Goal: Task Accomplishment & Management: Manage account settings

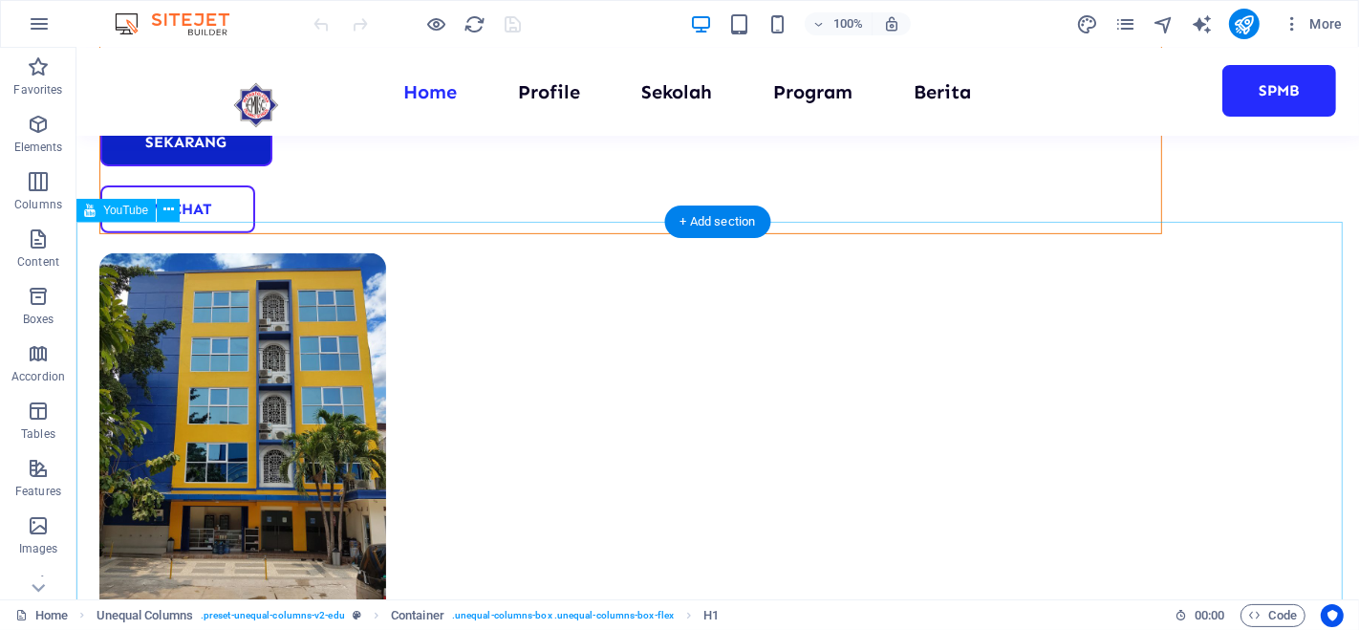
scroll to position [612, 0]
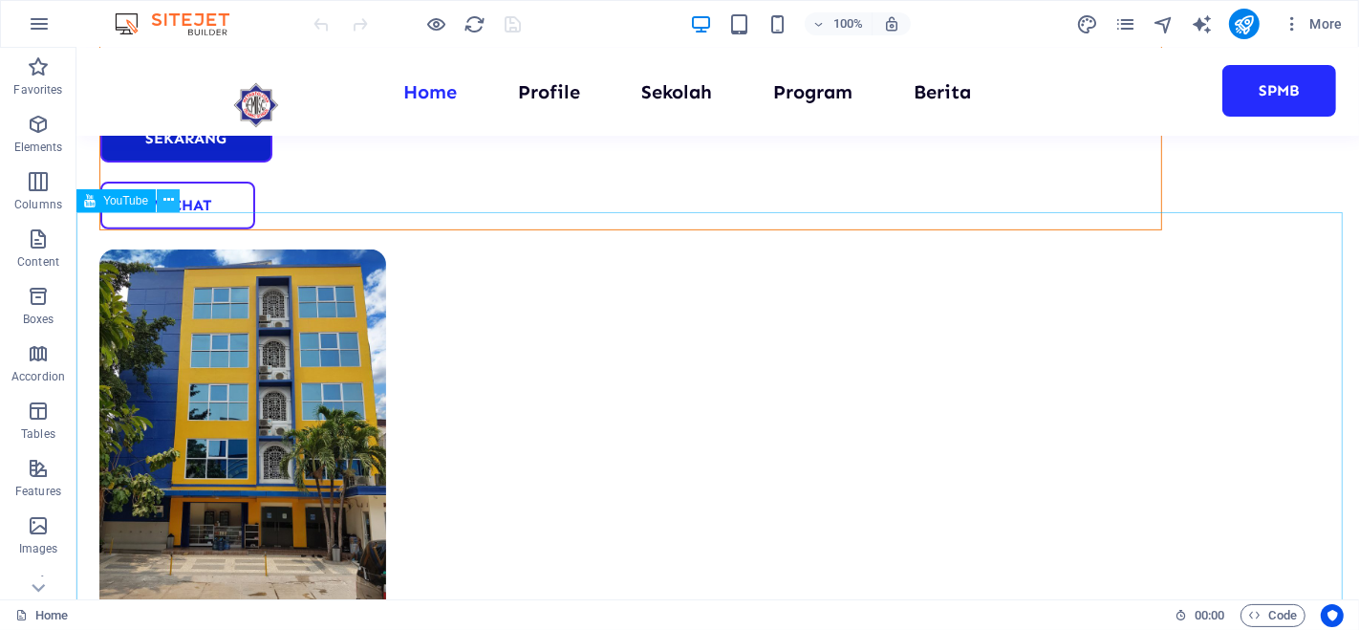
click at [163, 201] on icon at bounding box center [168, 200] width 11 height 20
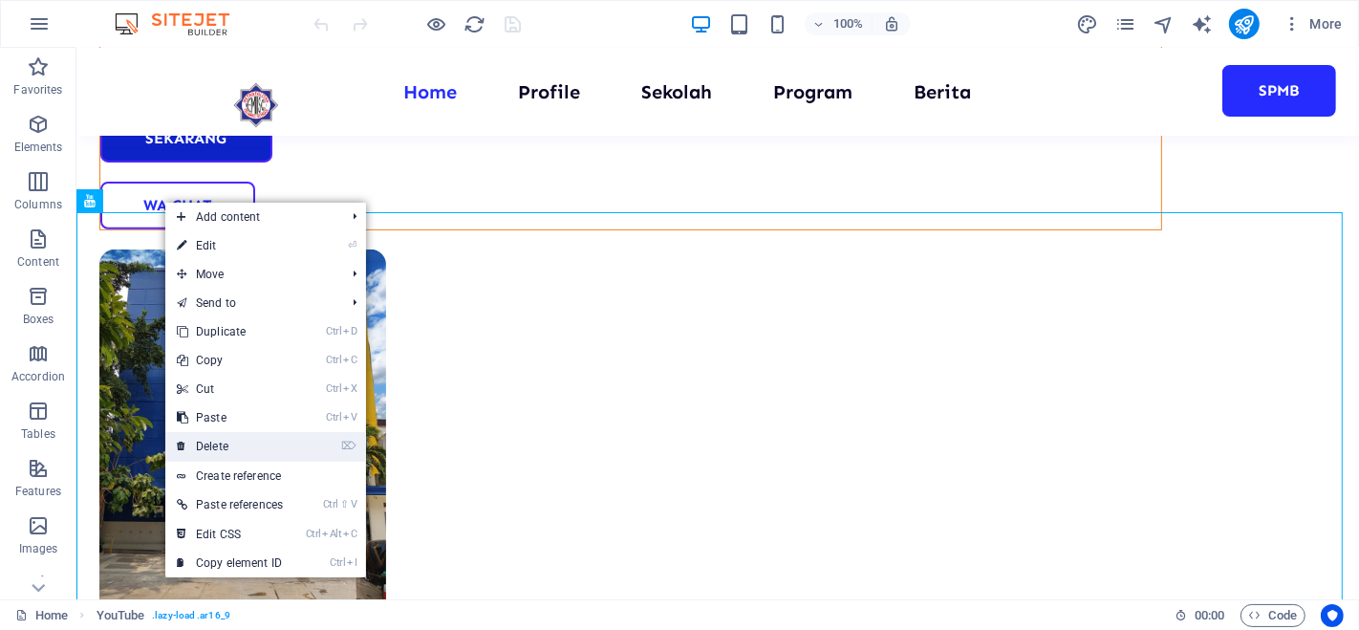
click at [233, 446] on link "⌦ Delete" at bounding box center [229, 446] width 129 height 29
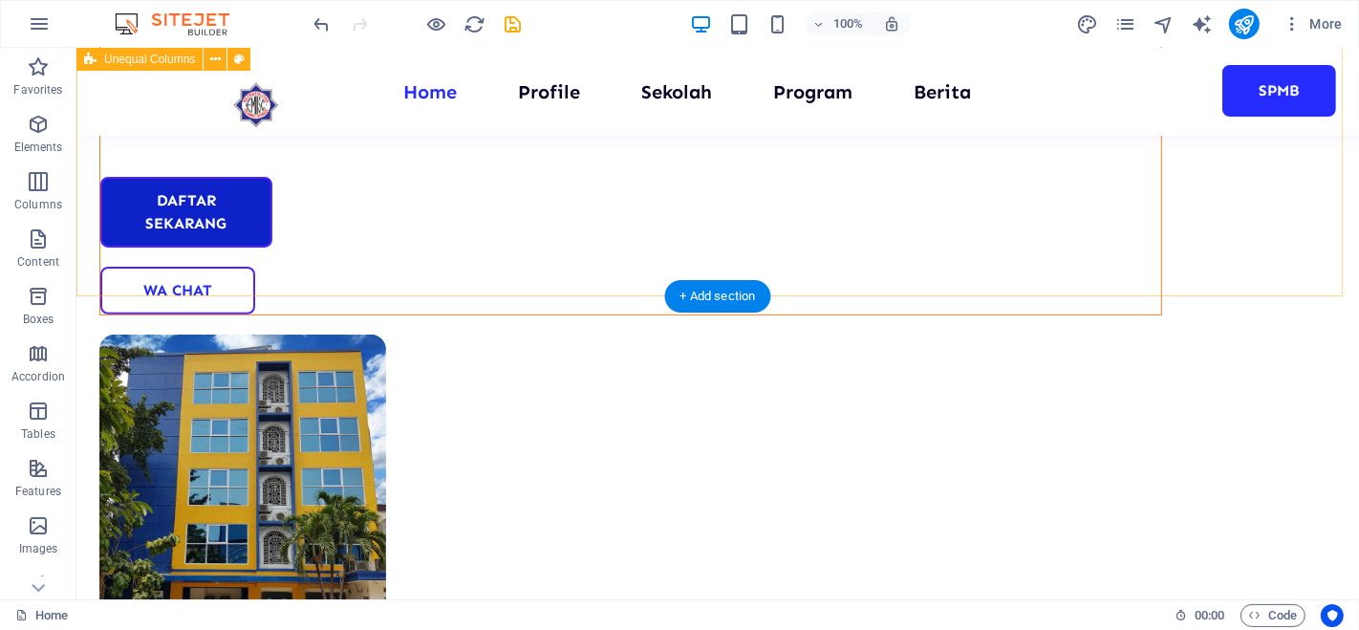
scroll to position [522, 0]
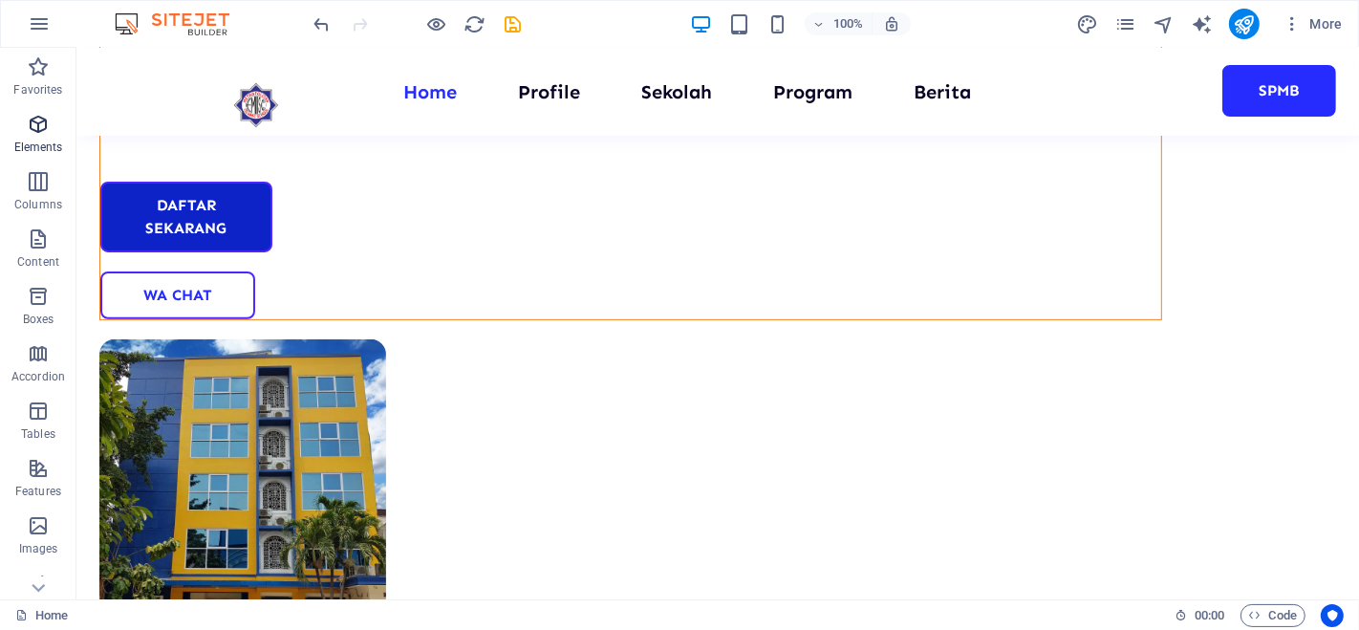
click at [46, 122] on icon "button" at bounding box center [38, 124] width 23 height 23
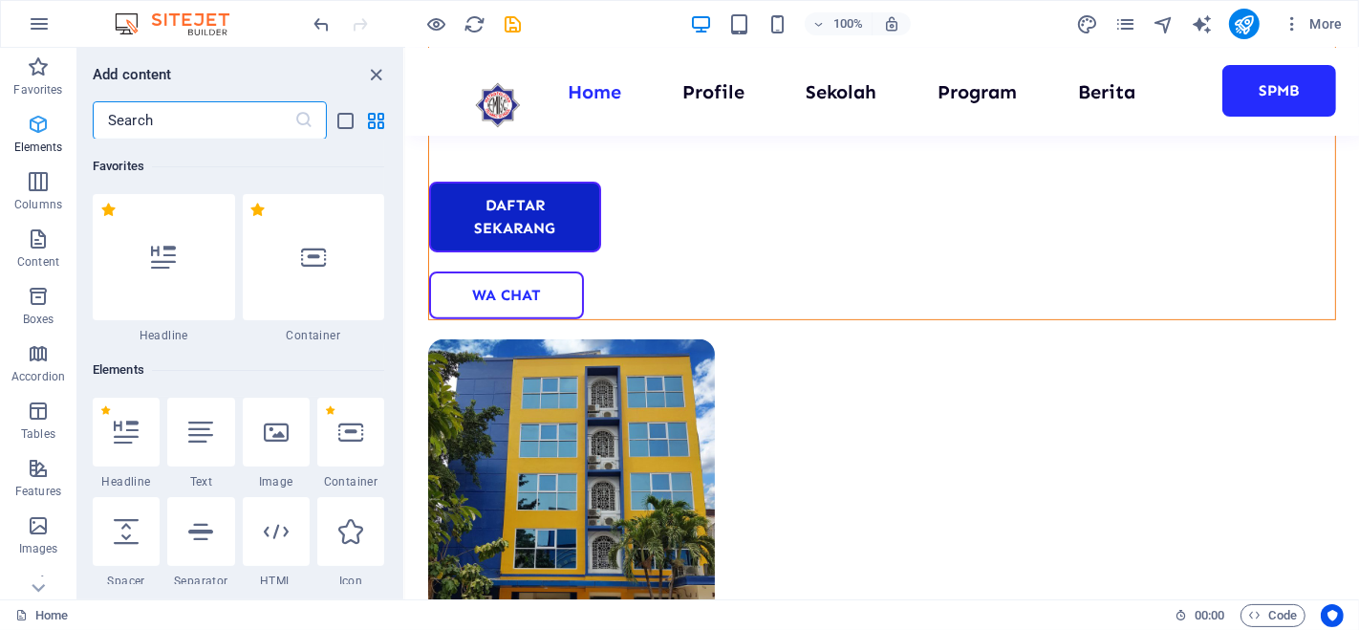
scroll to position [204, 0]
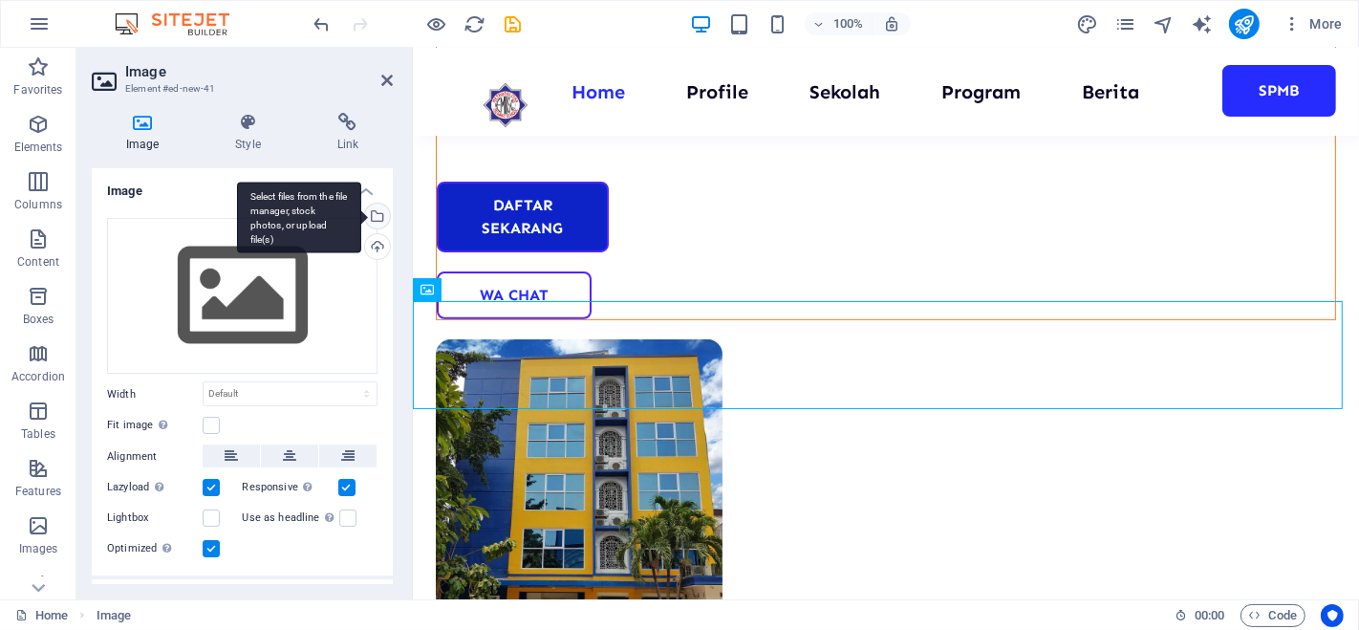
click at [374, 217] on div "Select files from the file manager, stock photos, or upload file(s)" at bounding box center [375, 218] width 29 height 29
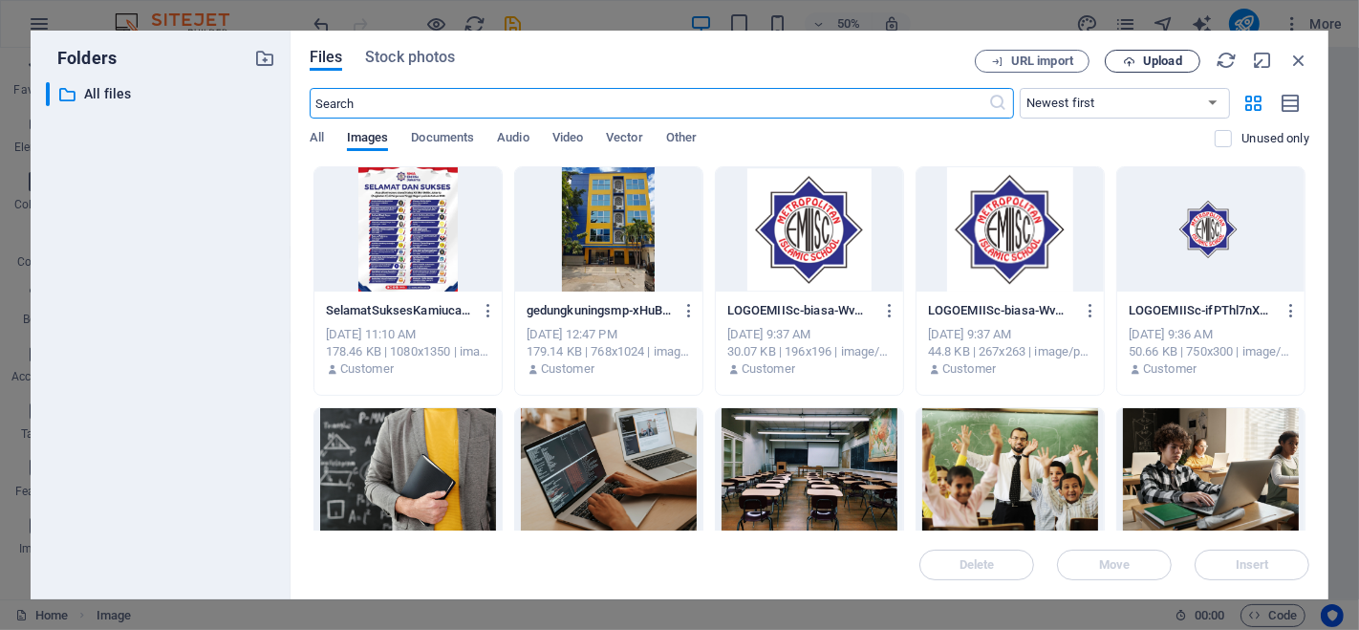
click at [1157, 61] on span "Upload" at bounding box center [1162, 60] width 39 height 11
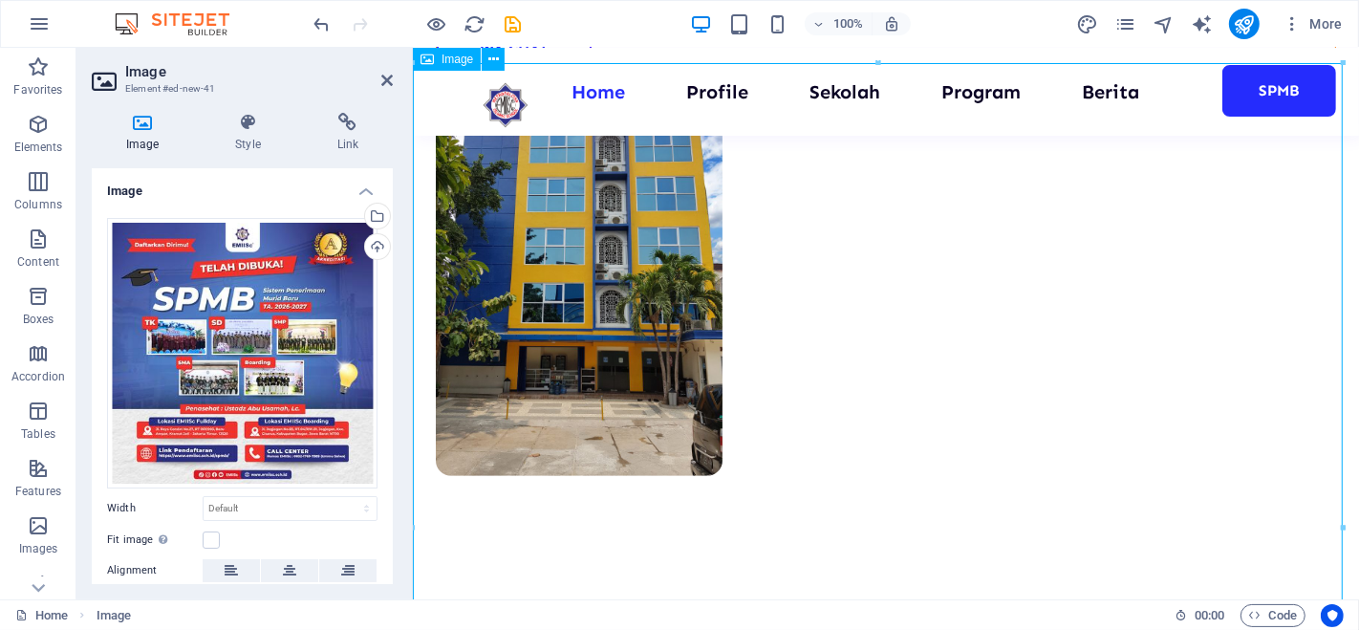
scroll to position [761, 0]
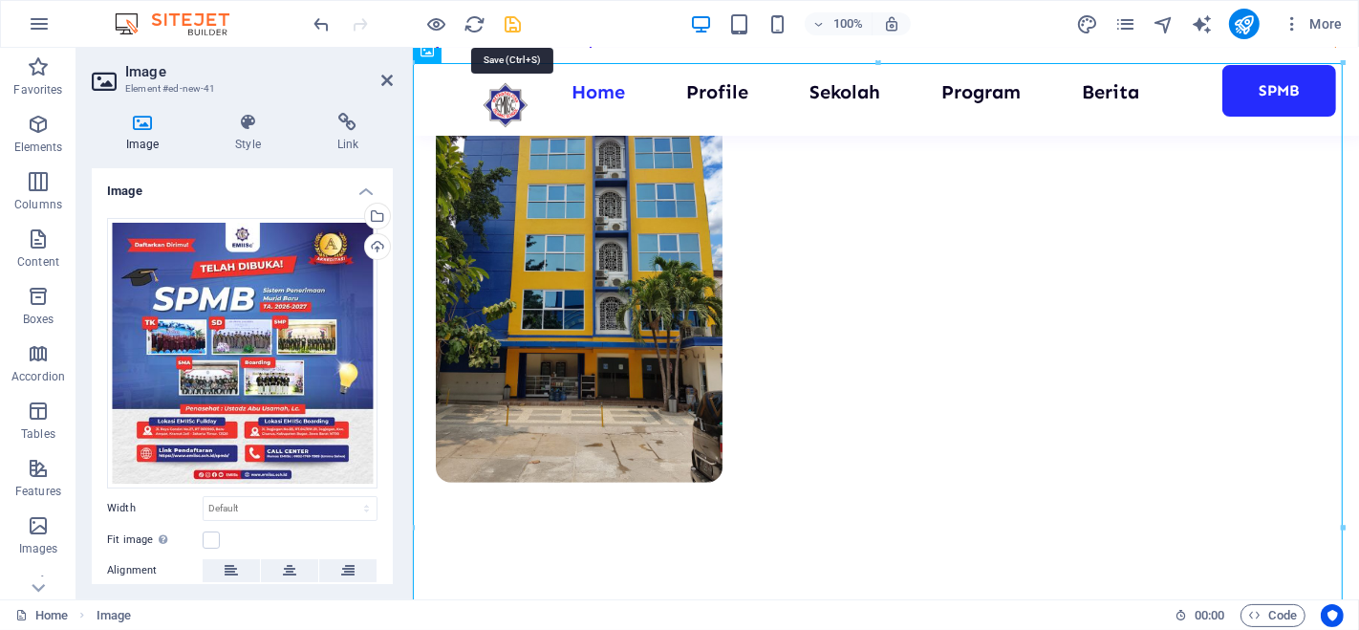
click at [506, 21] on icon "save" at bounding box center [514, 24] width 22 height 22
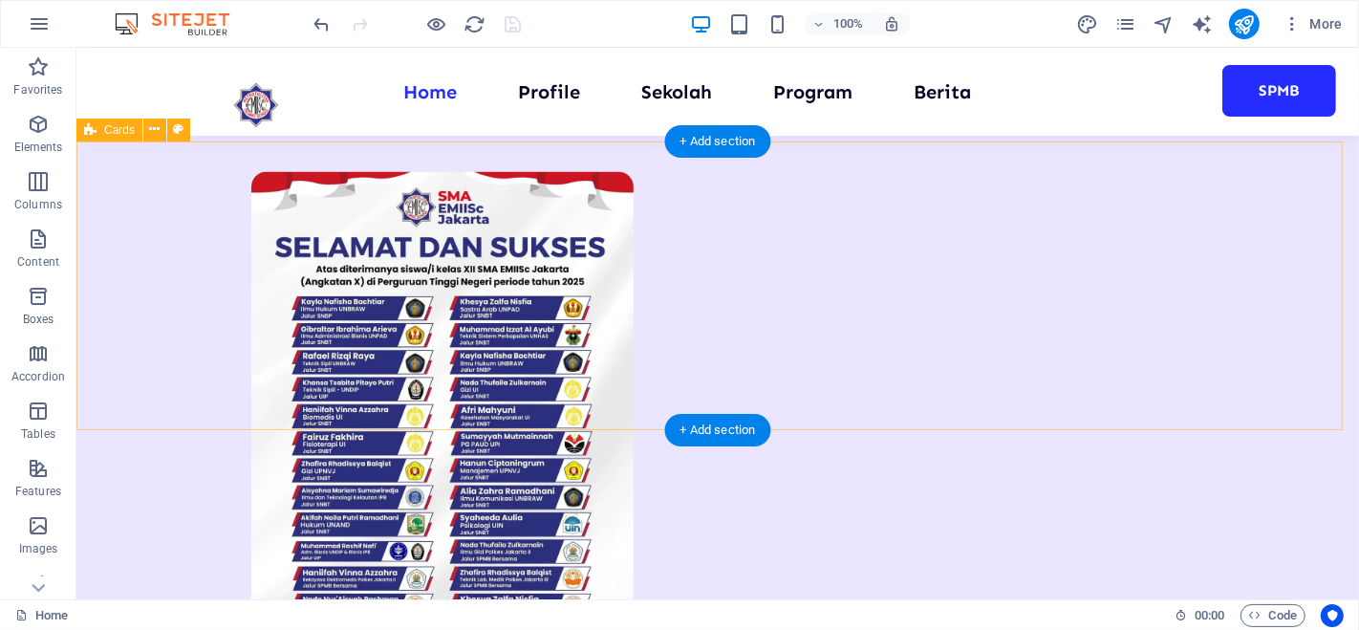
scroll to position [2849, 0]
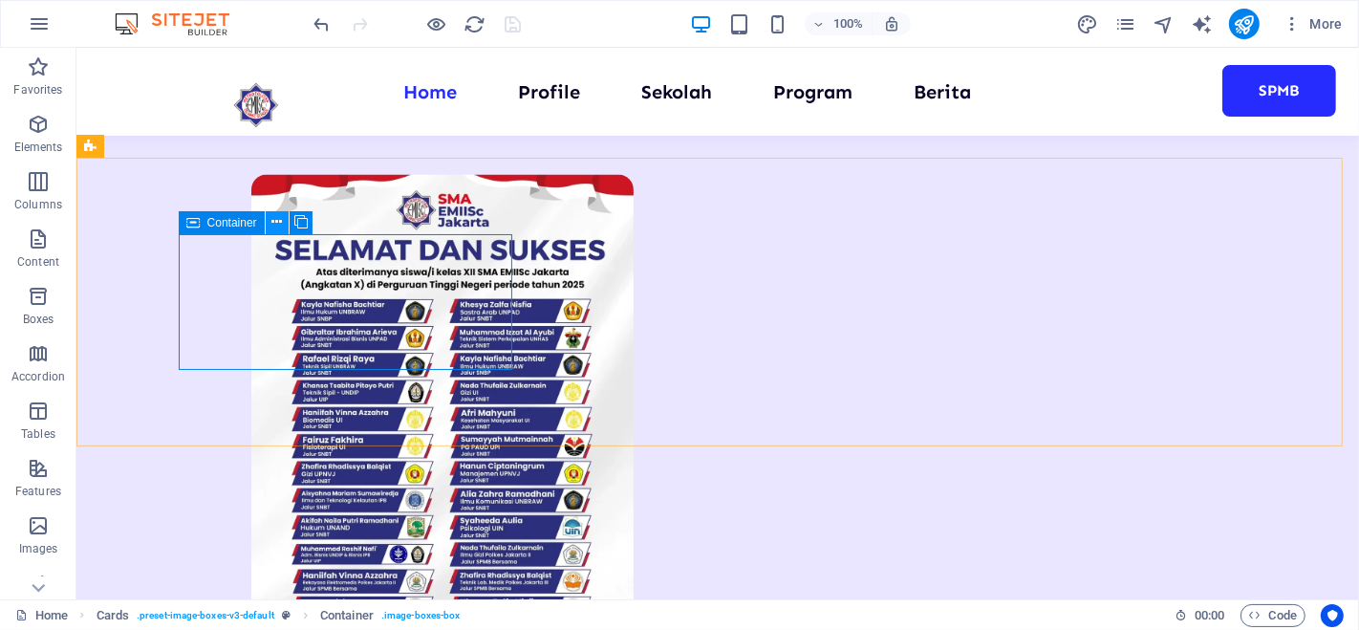
click at [279, 228] on icon at bounding box center [276, 222] width 11 height 20
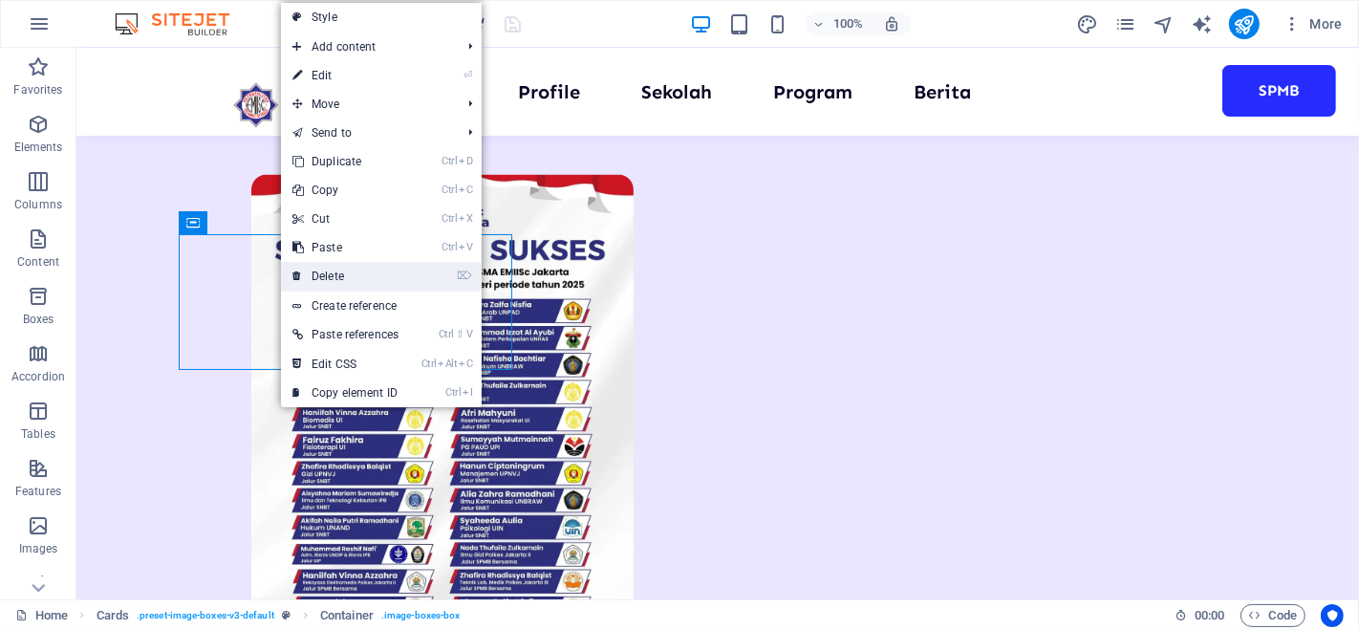
click at [319, 266] on link "⌦ Delete" at bounding box center [345, 276] width 129 height 29
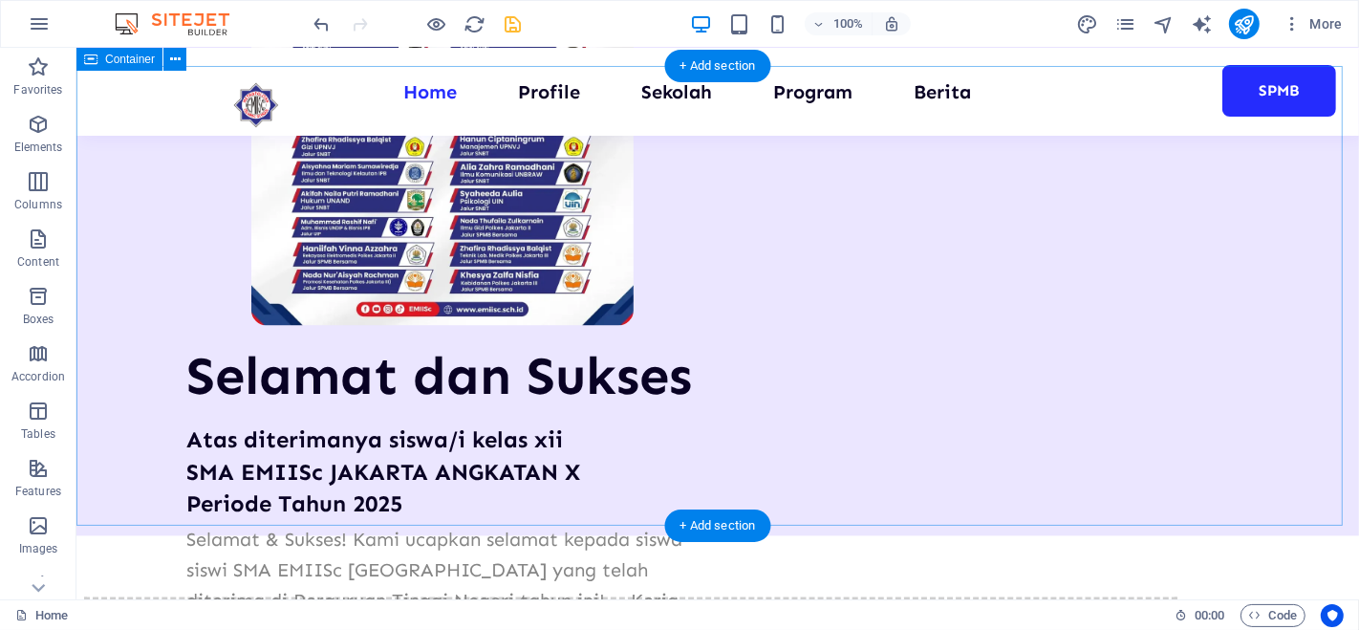
scroll to position [3061, 0]
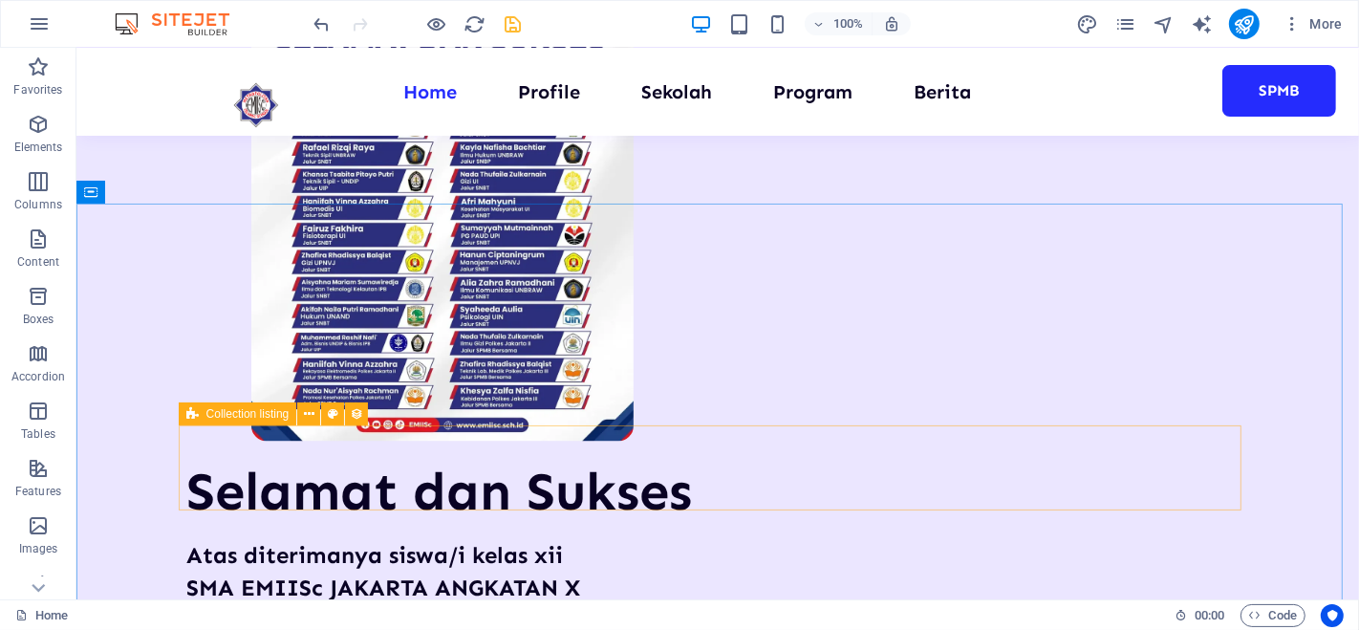
click at [220, 417] on span "Collection listing" at bounding box center [247, 413] width 83 height 11
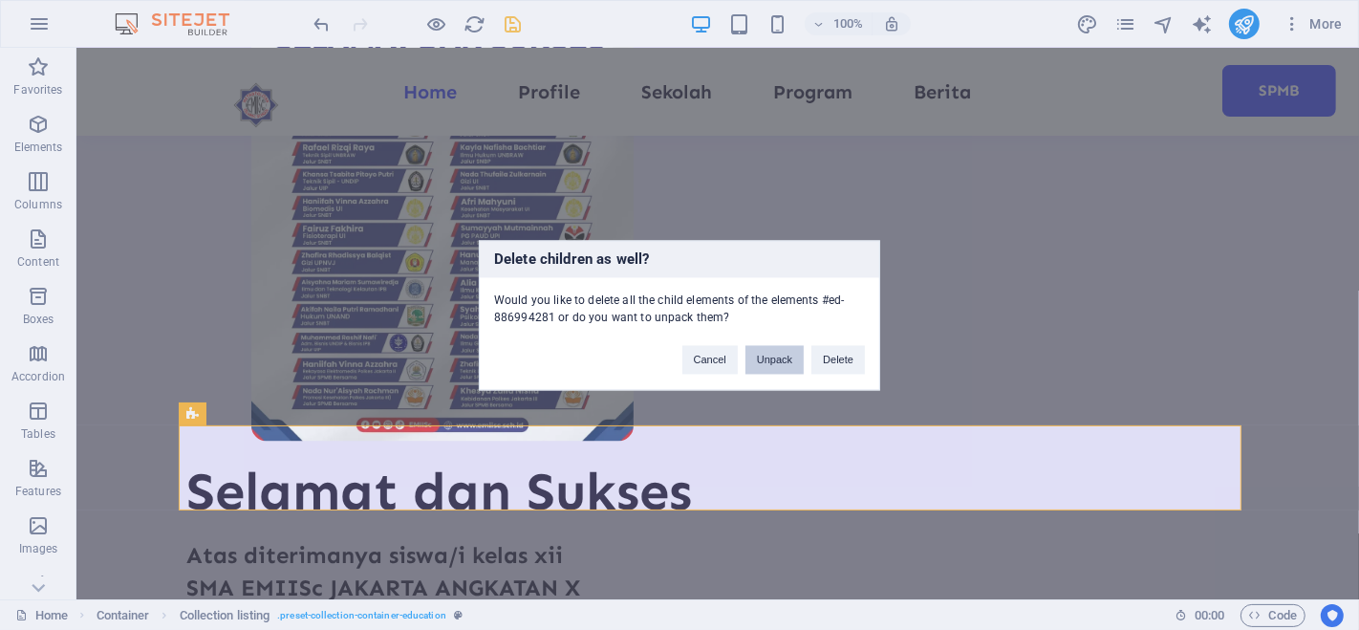
click at [756, 359] on button "Unpack" at bounding box center [774, 359] width 58 height 29
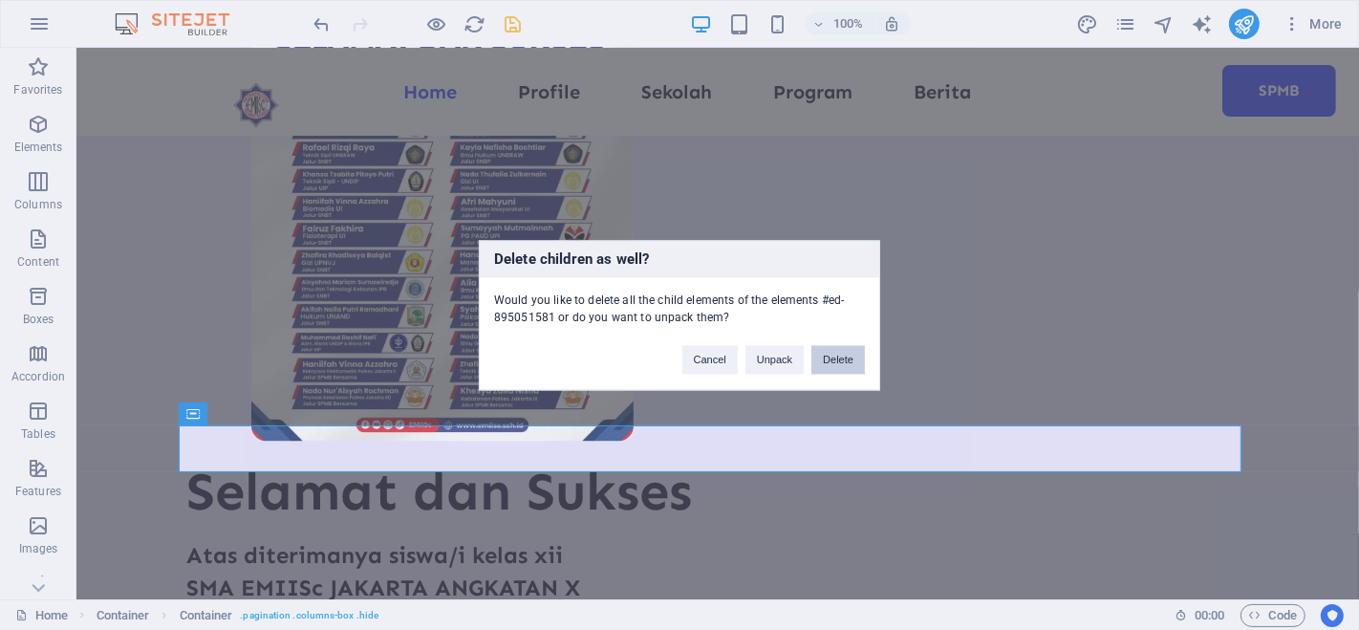
click at [847, 357] on button "Delete" at bounding box center [838, 359] width 54 height 29
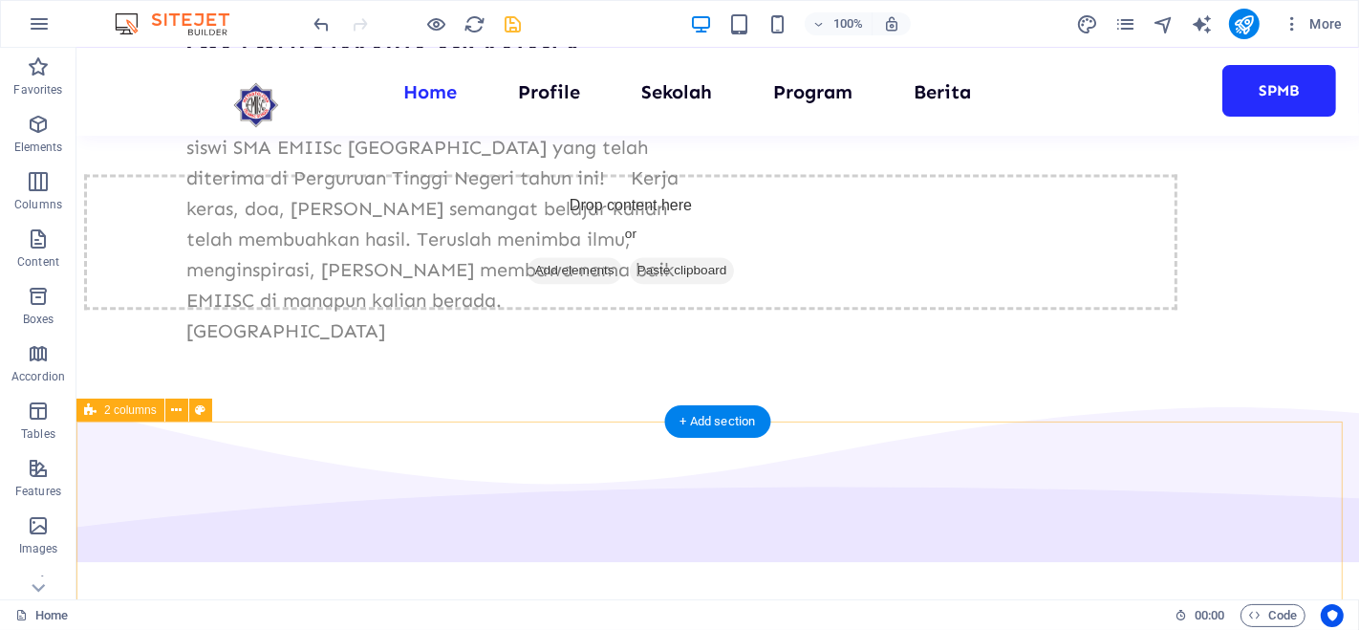
scroll to position [3609, 0]
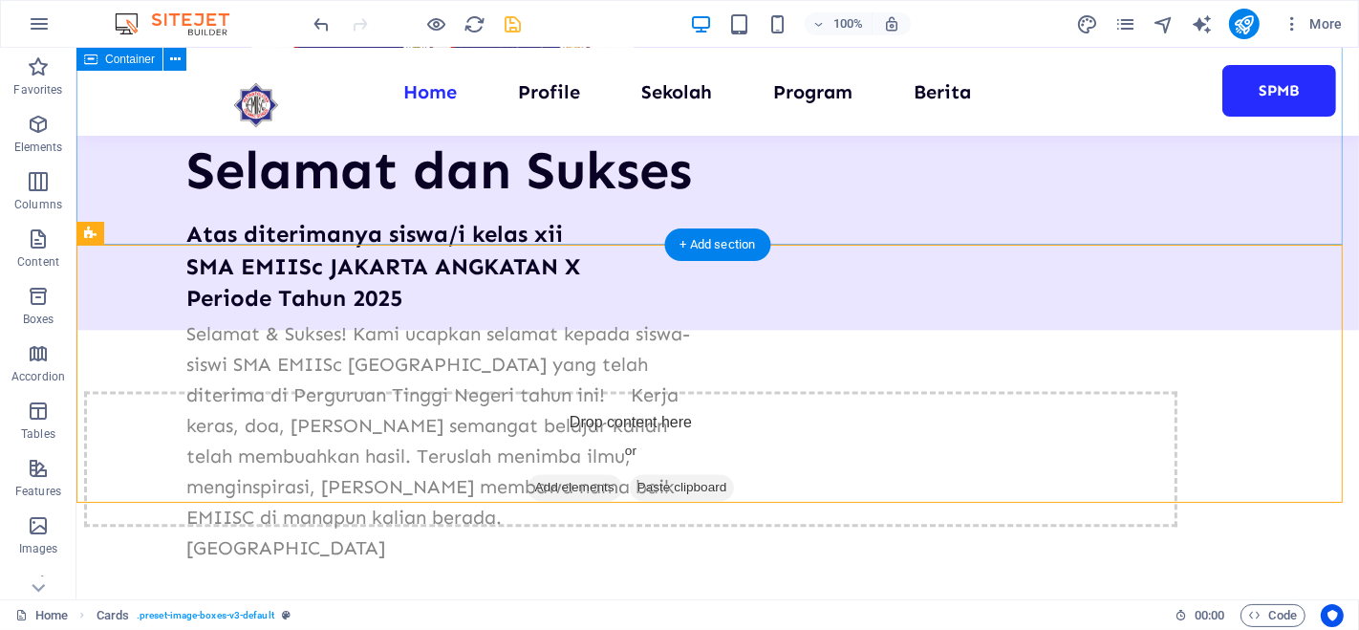
scroll to position [3341, 0]
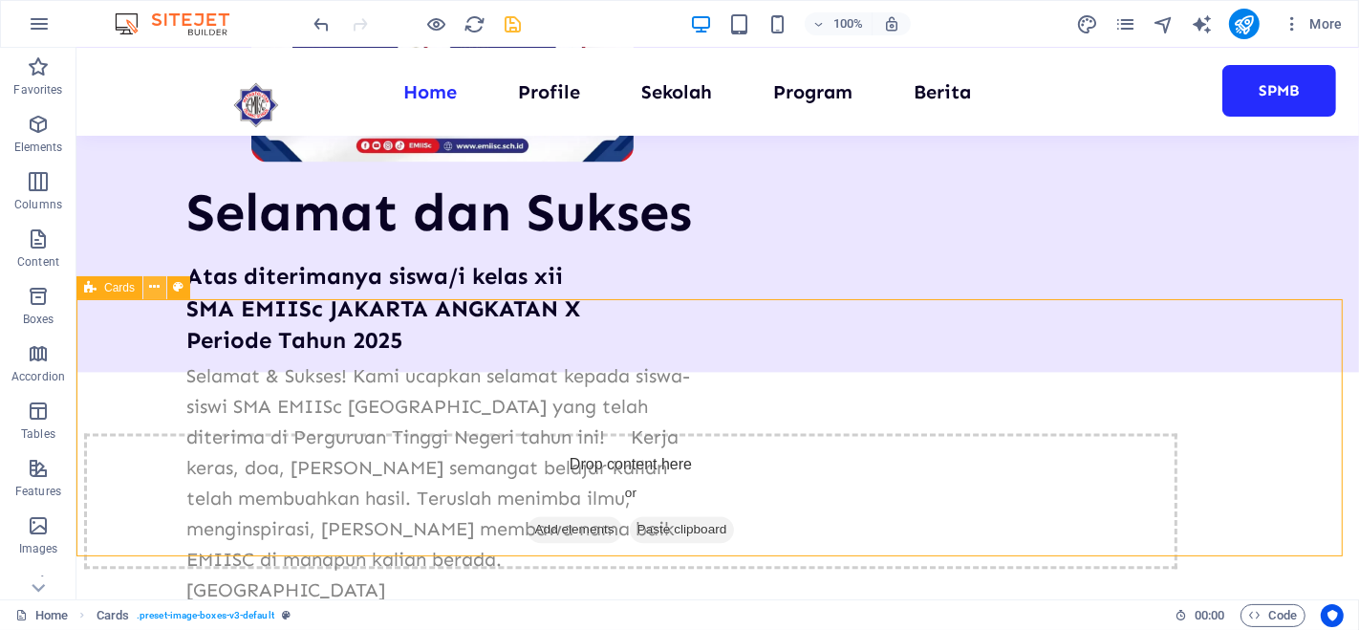
click at [157, 290] on icon at bounding box center [155, 287] width 11 height 20
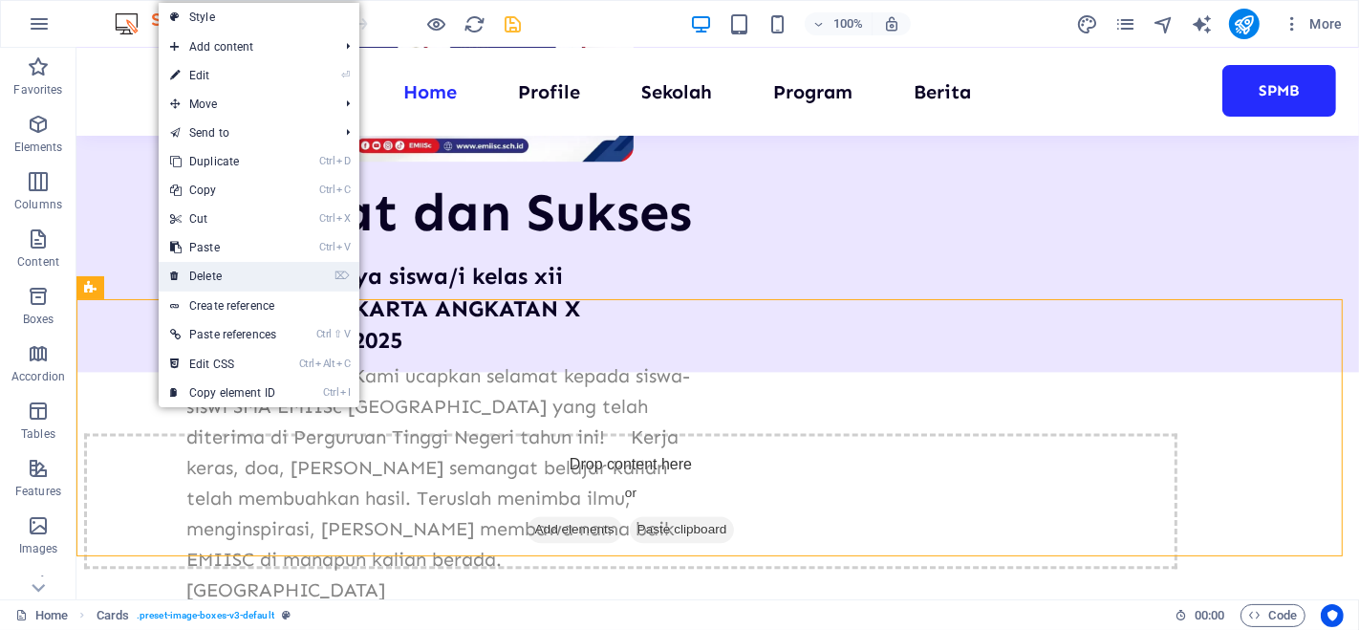
click at [207, 274] on link "⌦ Delete" at bounding box center [223, 276] width 129 height 29
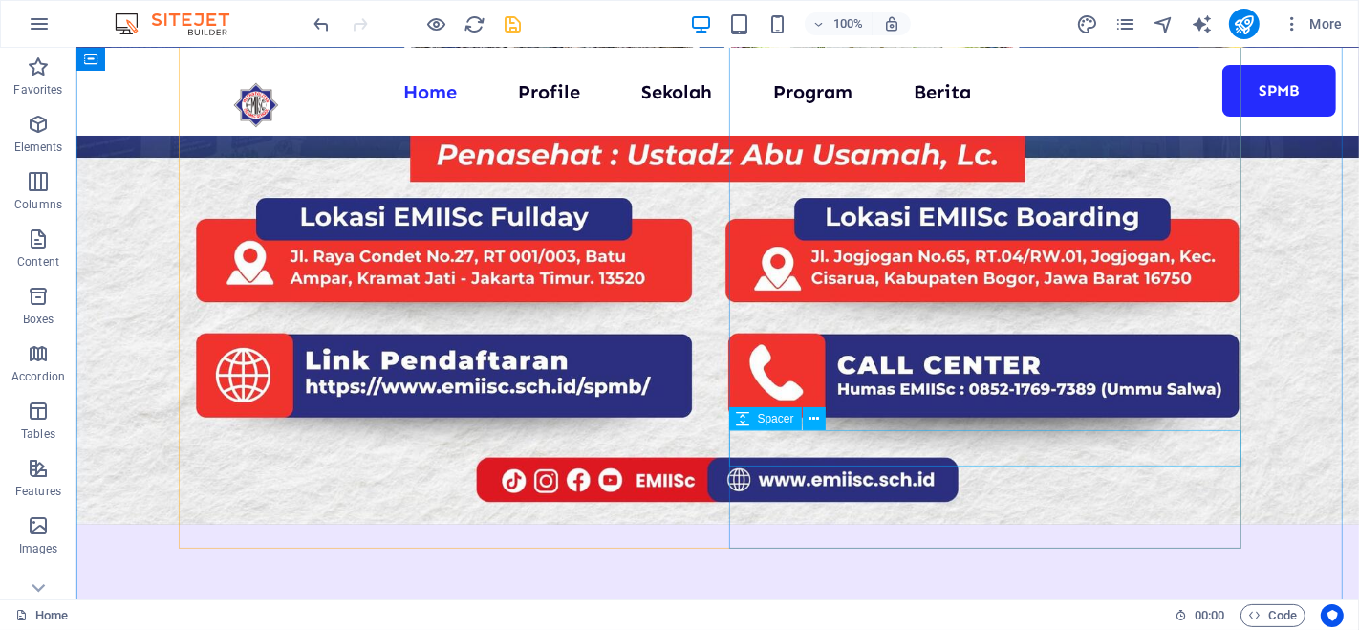
scroll to position [2059, 0]
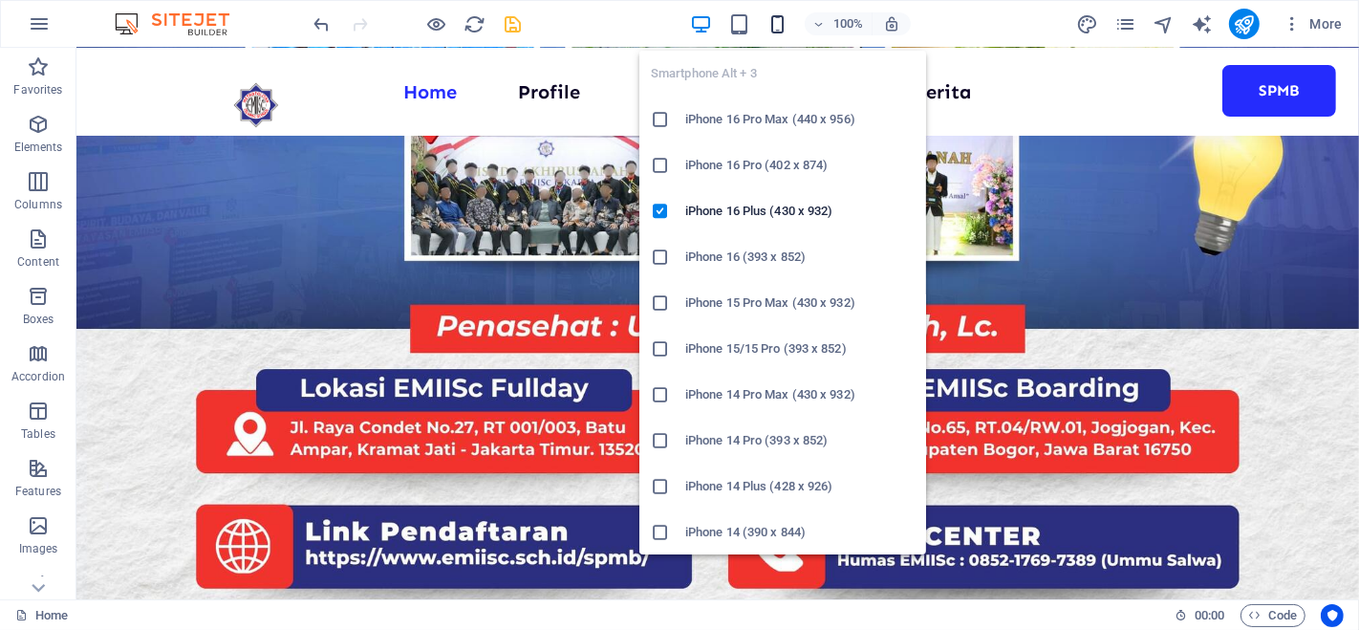
click at [785, 27] on icon "button" at bounding box center [777, 24] width 22 height 22
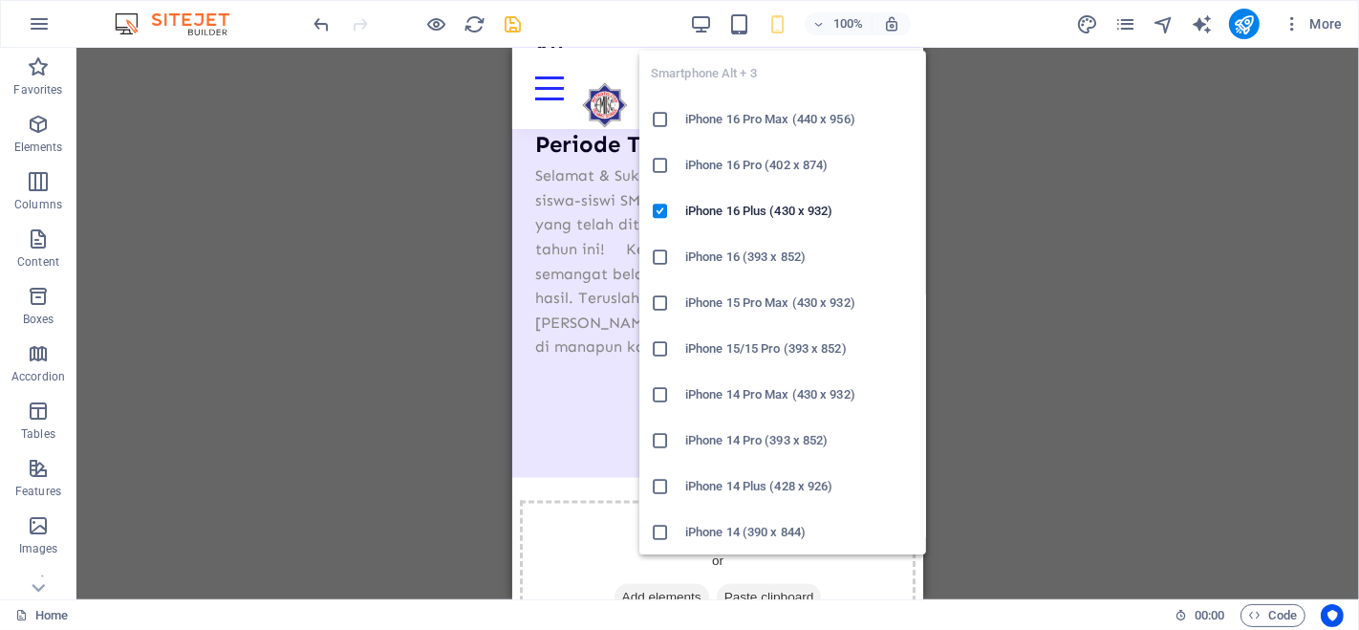
scroll to position [2030, 0]
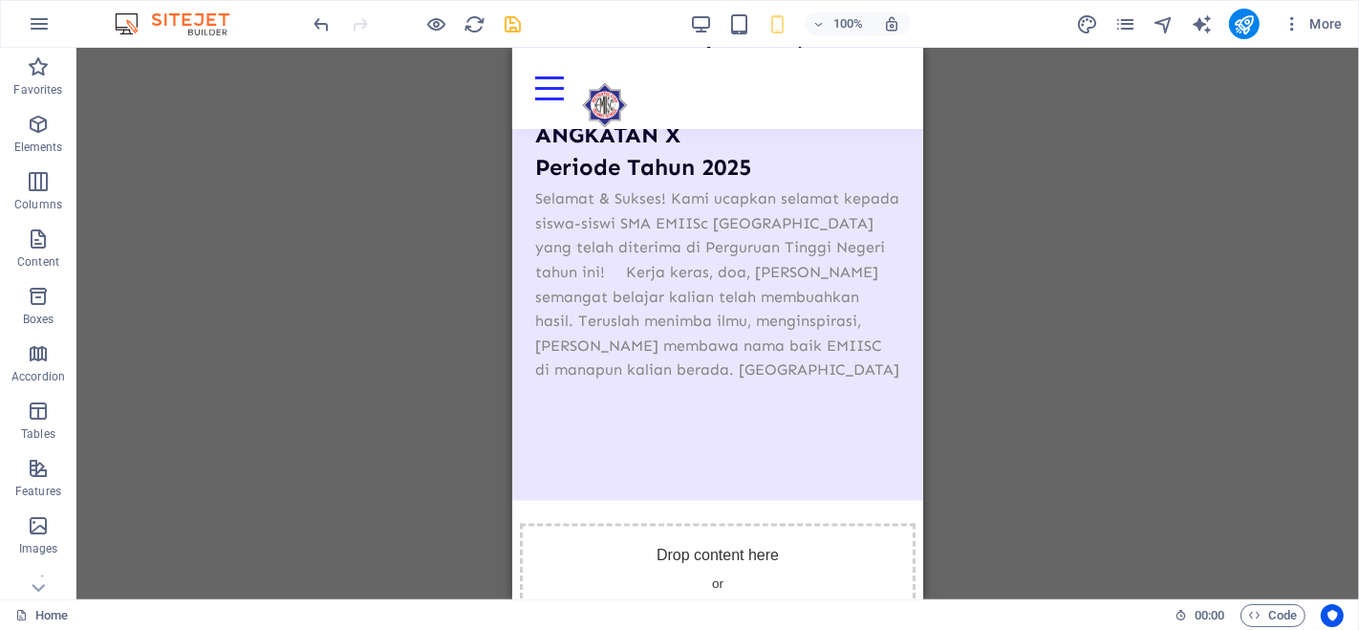
click at [1041, 288] on div "Container H1 Unequal Columns Container Container Image Container Menu Bar Space…" at bounding box center [717, 323] width 1282 height 551
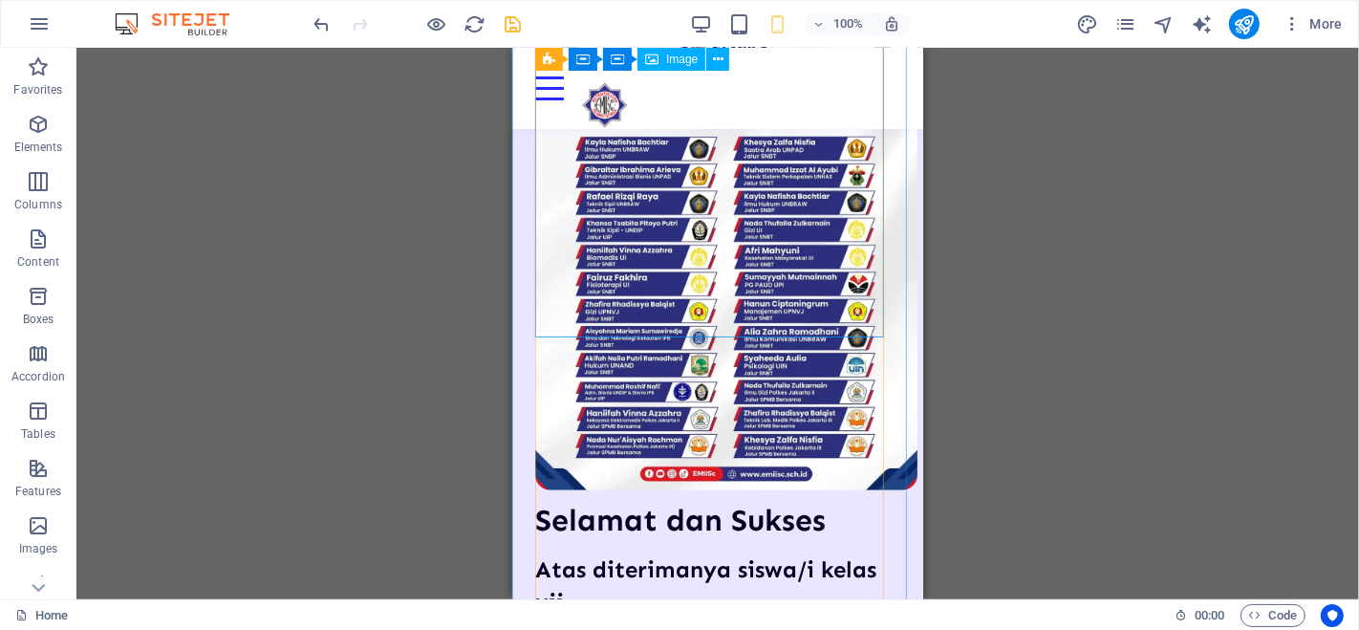
scroll to position [1498, 0]
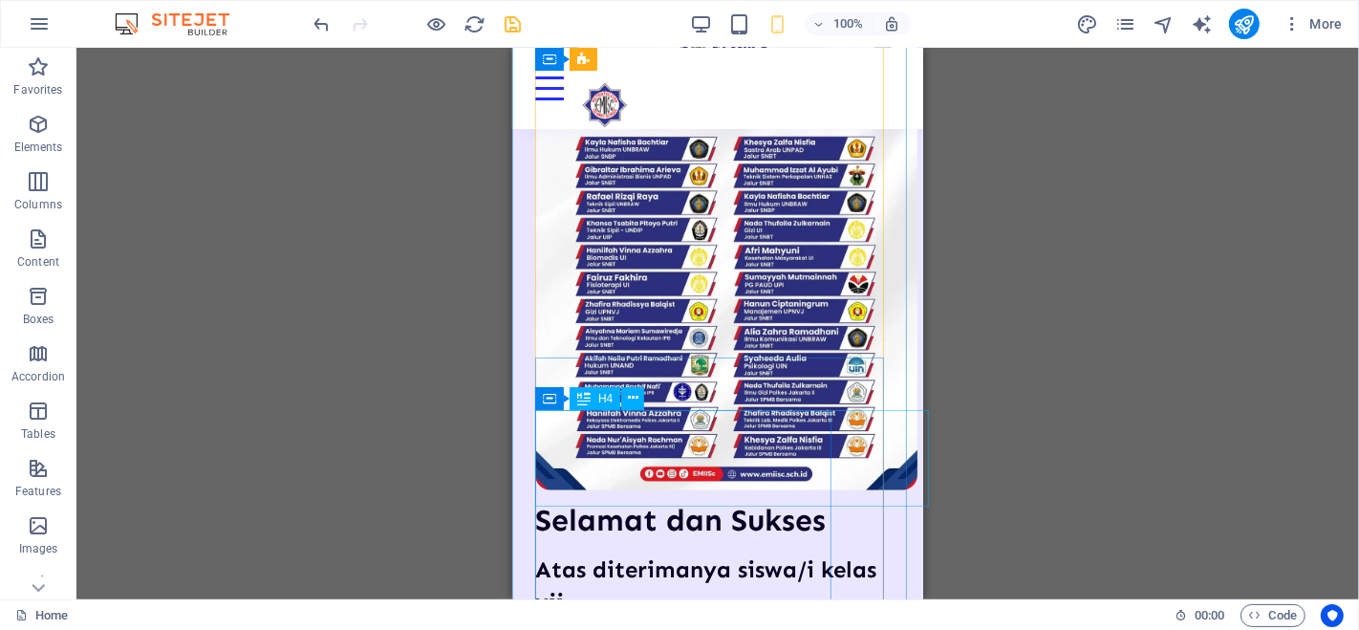
click at [756, 553] on div "Atas diterimanya siswa/i kelas xii SMA EMIISc JAKARTA ANGKATAN X Periode Tahun …" at bounding box center [716, 633] width 365 height 161
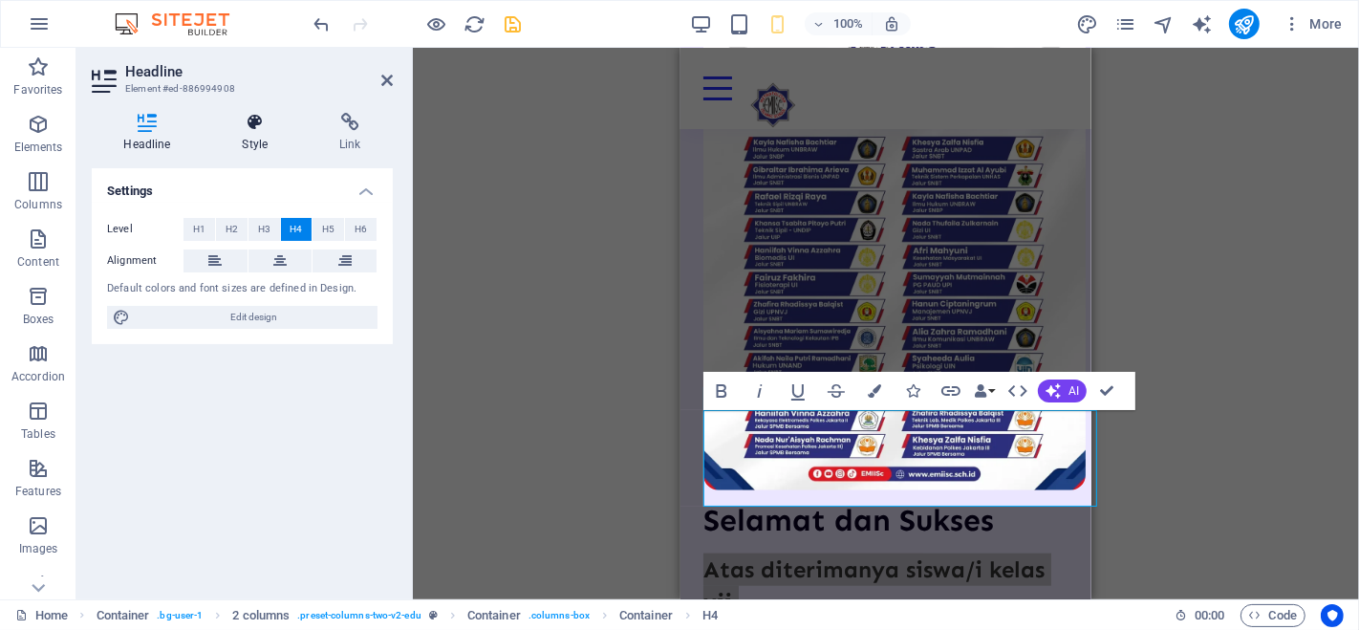
click at [264, 126] on icon at bounding box center [255, 122] width 90 height 19
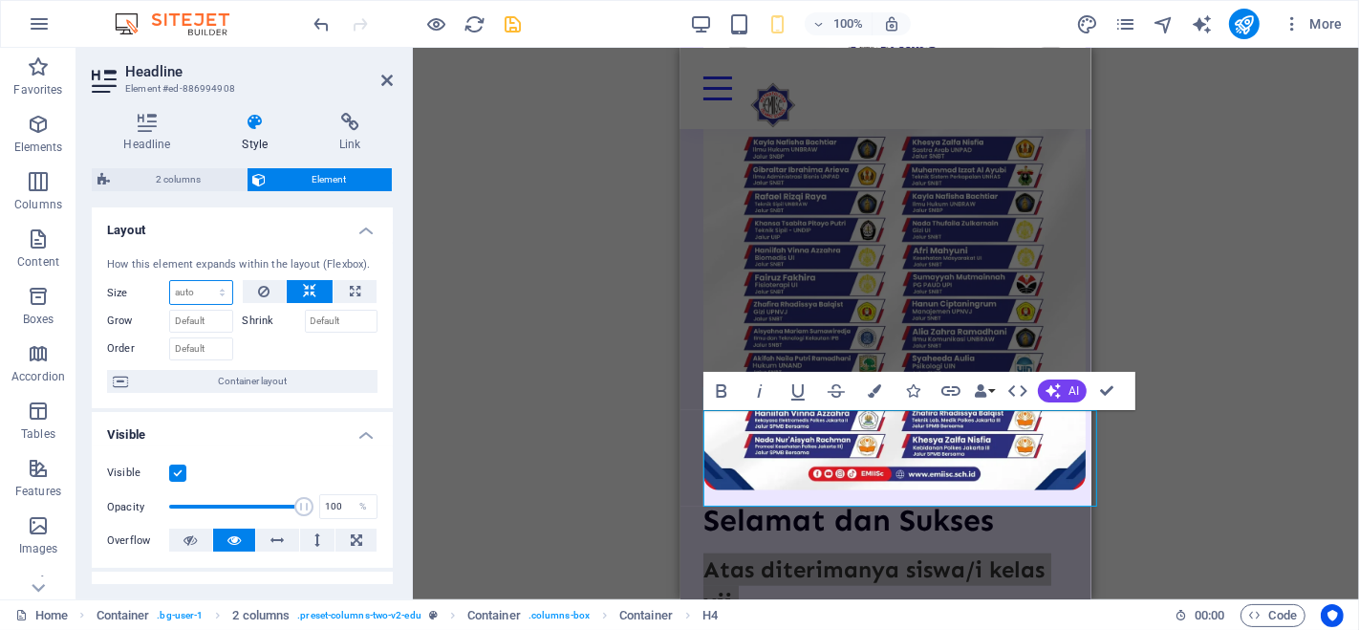
click at [224, 285] on select "Default auto px % 1/1 1/2 1/3 1/4 1/5 1/6 1/7 1/8 1/9 1/10" at bounding box center [201, 292] width 62 height 23
select select "%"
click at [204, 281] on select "Default auto px % 1/1 1/2 1/3 1/4 1/5 1/6 1/7 1/8 1/9 1/10" at bounding box center [201, 292] width 62 height 23
type input "100"
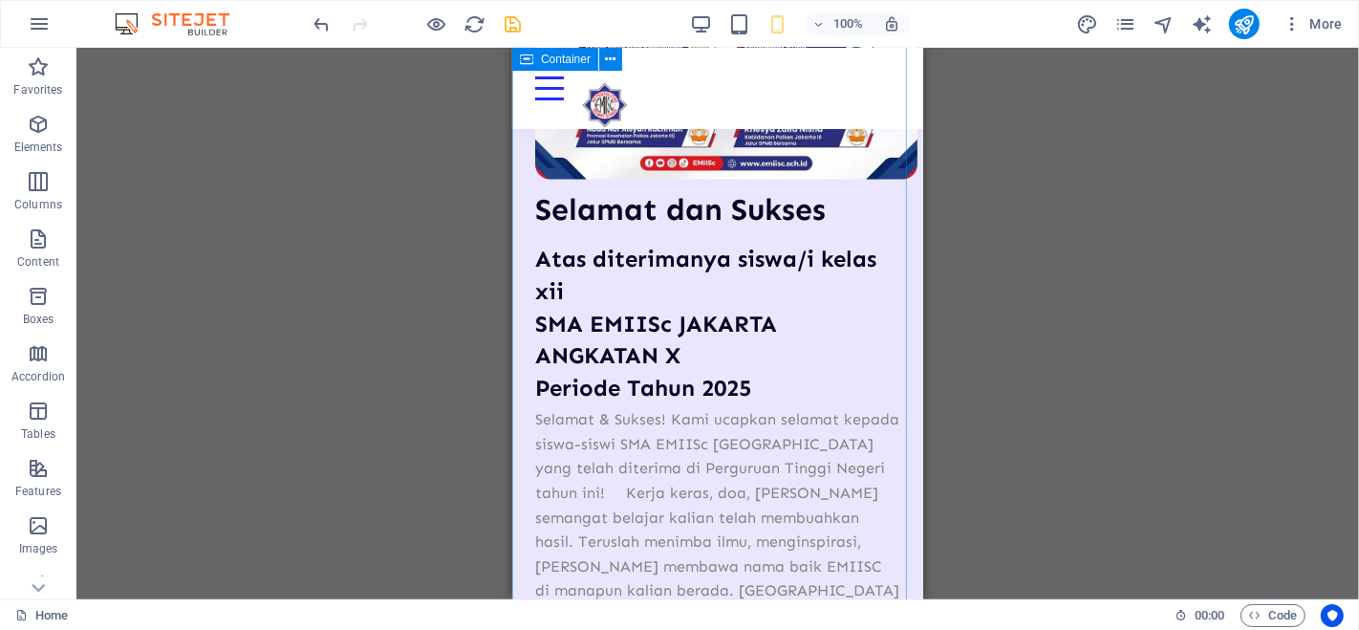
scroll to position [1767, 0]
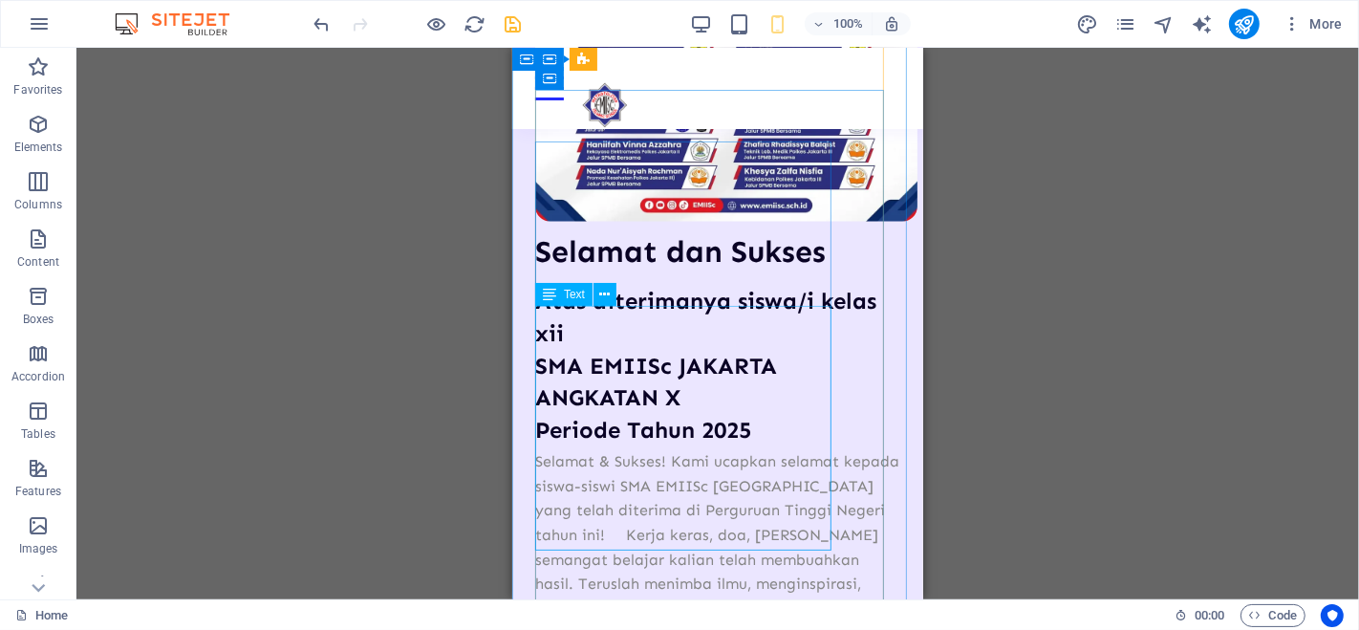
click at [695, 449] on div "Selamat & Sukses! Kami ucapkan selamat kepada siswa-siswi SMA EMIISc [GEOGRAPHI…" at bounding box center [716, 547] width 365 height 196
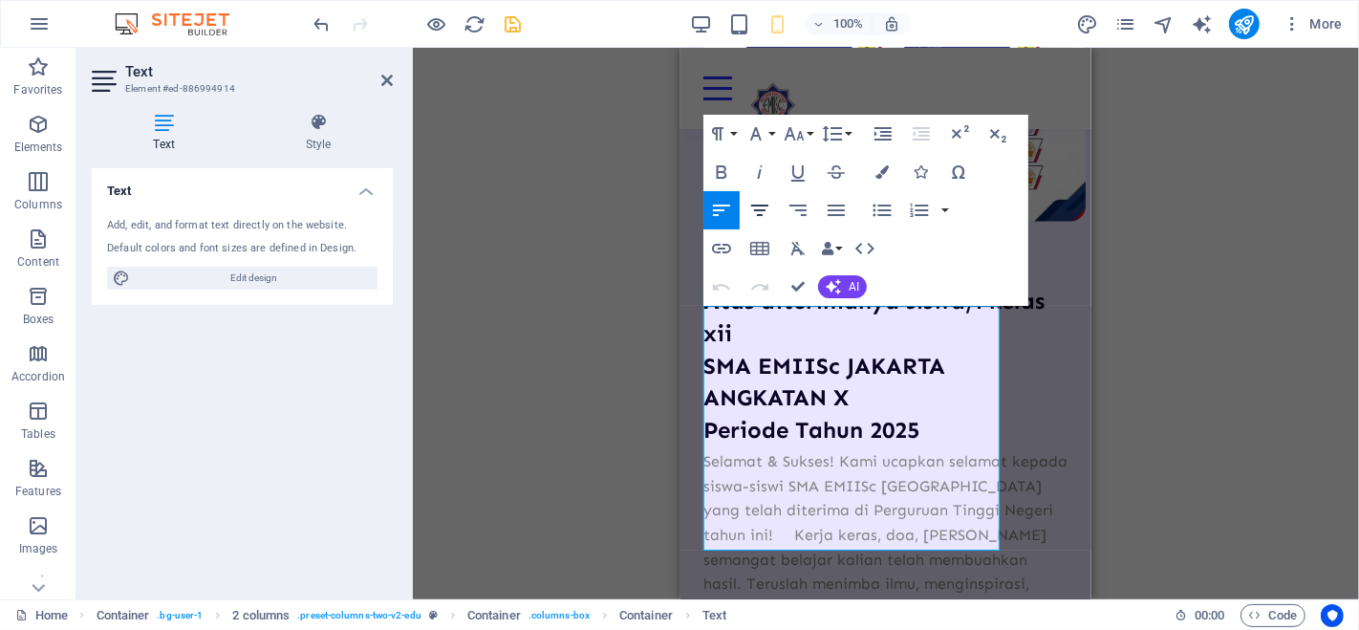
click at [766, 203] on icon "button" at bounding box center [759, 210] width 23 height 23
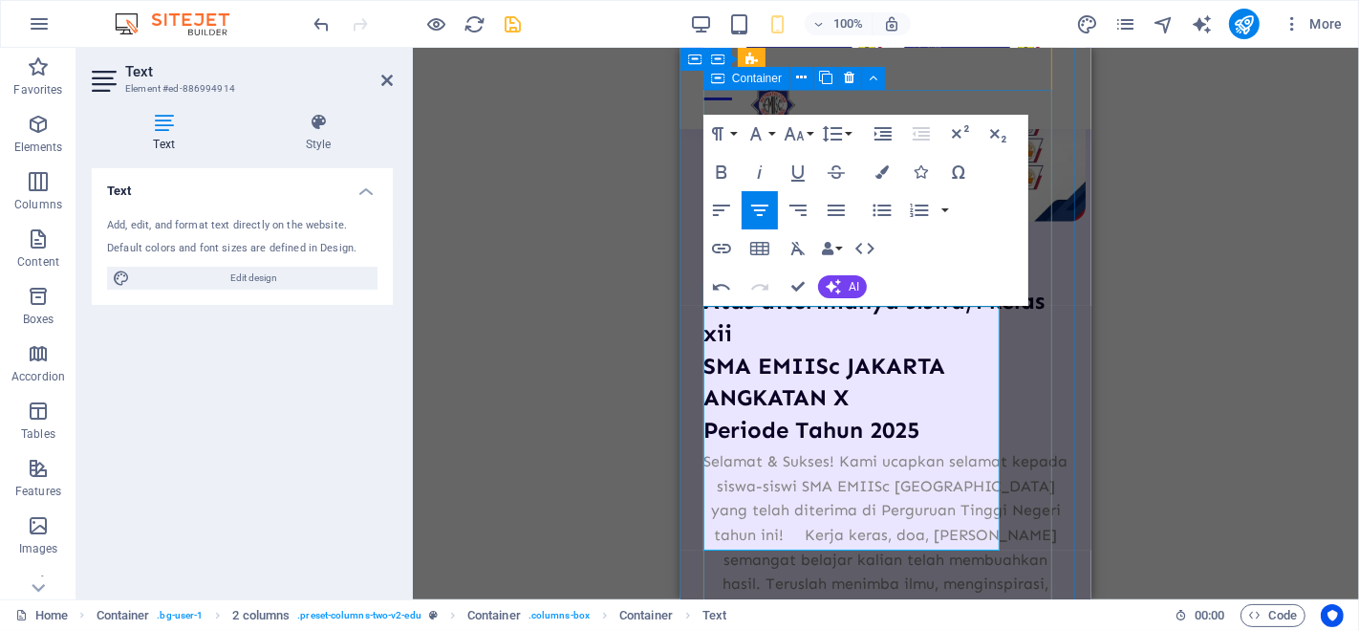
click at [1043, 263] on div "Selamat [PERSON_NAME] Sukses Atas diterimanya siswa/i kelas xii SMA EMIISc JAKA…" at bounding box center [884, 498] width 365 height 530
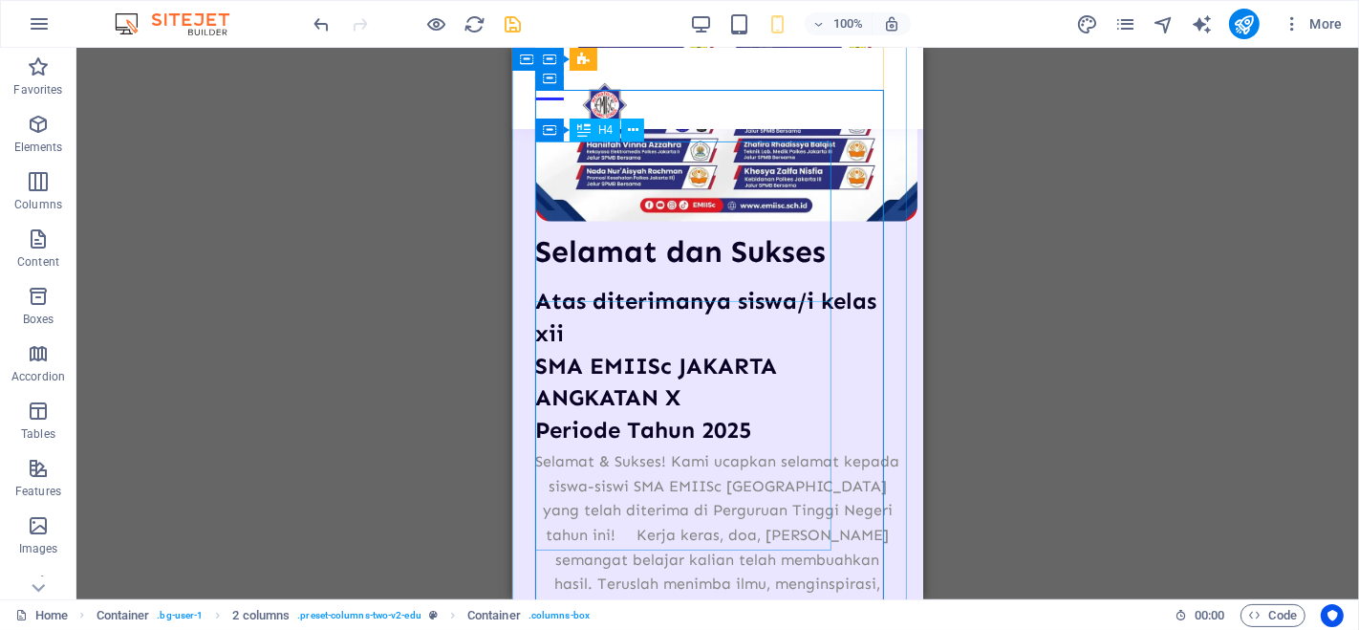
click at [698, 285] on div "Atas diterimanya siswa/i kelas xii SMA EMIISc JAKARTA ANGKATAN X Periode Tahun …" at bounding box center [716, 365] width 365 height 161
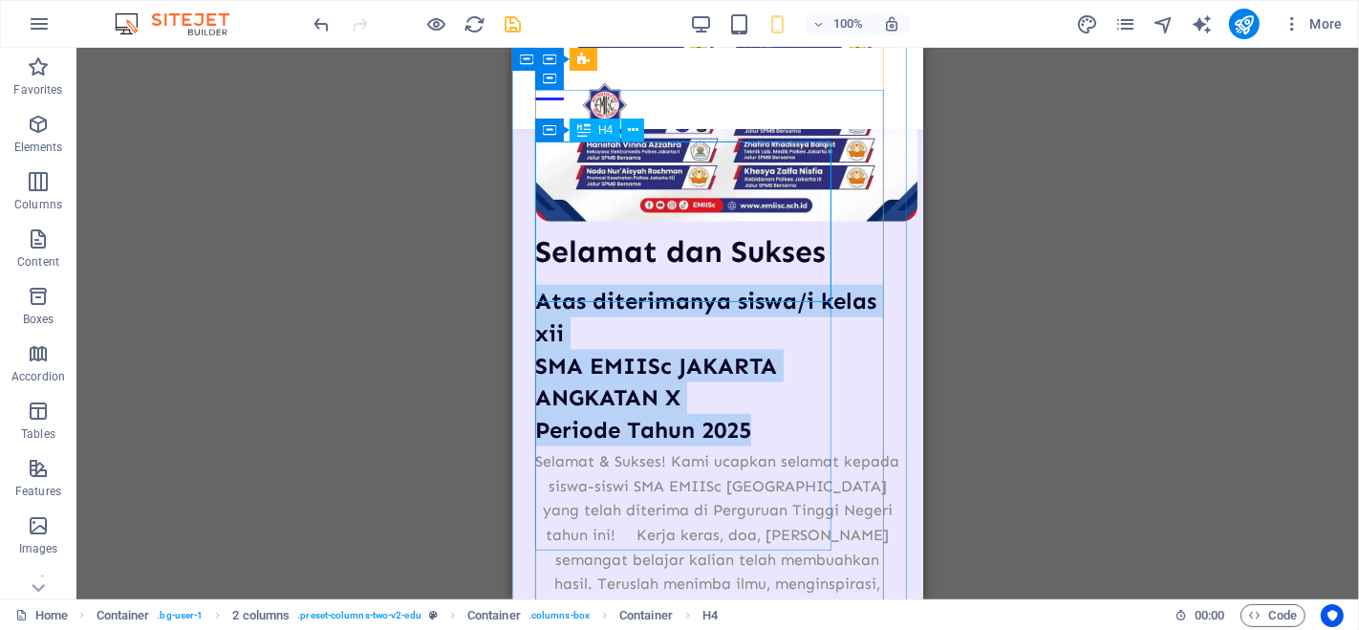
select select "%"
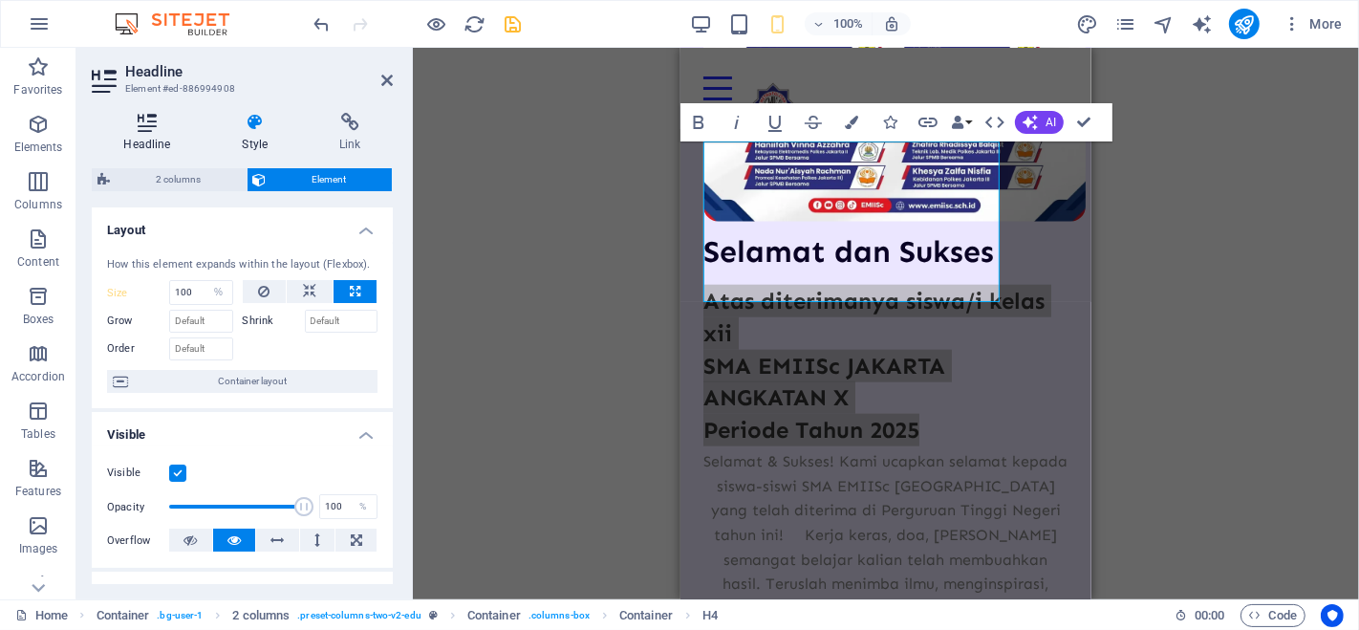
click at [138, 127] on icon at bounding box center [147, 122] width 111 height 19
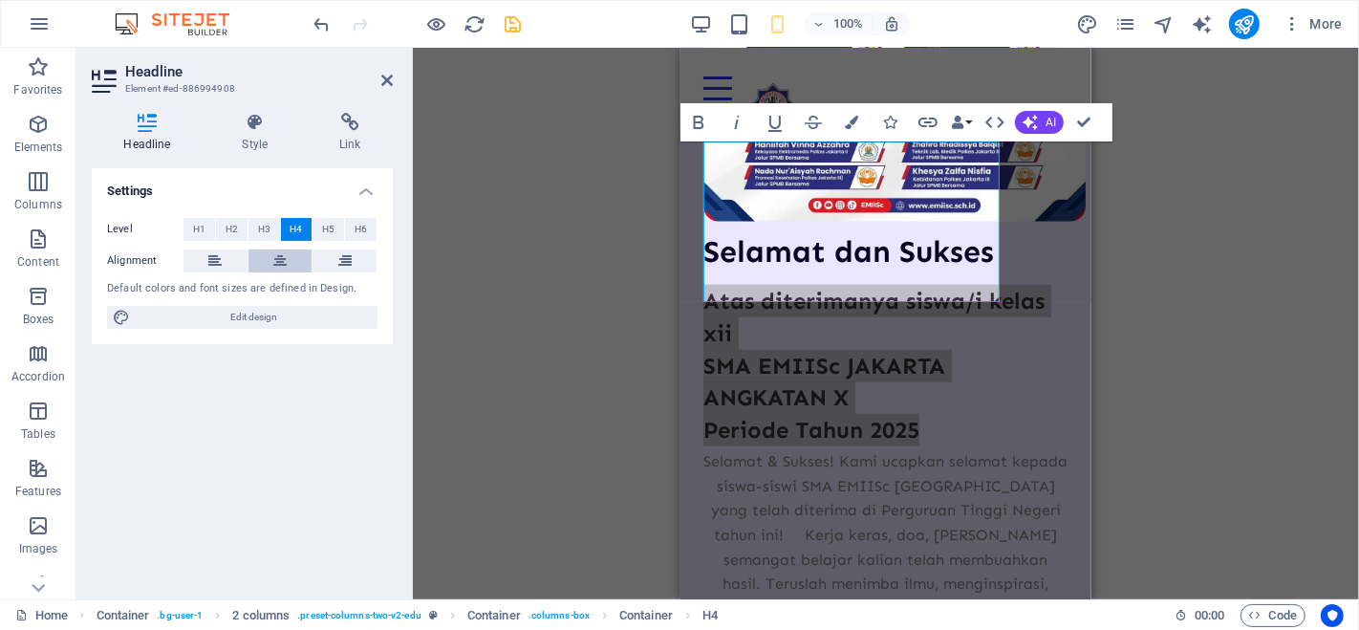
click at [284, 263] on icon at bounding box center [279, 260] width 13 height 23
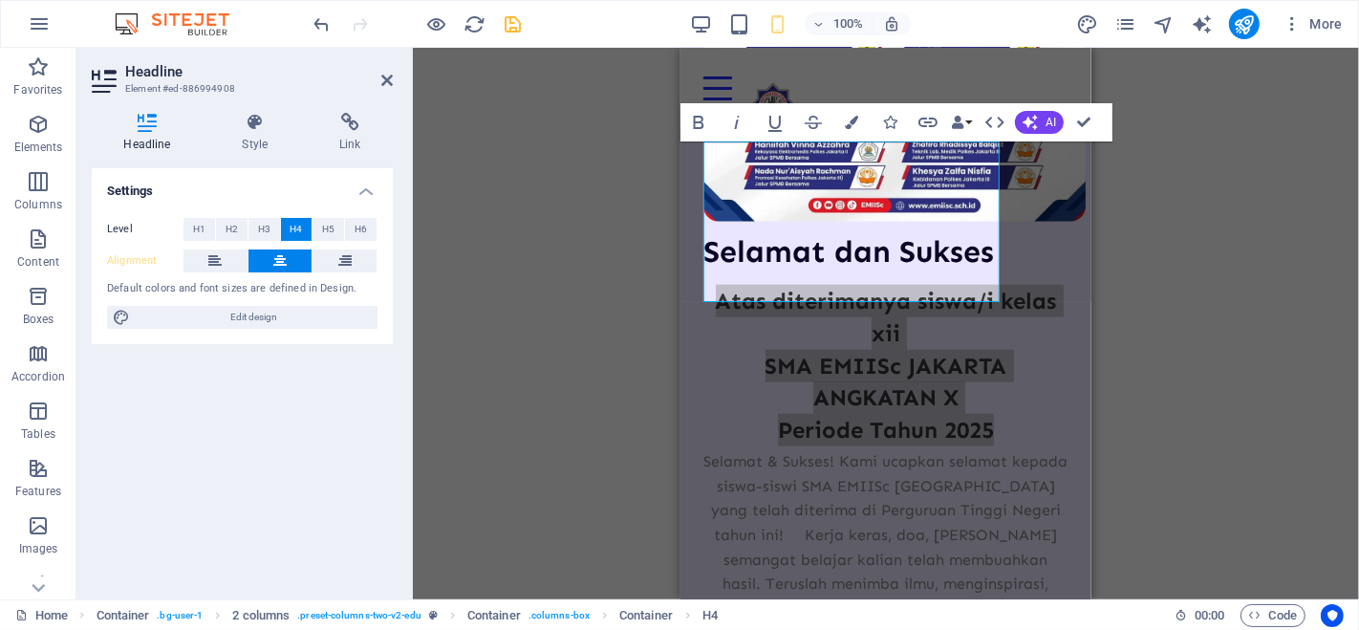
click at [1159, 320] on div "Drag here to replace the existing content. Press “Ctrl” if you want to create a…" at bounding box center [886, 323] width 946 height 551
click at [1166, 319] on div "Drag here to replace the existing content. Press “Ctrl” if you want to create a…" at bounding box center [886, 323] width 946 height 551
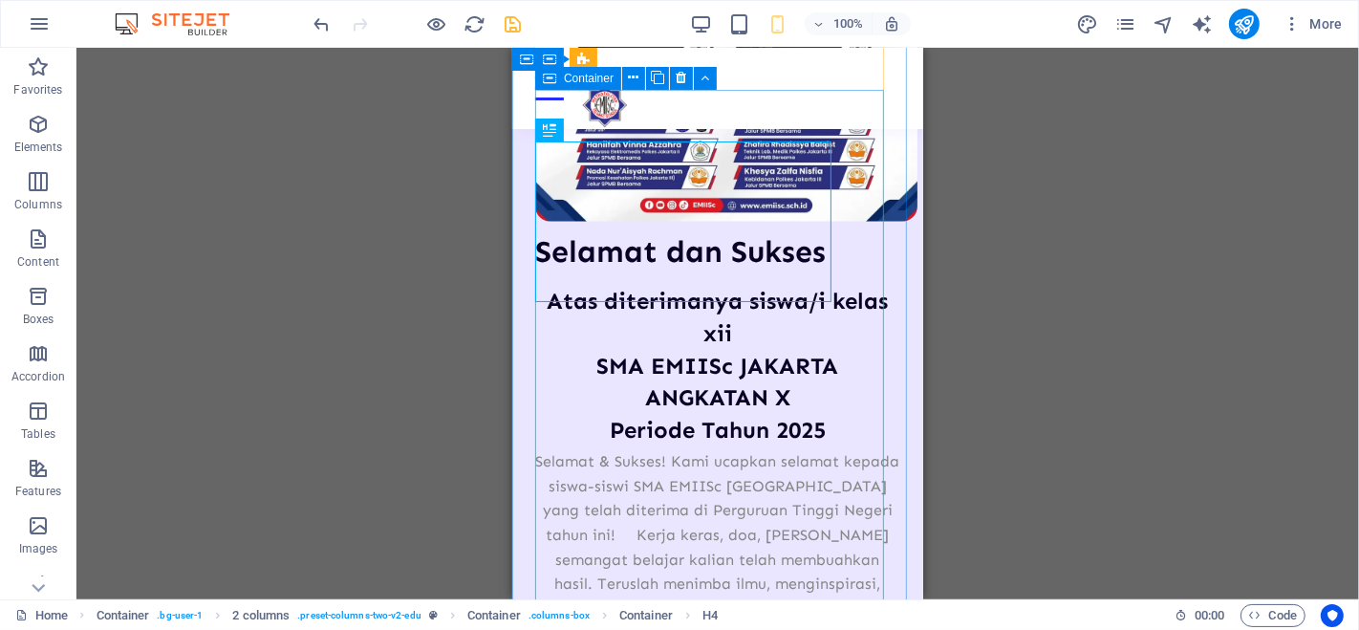
click at [871, 236] on div "Selamat [PERSON_NAME] Sukses Atas diterimanya siswa/i kelas xii SMA EMIISc JAKA…" at bounding box center [716, 498] width 365 height 530
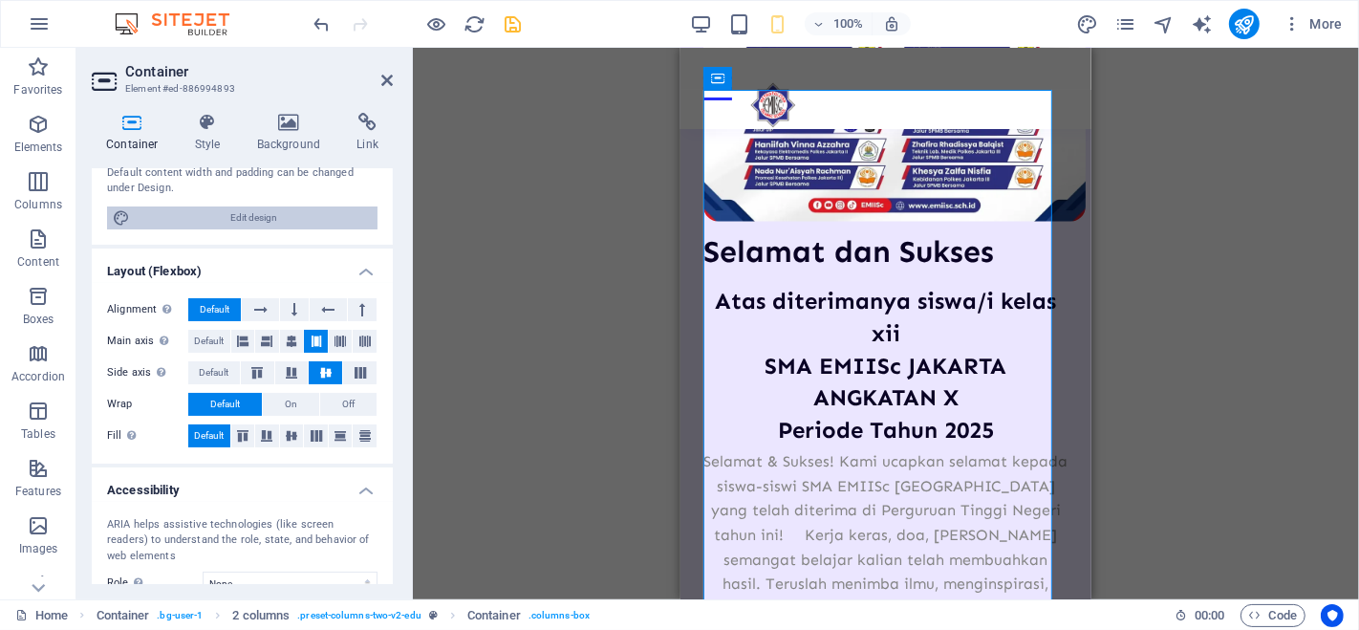
scroll to position [212, 0]
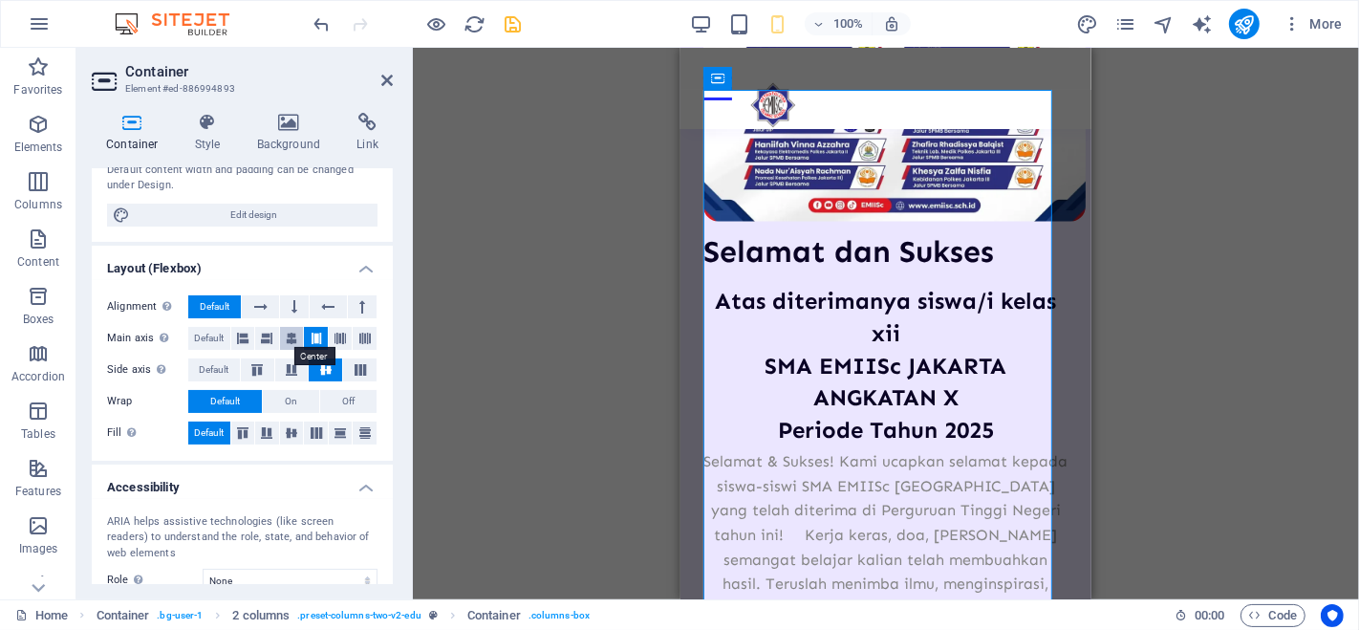
click at [290, 335] on icon at bounding box center [291, 338] width 11 height 23
click at [465, 367] on div "Drag here to replace the existing content. Press “Ctrl” if you want to create a…" at bounding box center [886, 323] width 946 height 551
click at [1163, 285] on div "Drag here to replace the existing content. Press “Ctrl” if you want to create a…" at bounding box center [886, 323] width 946 height 551
click at [383, 87] on icon at bounding box center [386, 80] width 11 height 15
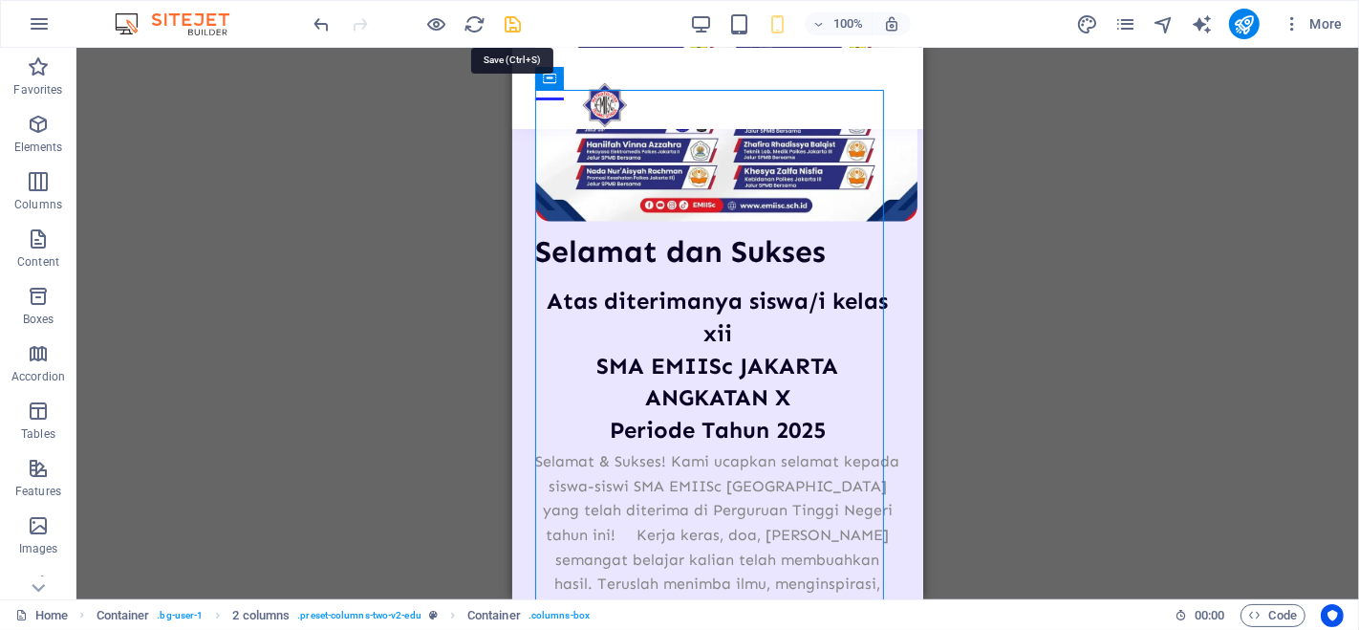
click at [505, 20] on icon "save" at bounding box center [514, 24] width 22 height 22
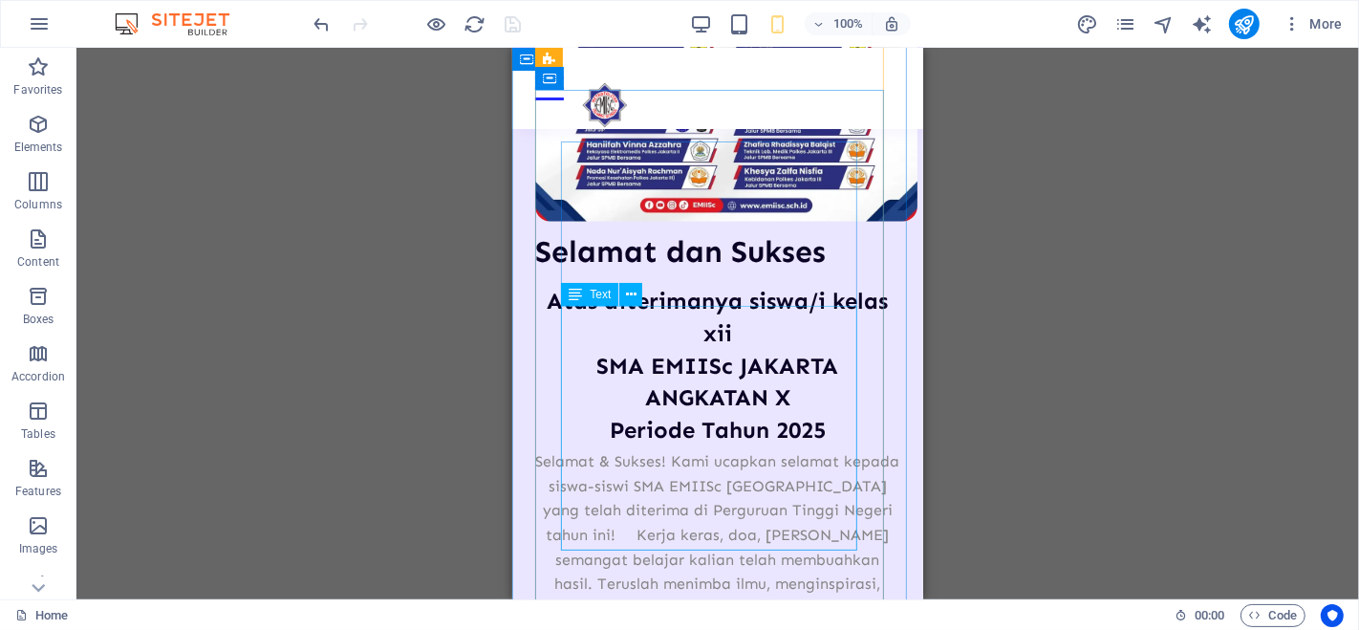
click at [681, 449] on div "Selamat & Sukses! Kami ucapkan selamat kepada siswa-siswi SMA EMIISc [GEOGRAPHI…" at bounding box center [716, 547] width 365 height 196
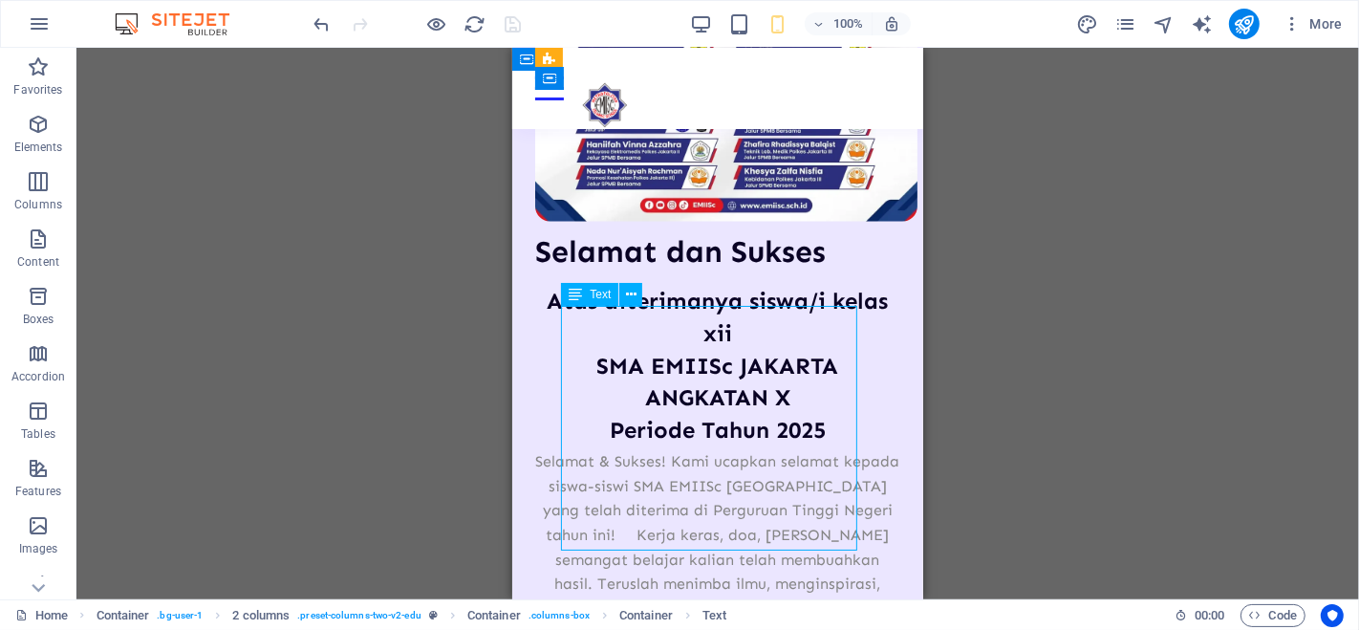
click at [681, 449] on div "Selamat & Sukses! Kami ucapkan selamat kepada siswa-siswi SMA EMIISc [GEOGRAPHI…" at bounding box center [716, 547] width 365 height 196
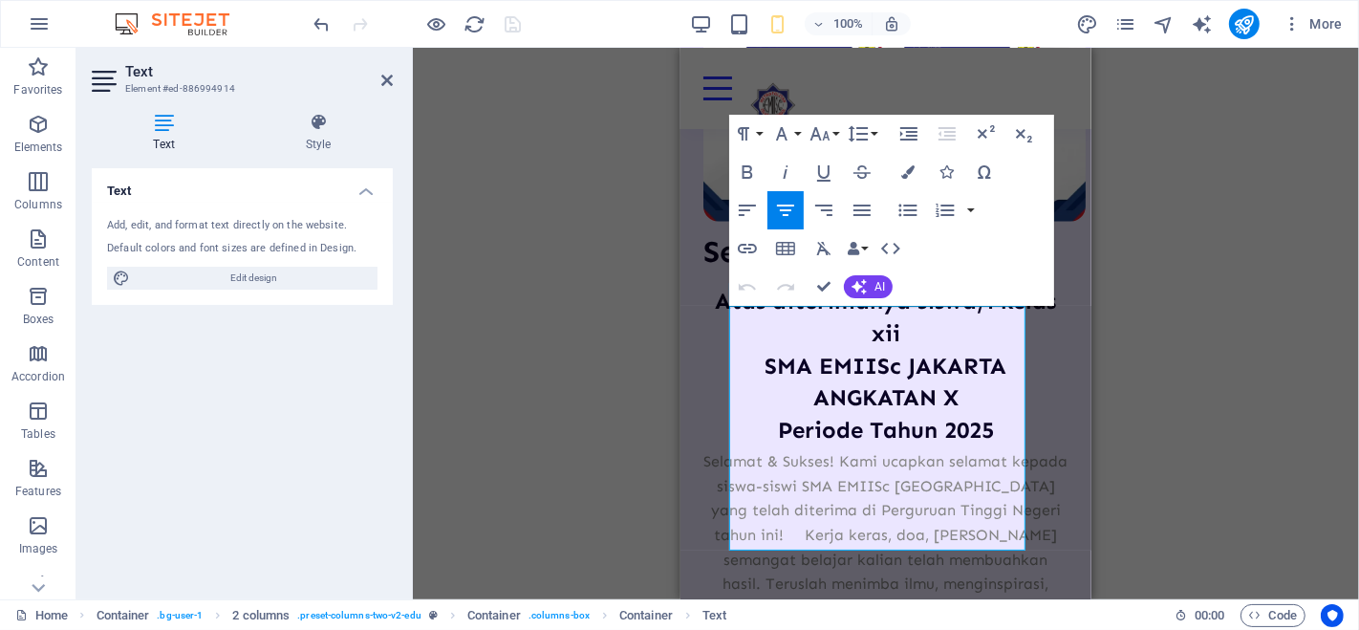
click at [502, 292] on div "Drag here to replace the existing content. Press “Ctrl” if you want to create a…" at bounding box center [886, 323] width 946 height 551
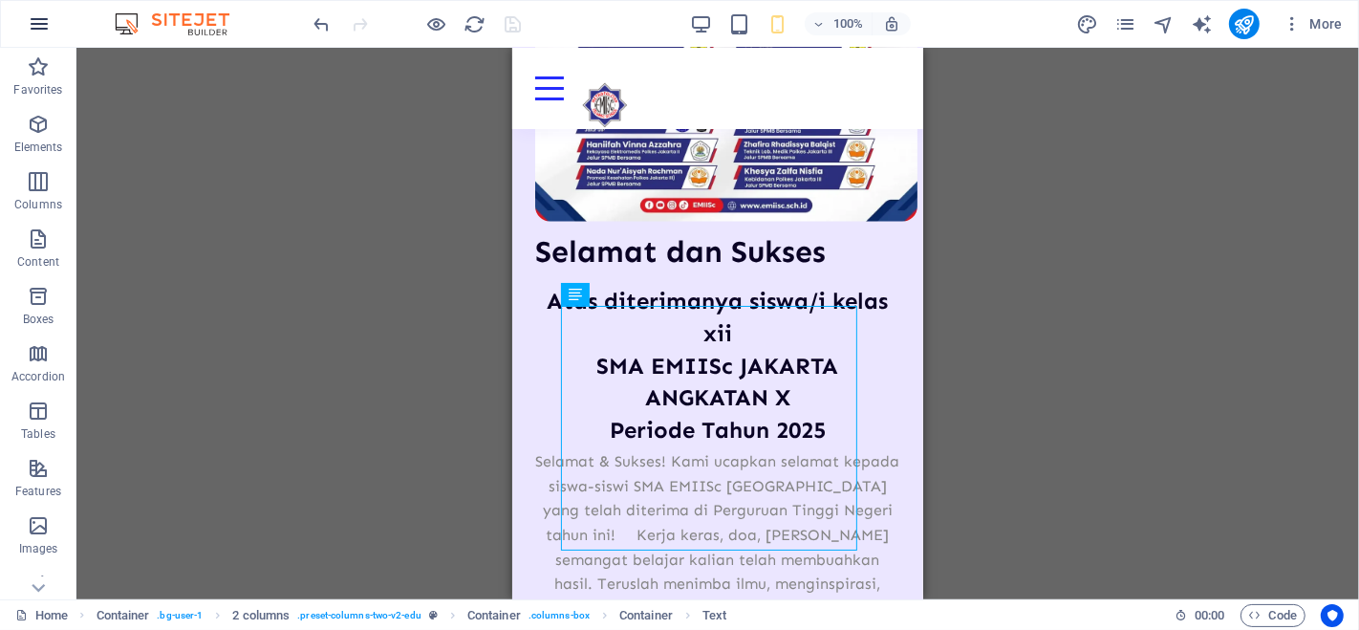
click at [49, 22] on icon "button" at bounding box center [39, 23] width 23 height 23
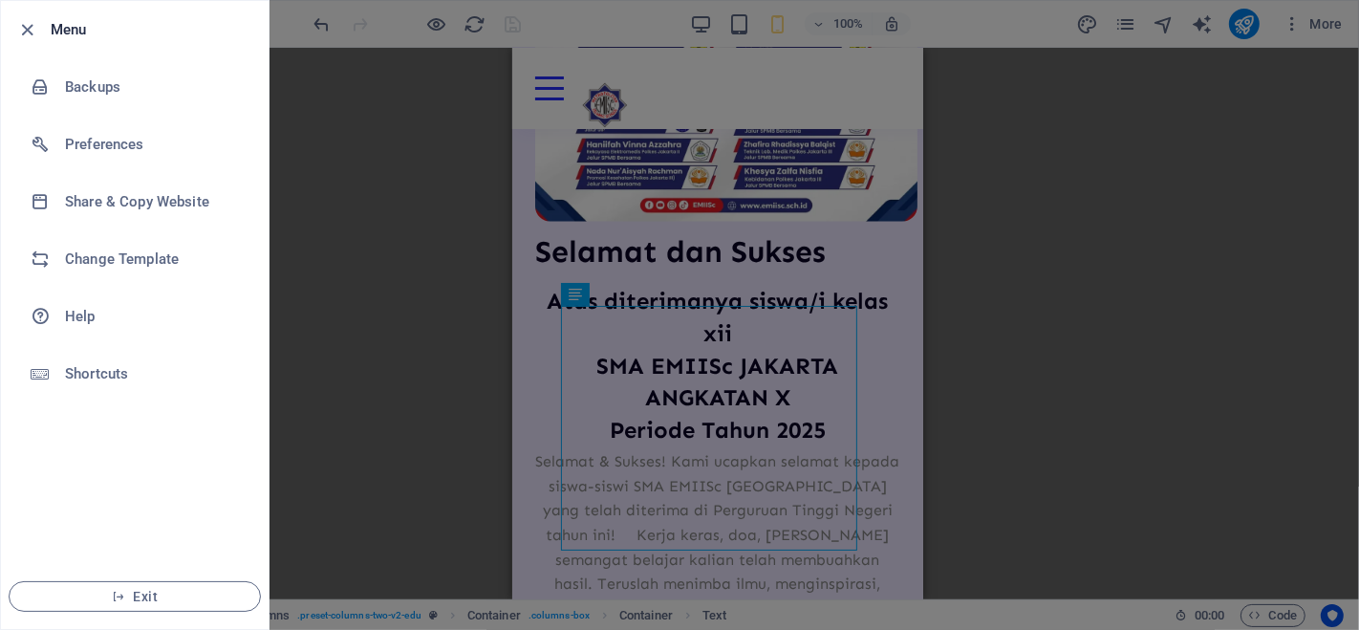
click at [603, 304] on div at bounding box center [679, 315] width 1359 height 630
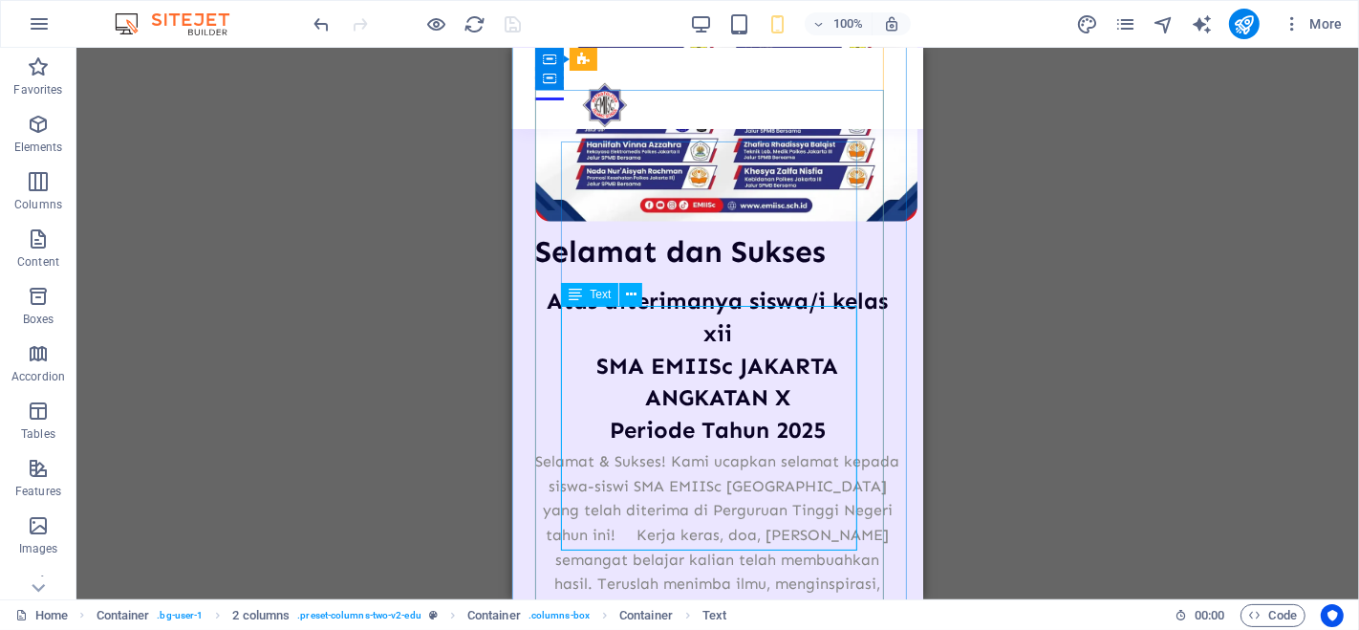
click at [585, 297] on div "Text" at bounding box center [589, 294] width 57 height 23
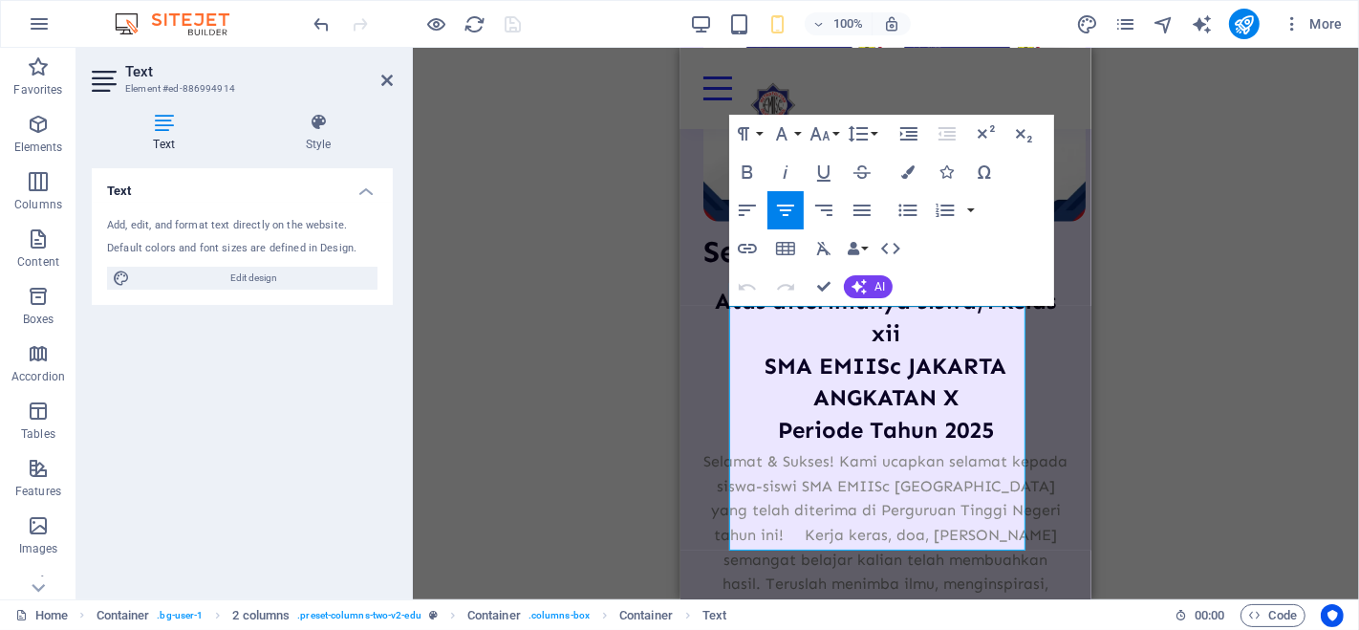
click at [505, 348] on div "Drag here to replace the existing content. Press “Ctrl” if you want to create a…" at bounding box center [886, 323] width 946 height 551
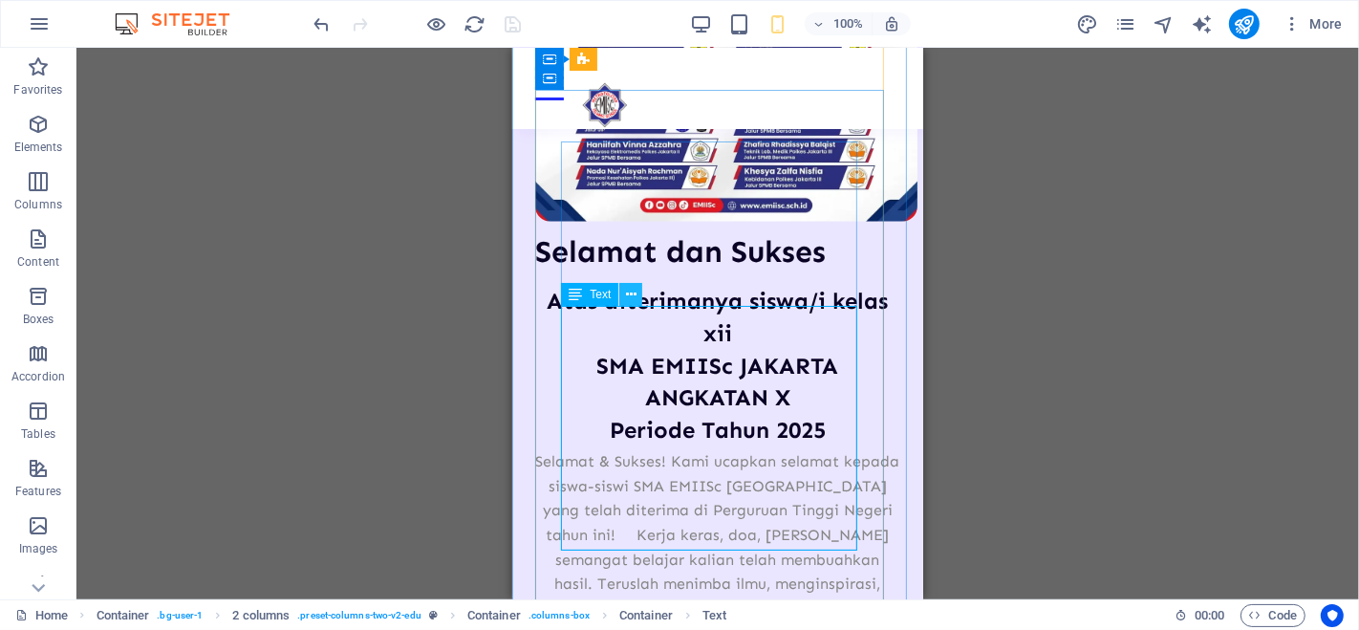
click at [631, 292] on icon at bounding box center [631, 295] width 11 height 20
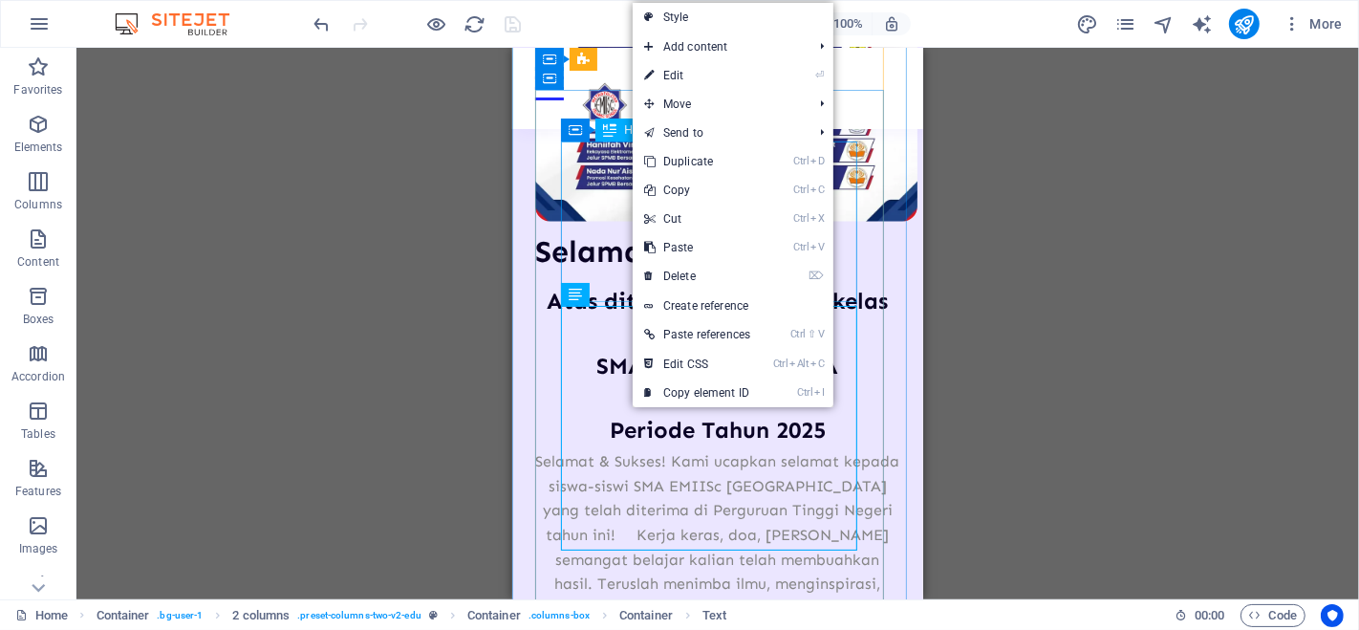
click at [598, 285] on div "Atas diterimanya siswa/i kelas xii SMA EMIISc JAKARTA ANGKATAN X Periode Tahun …" at bounding box center [716, 365] width 365 height 161
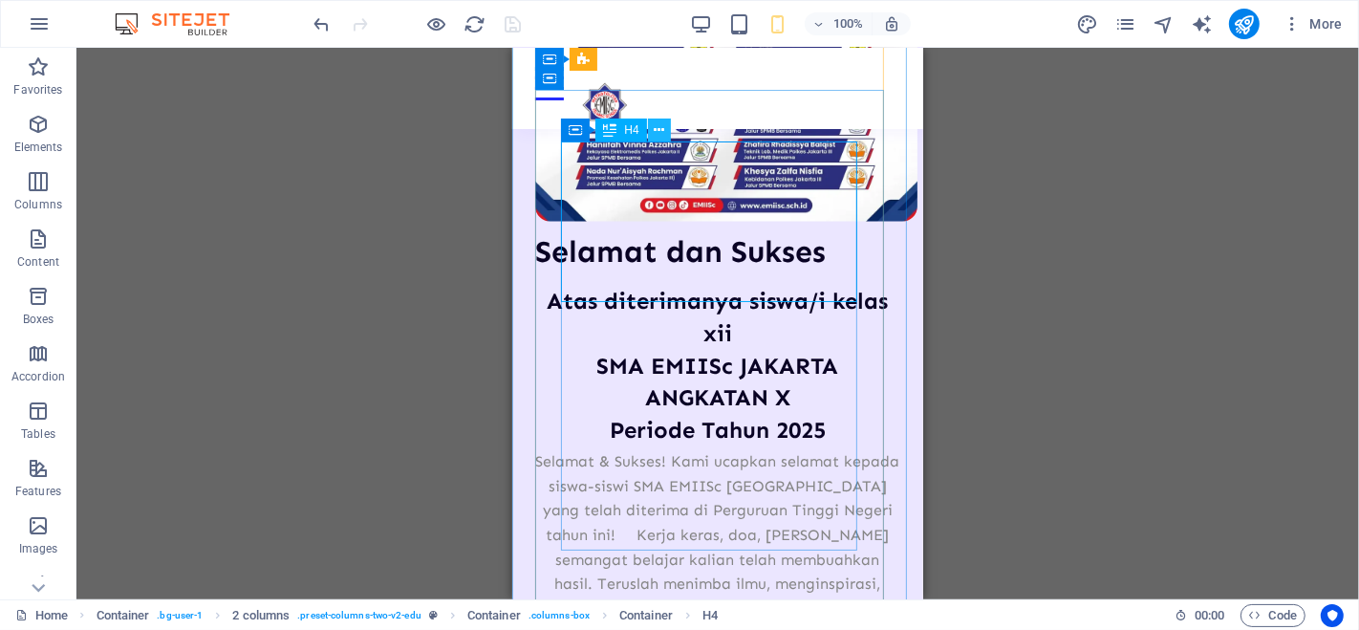
click at [660, 132] on icon at bounding box center [659, 130] width 11 height 20
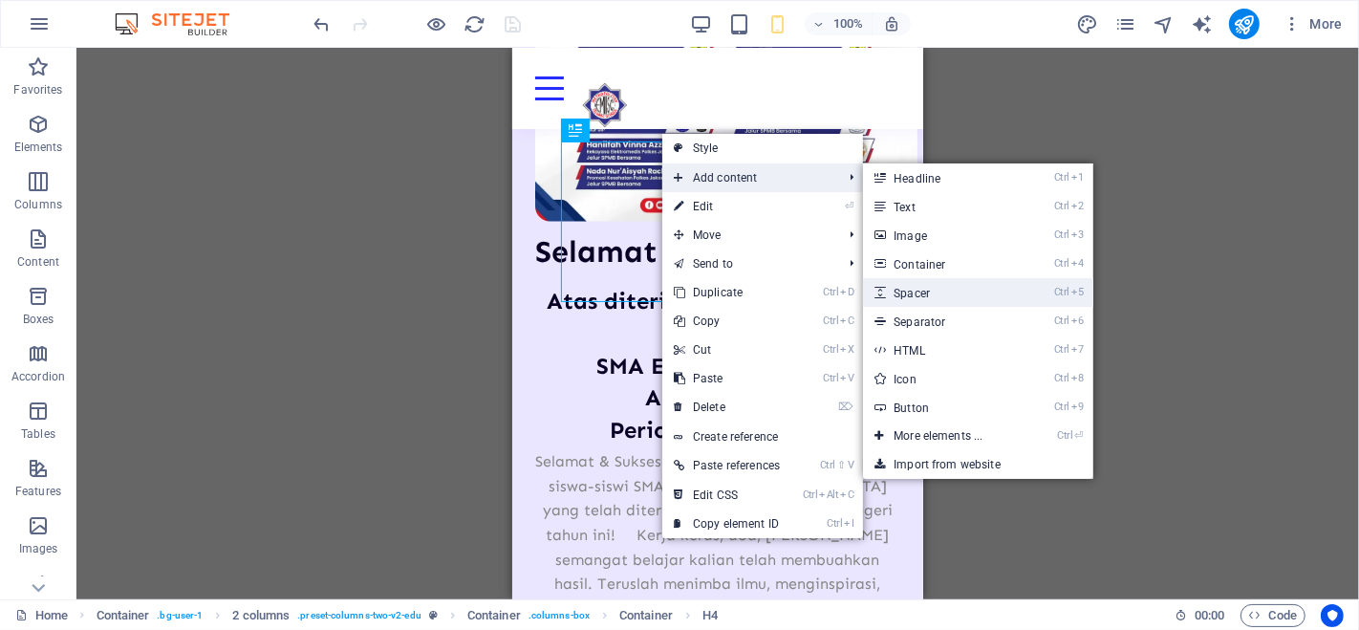
click at [896, 289] on link "Ctrl 5 Spacer" at bounding box center [942, 292] width 158 height 29
select select "px"
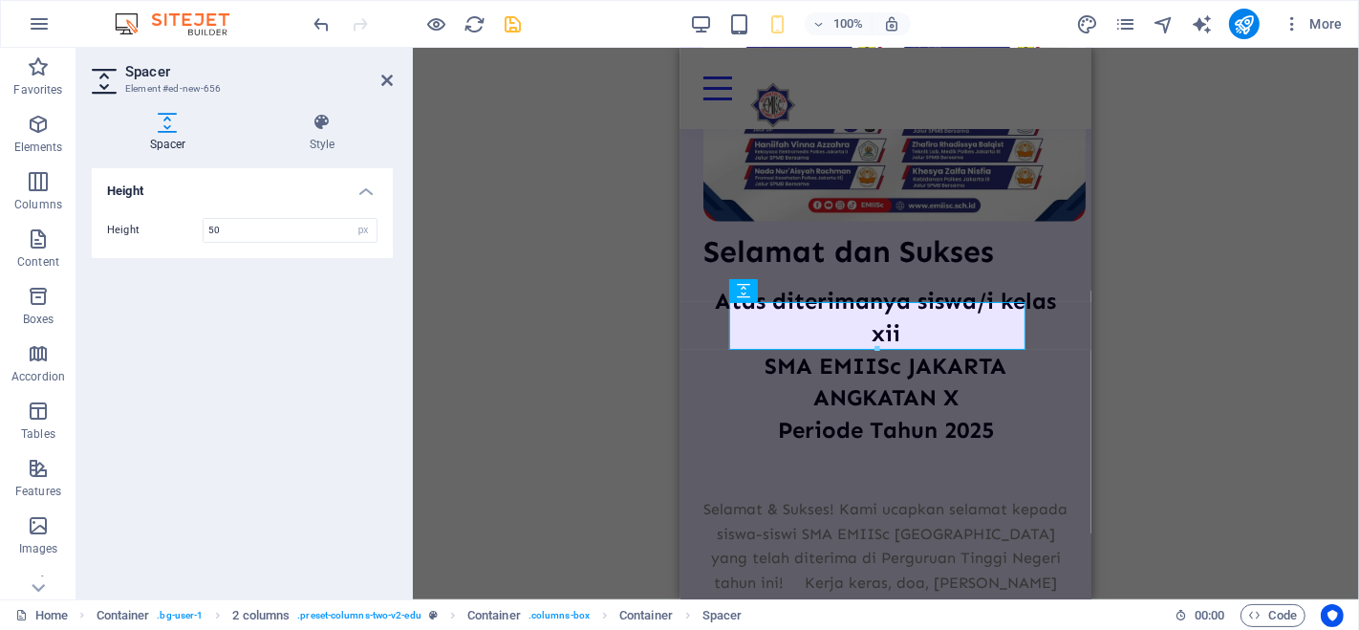
click at [578, 317] on div "Container H1 Unequal Columns Container Container Image Container Menu Bar Space…" at bounding box center [886, 323] width 946 height 551
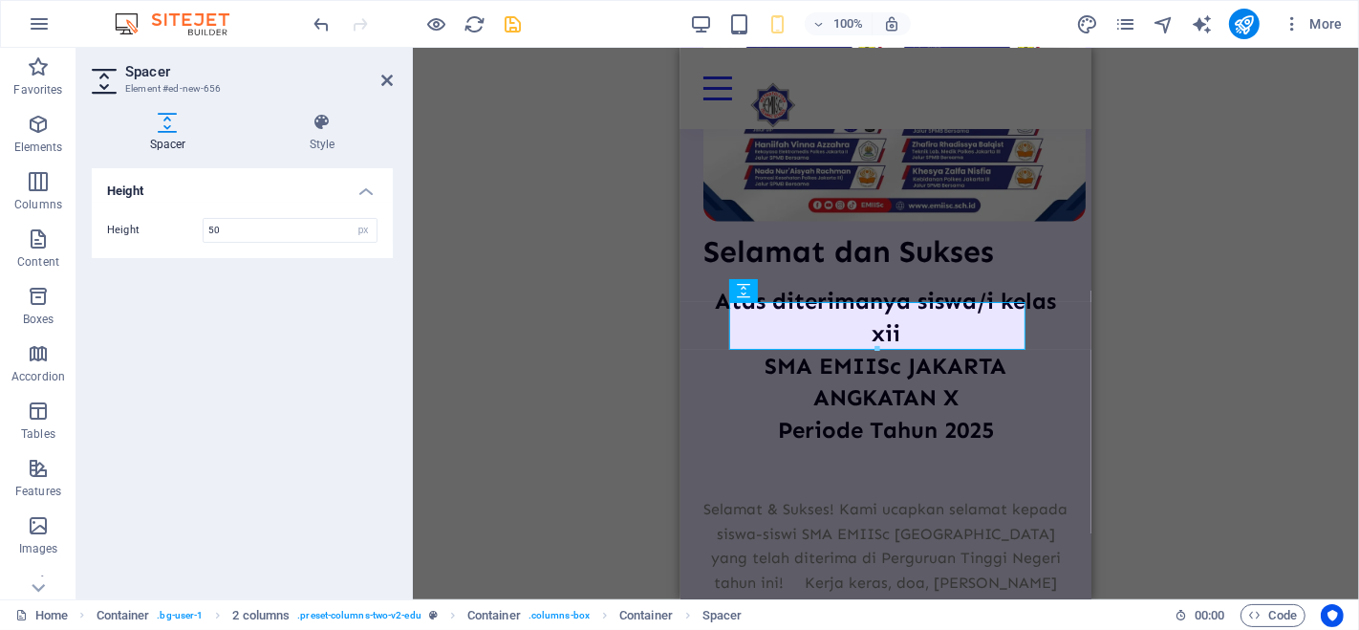
drag, startPoint x: 562, startPoint y: 219, endPoint x: 25, endPoint y: 214, distance: 537.0
click at [562, 219] on div "Container H1 Unequal Columns Container Container Image Container Menu Bar Space…" at bounding box center [886, 323] width 946 height 551
click at [853, 497] on div "Selamat & Sukses! Kami ucapkan selamat kepada siswa-siswi SMA EMIISc [GEOGRAPHI…" at bounding box center [884, 595] width 365 height 196
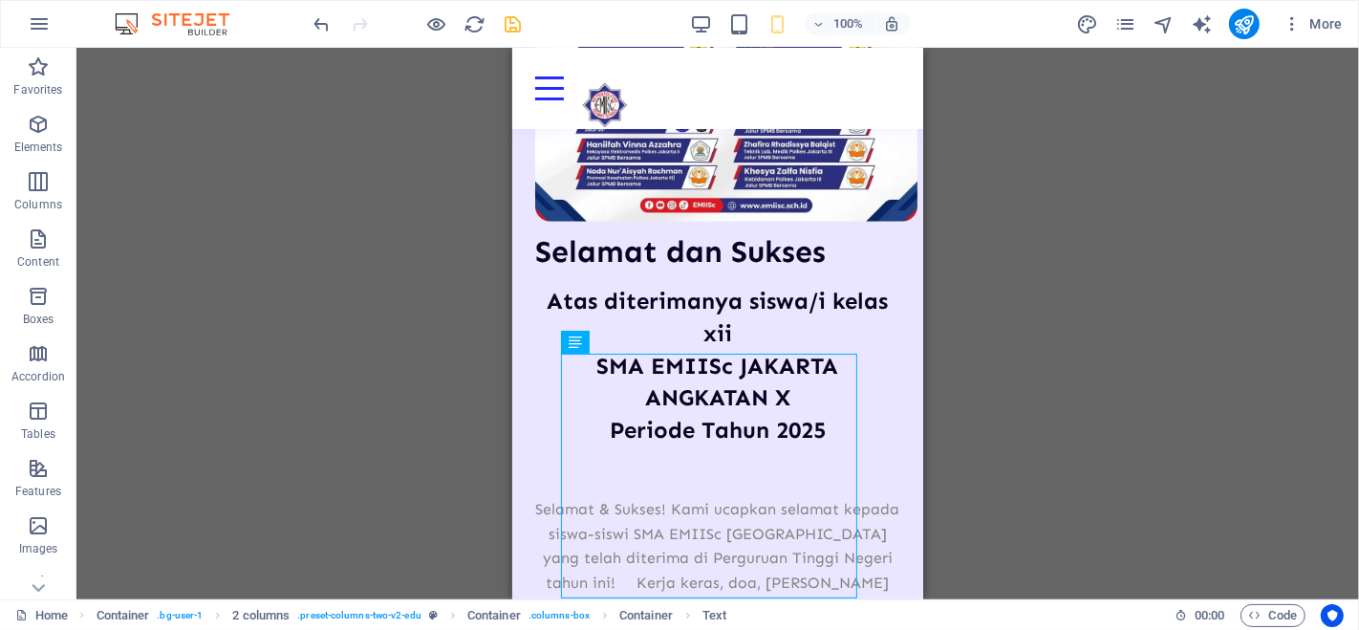
click at [1034, 399] on div "Container H1 Unequal Columns Container Container Image Container Menu Bar Space…" at bounding box center [717, 323] width 1282 height 551
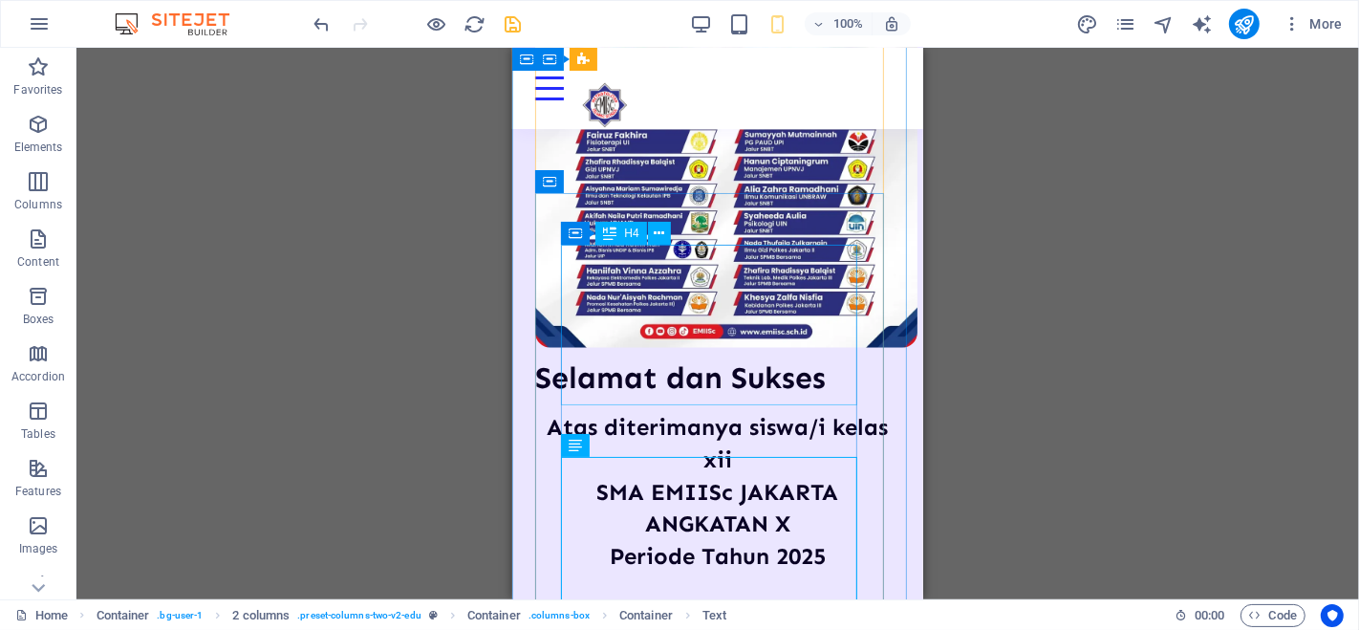
scroll to position [1638, 0]
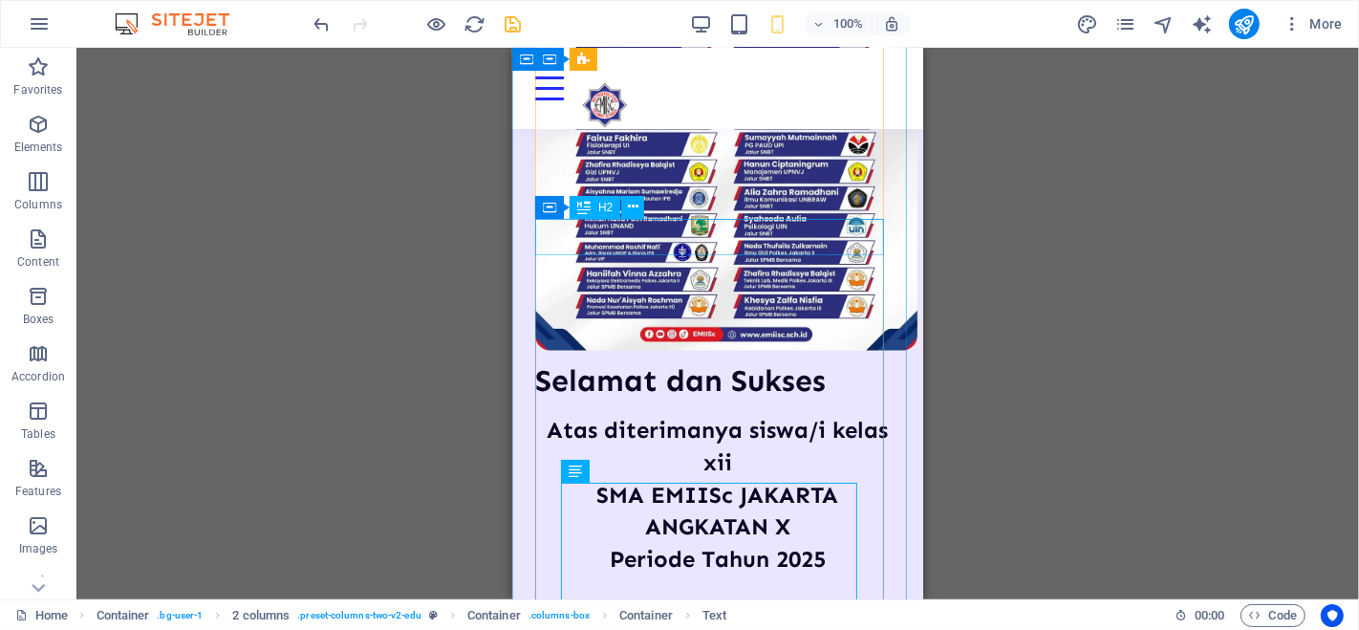
click at [604, 206] on span "H2" at bounding box center [605, 207] width 14 height 11
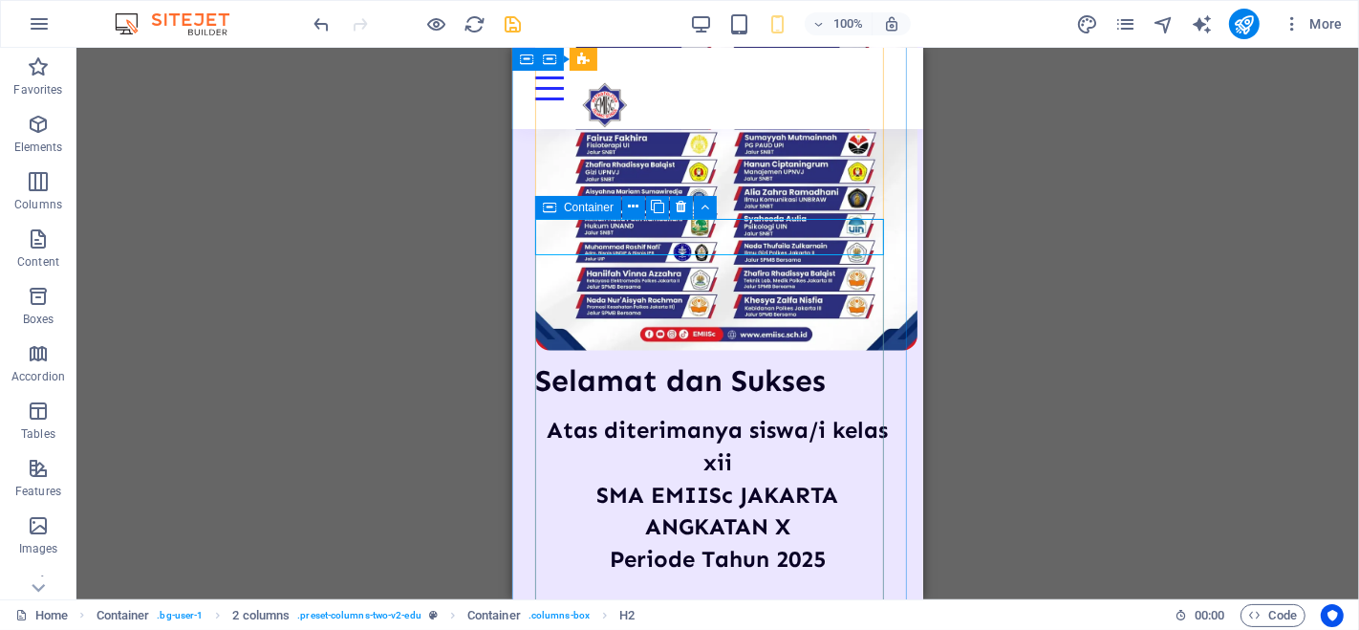
click at [584, 208] on span "Container" at bounding box center [589, 207] width 50 height 11
click at [599, 362] on div "Selamat dan Sukses" at bounding box center [716, 380] width 365 height 36
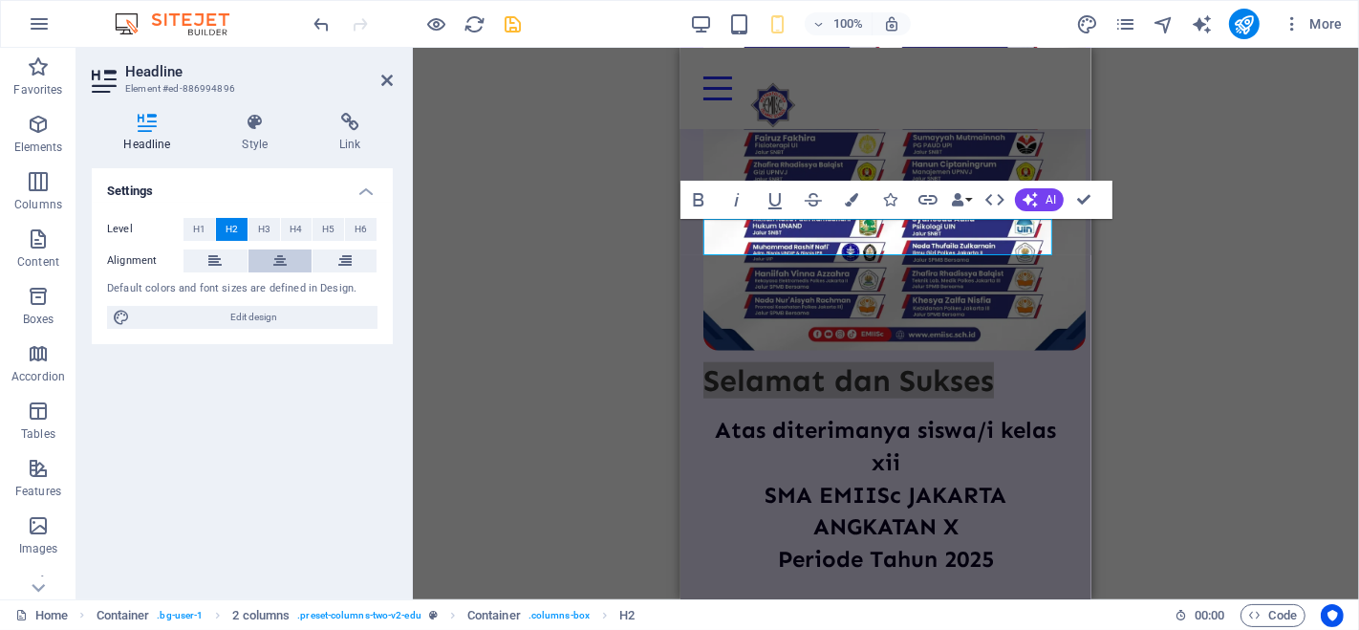
click at [284, 249] on icon at bounding box center [279, 260] width 13 height 23
click at [587, 300] on div "Container H1 Unequal Columns Container Container Image Container Menu Bar Space…" at bounding box center [886, 323] width 946 height 551
click at [246, 126] on icon at bounding box center [255, 122] width 90 height 19
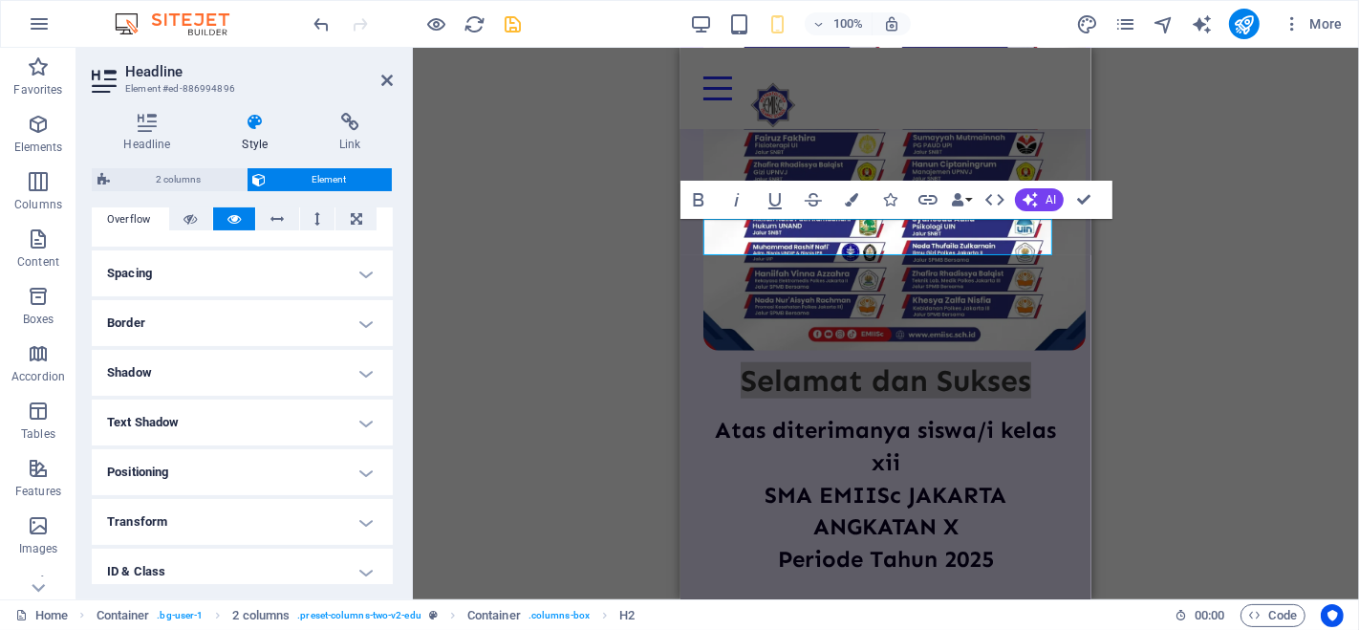
scroll to position [325, 0]
click at [300, 275] on h4 "Spacing" at bounding box center [242, 270] width 301 height 46
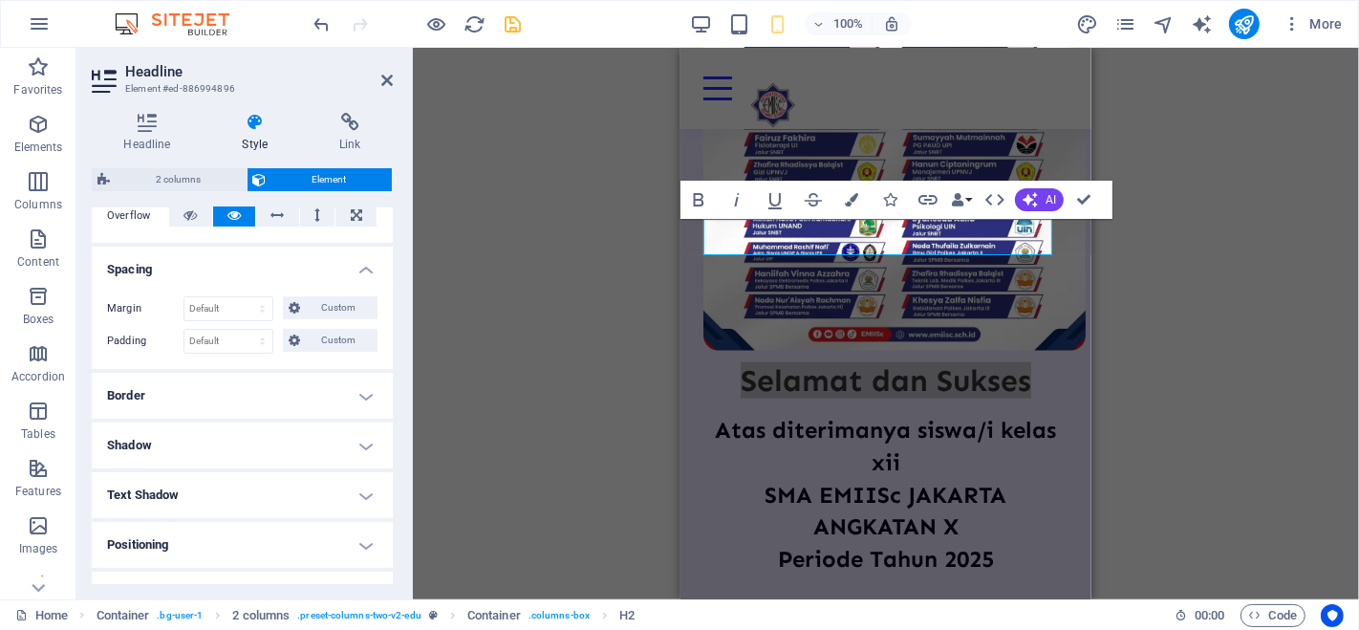
click at [300, 275] on h4 "Spacing" at bounding box center [242, 264] width 301 height 34
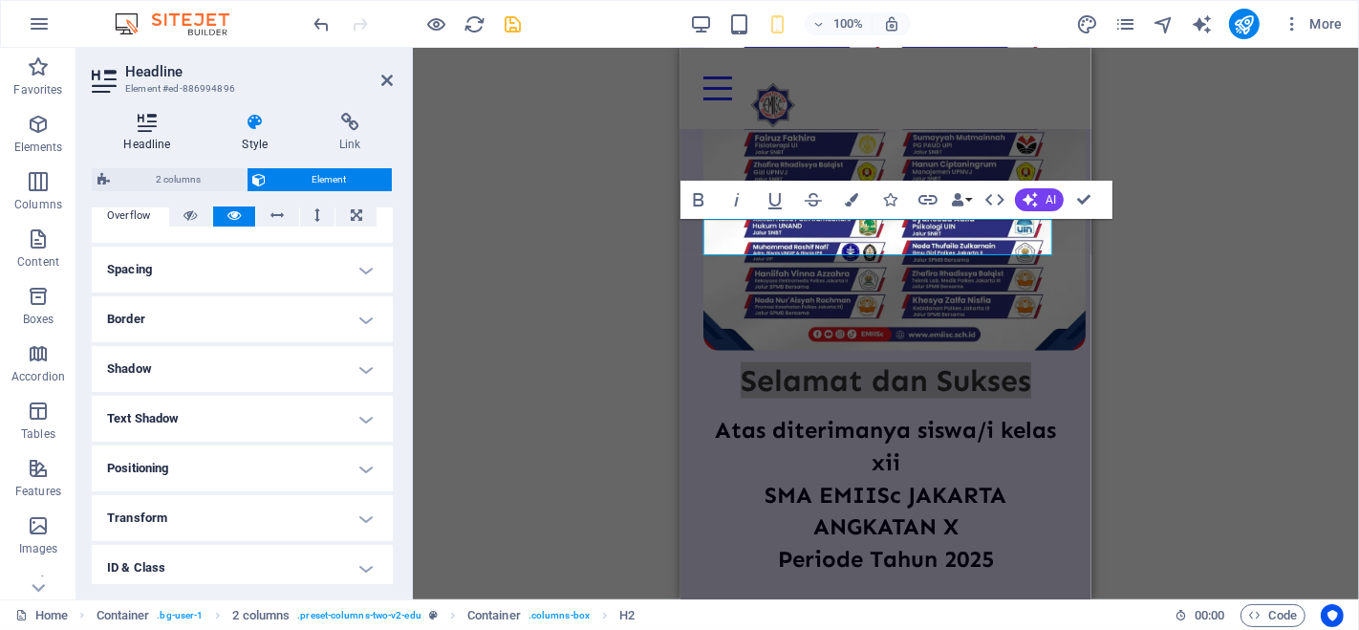
click at [154, 121] on icon at bounding box center [147, 122] width 111 height 19
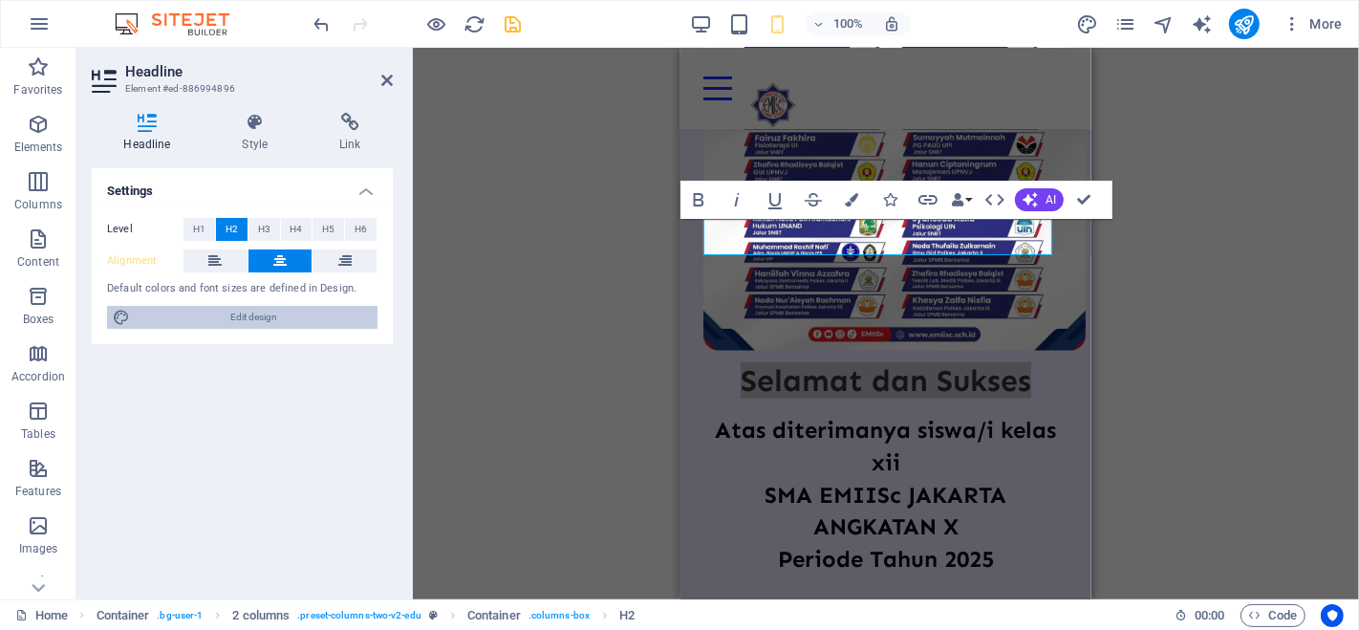
click at [221, 310] on span "Edit design" at bounding box center [254, 317] width 236 height 23
select select "px"
select select "400"
select select "px"
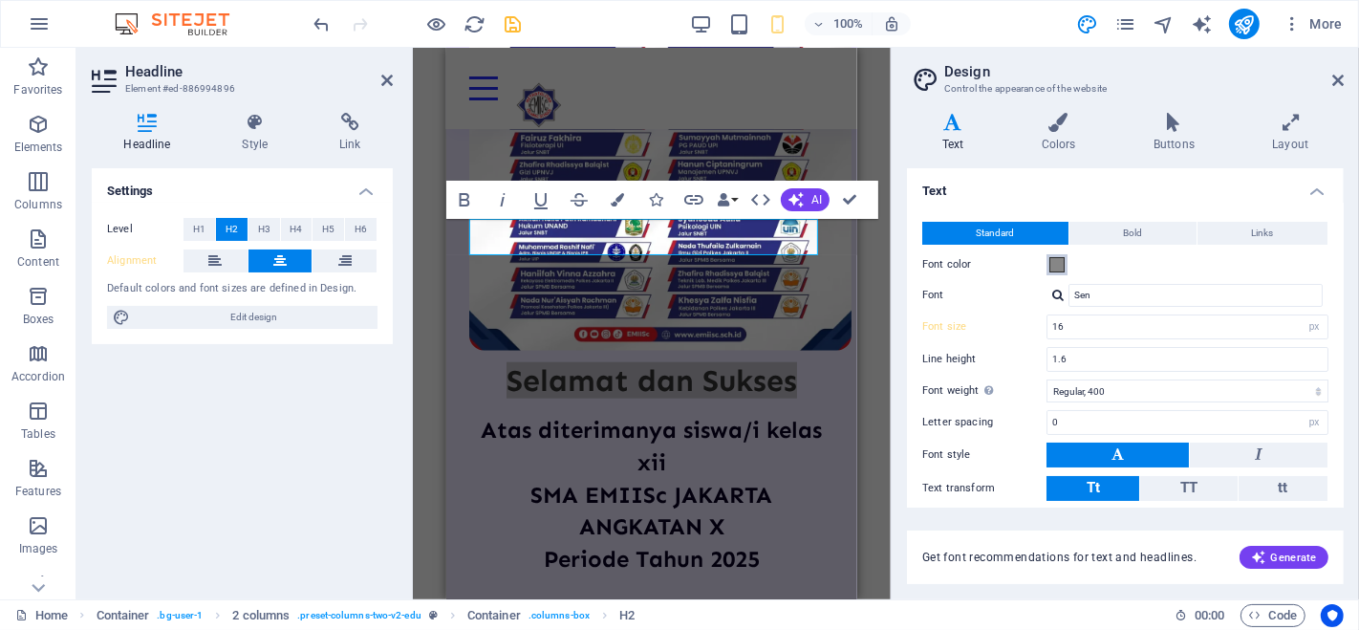
click at [1054, 269] on span at bounding box center [1056, 264] width 15 height 15
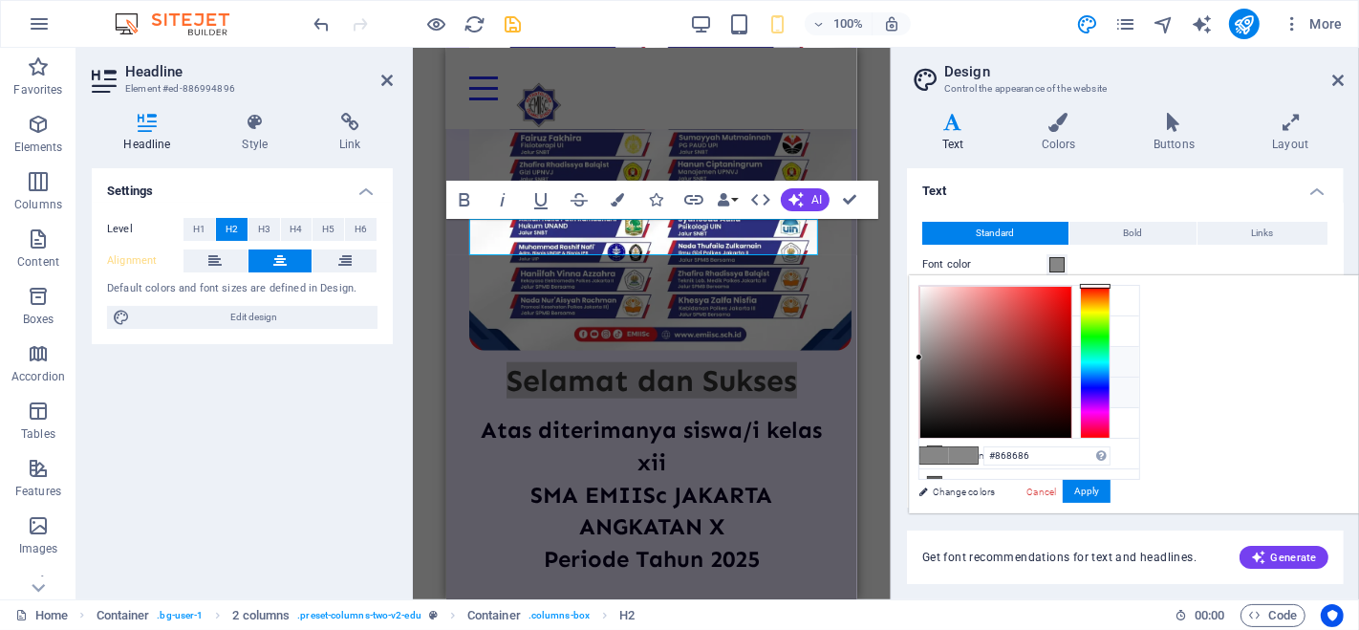
click at [963, 366] on li "Secondary color #090224" at bounding box center [1029, 362] width 220 height 31
type input "#090224"
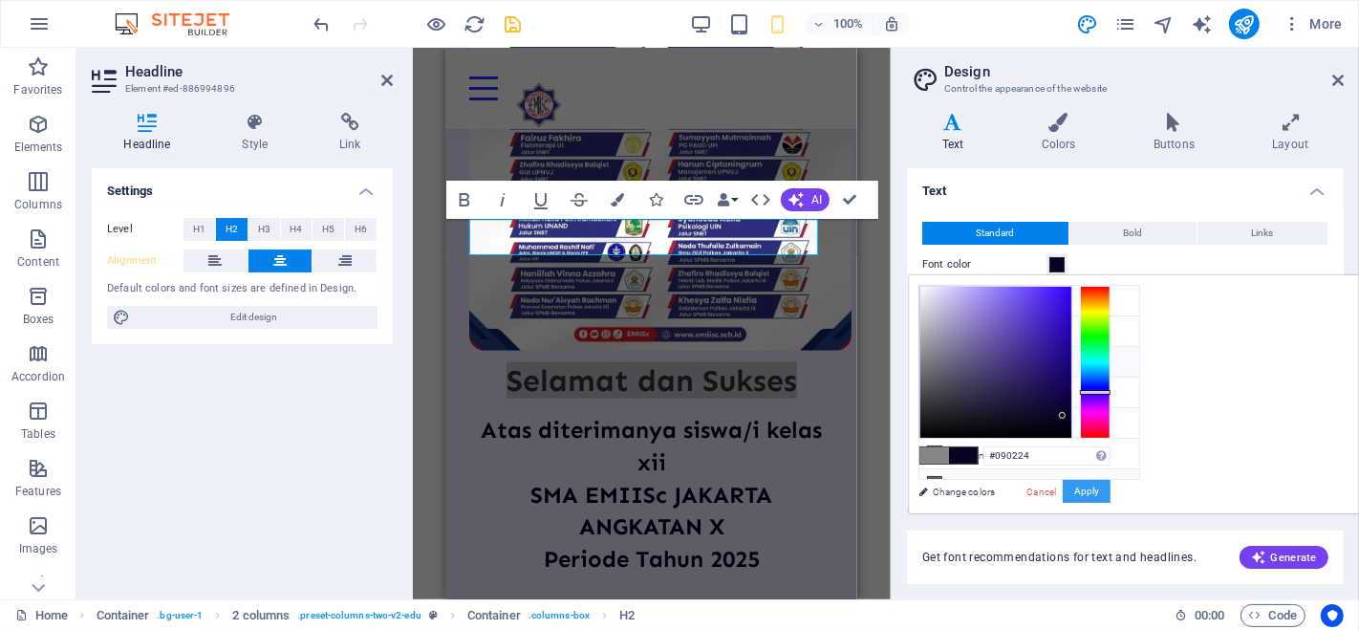
click at [1110, 487] on button "Apply" at bounding box center [1087, 491] width 48 height 23
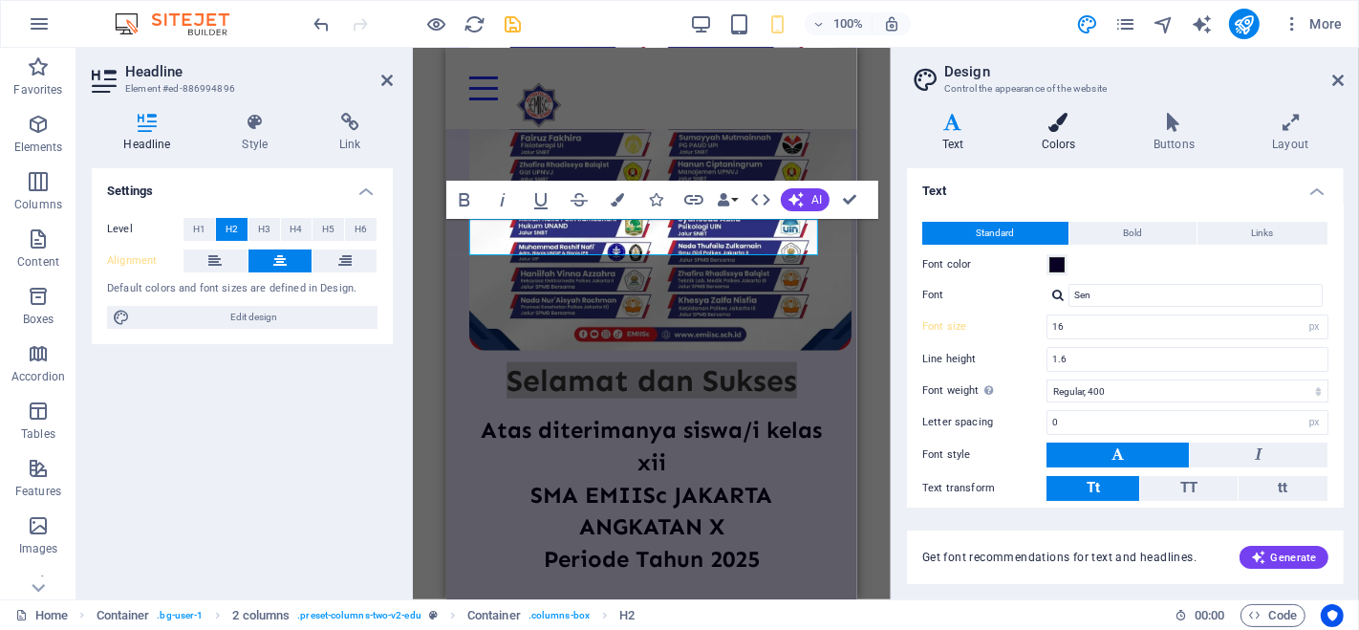
click at [1042, 128] on icon at bounding box center [1058, 122] width 104 height 19
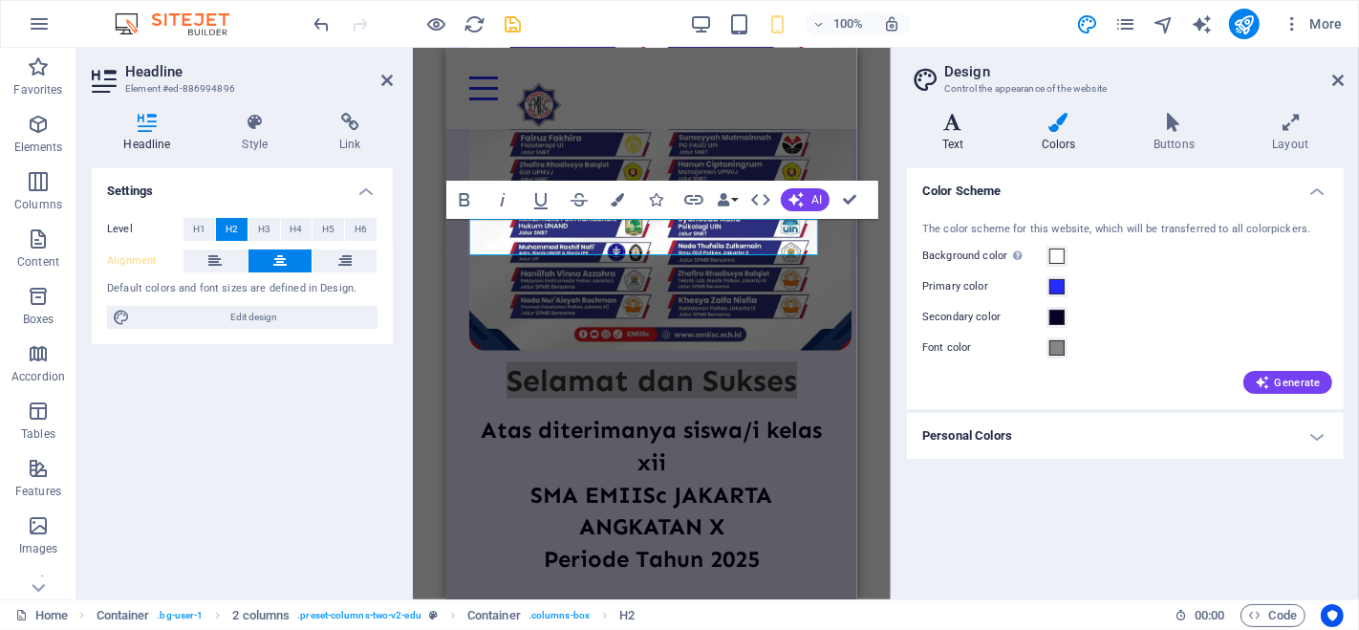
click at [963, 116] on icon at bounding box center [953, 122] width 92 height 19
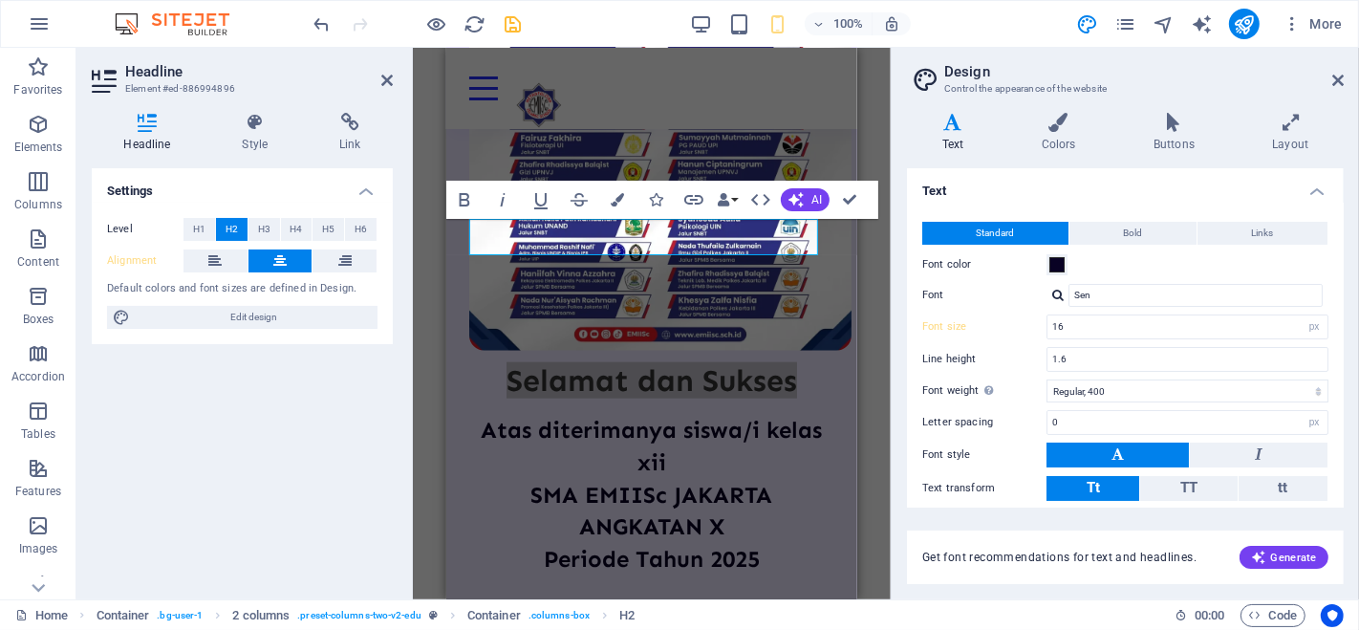
click at [354, 421] on div "Settings Level H1 H2 H3 H4 H5 H6 Alignment Default colors and font sizes are de…" at bounding box center [242, 376] width 301 height 416
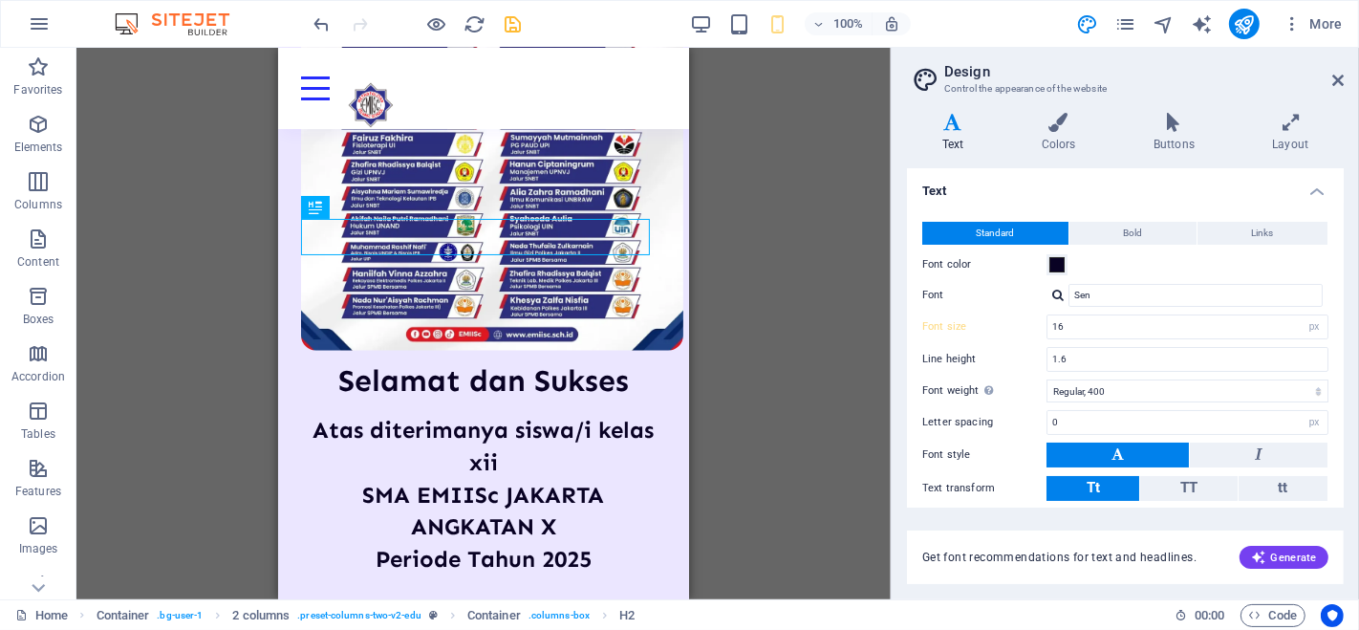
click at [810, 225] on div "Container H1 Unequal Columns Container Container Image Container Menu Bar Space…" at bounding box center [483, 323] width 814 height 551
click at [1332, 77] on icon at bounding box center [1337, 80] width 11 height 15
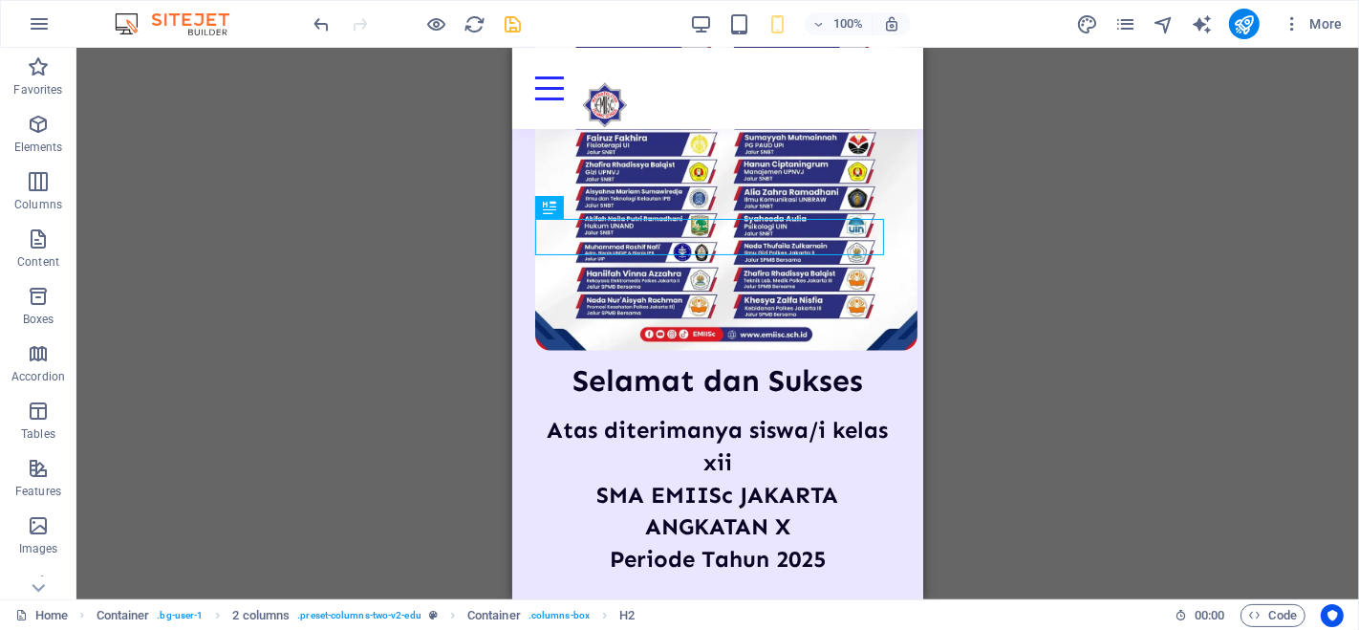
click at [1110, 224] on div "Container H1 Unequal Columns Container Container Image Container Menu Bar Space…" at bounding box center [717, 323] width 1282 height 551
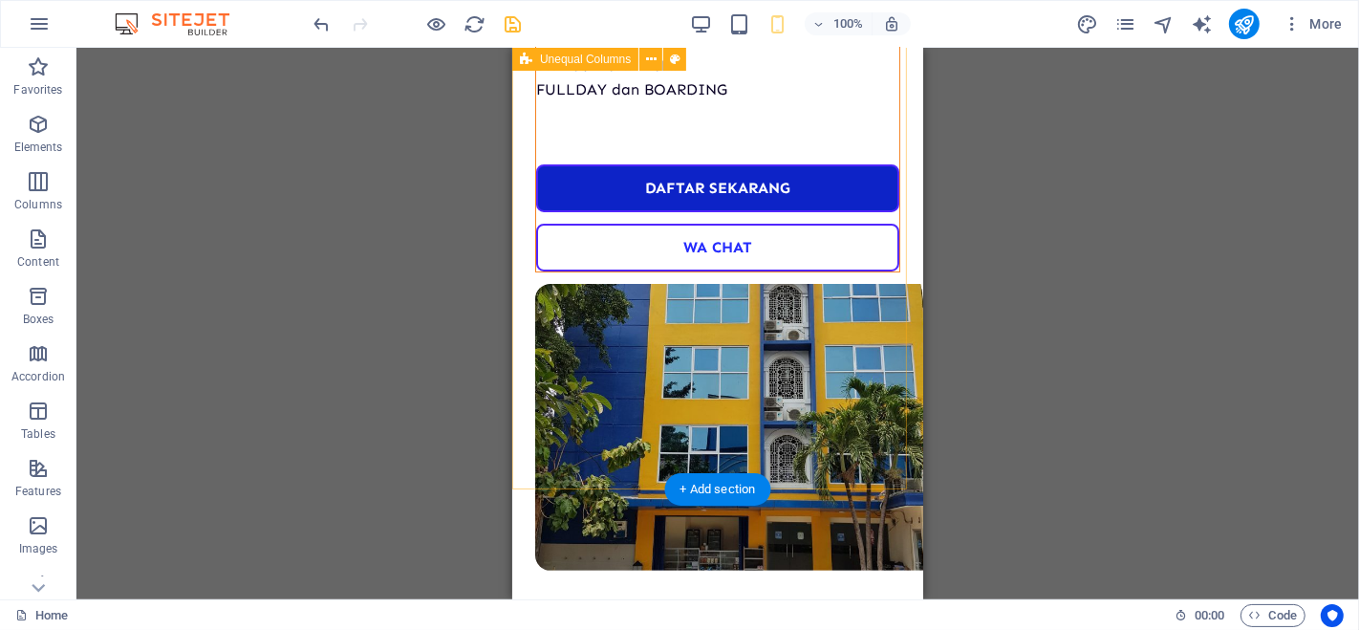
scroll to position [0, 0]
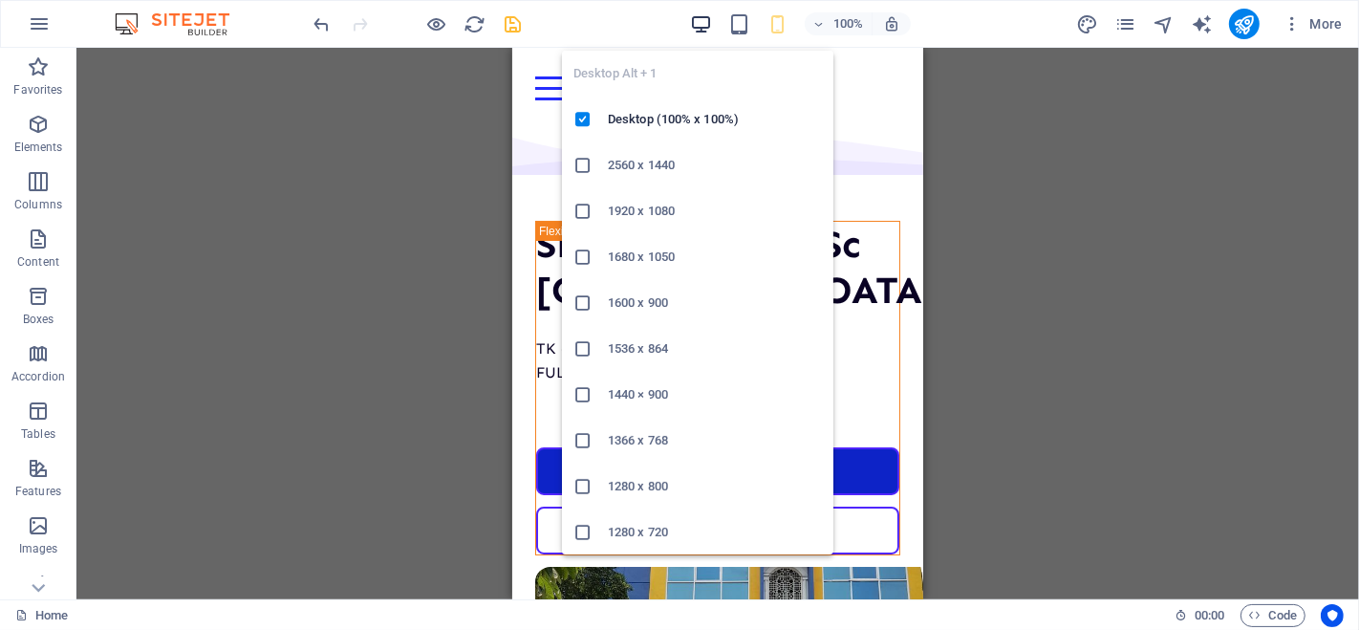
click at [707, 22] on icon "button" at bounding box center [701, 24] width 22 height 22
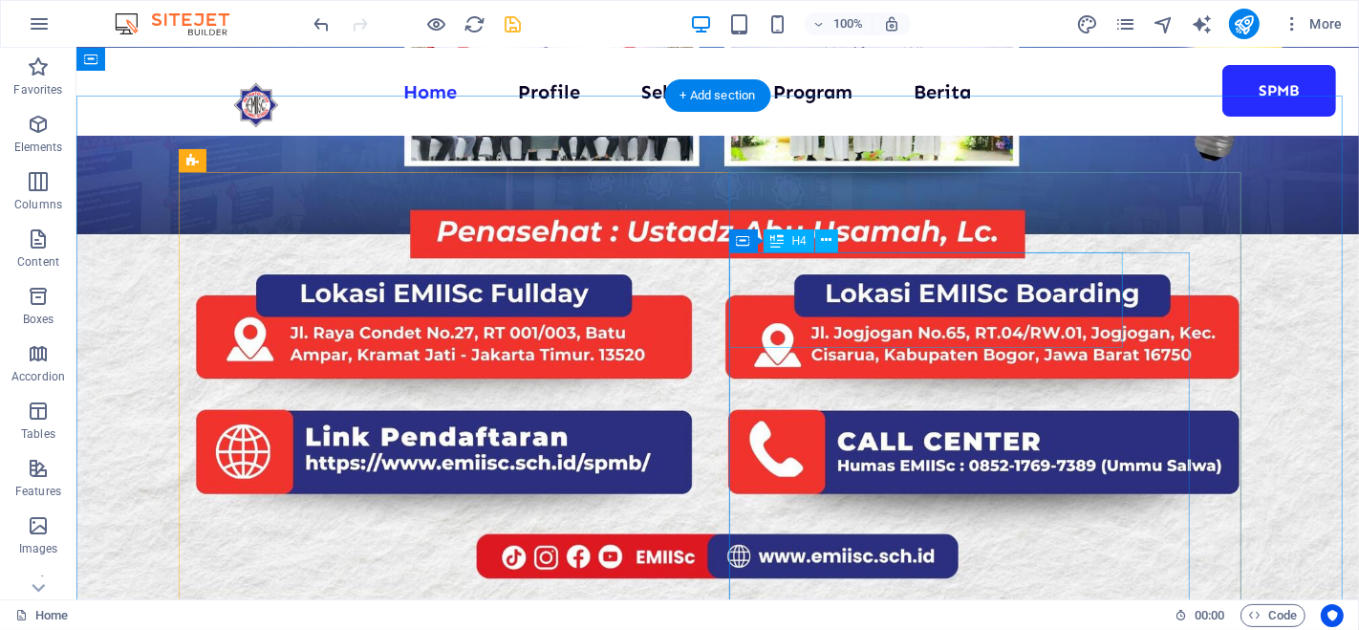
scroll to position [2145, 0]
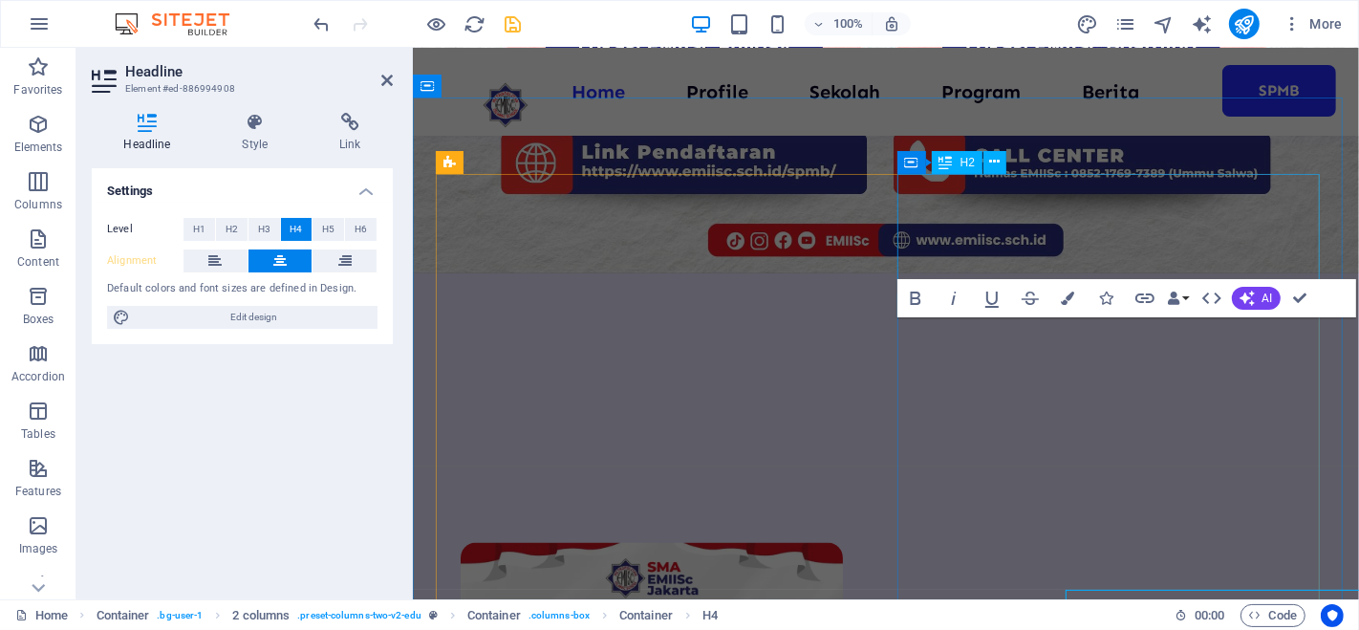
scroll to position [1809, 0]
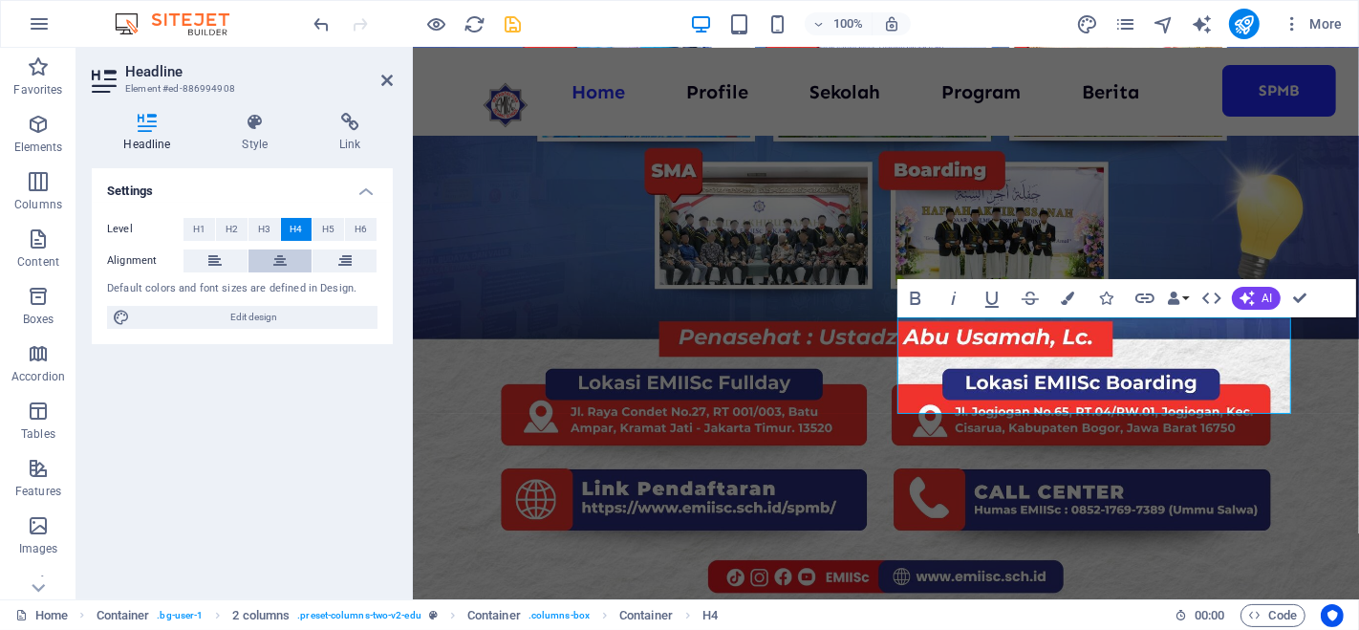
click at [274, 258] on icon at bounding box center [279, 260] width 13 height 23
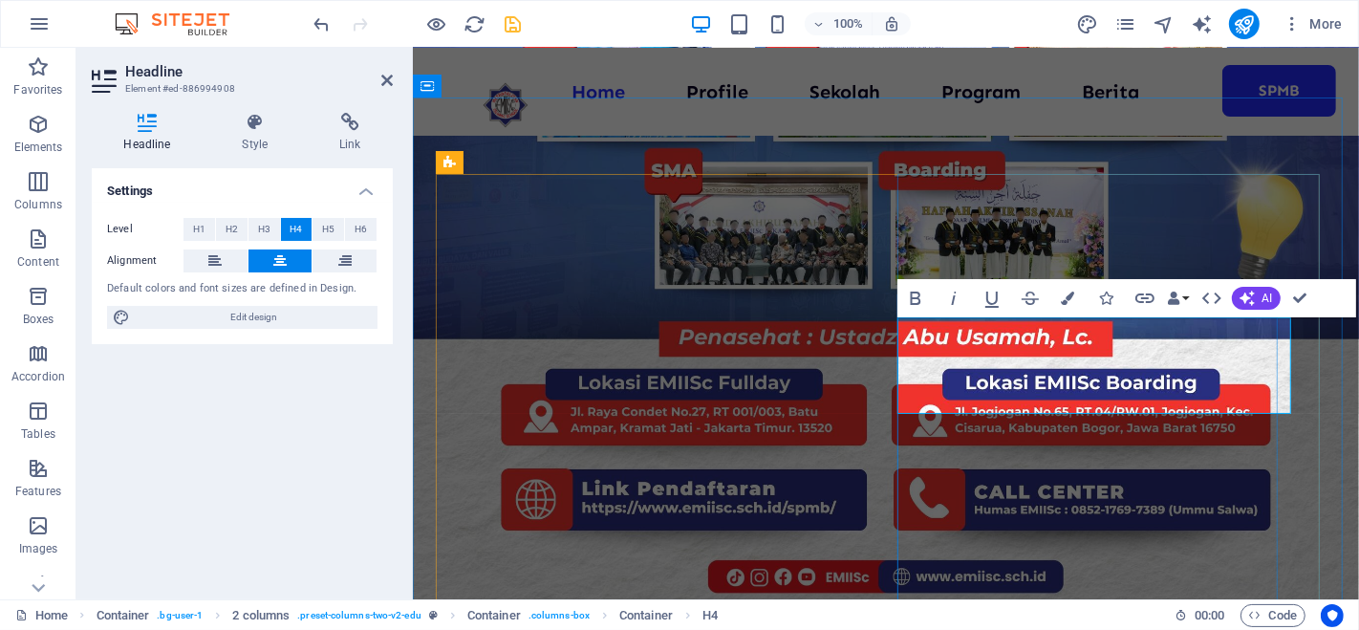
drag, startPoint x: 1257, startPoint y: 332, endPoint x: 1315, endPoint y: 326, distance: 57.6
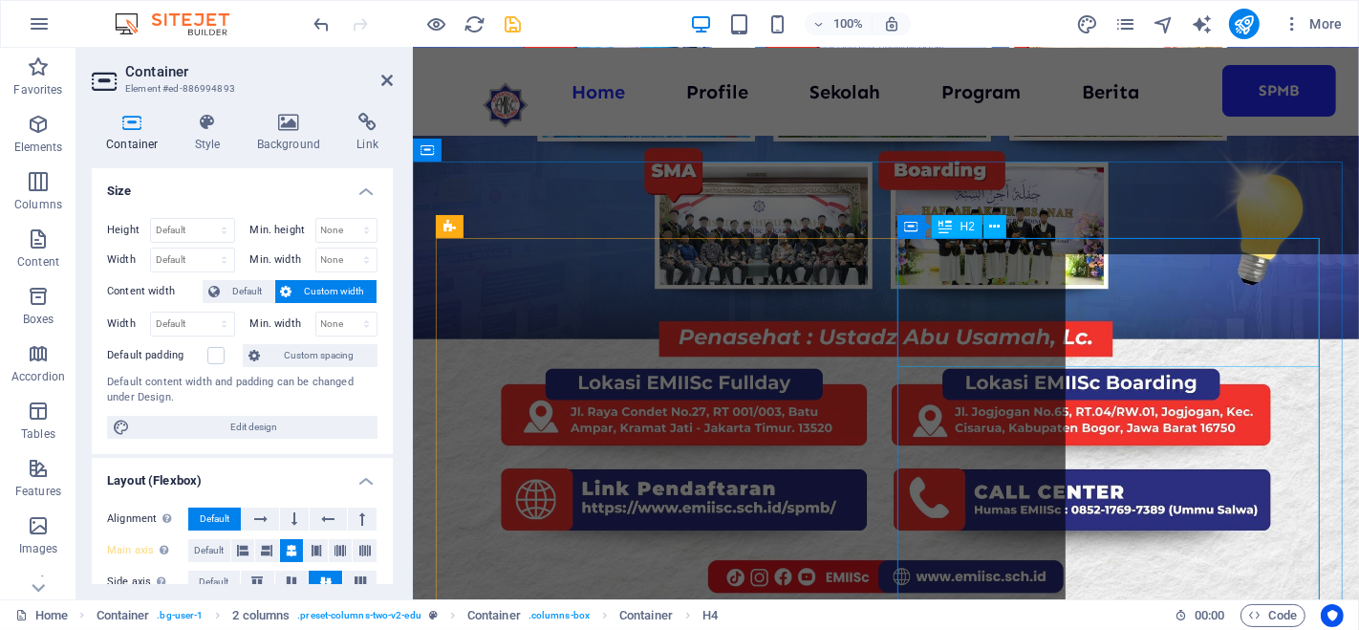
scroll to position [1744, 0]
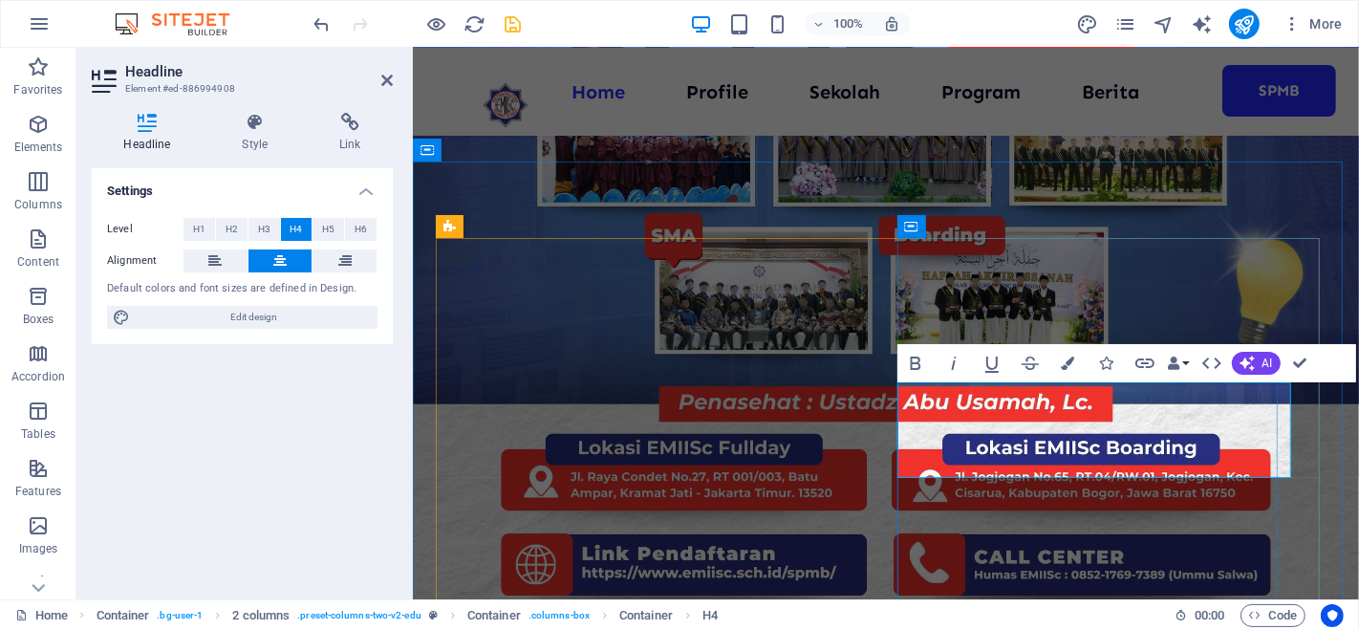
drag, startPoint x: 1255, startPoint y: 399, endPoint x: 1287, endPoint y: 399, distance: 32.5
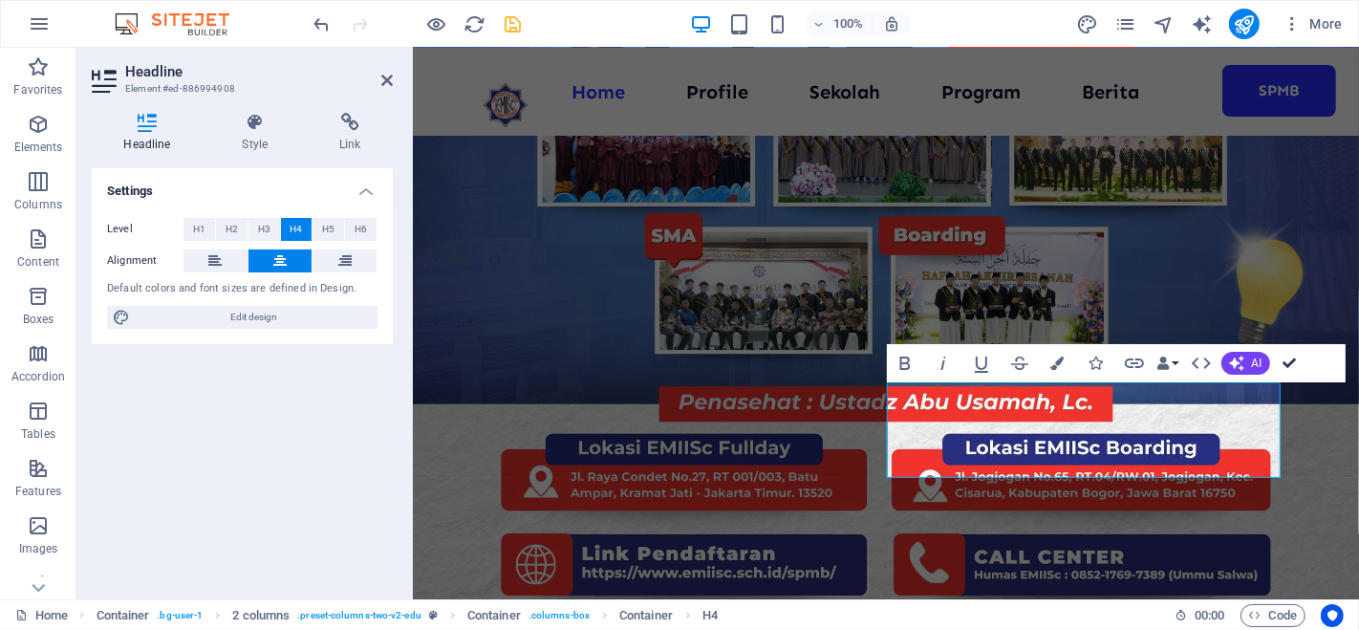
scroll to position [0, 0]
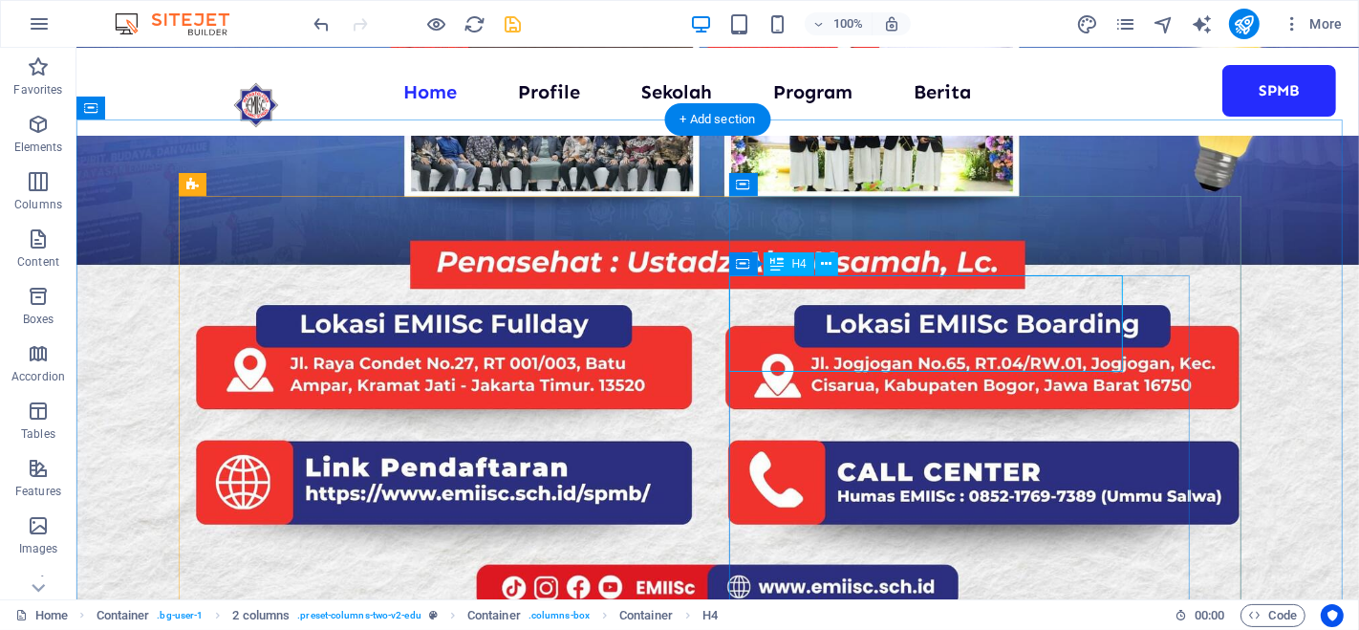
select select "%"
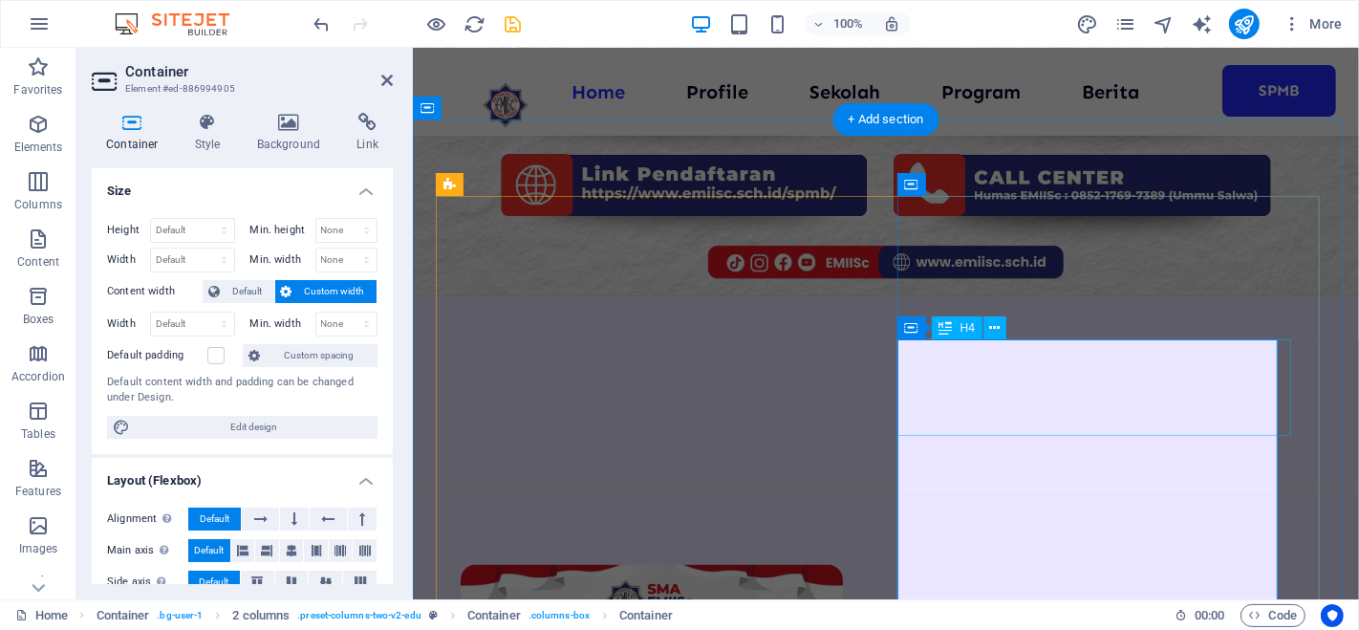
scroll to position [1787, 0]
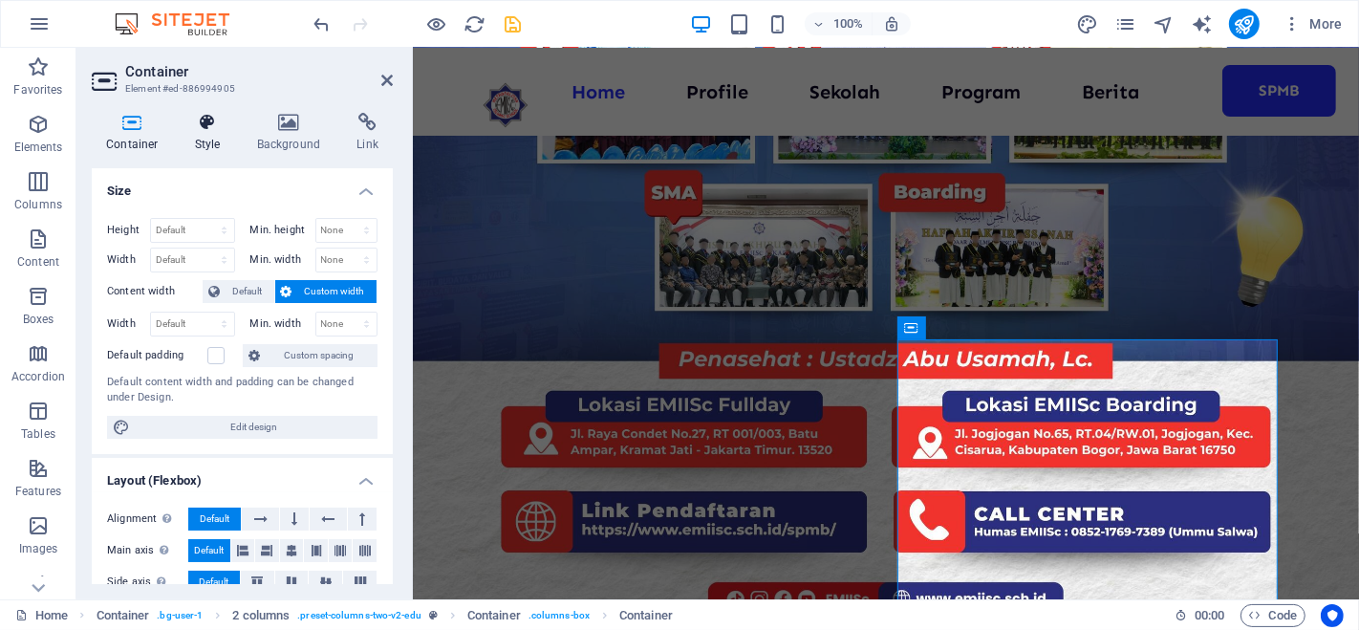
click at [220, 135] on h4 "Style" at bounding box center [212, 133] width 62 height 40
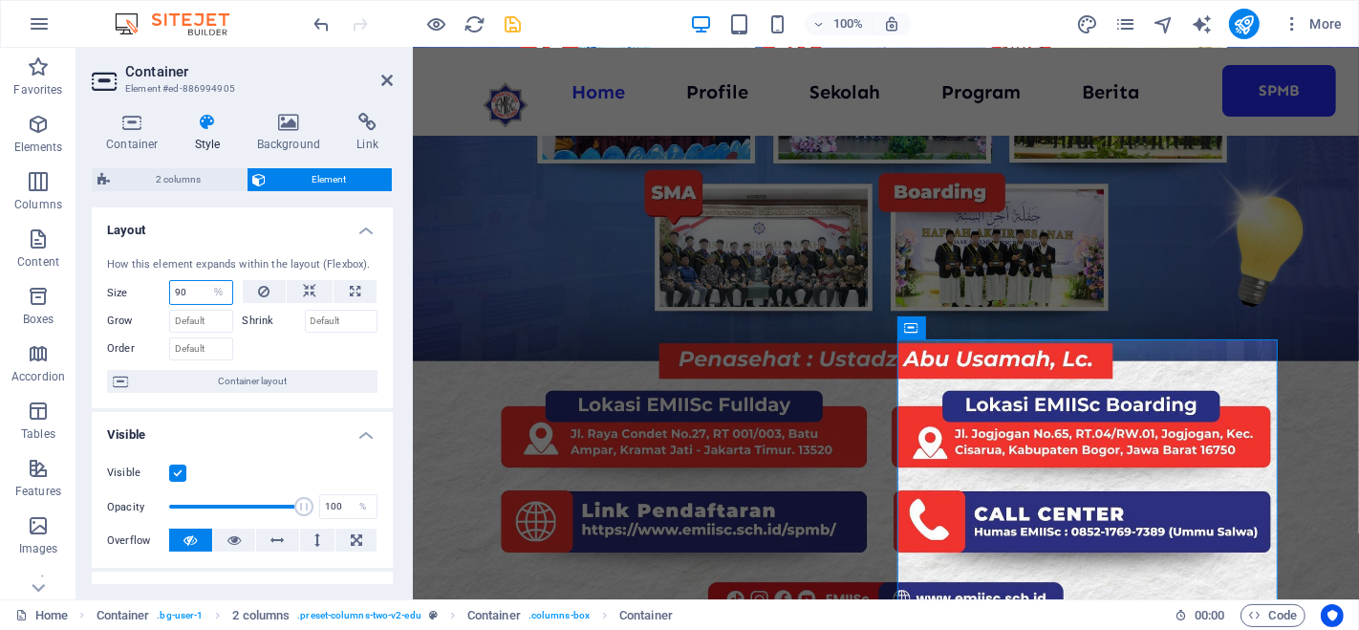
click at [200, 290] on input "90" at bounding box center [201, 292] width 62 height 23
type input "9"
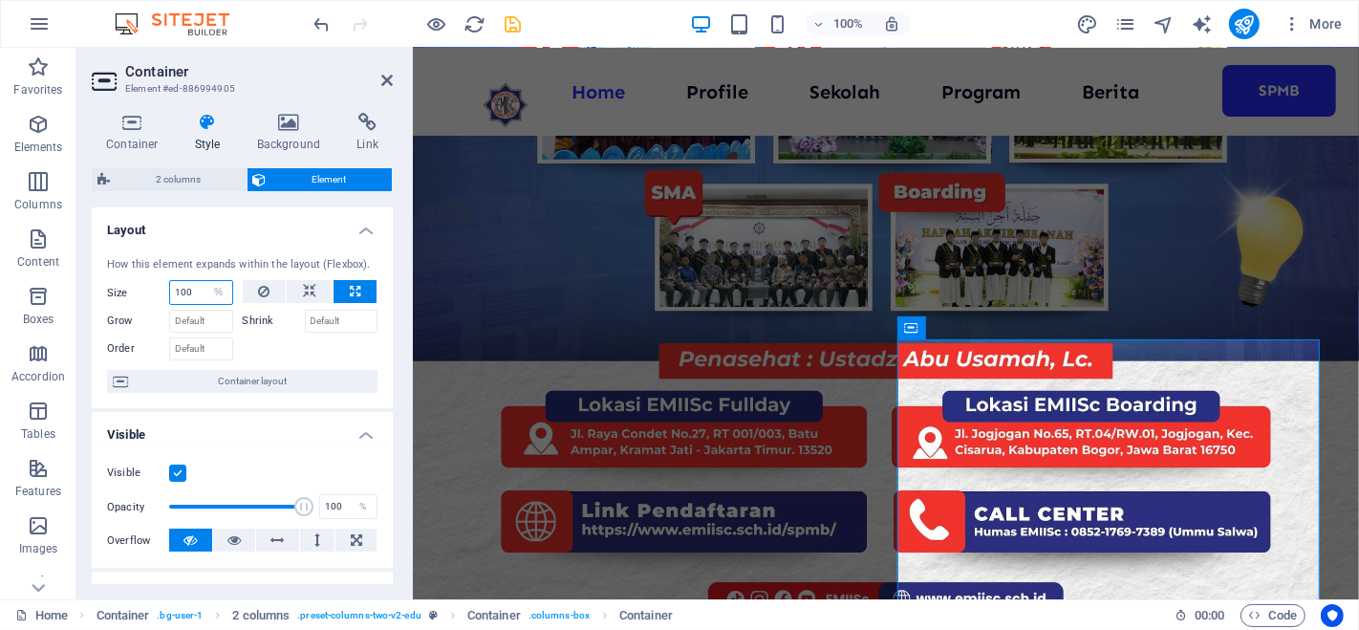
type input "100"
click at [248, 195] on div "2 columns Element Layout How this element expands within the layout (Flexbox). …" at bounding box center [242, 376] width 301 height 416
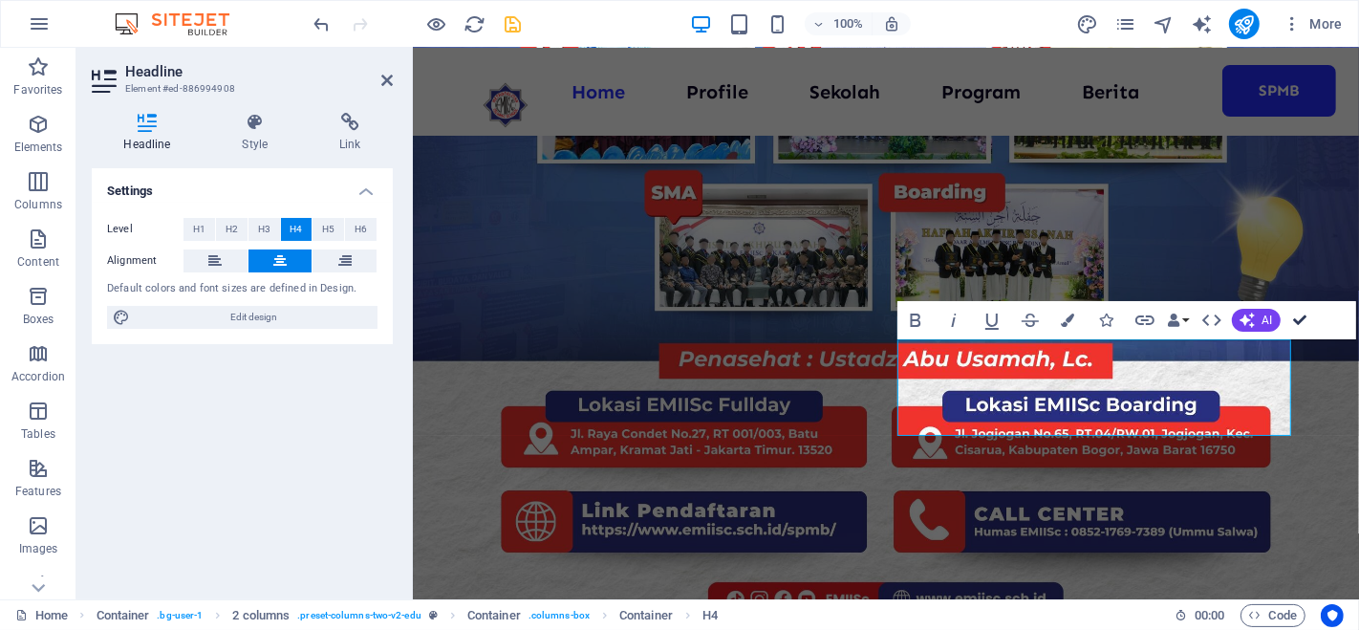
scroll to position [2058, 0]
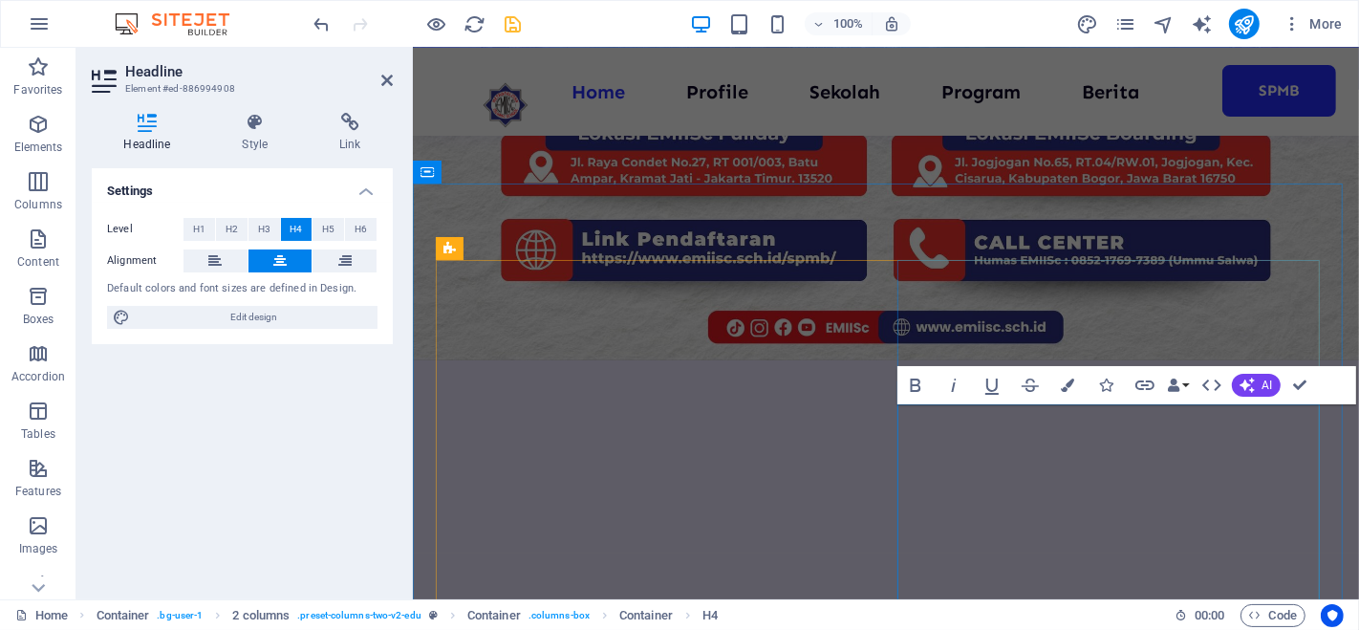
scroll to position [1722, 0]
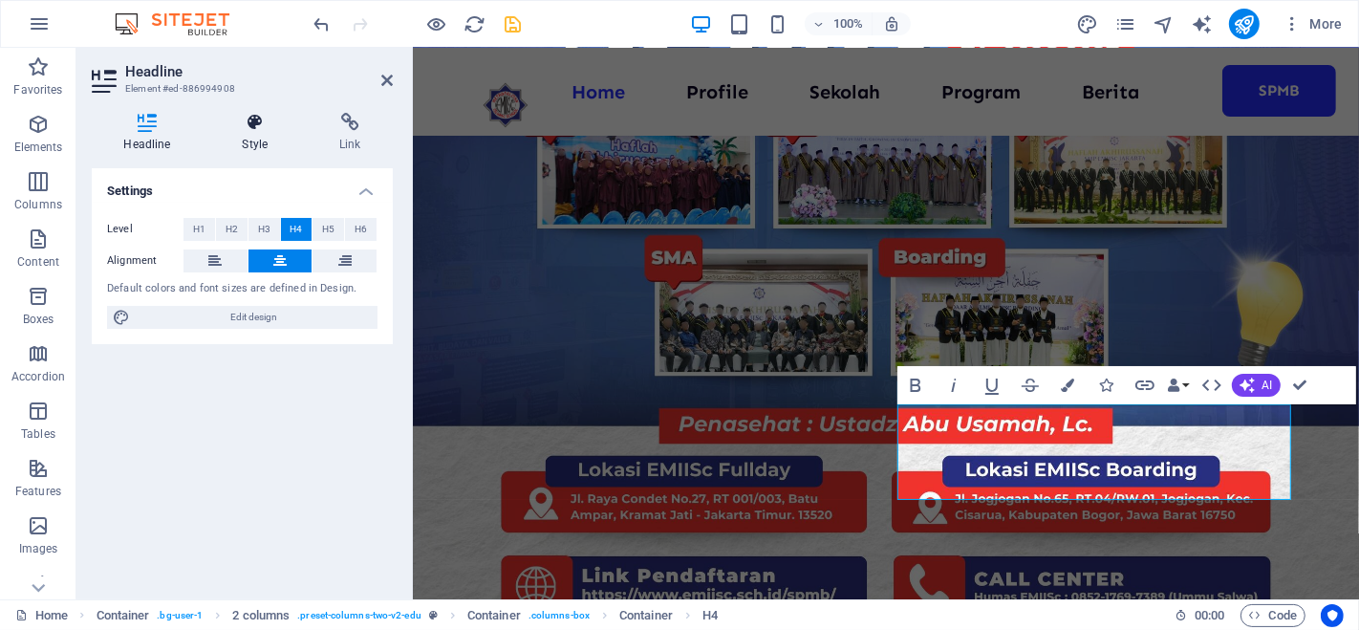
click at [251, 131] on icon at bounding box center [255, 122] width 90 height 19
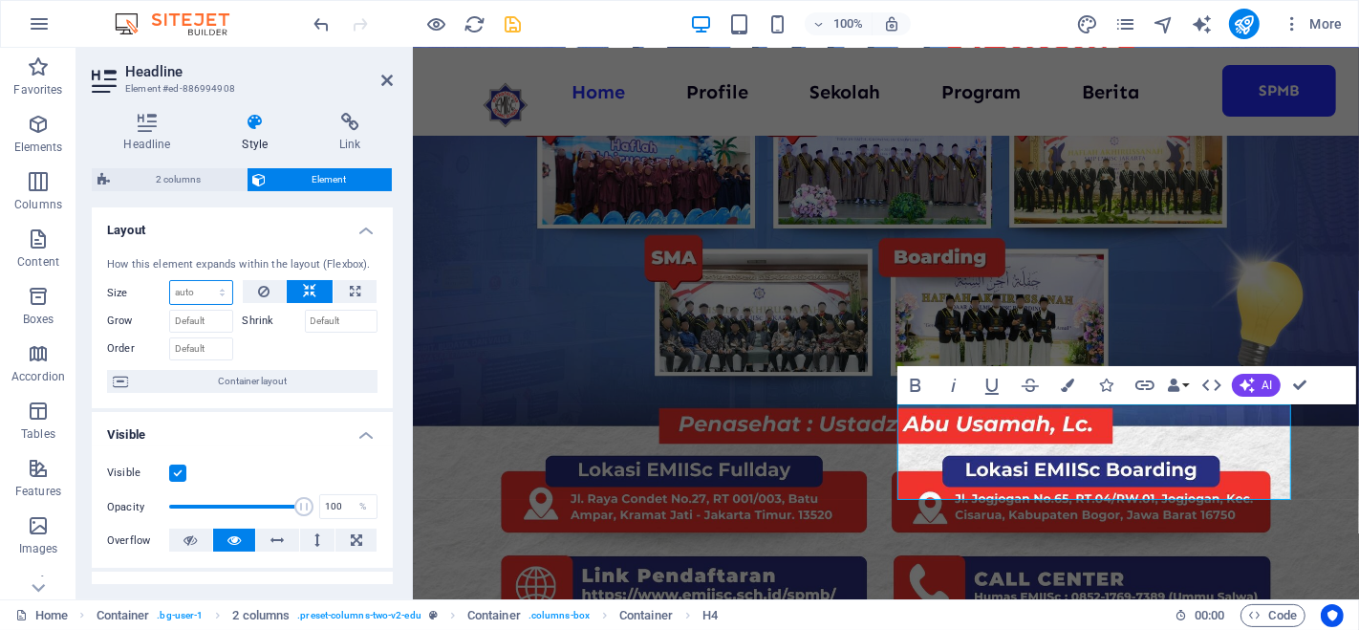
click at [207, 294] on select "Default auto px % 1/1 1/2 1/3 1/4 1/5 1/6 1/7 1/8 1/9 1/10" at bounding box center [201, 292] width 62 height 23
select select "%"
click at [204, 281] on select "Default auto px % 1/1 1/2 1/3 1/4 1/5 1/6 1/7 1/8 1/9 1/10" at bounding box center [201, 292] width 62 height 23
type input "100"
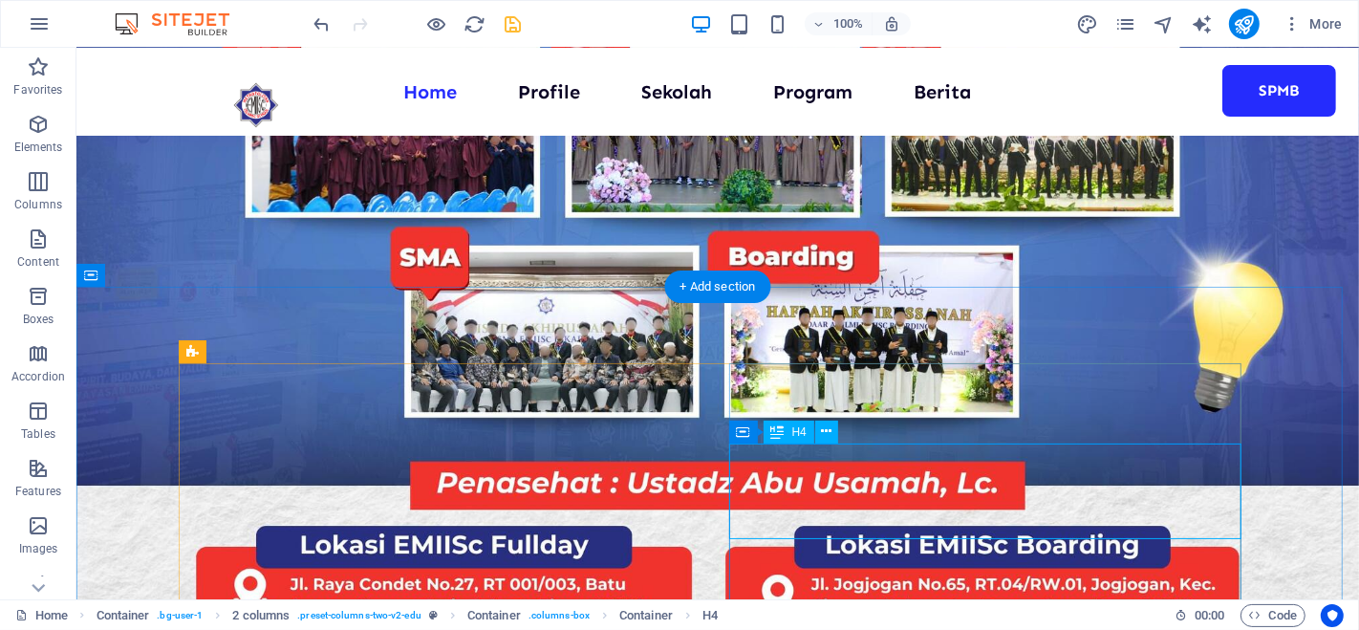
scroll to position [1877, 0]
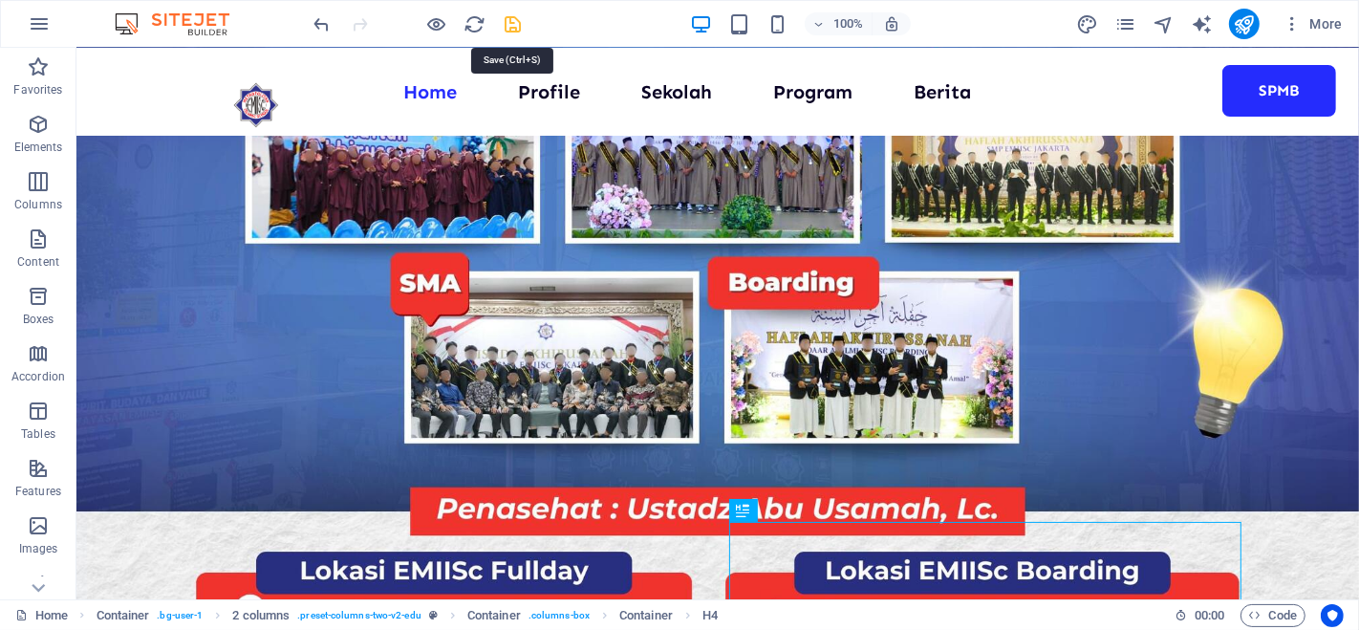
click at [504, 20] on icon "save" at bounding box center [514, 24] width 22 height 22
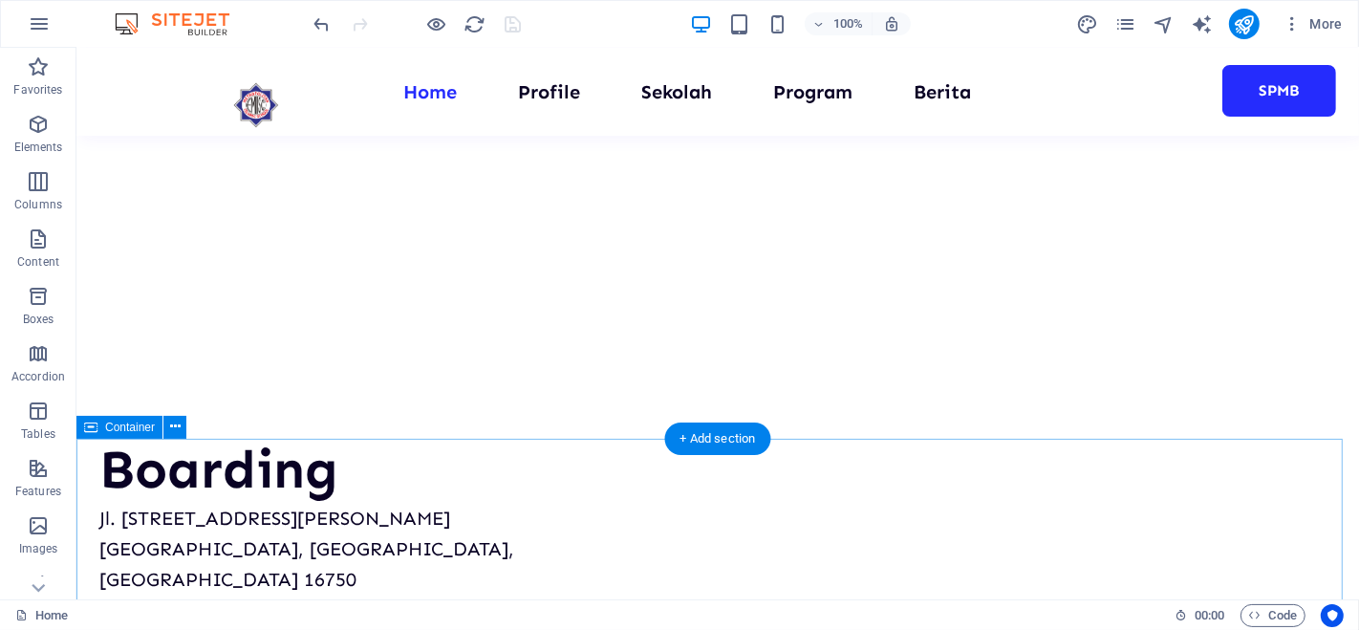
scroll to position [5323, 0]
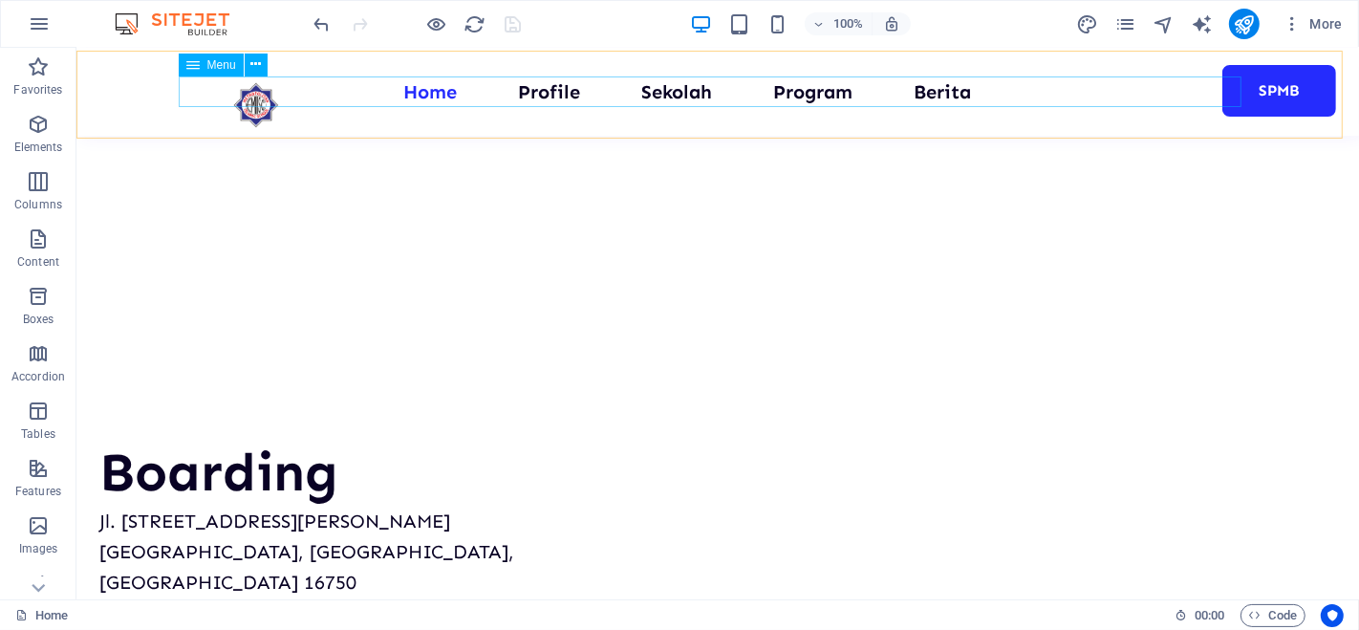
click at [930, 86] on nav "Home Profile Sekolah Program Berita SPMB" at bounding box center [716, 91] width 1063 height 31
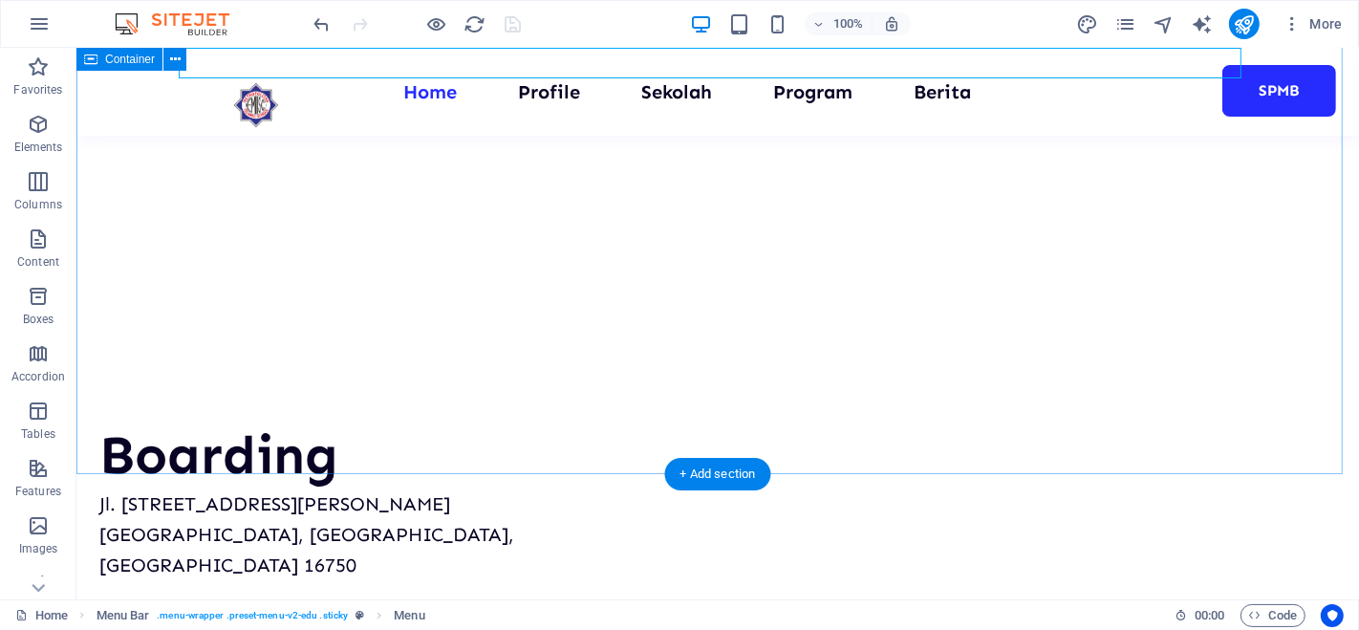
scroll to position [5352, 0]
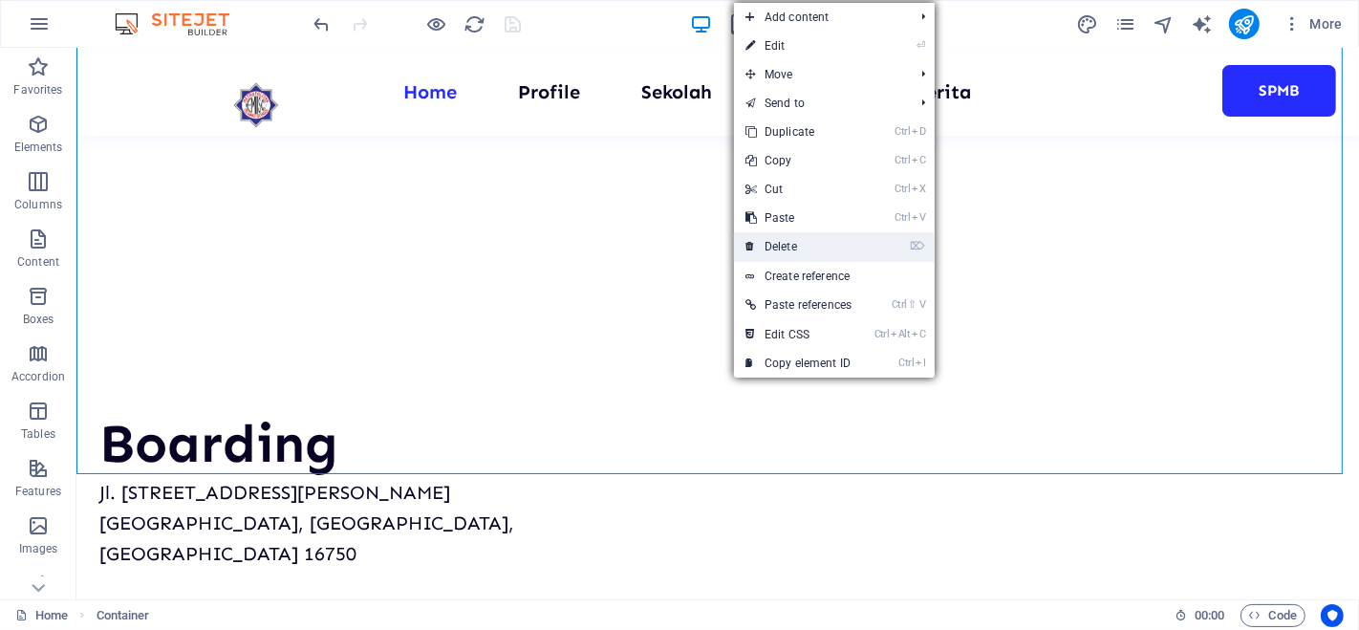
click at [780, 247] on link "⌦ Delete" at bounding box center [798, 246] width 129 height 29
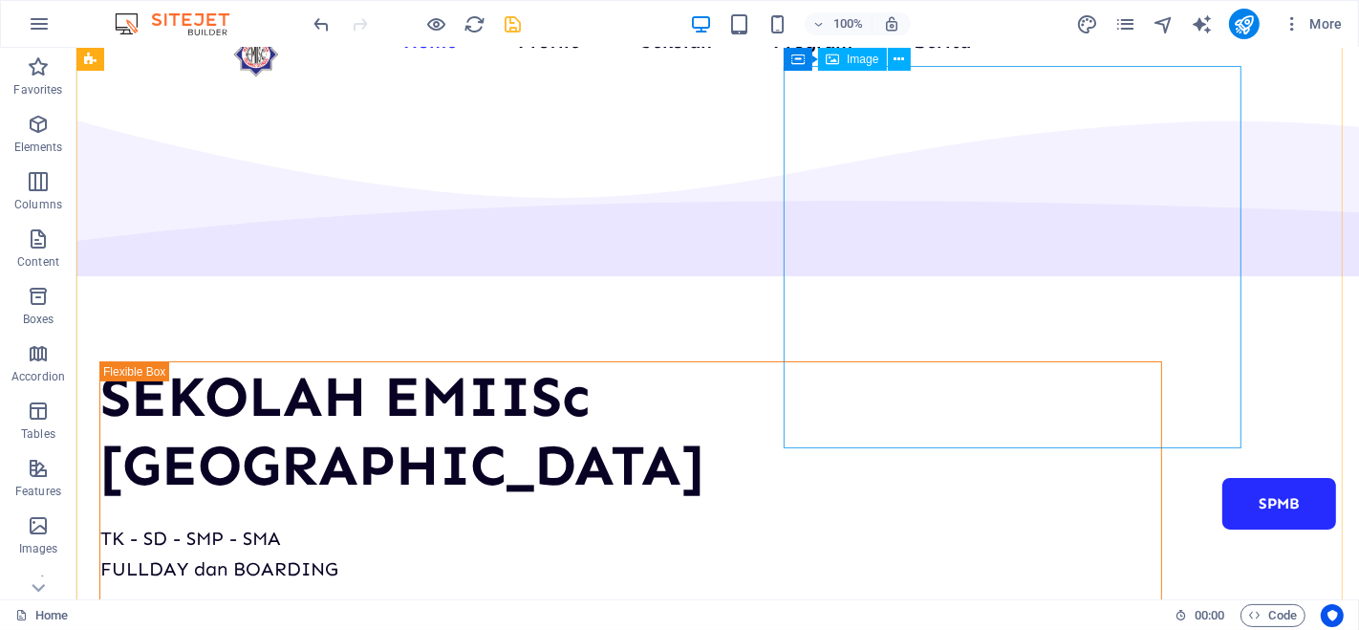
scroll to position [0, 0]
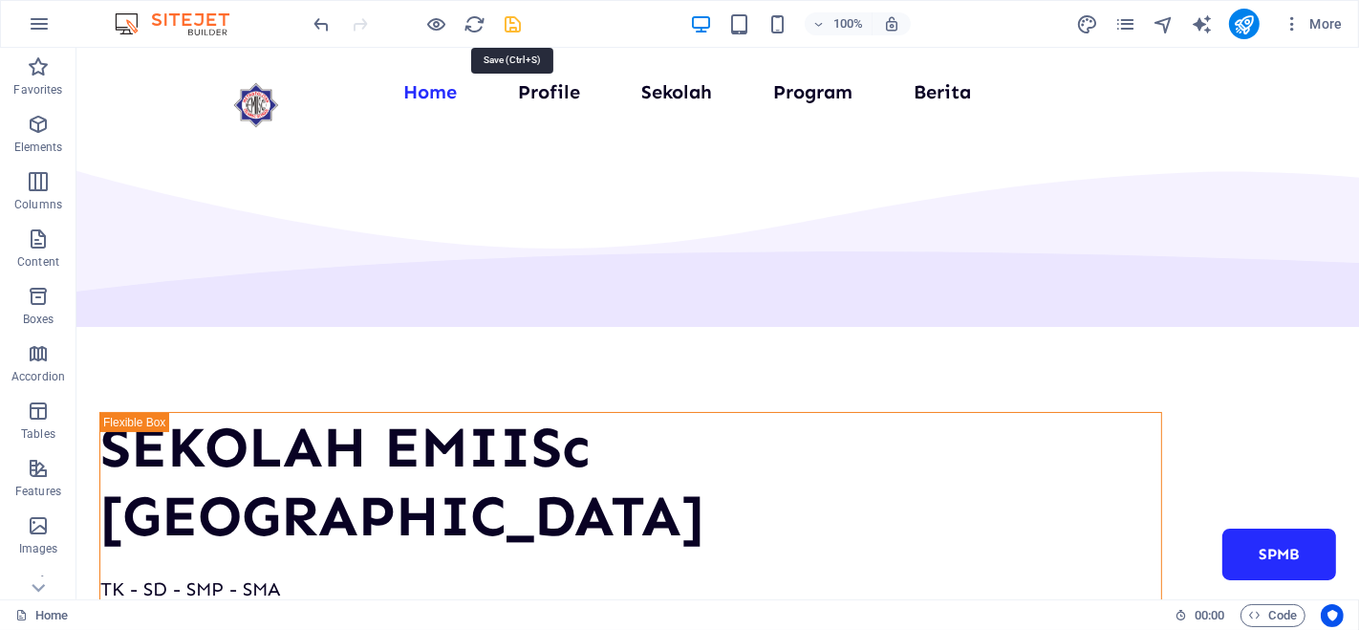
click at [520, 22] on icon "save" at bounding box center [514, 24] width 22 height 22
click at [1125, 26] on icon "pages" at bounding box center [1125, 24] width 22 height 22
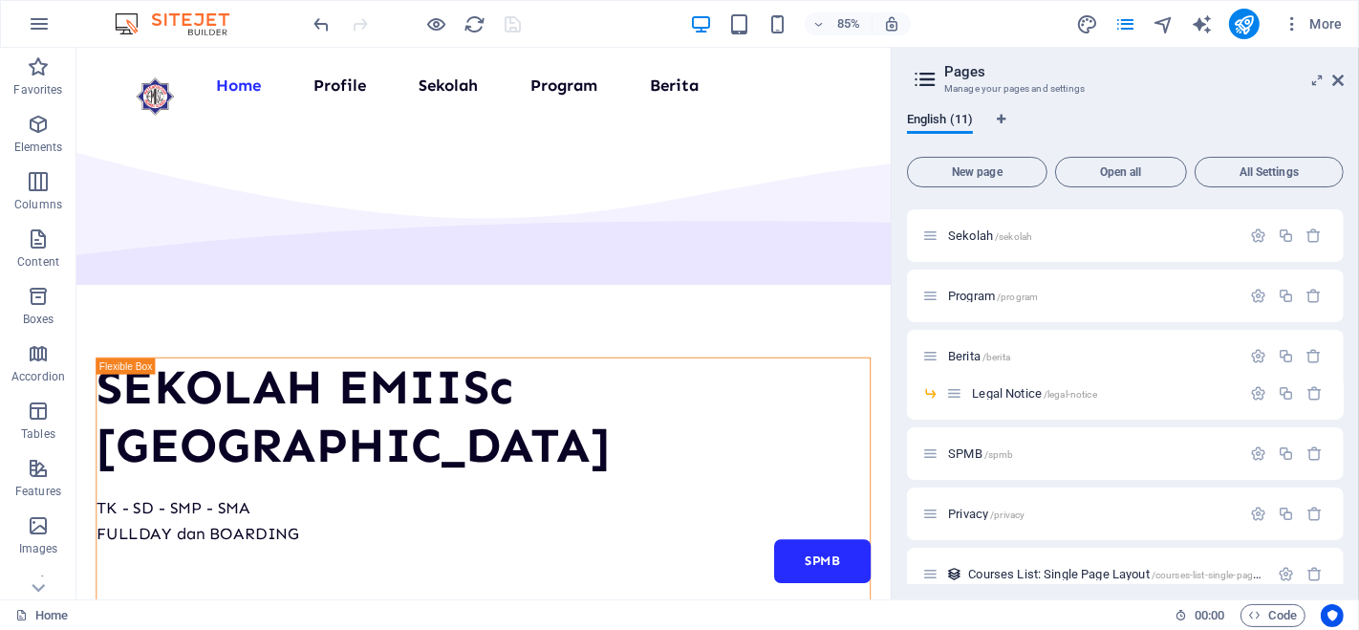
scroll to position [130, 0]
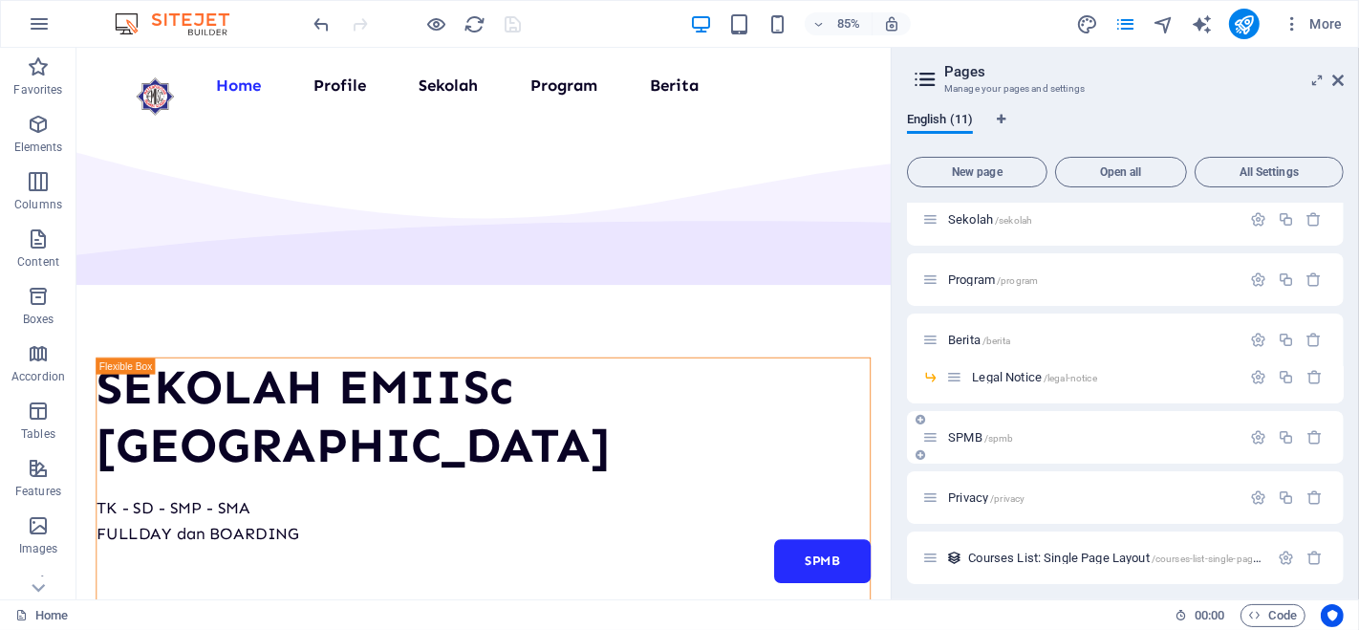
drag, startPoint x: 1057, startPoint y: 380, endPoint x: 1032, endPoint y: 430, distance: 55.6
click at [1032, 430] on div "Home / Profile /profile Sekolah /sekolah Program /program Berita /berita Legal …" at bounding box center [1125, 389] width 437 height 632
click at [988, 380] on span "Legal Notice /legal-notice" at bounding box center [1034, 377] width 124 height 14
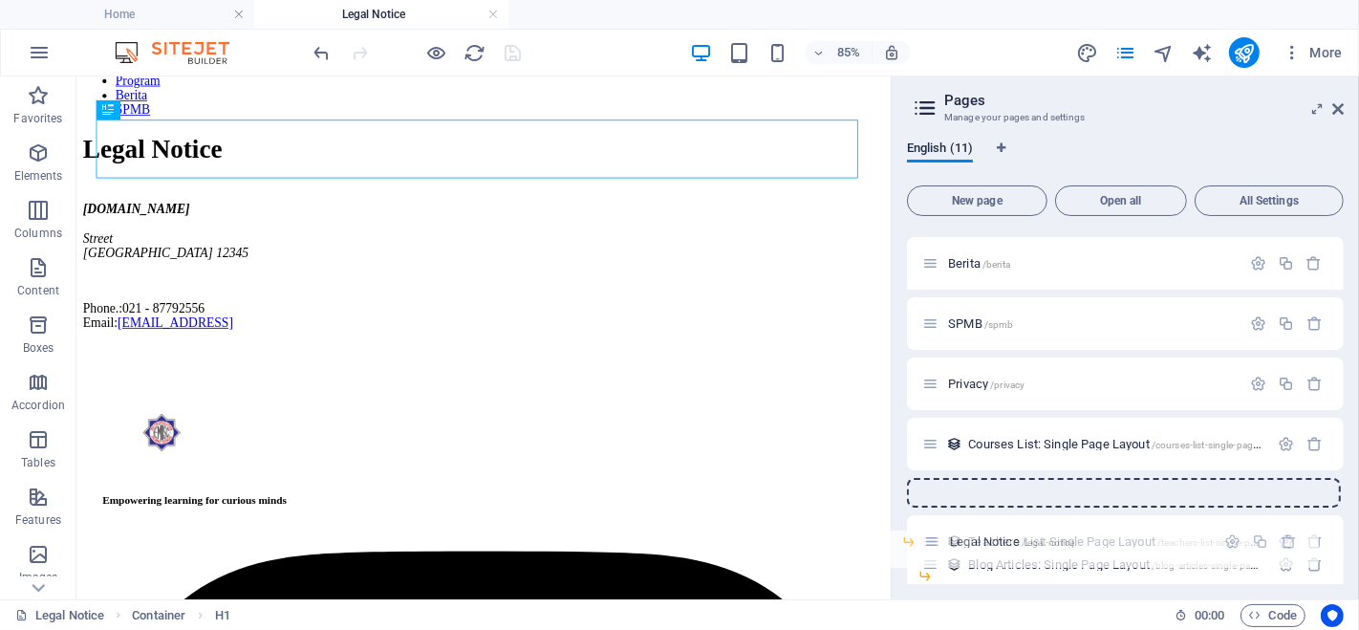
scroll to position [302, 0]
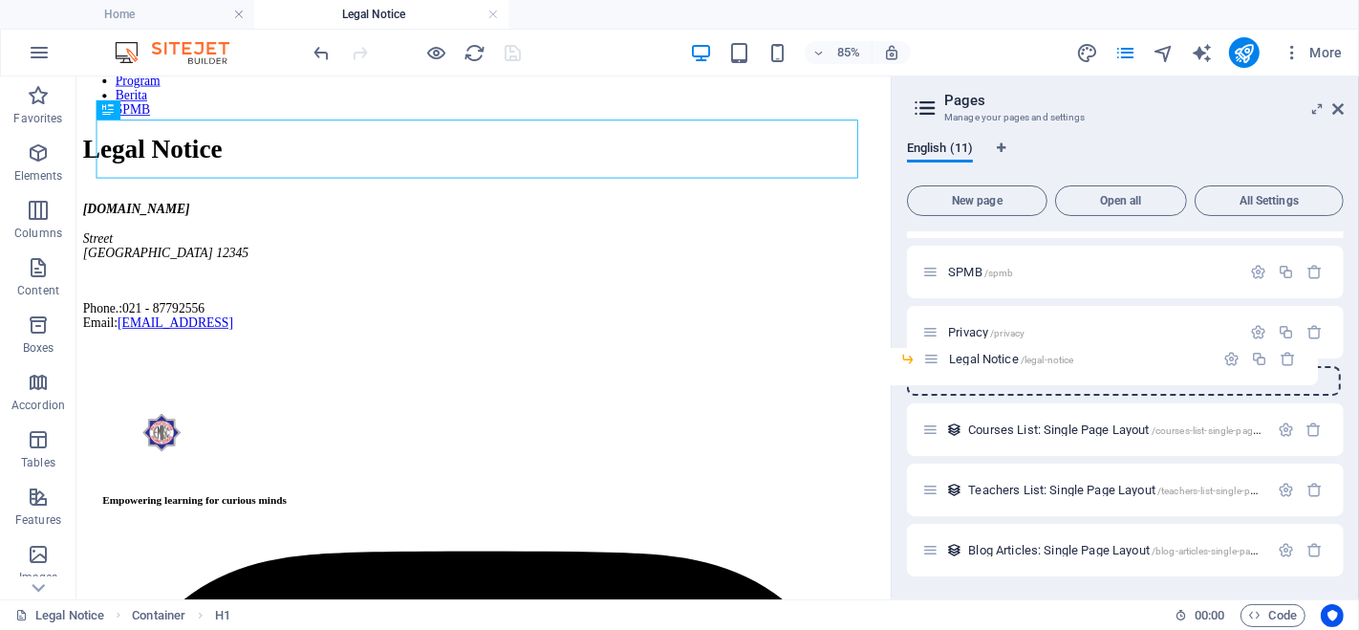
drag, startPoint x: 951, startPoint y: 405, endPoint x: 925, endPoint y: 364, distance: 48.5
click at [925, 364] on div "Home / Profile /profile Sekolah /sekolah Program /program Berita /berita Legal …" at bounding box center [1125, 261] width 437 height 632
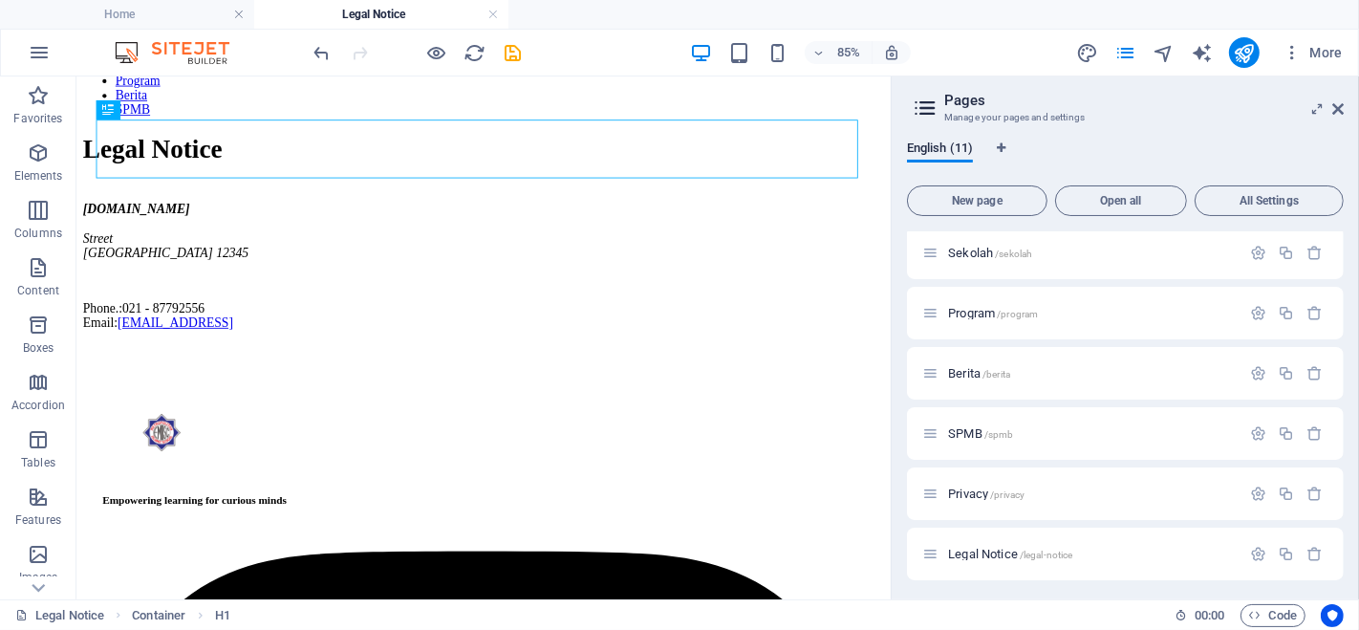
scroll to position [0, 0]
click at [980, 203] on span "New page" at bounding box center [976, 200] width 123 height 11
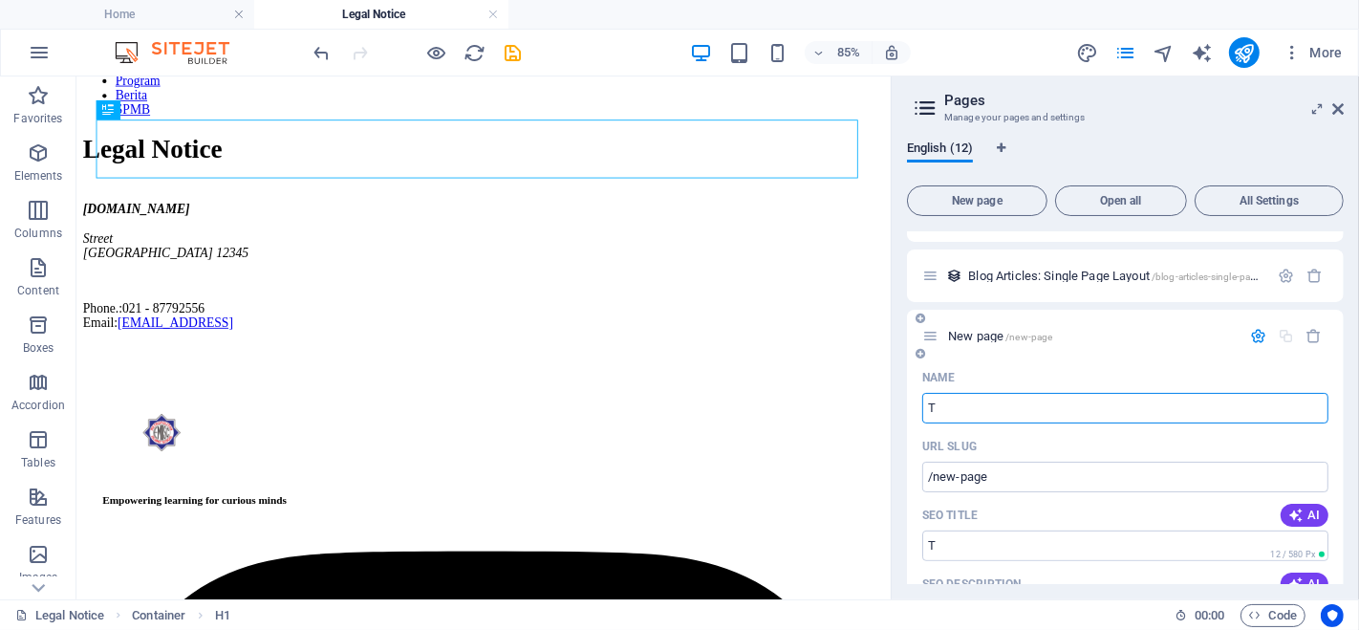
type input "TK"
type input "/t"
type input "TK"
type input "/tk"
type input "TK"
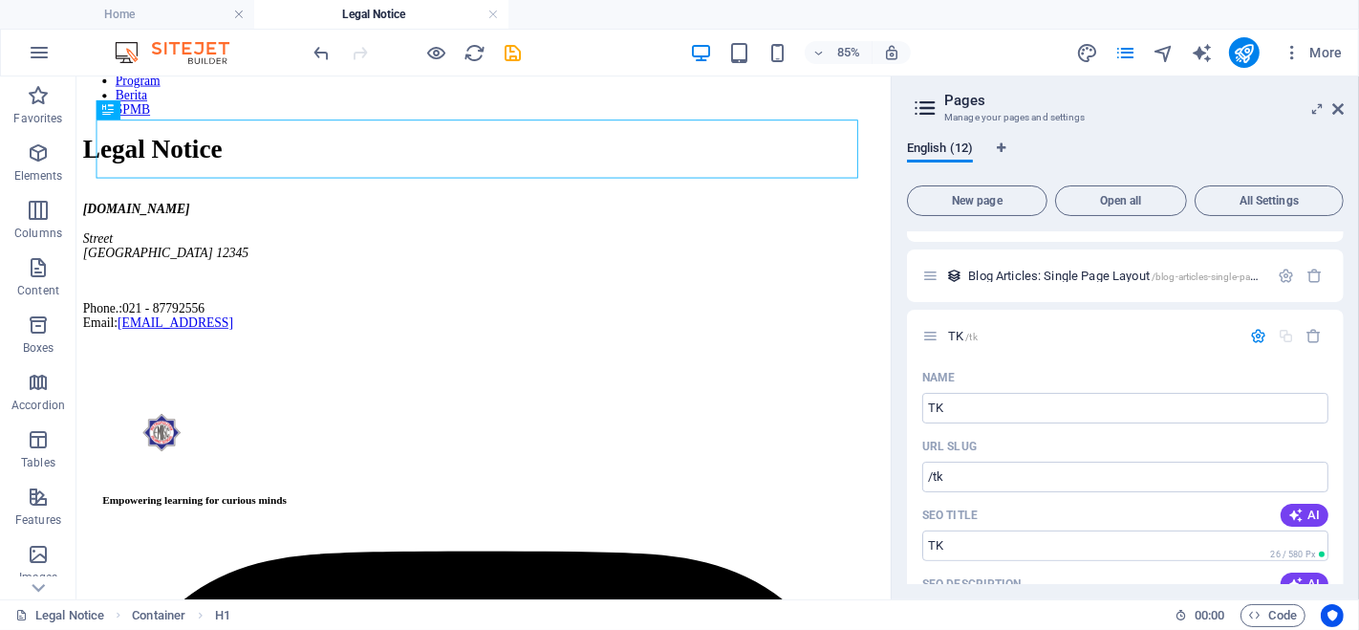
click at [900, 325] on div "English (12) New page Open all All Settings Home / Profile /profile Sekolah /se…" at bounding box center [1125, 362] width 467 height 473
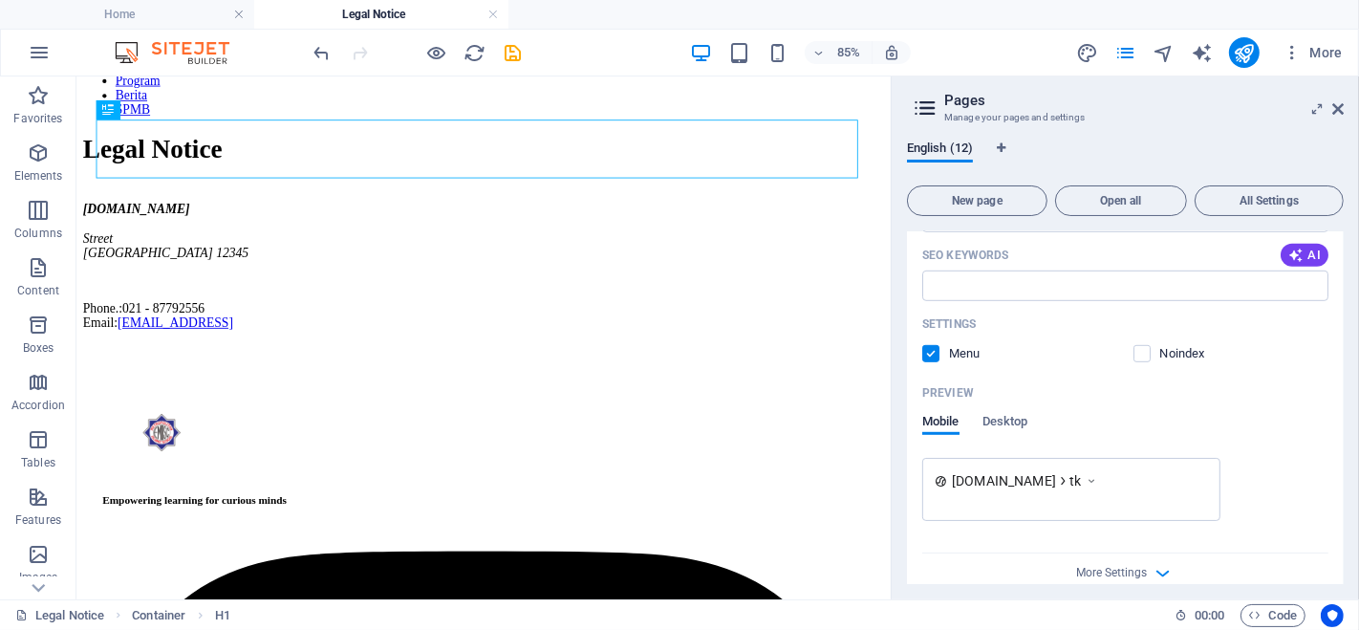
scroll to position [1034, 0]
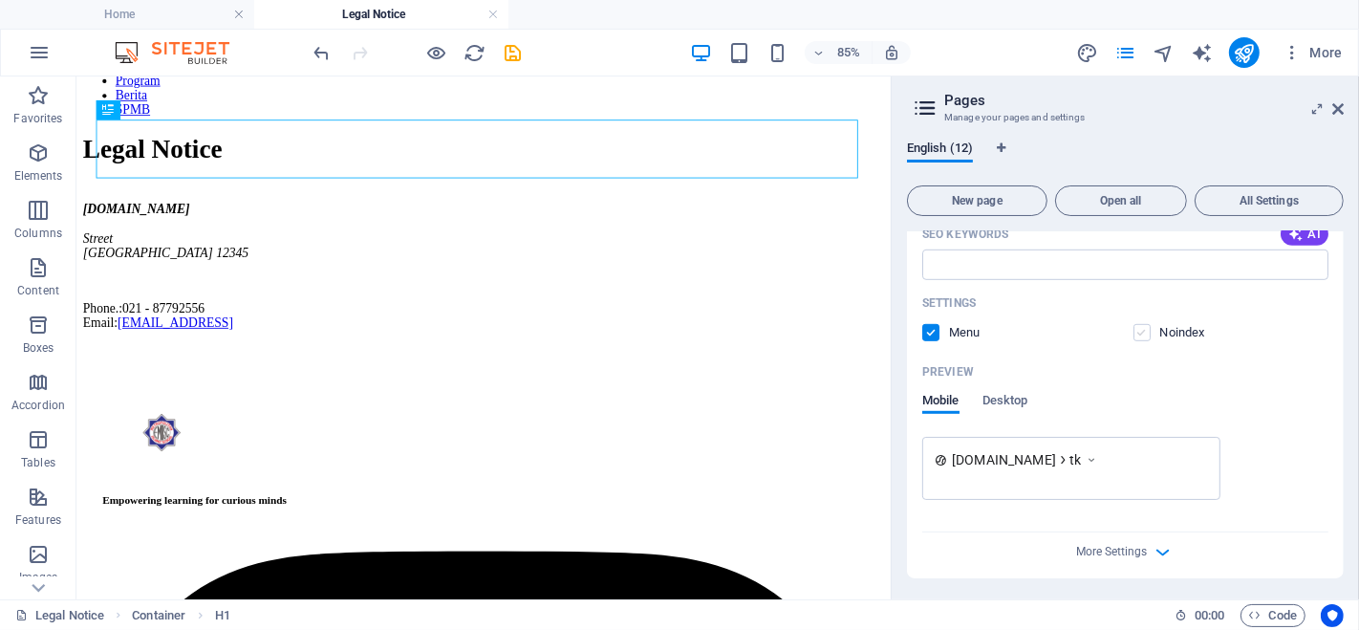
click at [1139, 338] on label at bounding box center [1141, 332] width 17 height 17
click at [0, 0] on input "checkbox" at bounding box center [0, 0] width 0 height 0
click at [1139, 339] on label at bounding box center [1141, 332] width 17 height 17
click at [0, 0] on input "checkbox" at bounding box center [0, 0] width 0 height 0
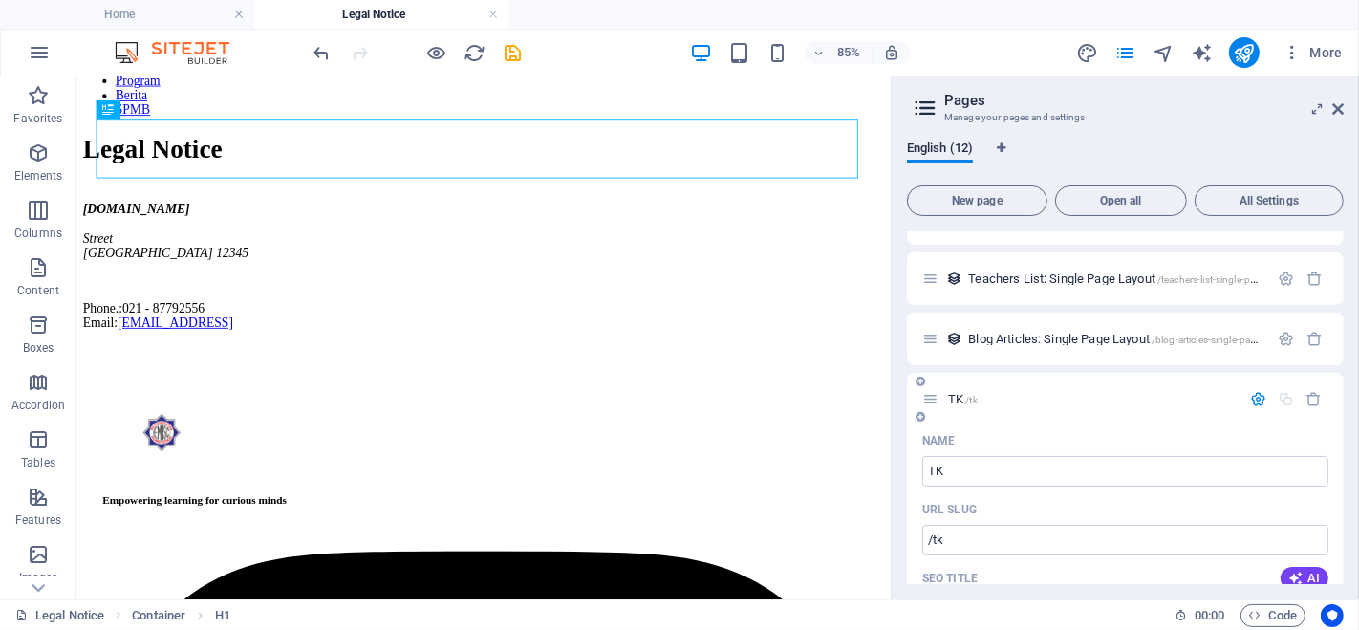
scroll to position [497, 0]
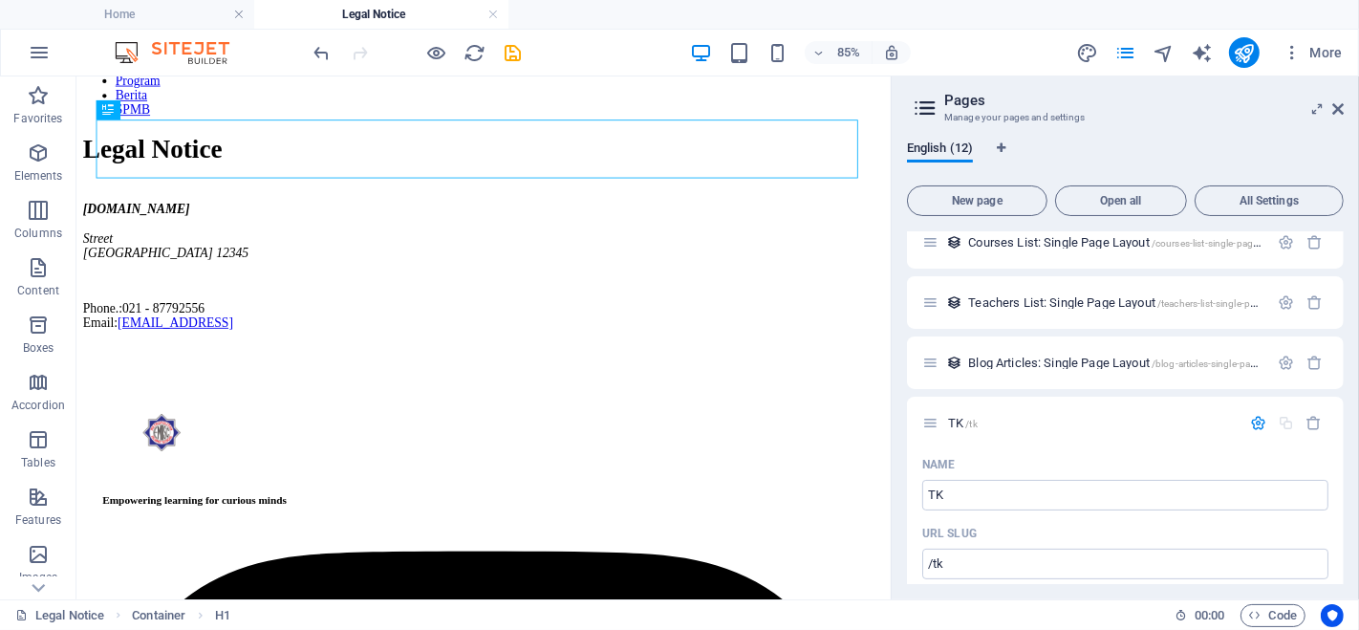
click at [903, 392] on div "English (12) New page Open all All Settings Home / Profile /profile Sekolah /se…" at bounding box center [1125, 362] width 467 height 473
click at [935, 420] on icon at bounding box center [930, 423] width 16 height 16
click at [1069, 427] on p "TK /tk" at bounding box center [1091, 423] width 287 height 12
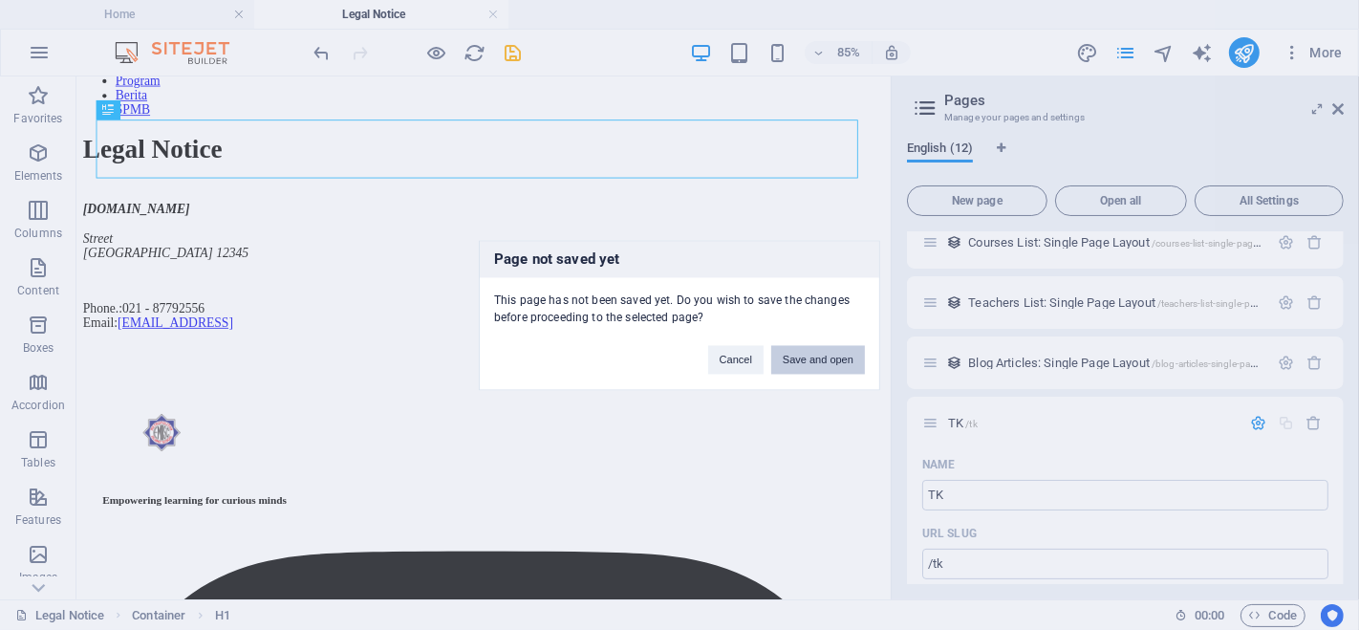
click at [835, 367] on button "Save and open" at bounding box center [818, 359] width 94 height 29
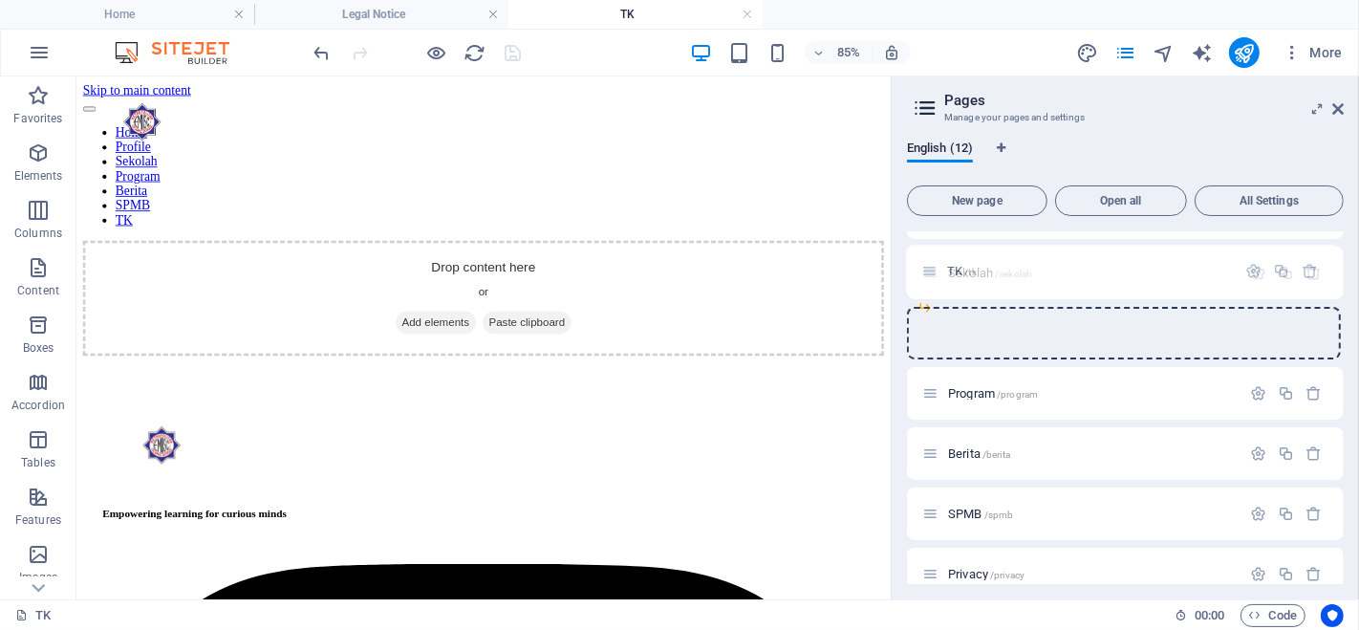
scroll to position [0, 0]
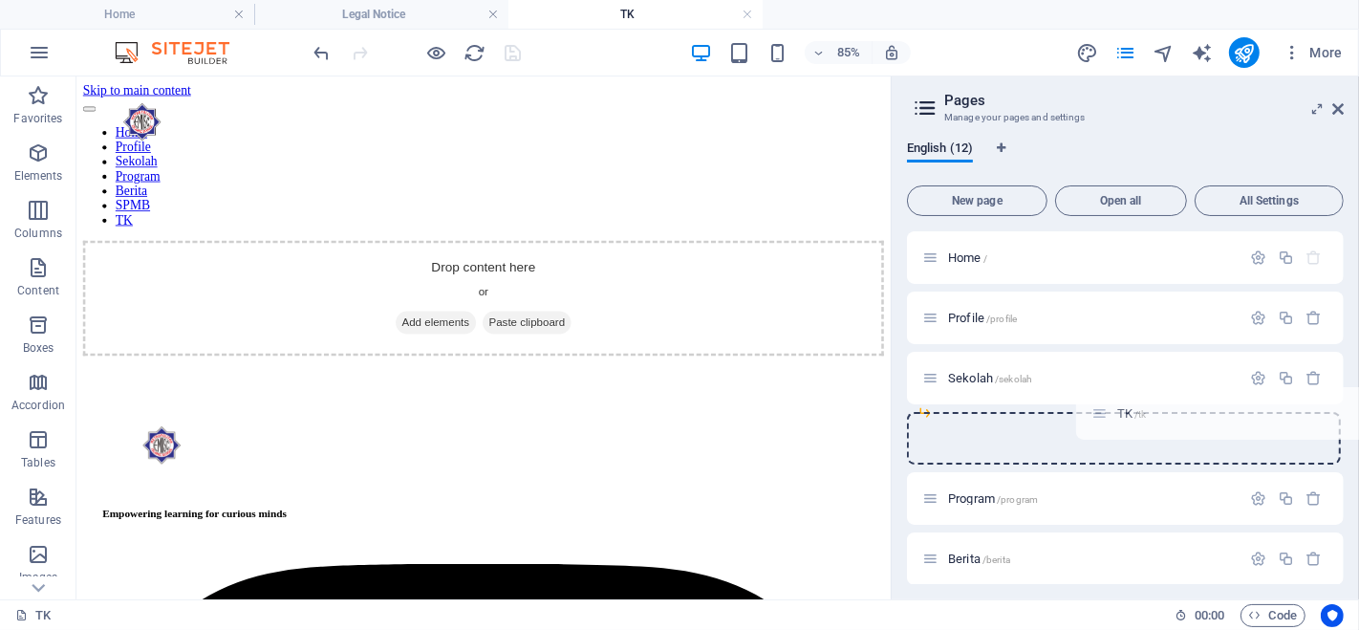
drag, startPoint x: 928, startPoint y: 552, endPoint x: 1100, endPoint y: 408, distance: 224.5
click at [1100, 408] on div "Home / Profile /profile Sekolah /sekolah Program /program Berita /berita SPMB /…" at bounding box center [1125, 558] width 437 height 655
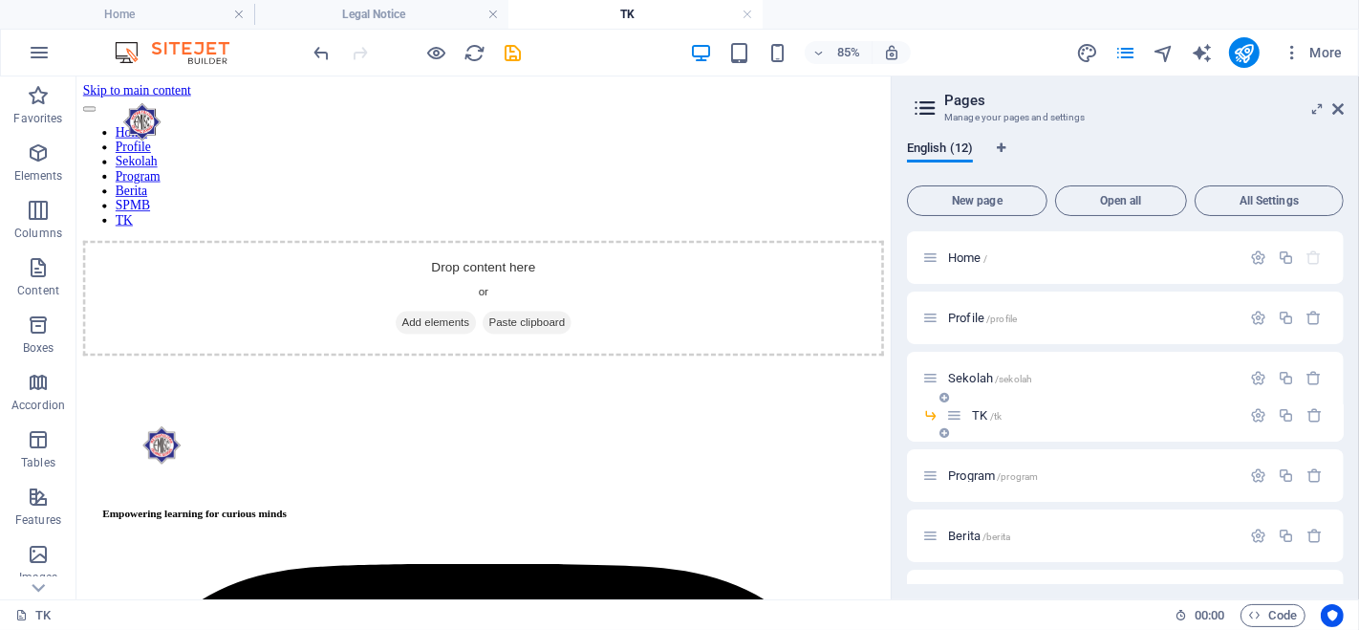
click at [991, 414] on span "/tk" at bounding box center [995, 416] width 11 height 11
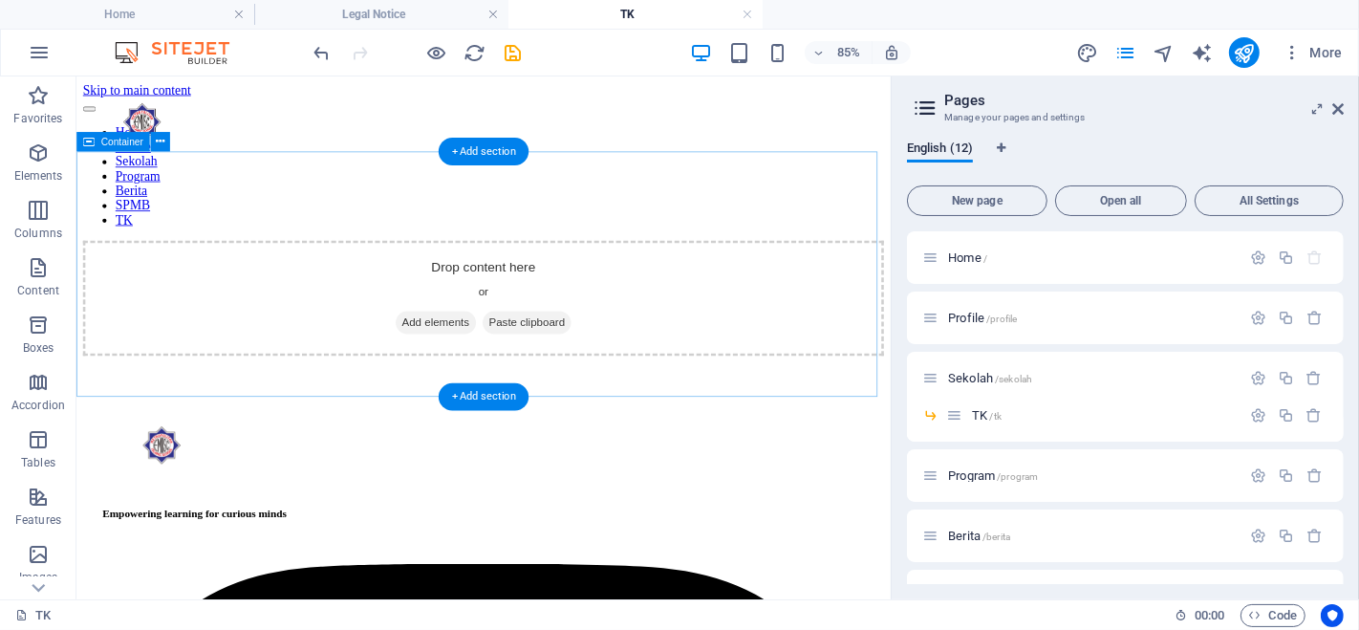
click at [750, 269] on div "Drop content here or Add elements Paste clipboard" at bounding box center [554, 337] width 942 height 136
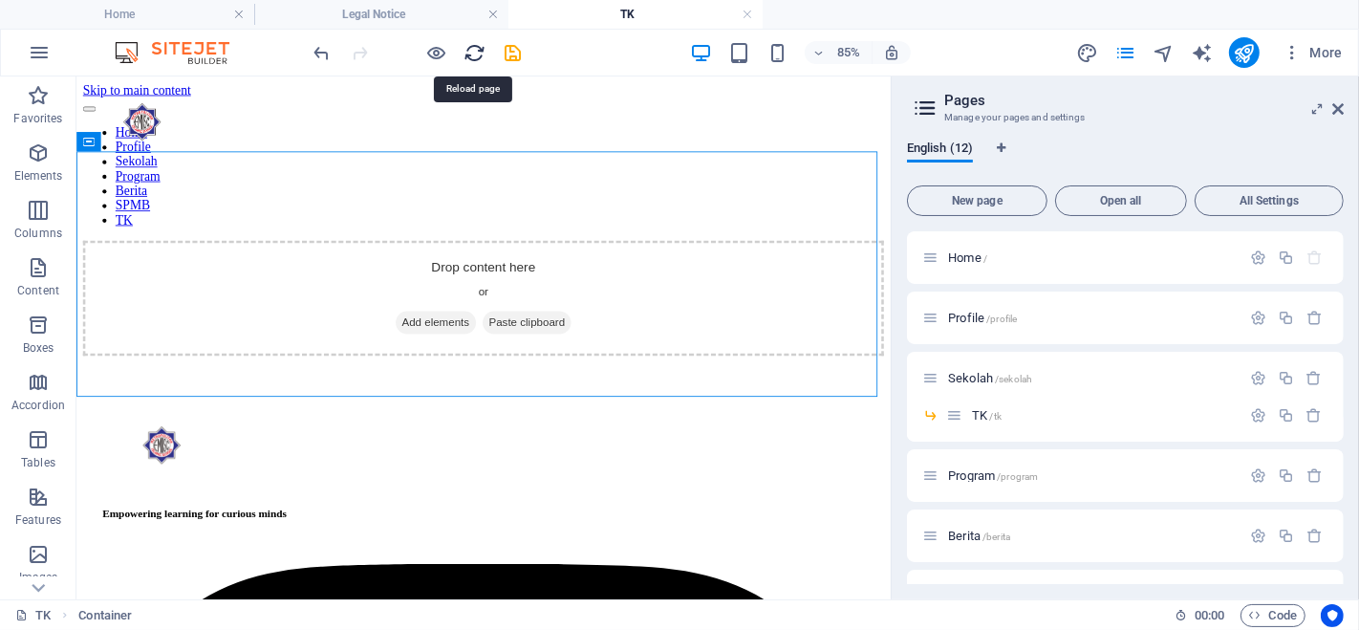
click at [474, 51] on icon "reload" at bounding box center [475, 53] width 22 height 22
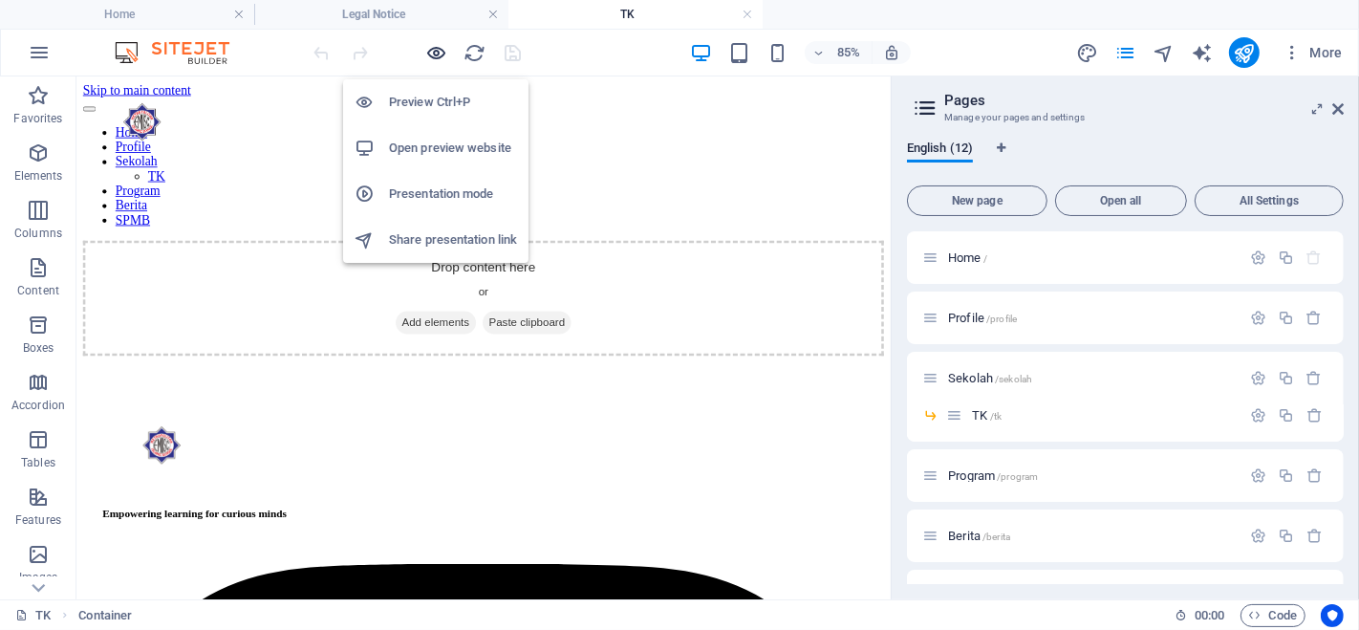
click at [440, 54] on icon "button" at bounding box center [437, 53] width 22 height 22
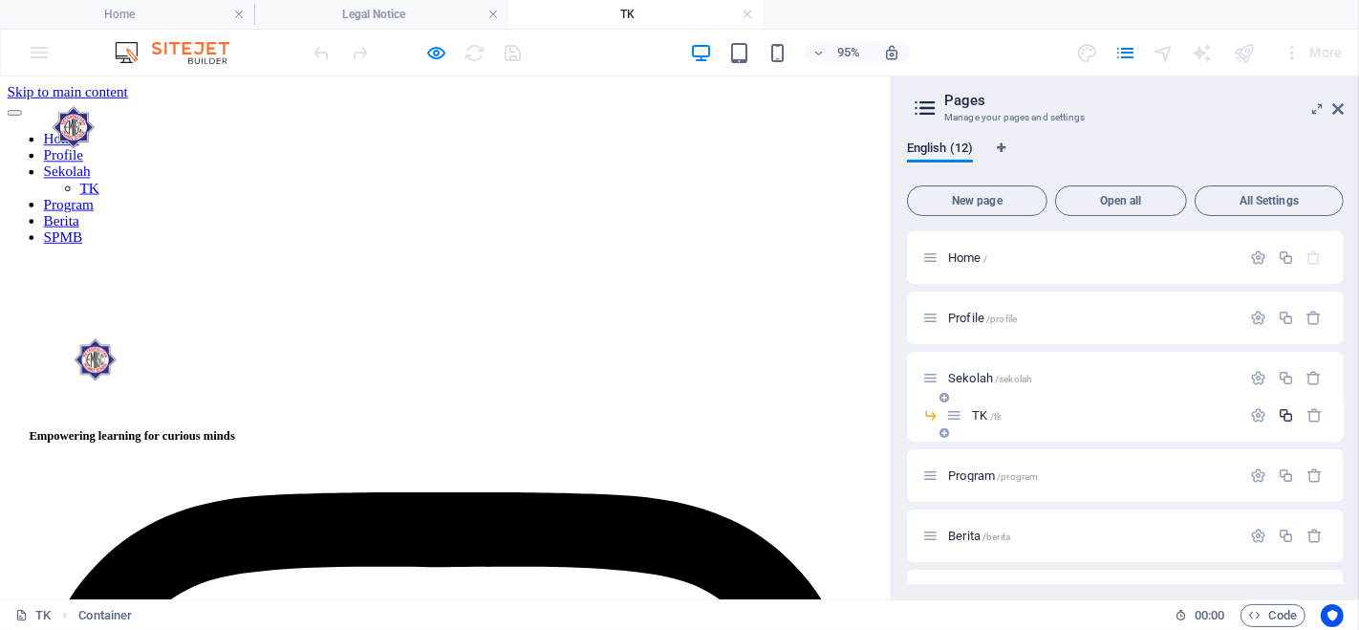
click at [1282, 420] on icon "button" at bounding box center [1286, 415] width 16 height 16
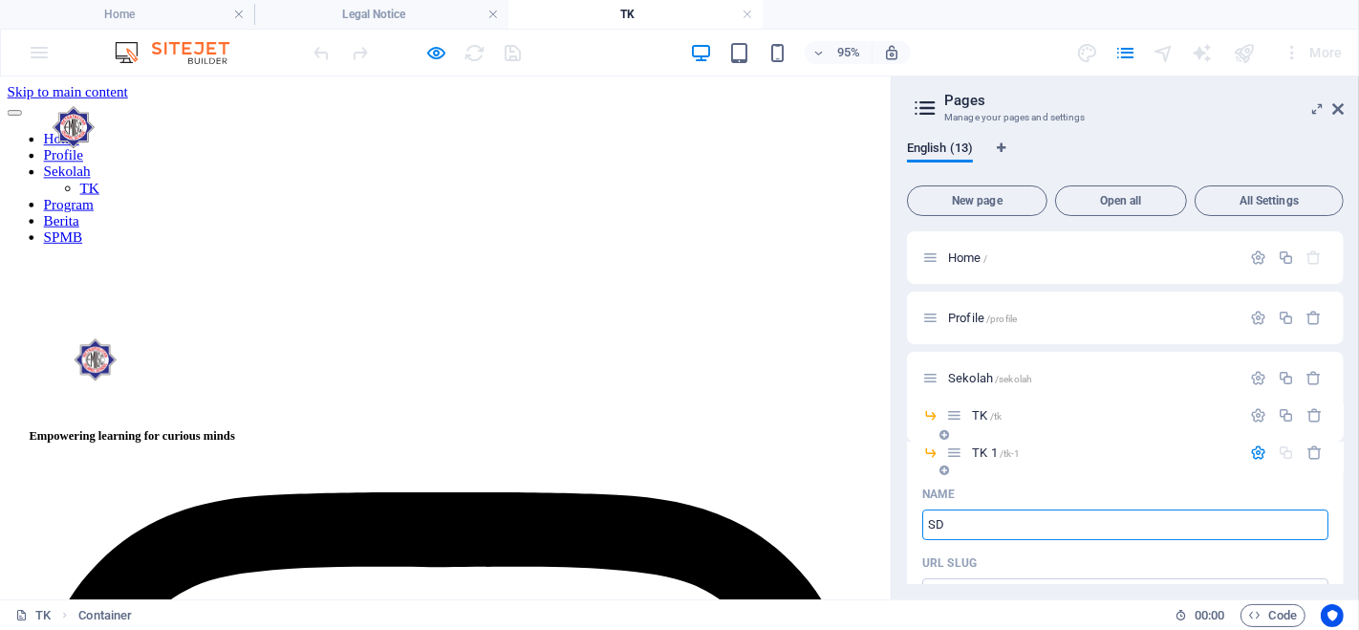
type input "SD"
type input "/sd"
type input "SD"
type input "SD EMIISc"
type input "/sd-emiis"
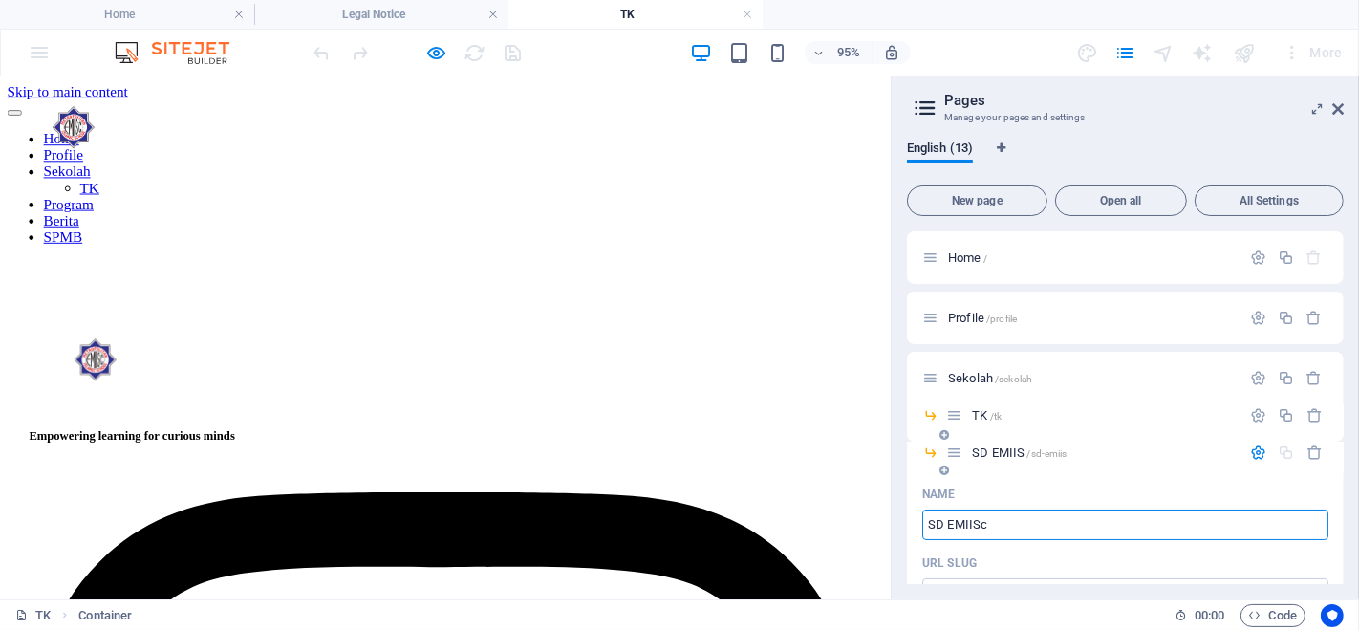
type input "SD EMIIS"
type input "SD EMIISc"
type input "/sd-emiisc"
type input "SD EMIISc"
type input "SD EMIISc JAKA"
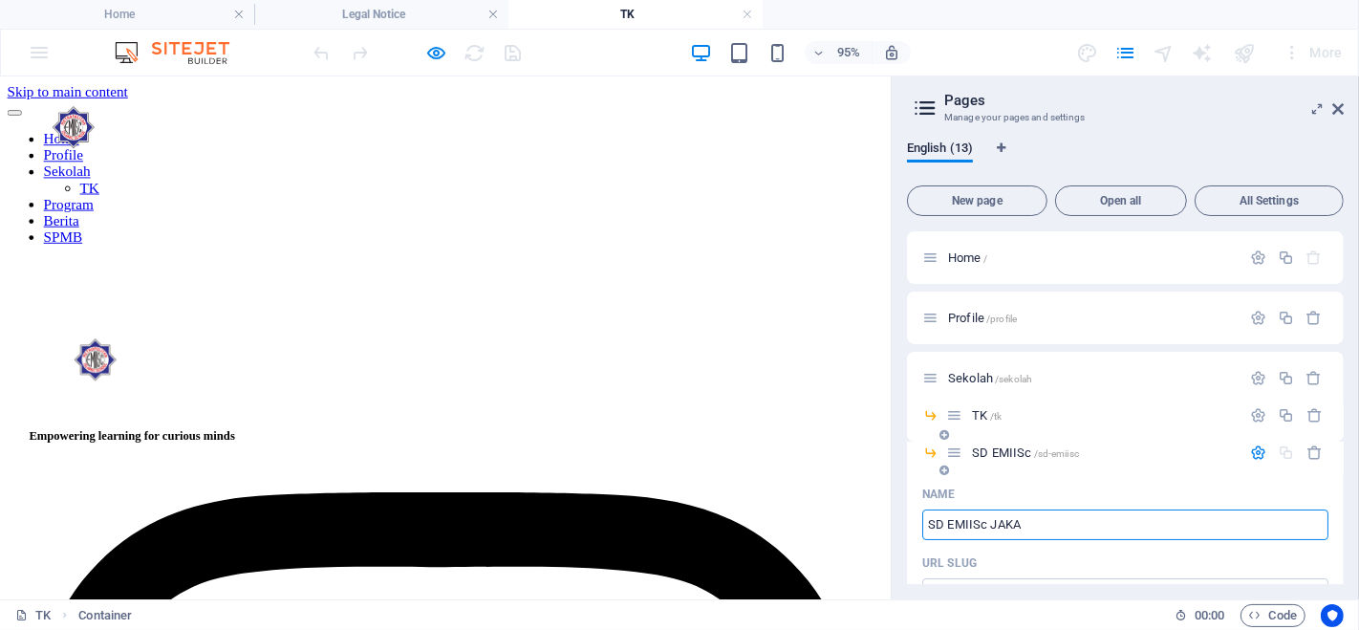
type input "SD EMIISc"
type input "SD EMIISc JAKART"
type input "/sd-emiisc-jaka"
type input "SD EMIISc JAKA"
type input "SD EMIISc [GEOGRAPHIC_DATA]"
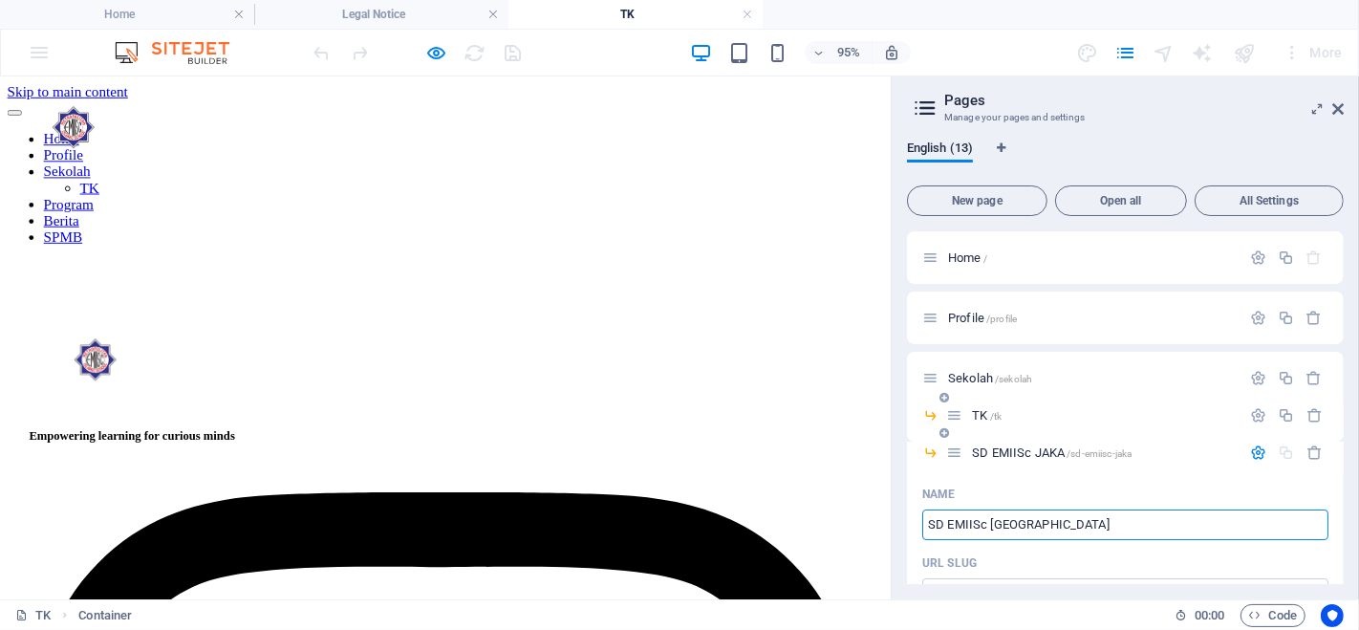
type input "/sd-emiisc-[GEOGRAPHIC_DATA]"
type input "SD EMIISc [GEOGRAPHIC_DATA]"
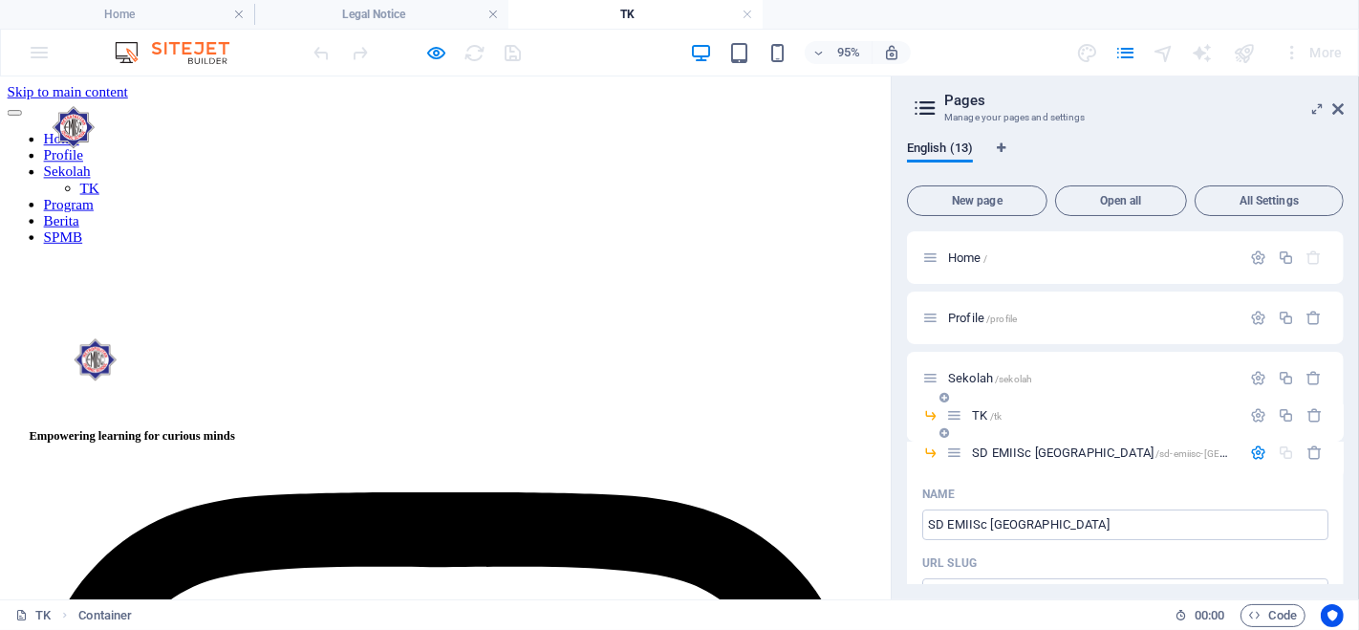
click at [1021, 414] on p "TK /tk" at bounding box center [1103, 415] width 263 height 12
click at [1008, 416] on p "TK /tk" at bounding box center [1103, 415] width 263 height 12
click at [1002, 413] on p "TK /tk" at bounding box center [1103, 415] width 263 height 12
click at [1004, 421] on div "TK /tk" at bounding box center [1093, 415] width 294 height 22
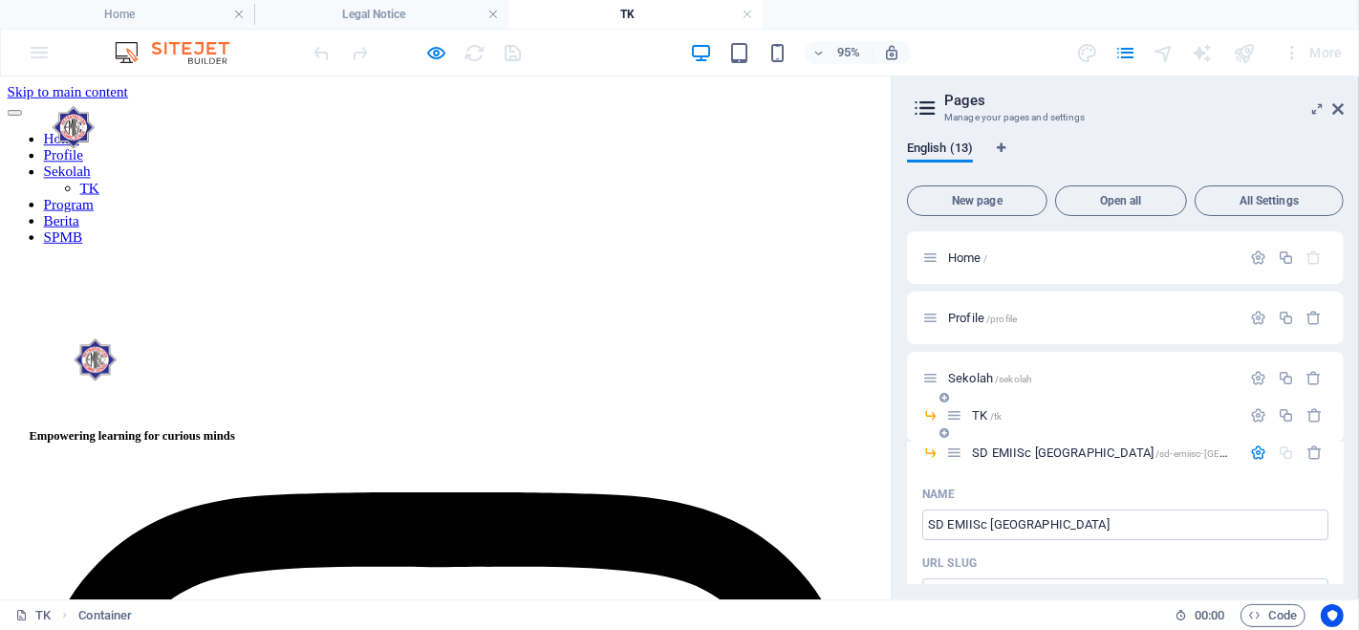
click at [990, 412] on span "/tk" at bounding box center [995, 416] width 11 height 11
click at [983, 453] on span "SD EMIISc [GEOGRAPHIC_DATA] /sd-emiisc-[GEOGRAPHIC_DATA]" at bounding box center [1137, 452] width 330 height 14
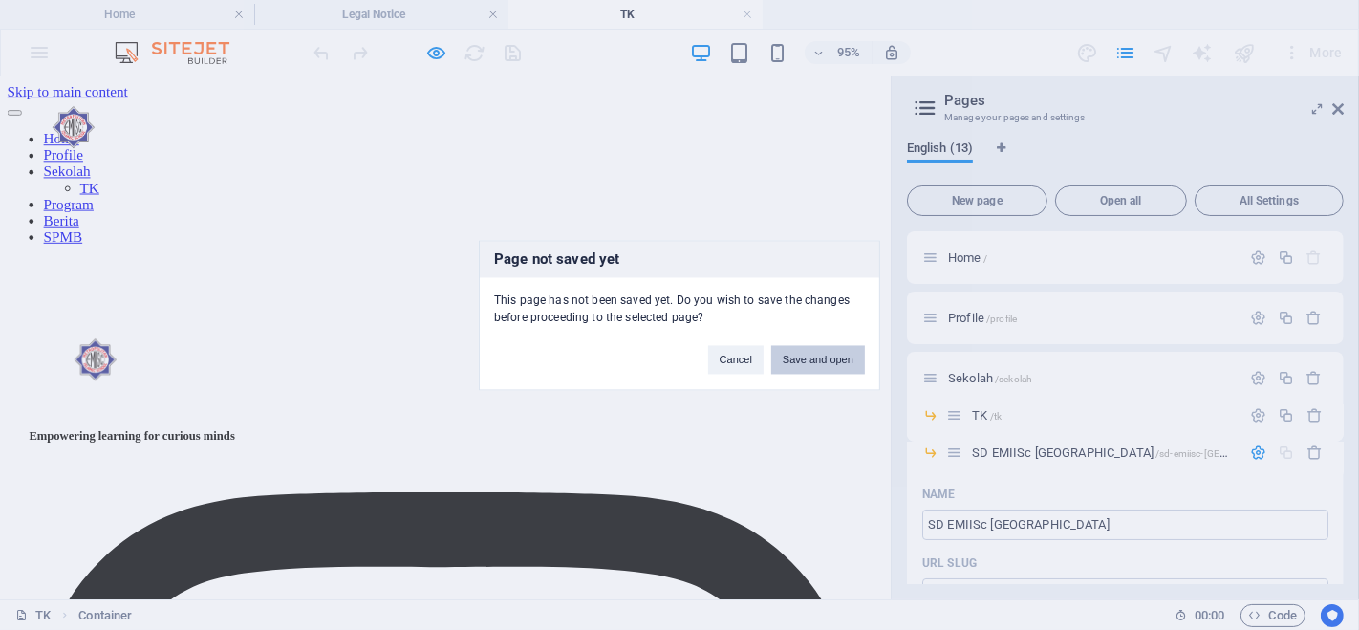
click at [817, 352] on button "Save and open" at bounding box center [818, 359] width 94 height 29
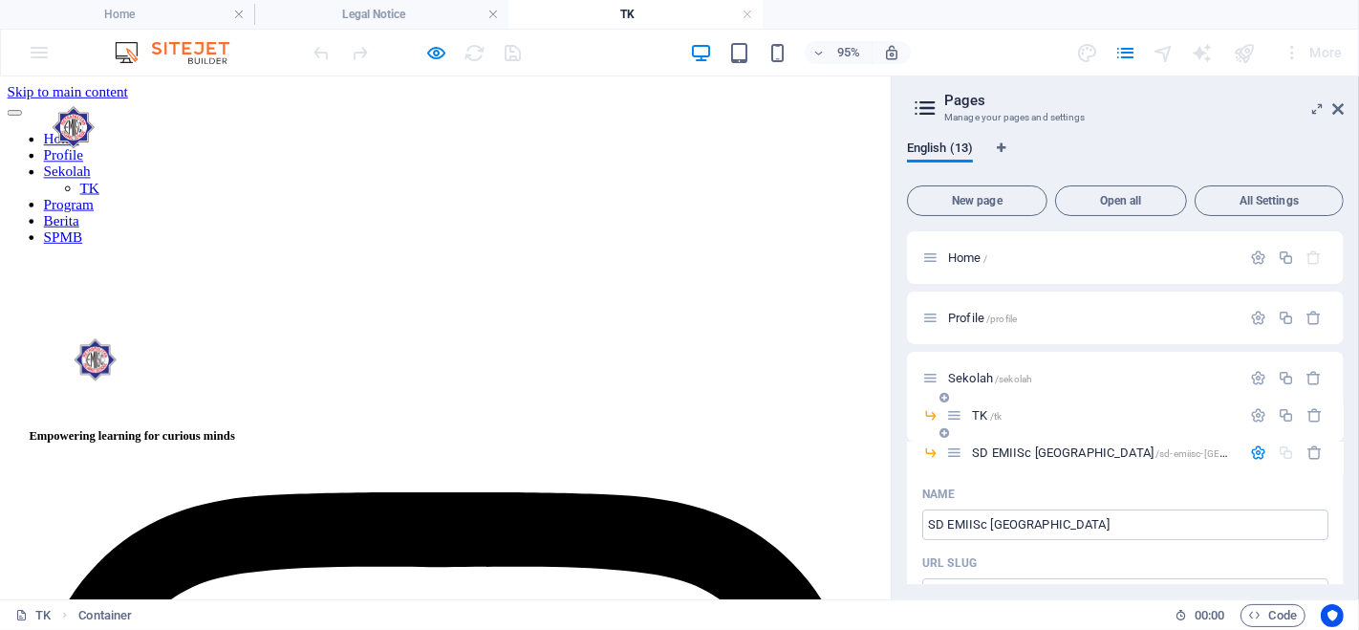
click at [1039, 416] on p "TK /tk" at bounding box center [1103, 415] width 263 height 12
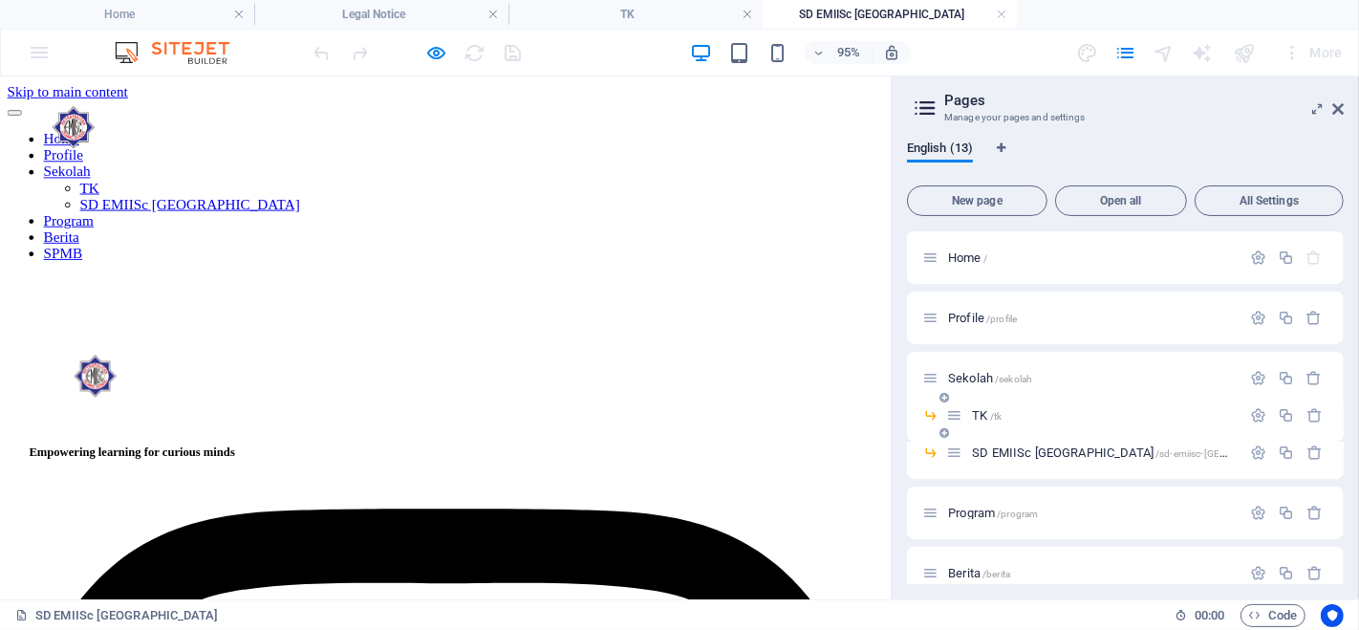
click at [982, 416] on span "TK /tk" at bounding box center [987, 415] width 30 height 14
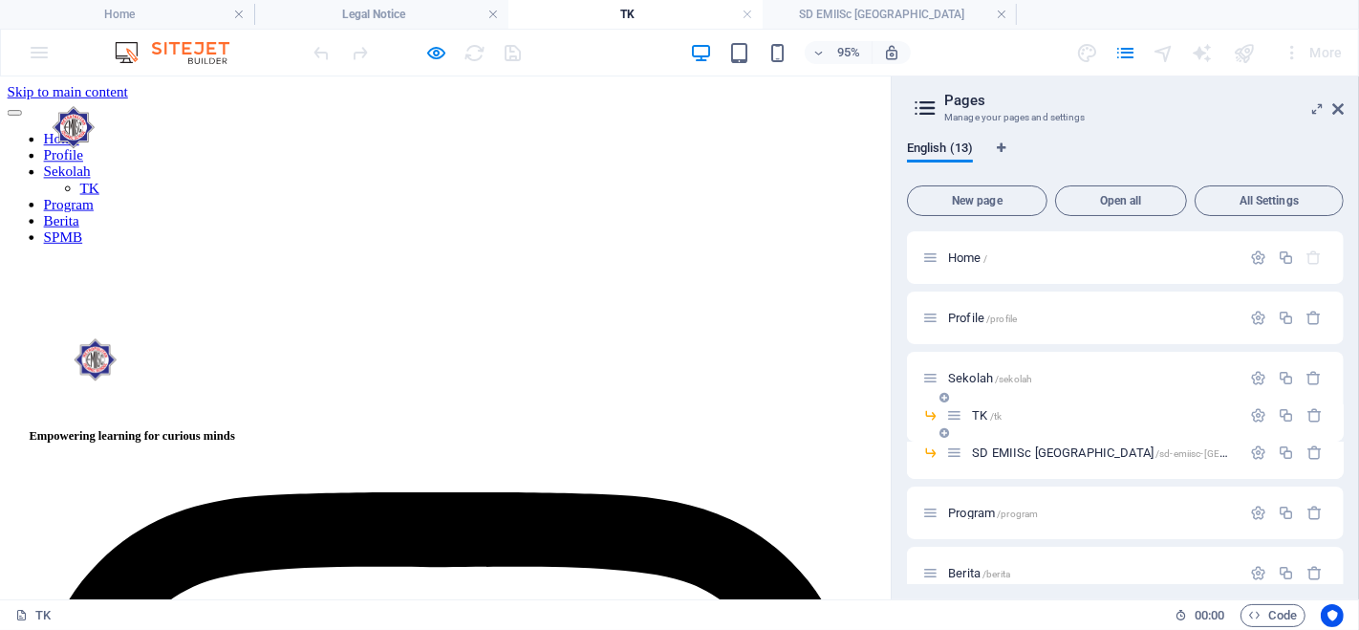
click at [982, 416] on span "TK /tk" at bounding box center [987, 415] width 30 height 14
drag, startPoint x: 979, startPoint y: 421, endPoint x: 961, endPoint y: 414, distance: 19.7
click at [961, 414] on icon at bounding box center [954, 415] width 16 height 16
click at [955, 421] on icon at bounding box center [954, 415] width 16 height 16
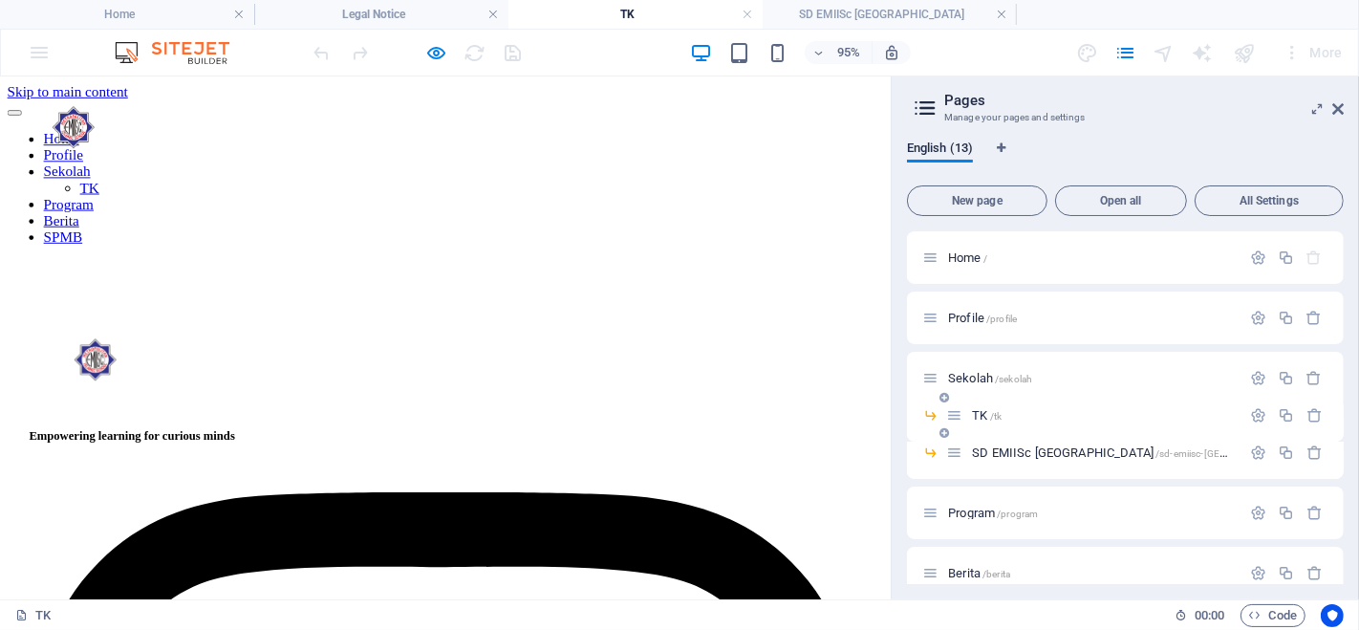
click at [978, 423] on div "TK /tk" at bounding box center [1093, 415] width 294 height 22
click at [979, 414] on span "TK /tk" at bounding box center [987, 415] width 30 height 14
click at [1002, 414] on p "TK /tk" at bounding box center [1103, 415] width 263 height 12
click at [1002, 413] on p "TK /tk" at bounding box center [1103, 415] width 263 height 12
click at [1063, 416] on p "TK /tk" at bounding box center [1103, 415] width 263 height 12
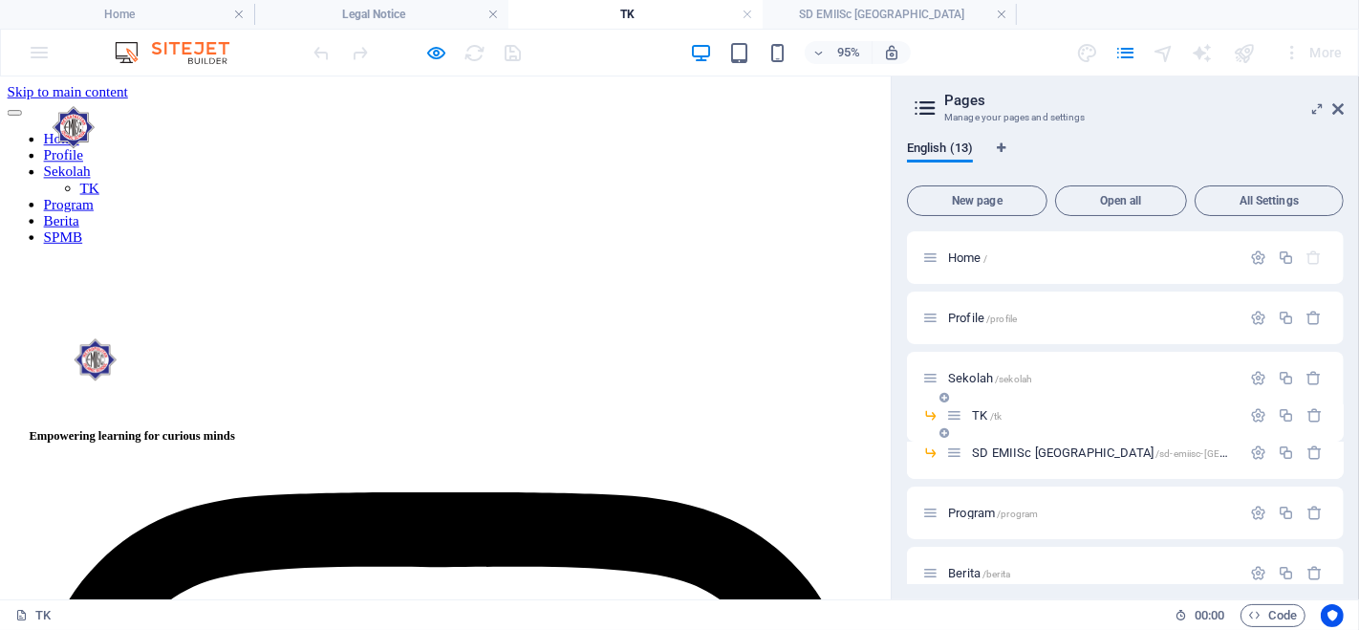
click at [1063, 416] on p "TK /tk" at bounding box center [1103, 415] width 263 height 12
click at [437, 50] on icon "button" at bounding box center [437, 53] width 22 height 22
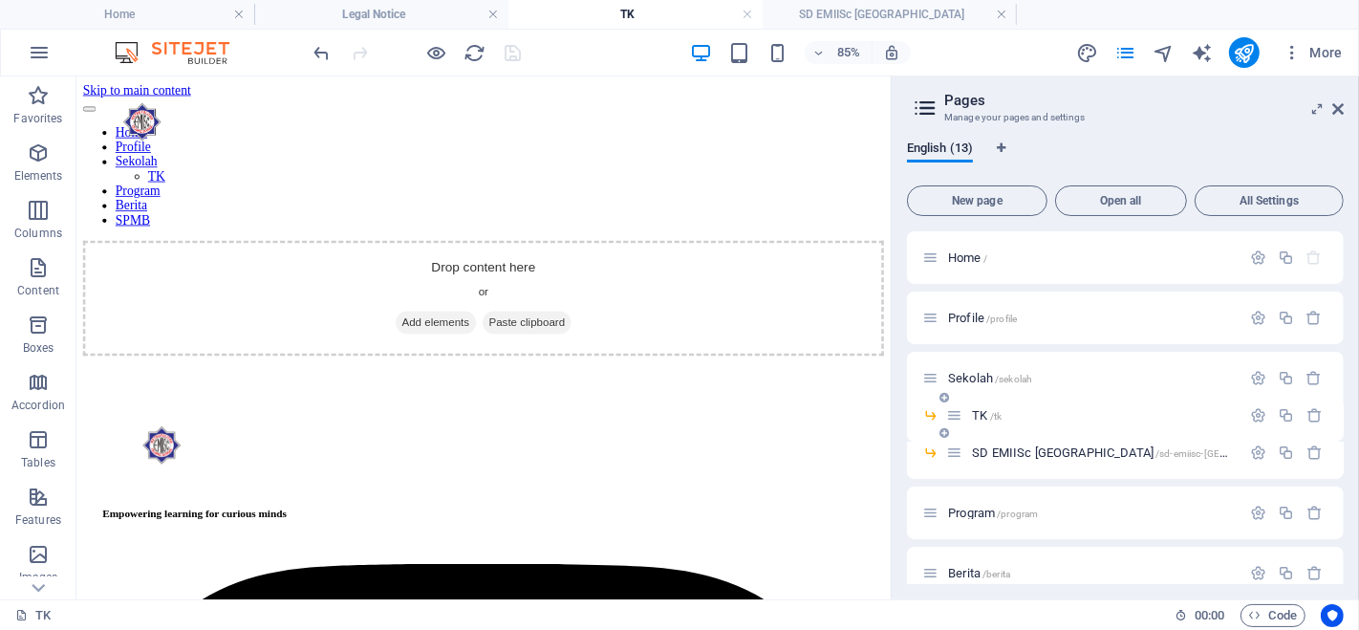
click at [1019, 416] on p "TK /tk" at bounding box center [1103, 415] width 263 height 12
click at [995, 416] on span "/tk" at bounding box center [995, 416] width 11 height 11
click at [959, 412] on icon at bounding box center [954, 415] width 16 height 16
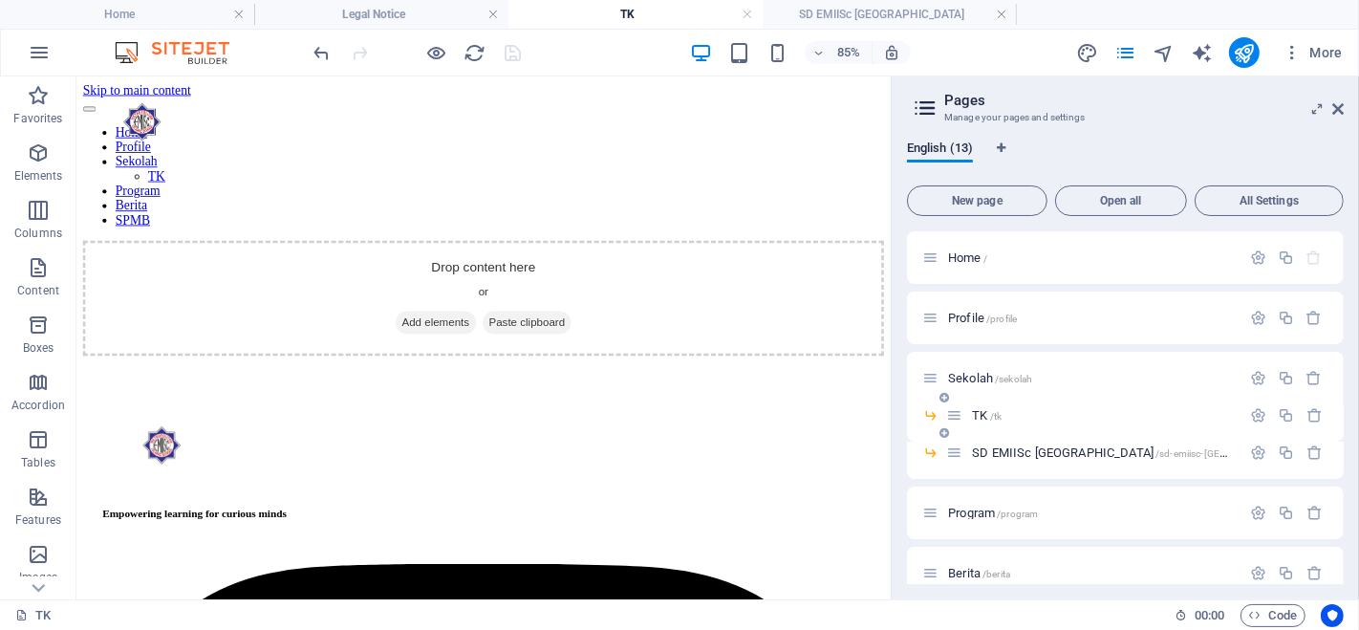
click at [982, 424] on div "TK /tk" at bounding box center [1093, 415] width 294 height 22
click at [988, 416] on span "TK /tk" at bounding box center [987, 415] width 30 height 14
click at [1010, 446] on span "SD EMIISc [GEOGRAPHIC_DATA] /sd-emiisc-[GEOGRAPHIC_DATA]" at bounding box center [1137, 452] width 330 height 14
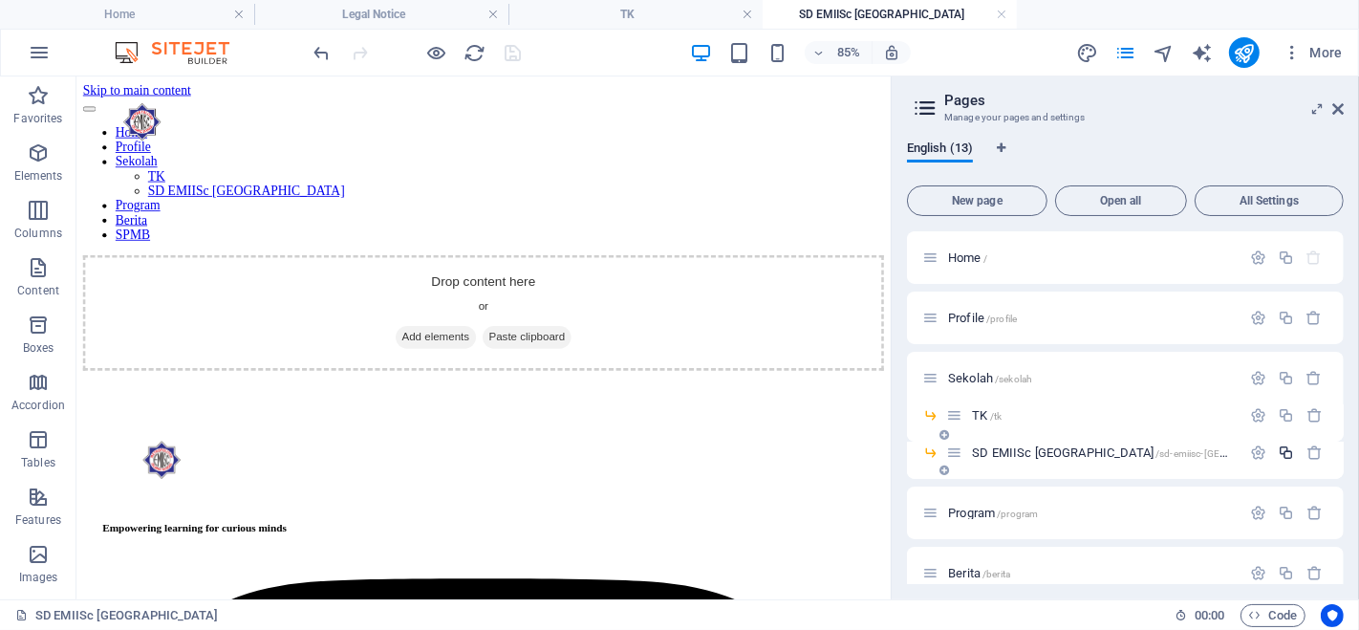
click at [1283, 454] on icon "button" at bounding box center [1286, 452] width 16 height 16
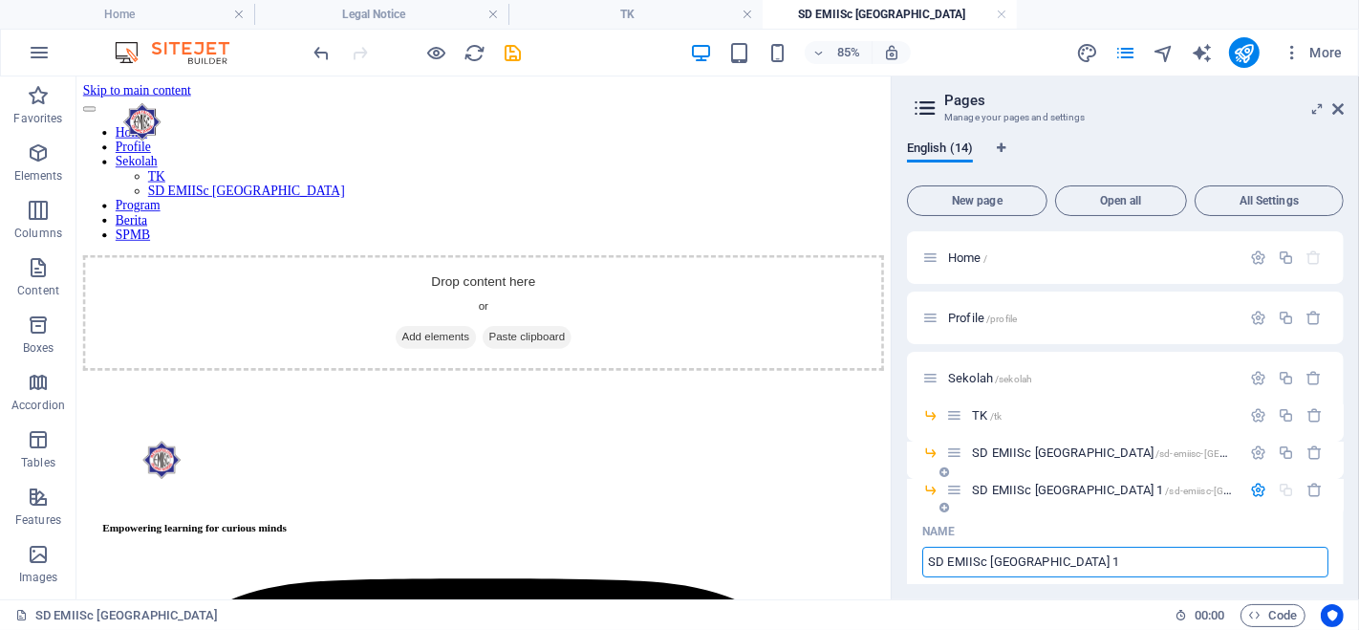
click at [938, 559] on input "SD EMIISc [GEOGRAPHIC_DATA] 1" at bounding box center [1125, 562] width 406 height 31
click at [936, 559] on input "SD EMIISc [GEOGRAPHIC_DATA] 1" at bounding box center [1125, 562] width 406 height 31
type input "SMP EMIISc [GEOGRAPHIC_DATA] 1"
type input "/smp-emiisc-[GEOGRAPHIC_DATA]-1"
type input "SMP EMIISc [GEOGRAPHIC_DATA] 1"
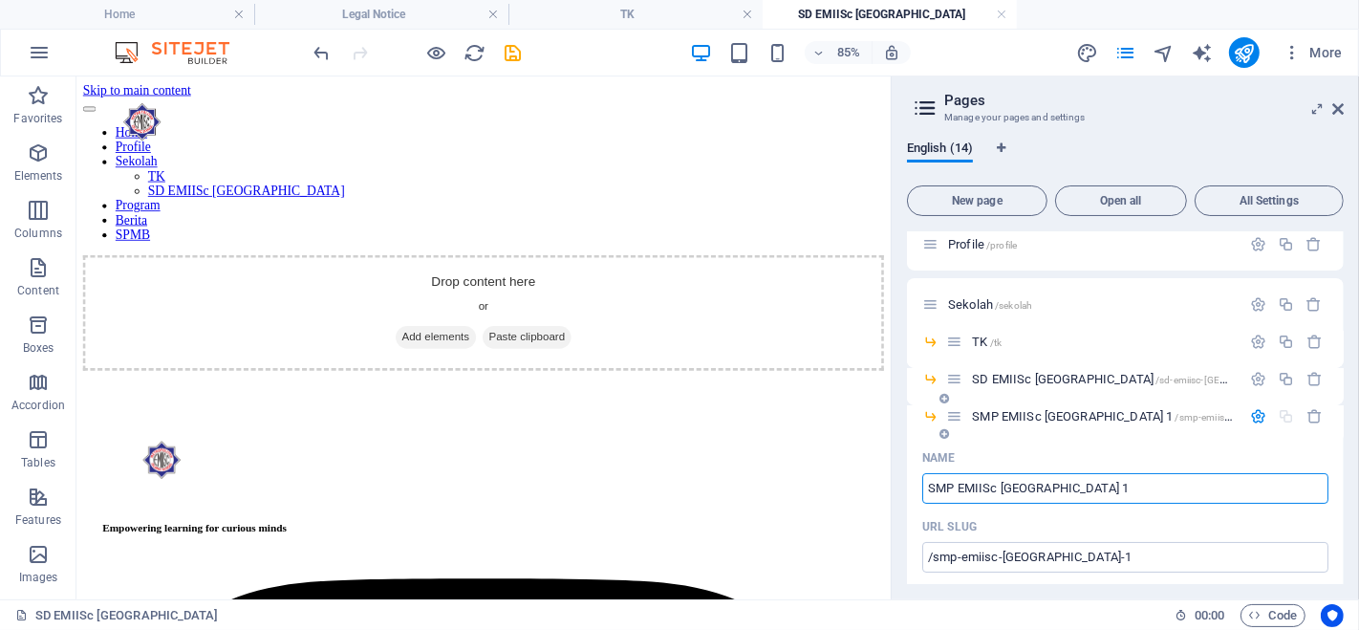
scroll to position [67, 0]
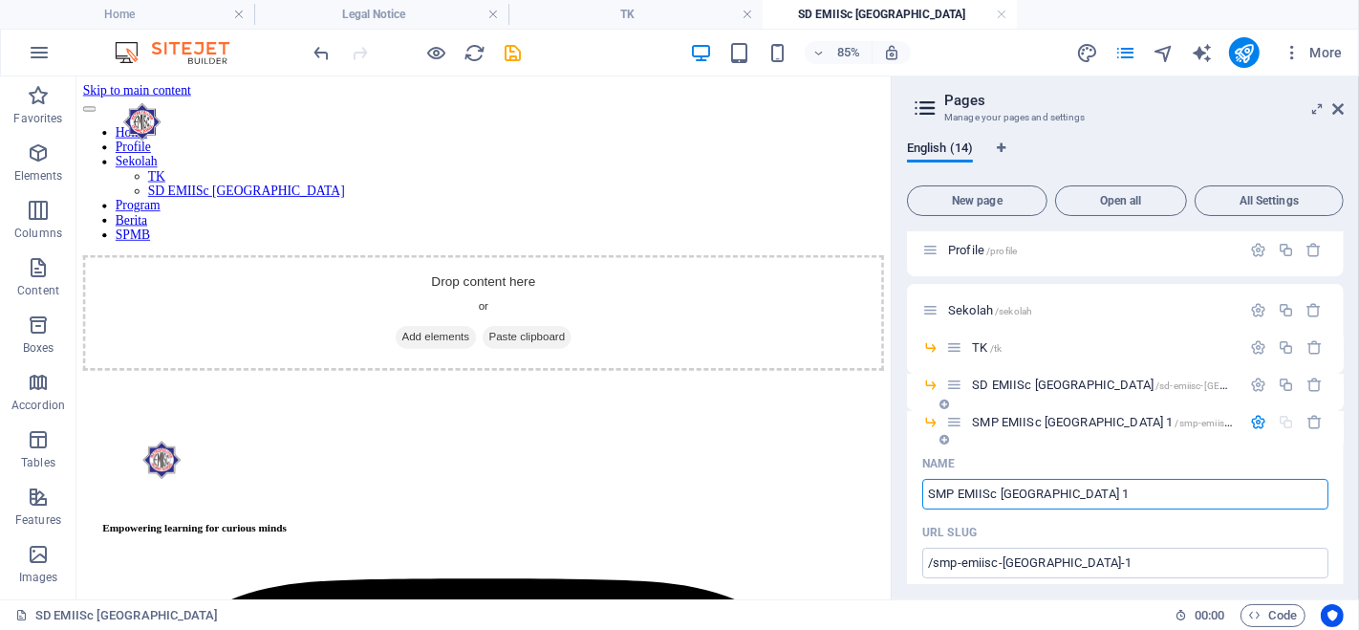
type input "SMP EMIISc [GEOGRAPHIC_DATA] 1"
drag, startPoint x: 1230, startPoint y: 393, endPoint x: 1265, endPoint y: 413, distance: 40.7
click at [1240, 394] on div "SD EMIISc [GEOGRAPHIC_DATA] /sd-emiisc-[GEOGRAPHIC_DATA]" at bounding box center [1125, 393] width 437 height 37
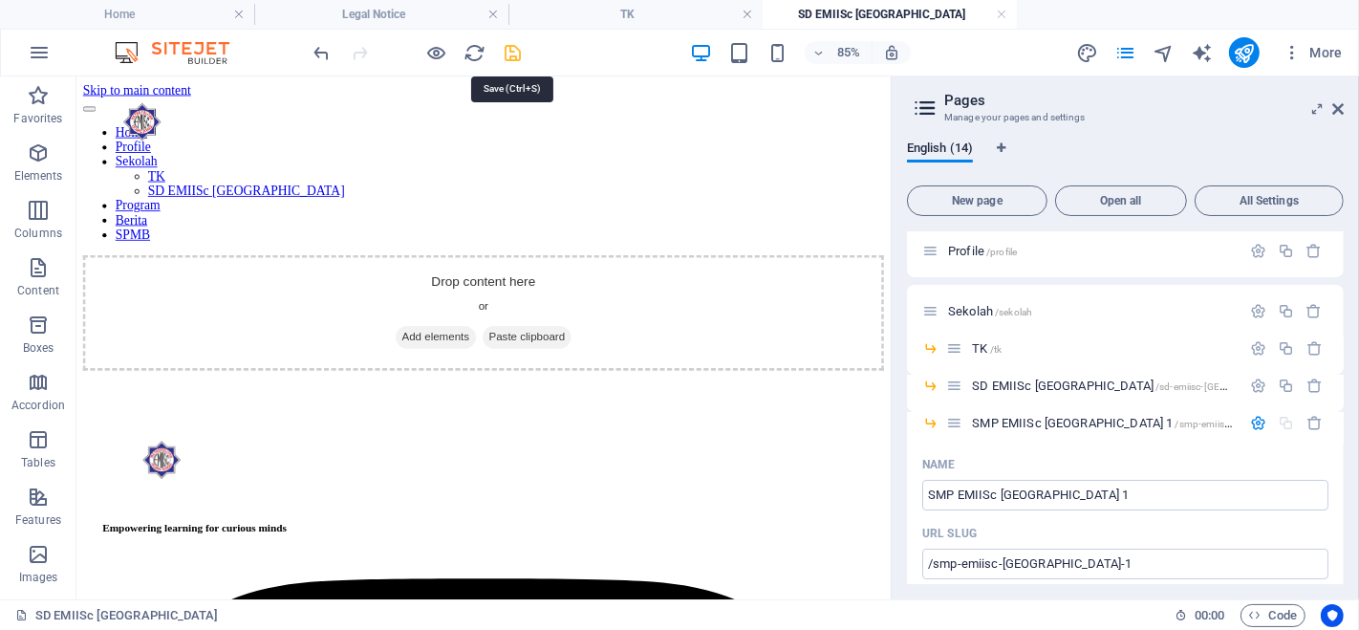
click at [507, 52] on icon "save" at bounding box center [514, 53] width 22 height 22
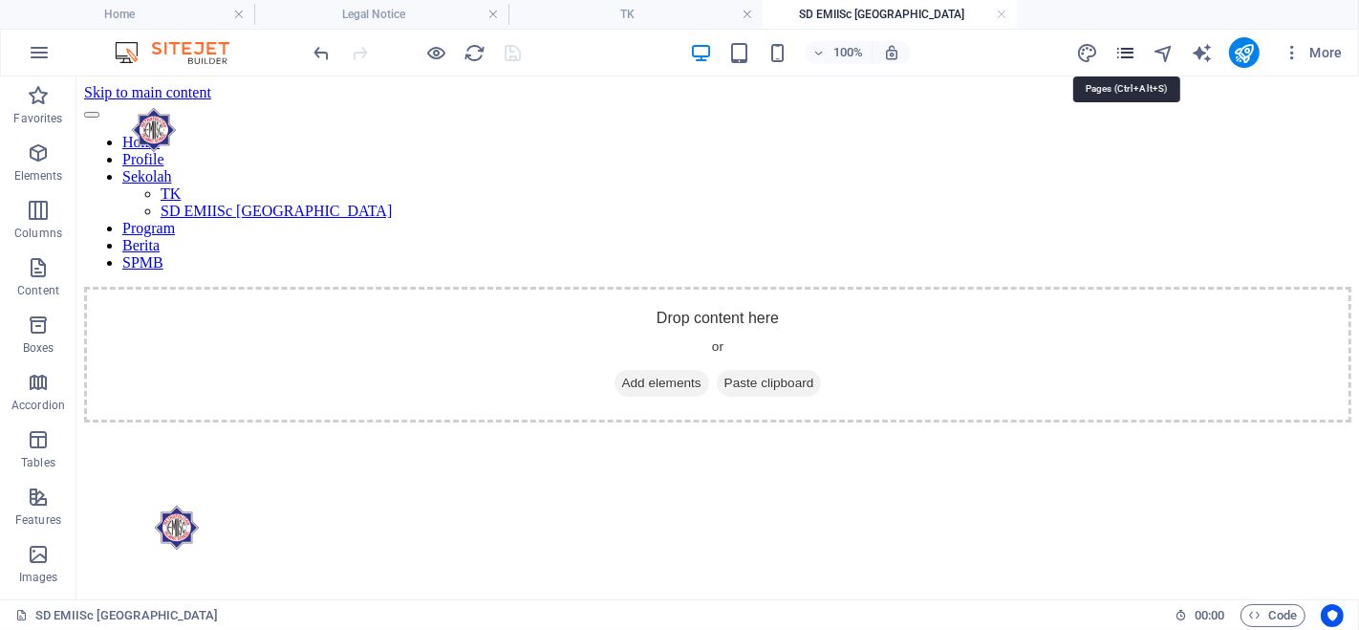
click at [1125, 54] on icon "pages" at bounding box center [1125, 53] width 22 height 22
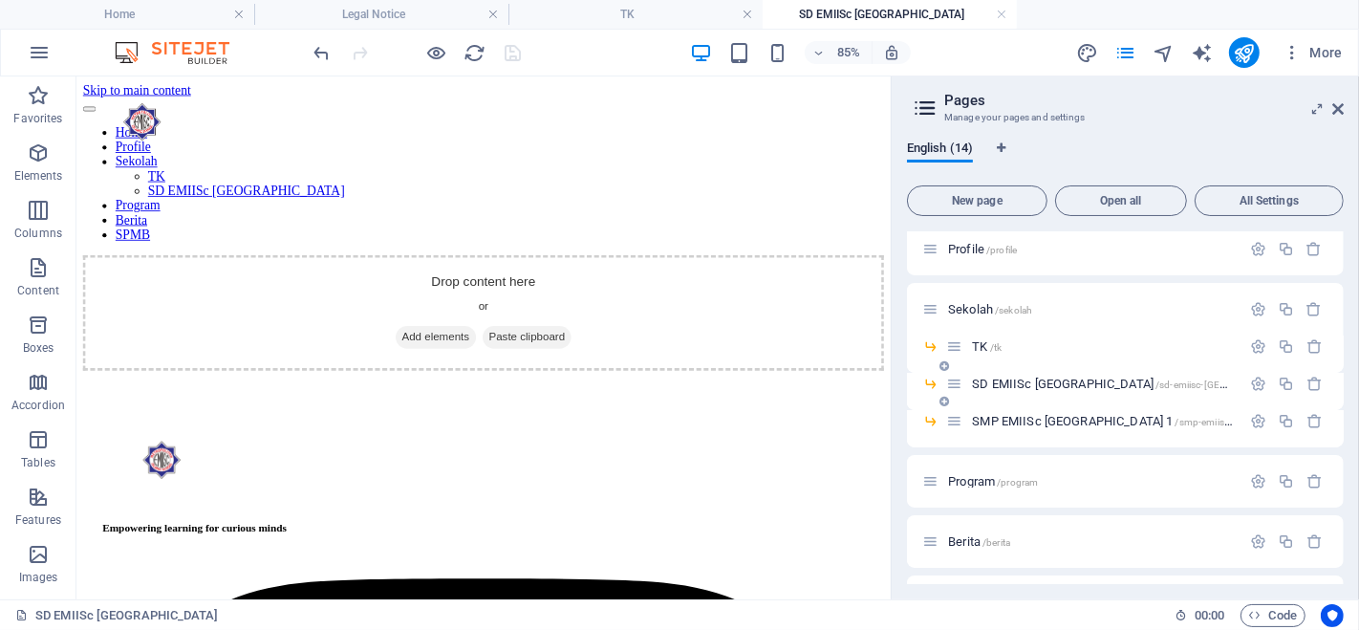
scroll to position [81, 0]
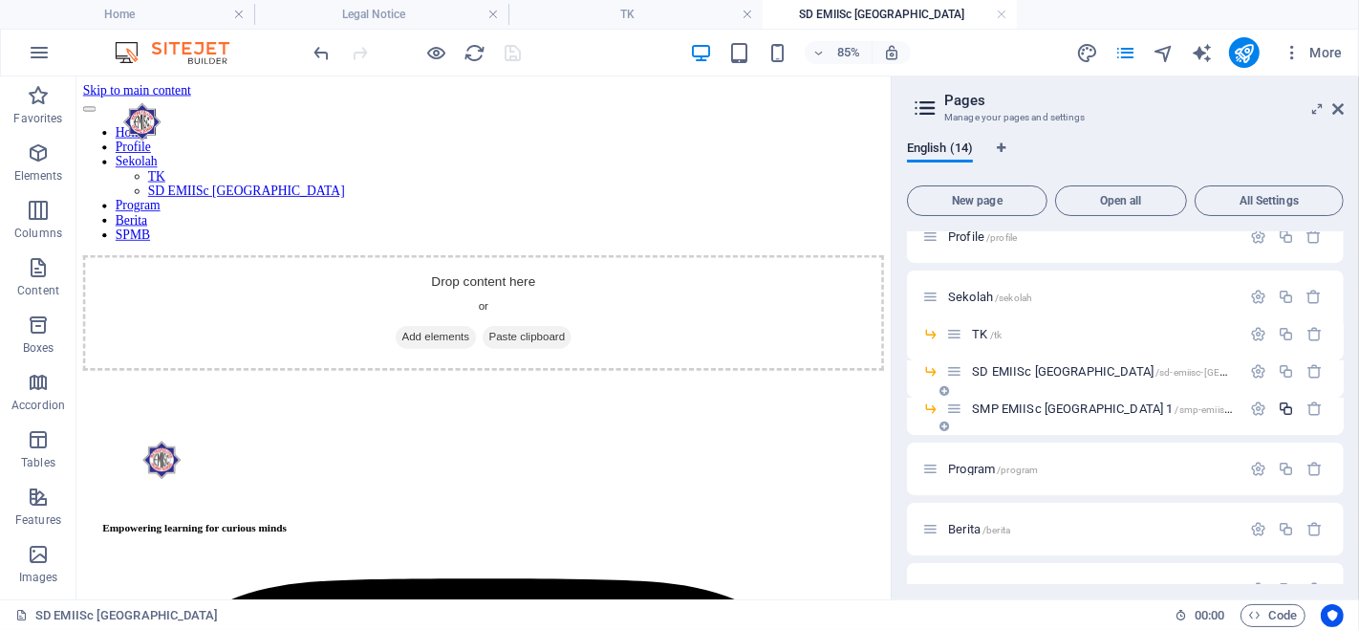
click at [1278, 406] on icon "button" at bounding box center [1286, 408] width 16 height 16
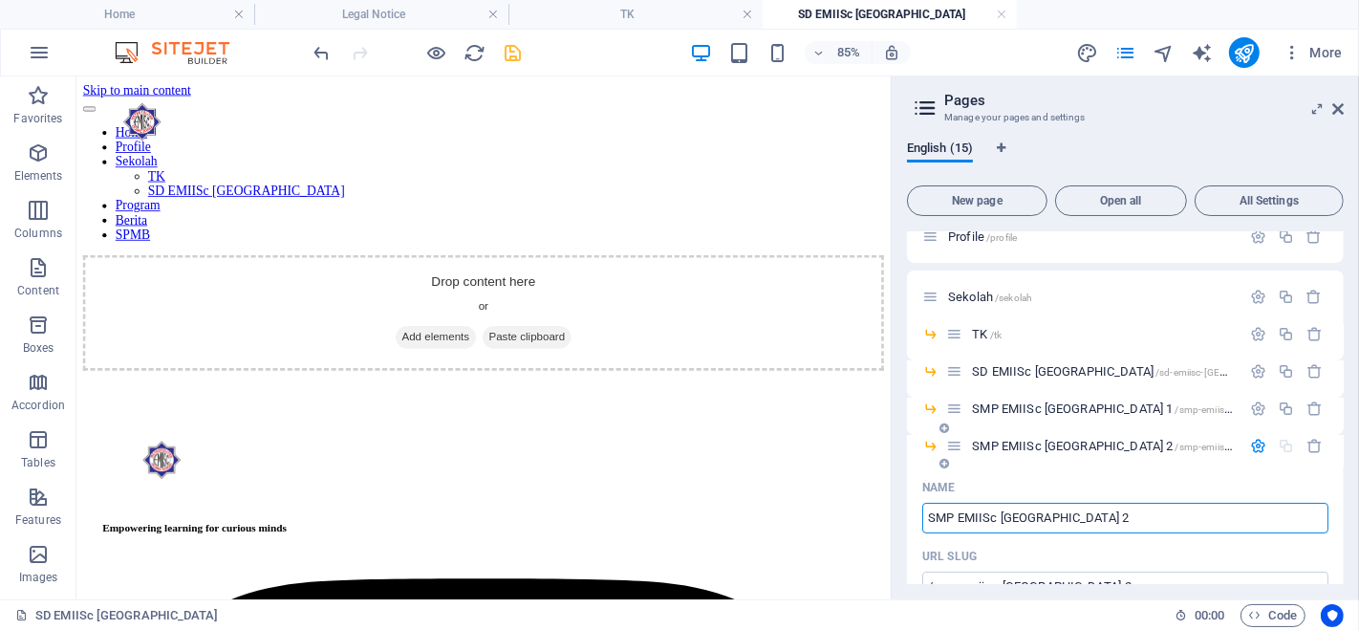
click at [956, 520] on input "SMP EMIISc [GEOGRAPHIC_DATA] 2" at bounding box center [1125, 518] width 406 height 31
drag, startPoint x: 954, startPoint y: 511, endPoint x: 925, endPoint y: 515, distance: 28.9
click at [925, 515] on input "SMP EMIISc [GEOGRAPHIC_DATA] 2" at bounding box center [1125, 518] width 406 height 31
type input "SMA EMIISc [GEOGRAPHIC_DATA] 2"
type input "/sma-emiisc-[GEOGRAPHIC_DATA]-2"
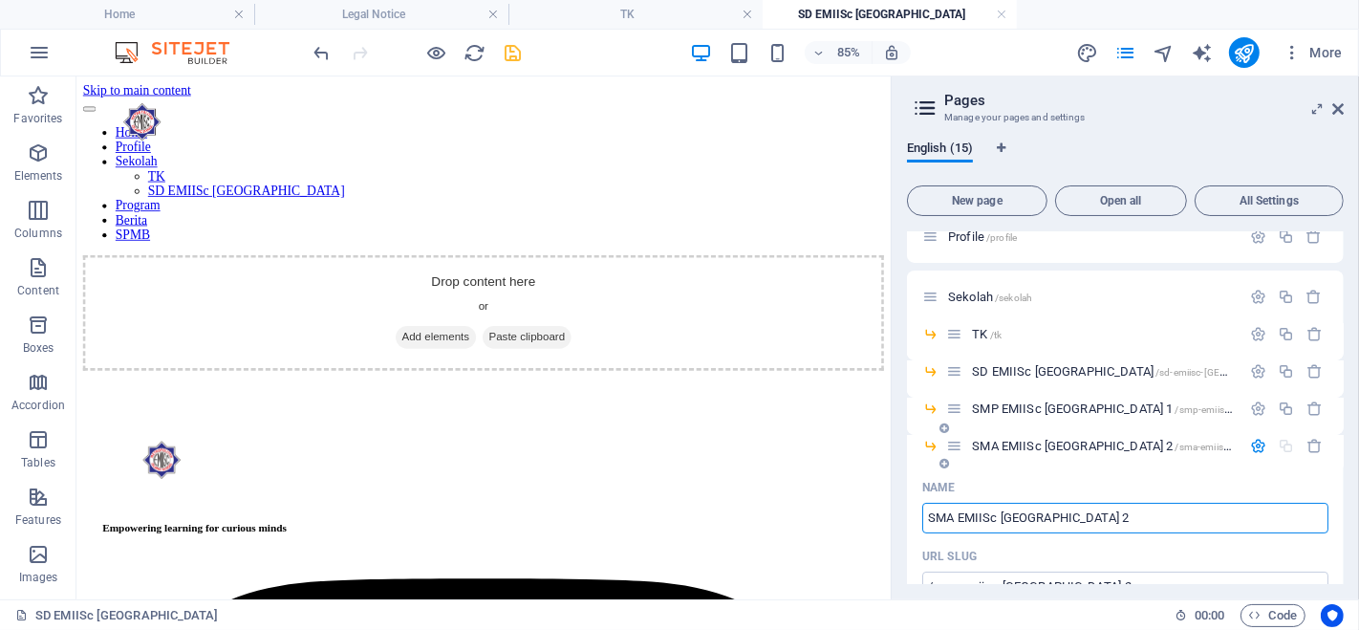
type input "SMA EMIISc [GEOGRAPHIC_DATA] 2"
click at [1072, 473] on div "Name" at bounding box center [1125, 487] width 406 height 31
click at [1225, 480] on div "Name" at bounding box center [1125, 487] width 406 height 31
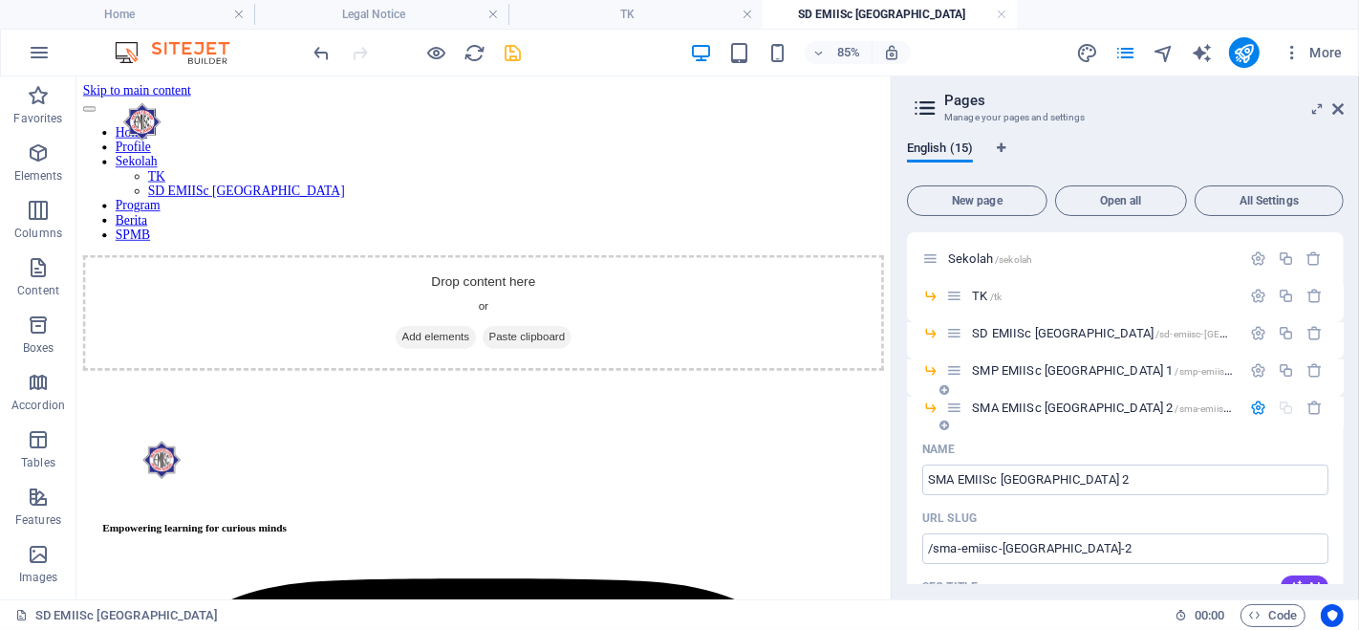
scroll to position [109, 0]
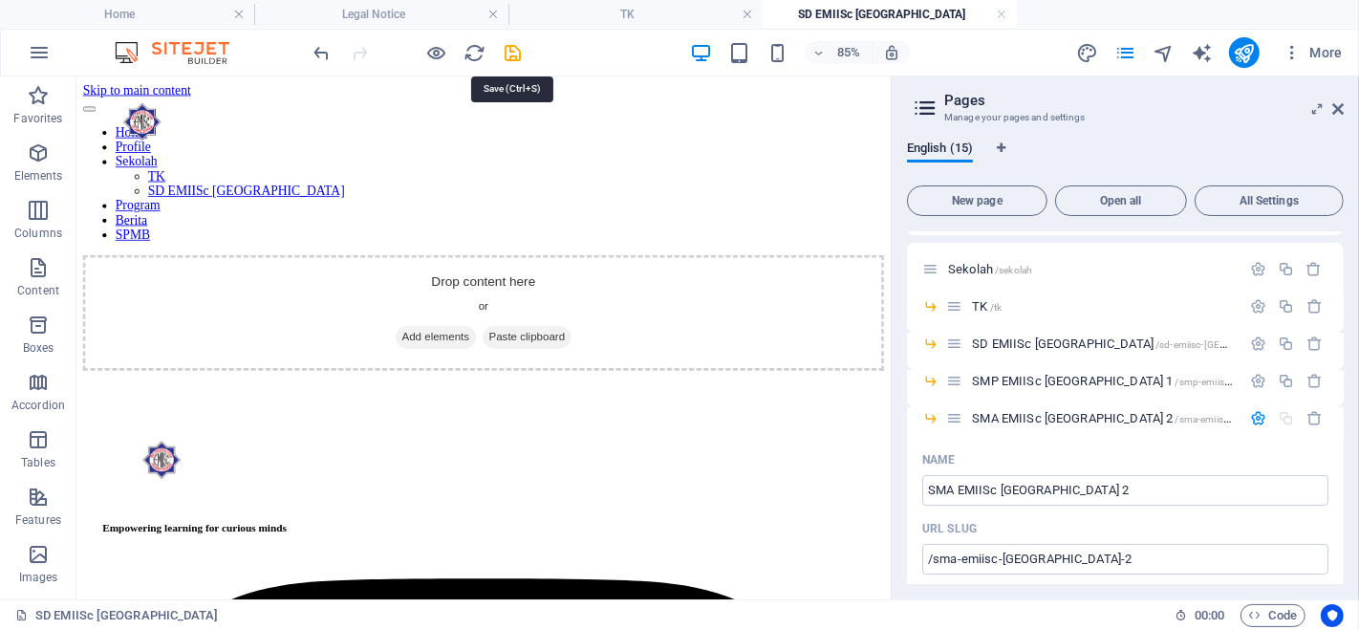
click at [503, 53] on icon "save" at bounding box center [514, 53] width 22 height 22
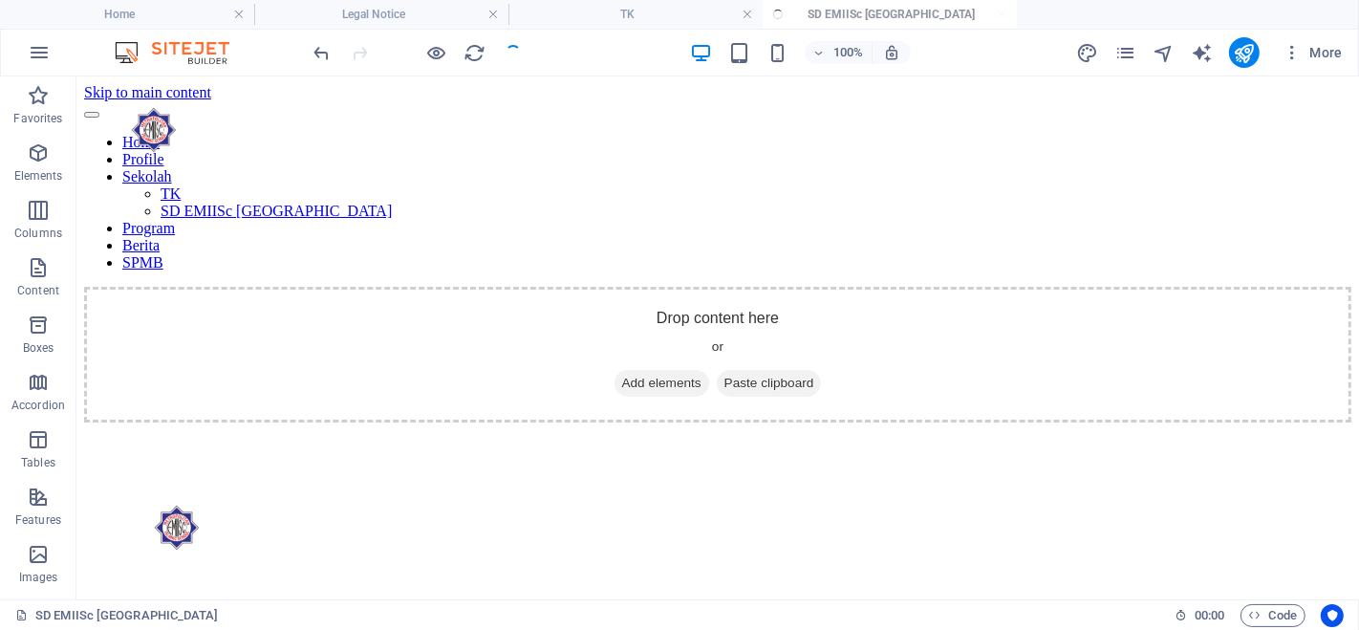
click at [508, 44] on div at bounding box center [418, 52] width 214 height 31
click at [747, 13] on link at bounding box center [746, 15] width 11 height 18
click at [741, 13] on link at bounding box center [746, 15] width 11 height 18
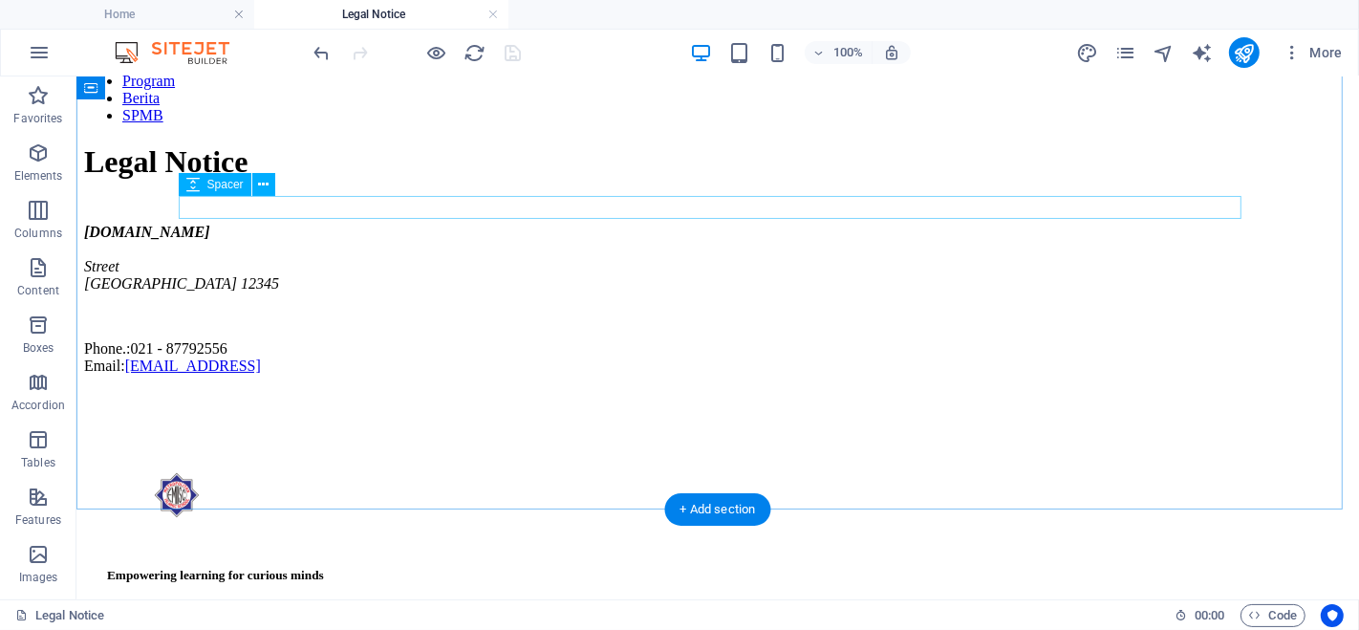
scroll to position [0, 0]
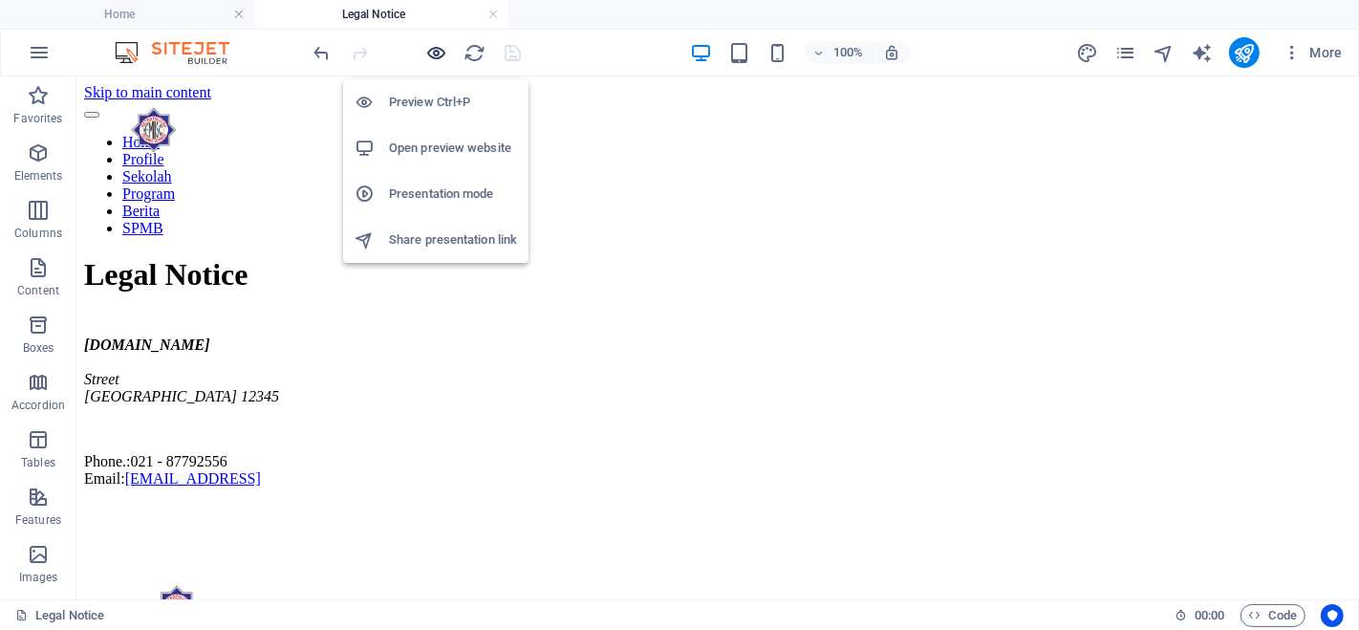
click at [431, 48] on icon "button" at bounding box center [437, 53] width 22 height 22
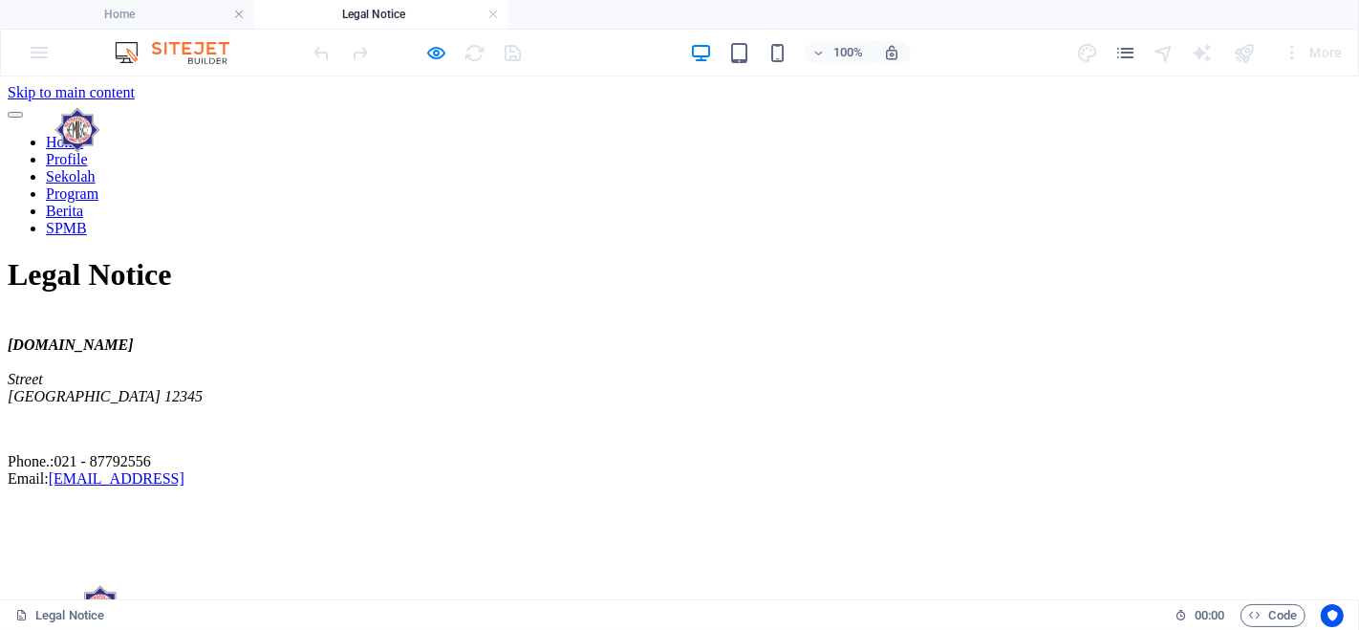
click at [151, 113] on img at bounding box center [79, 128] width 143 height 57
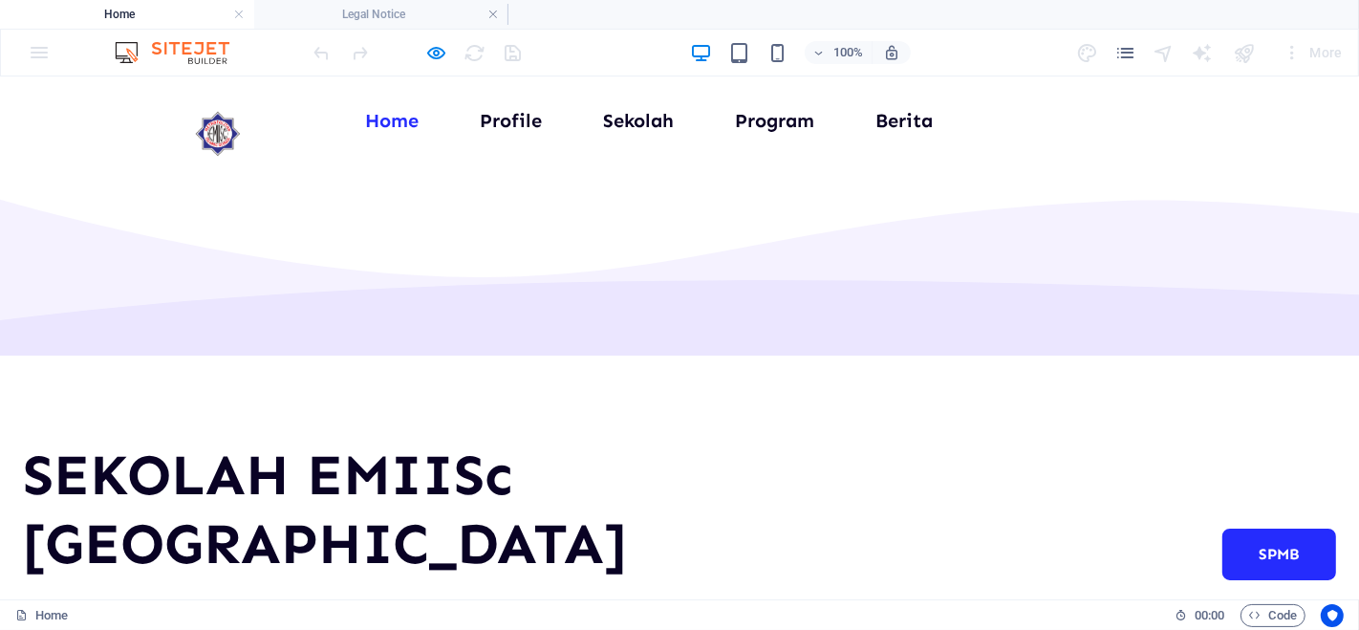
click at [217, 113] on img at bounding box center [219, 132] width 143 height 57
click at [1128, 46] on icon "pages" at bounding box center [1125, 53] width 22 height 22
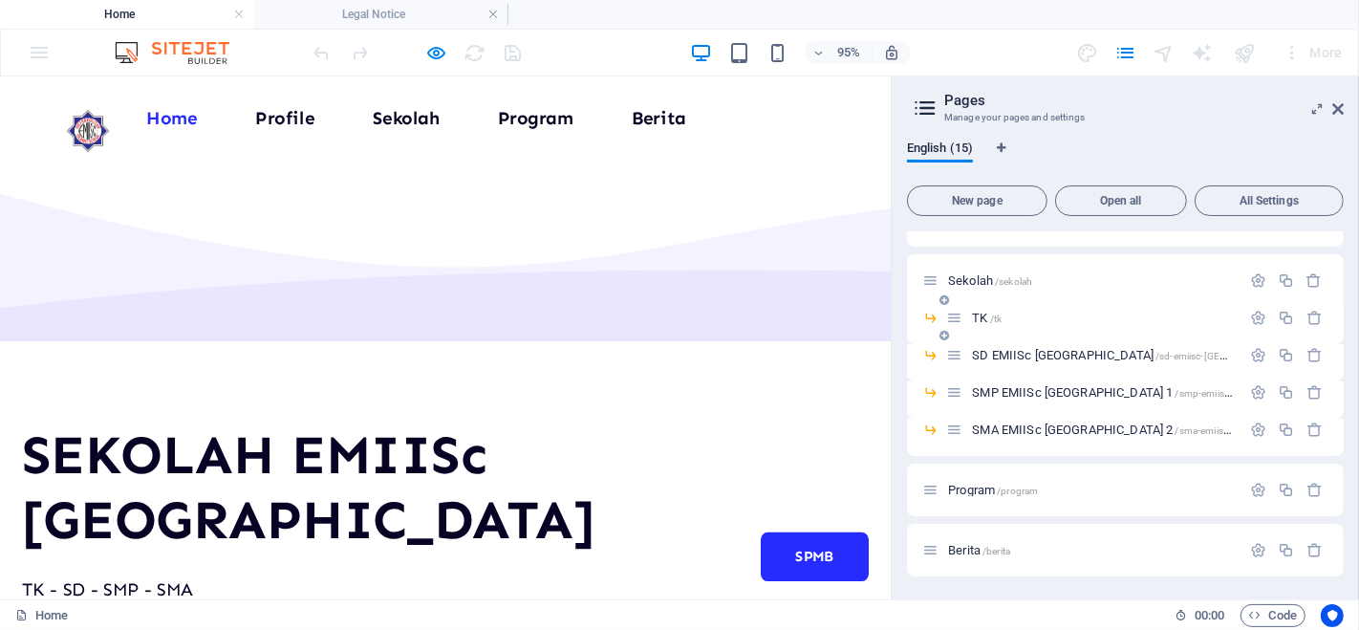
scroll to position [100, 0]
click at [1174, 424] on span "/sma-emiisc-[GEOGRAPHIC_DATA]-2" at bounding box center [1255, 427] width 162 height 11
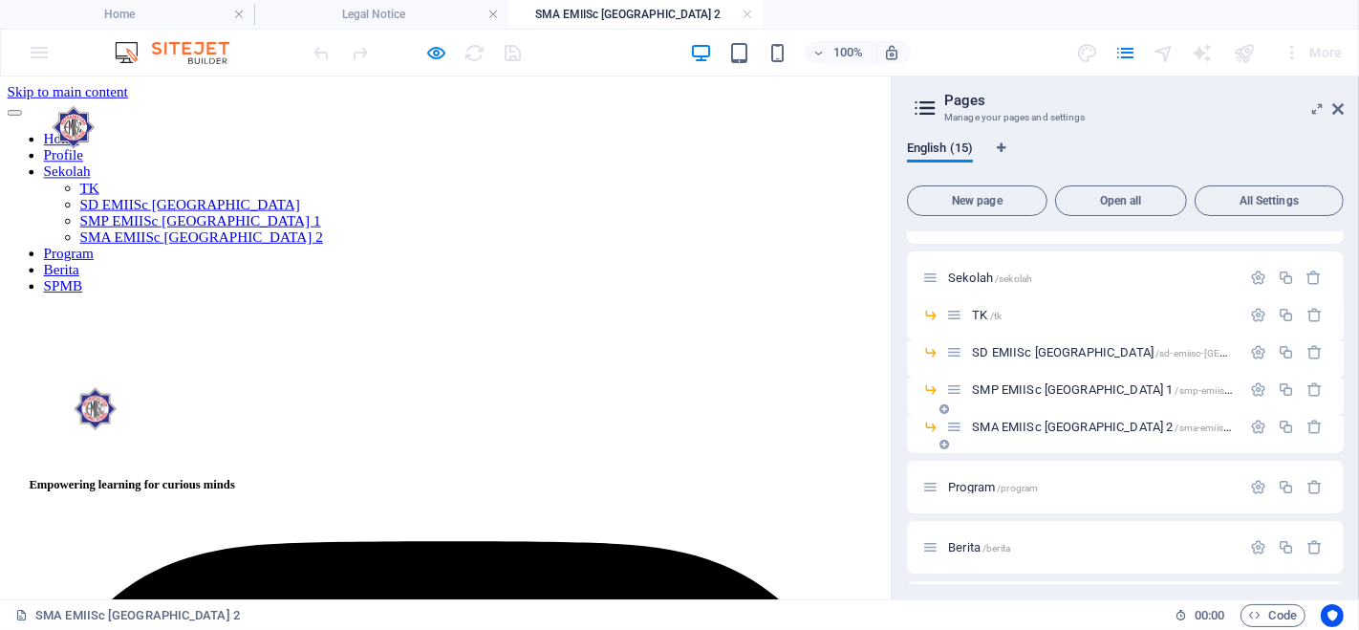
scroll to position [0, 0]
click at [1280, 423] on icon "button" at bounding box center [1286, 427] width 16 height 16
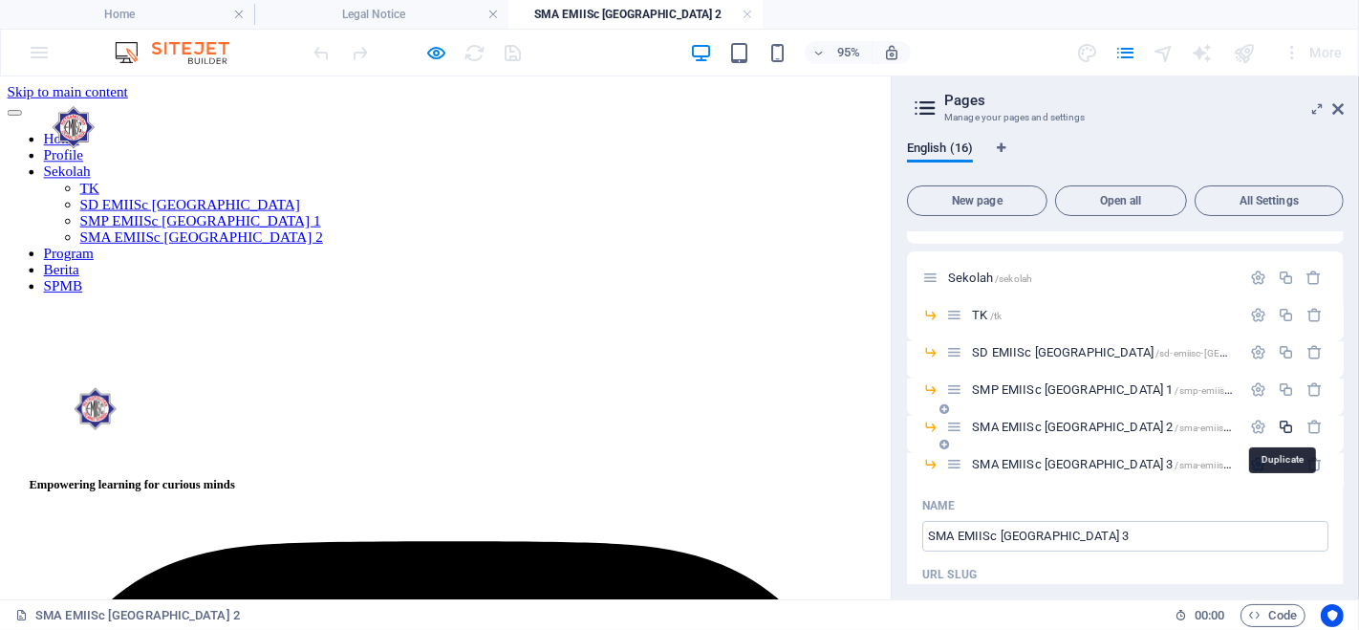
click at [1280, 423] on icon "button" at bounding box center [1286, 427] width 16 height 16
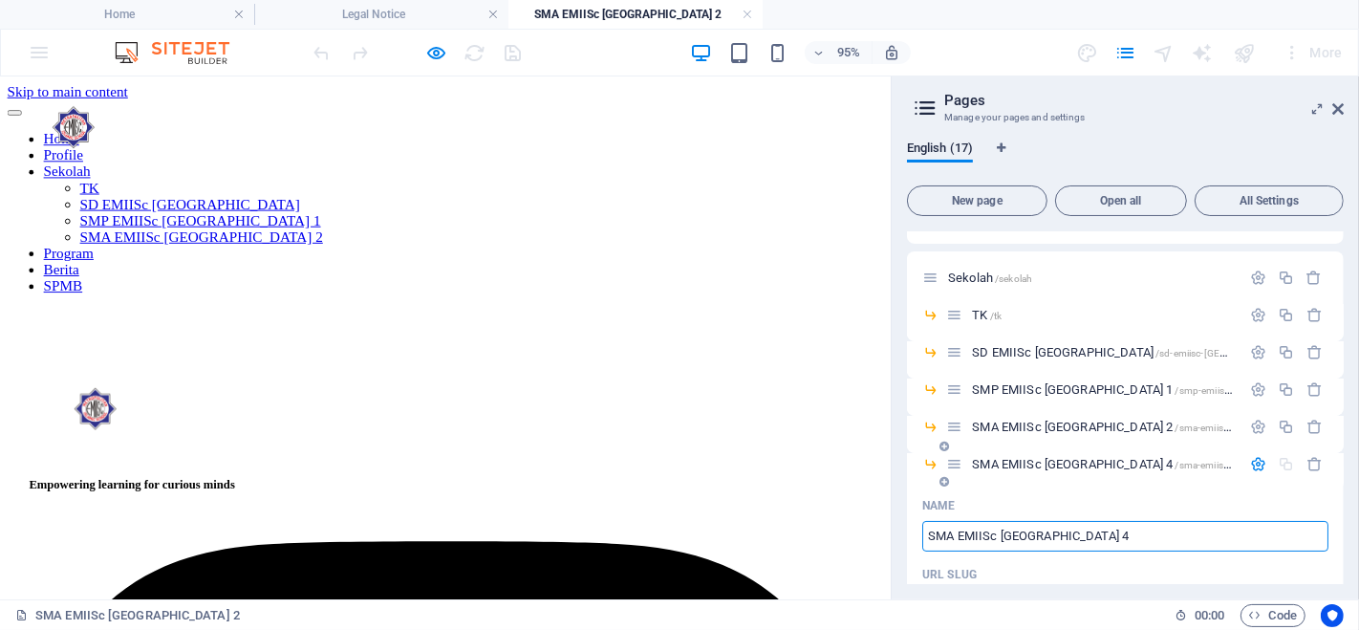
click at [1119, 491] on div "Name" at bounding box center [1125, 505] width 406 height 31
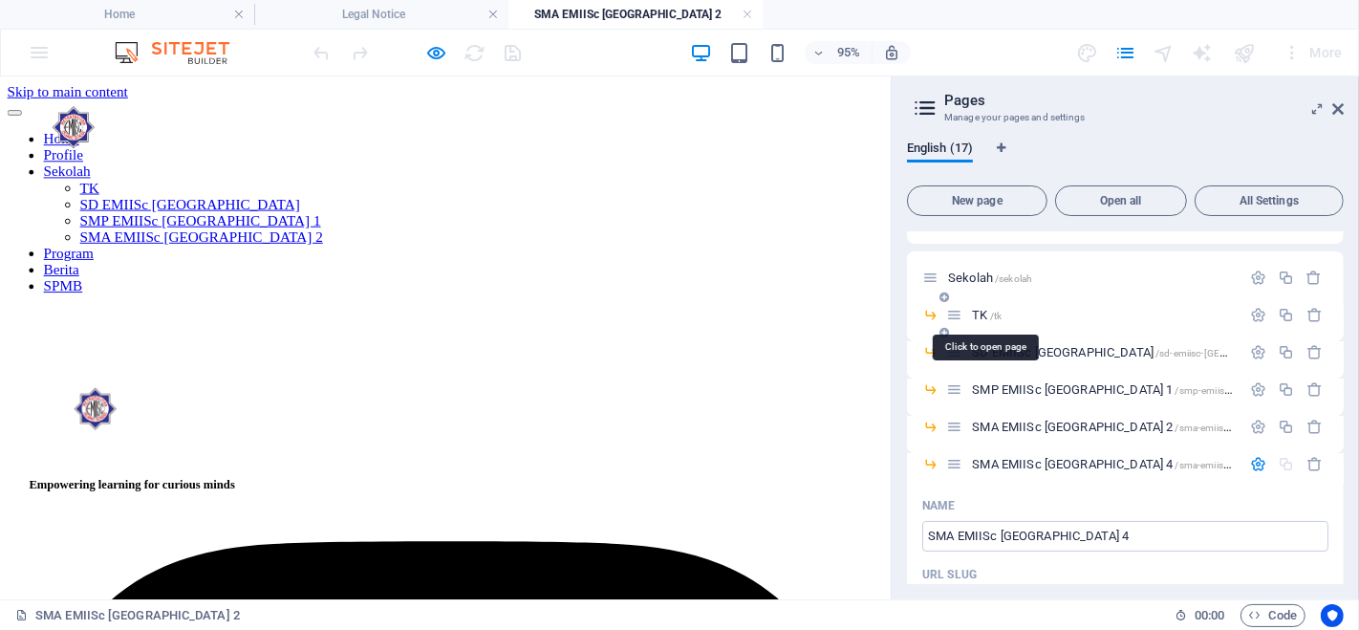
click at [994, 314] on span "/tk" at bounding box center [995, 316] width 11 height 11
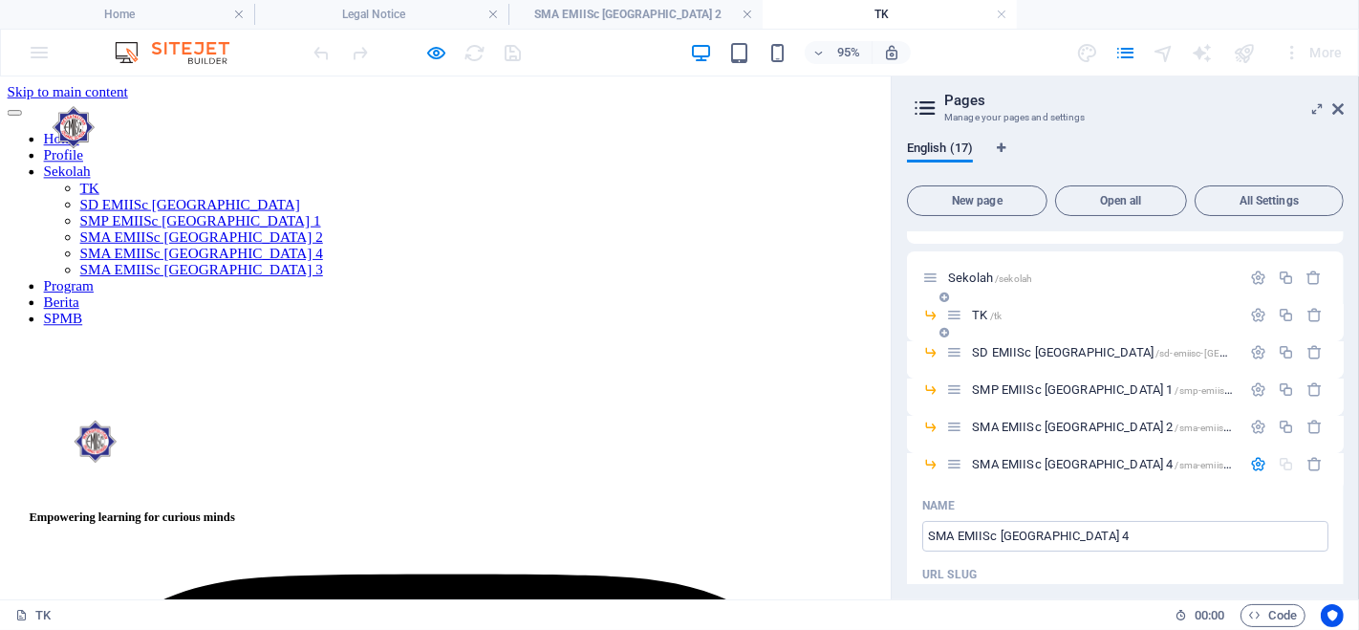
click at [986, 317] on span "TK /tk" at bounding box center [987, 315] width 30 height 14
drag, startPoint x: 996, startPoint y: 314, endPoint x: 1051, endPoint y: 317, distance: 55.5
click at [1051, 317] on p "TK /tk" at bounding box center [1103, 315] width 263 height 12
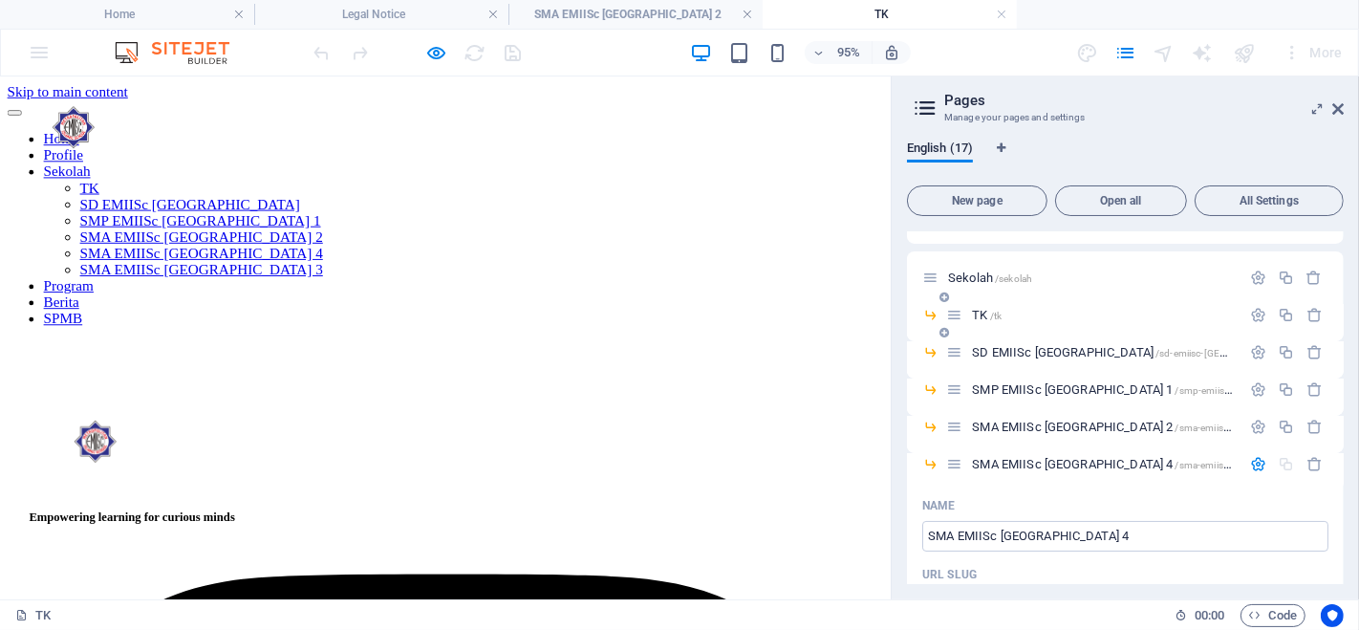
click at [1051, 317] on p "TK /tk" at bounding box center [1103, 315] width 263 height 12
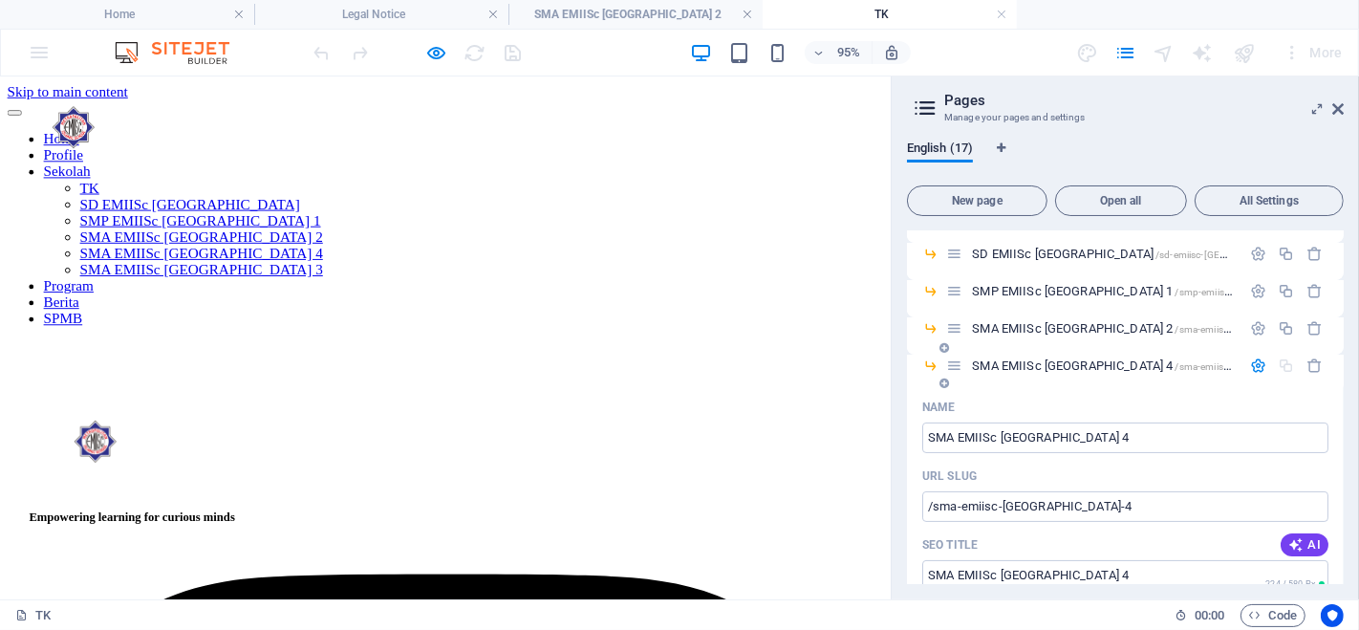
scroll to position [185, 0]
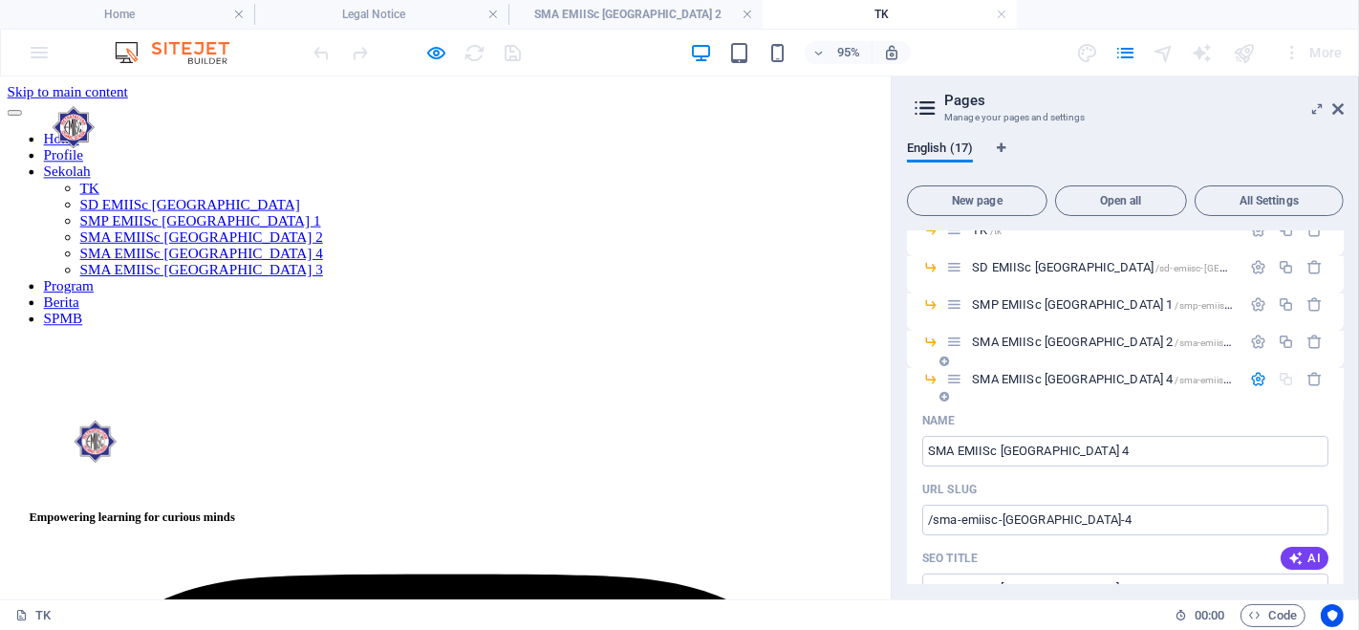
click at [985, 379] on span "SMA EMIISc [GEOGRAPHIC_DATA] 4 /sma-emiisc-[GEOGRAPHIC_DATA]-4" at bounding box center [1155, 379] width 366 height 14
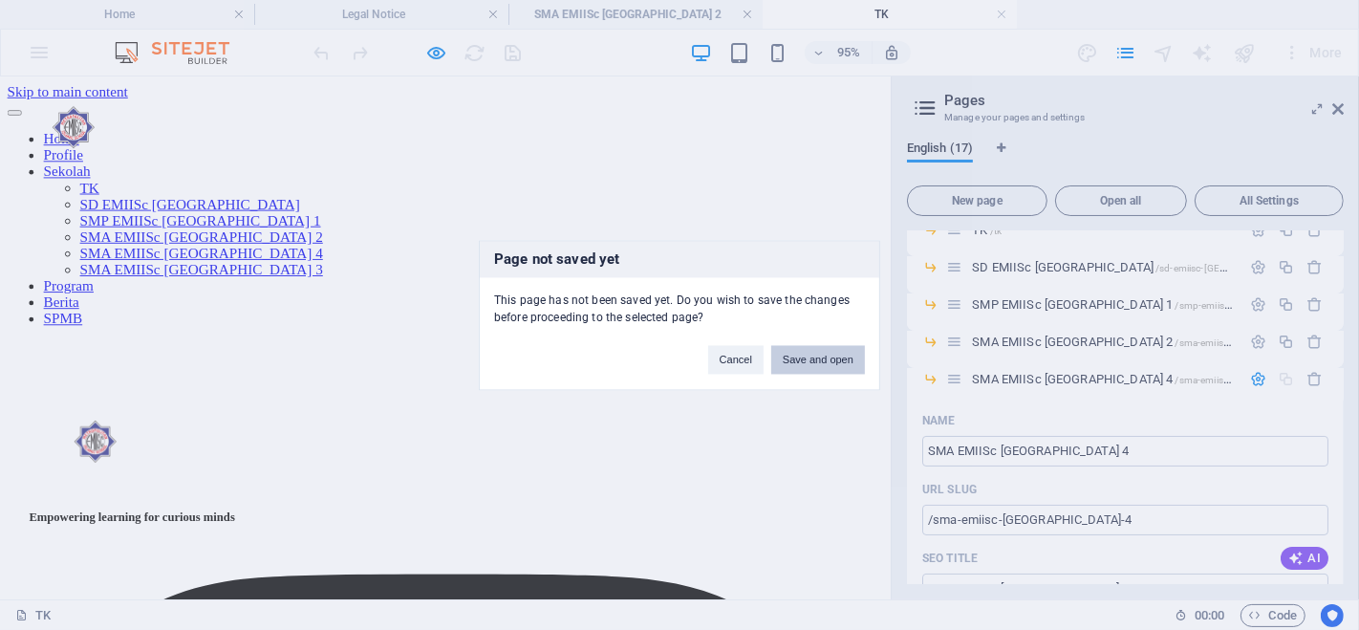
click at [843, 356] on button "Save and open" at bounding box center [818, 359] width 94 height 29
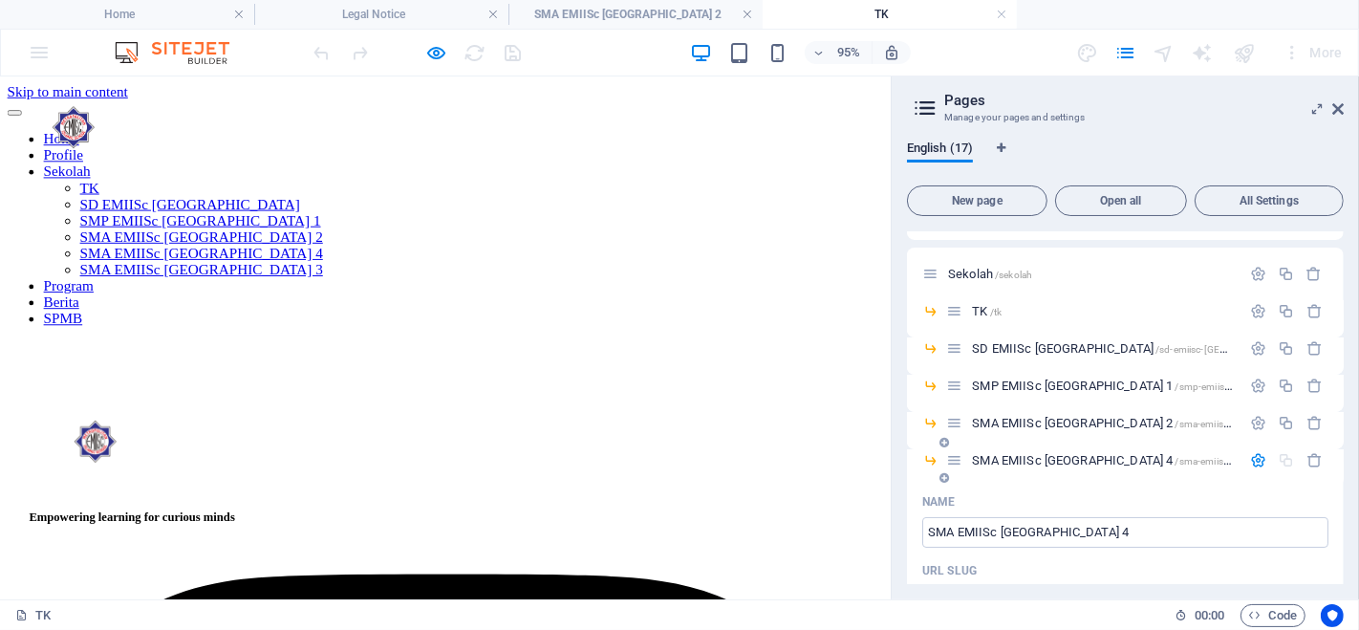
scroll to position [99, 0]
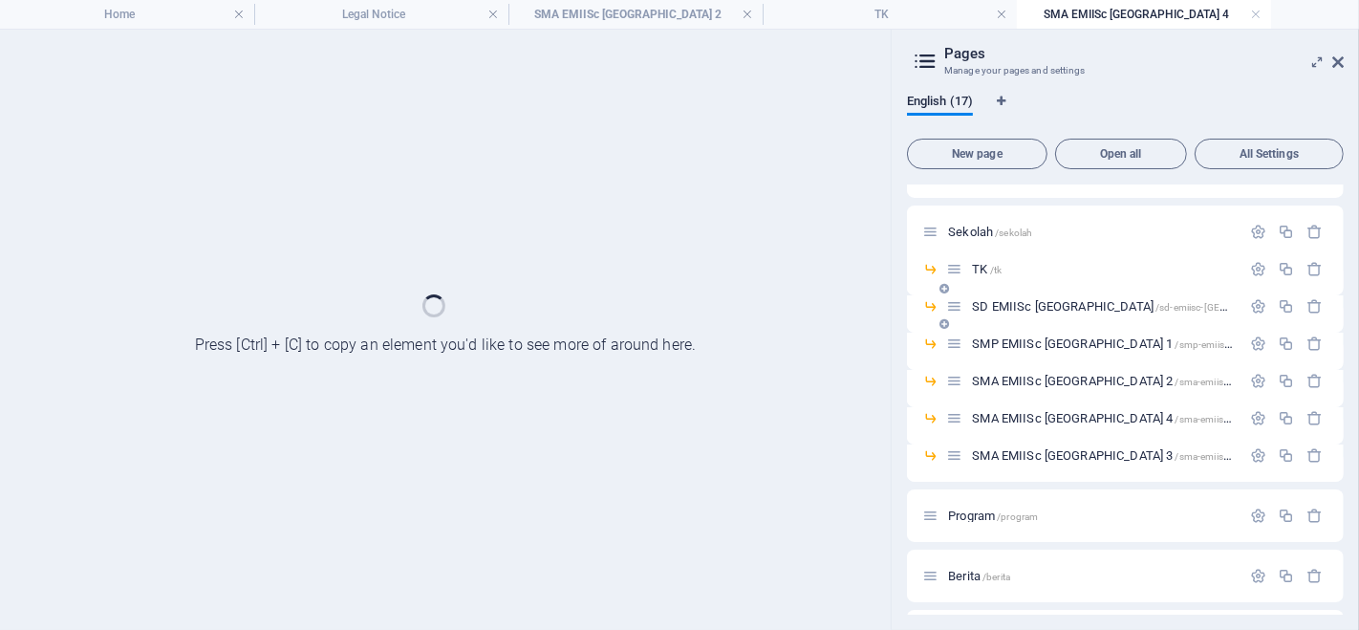
click at [999, 319] on div "SD EMIISc [GEOGRAPHIC_DATA] /sd-emiisc-[GEOGRAPHIC_DATA]" at bounding box center [1125, 313] width 437 height 37
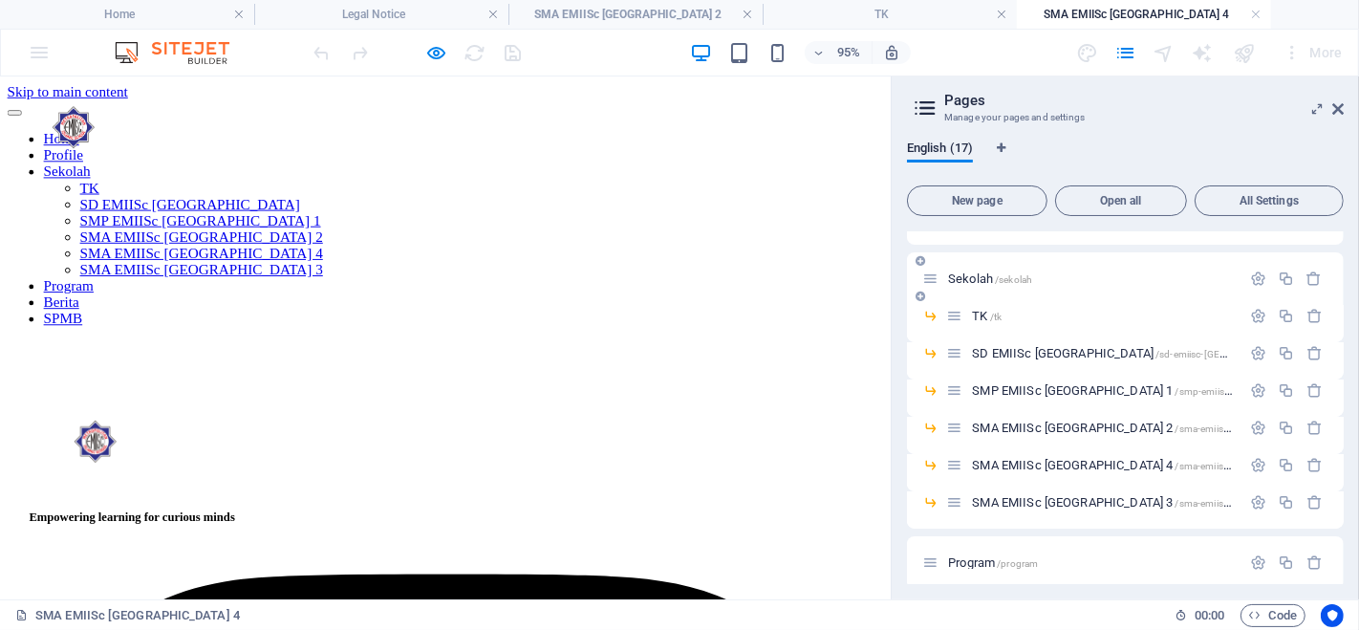
scroll to position [0, 0]
click at [991, 314] on span "/tk" at bounding box center [995, 317] width 11 height 11
click at [959, 315] on icon at bounding box center [954, 316] width 16 height 16
click at [944, 336] on icon at bounding box center [944, 333] width 10 height 11
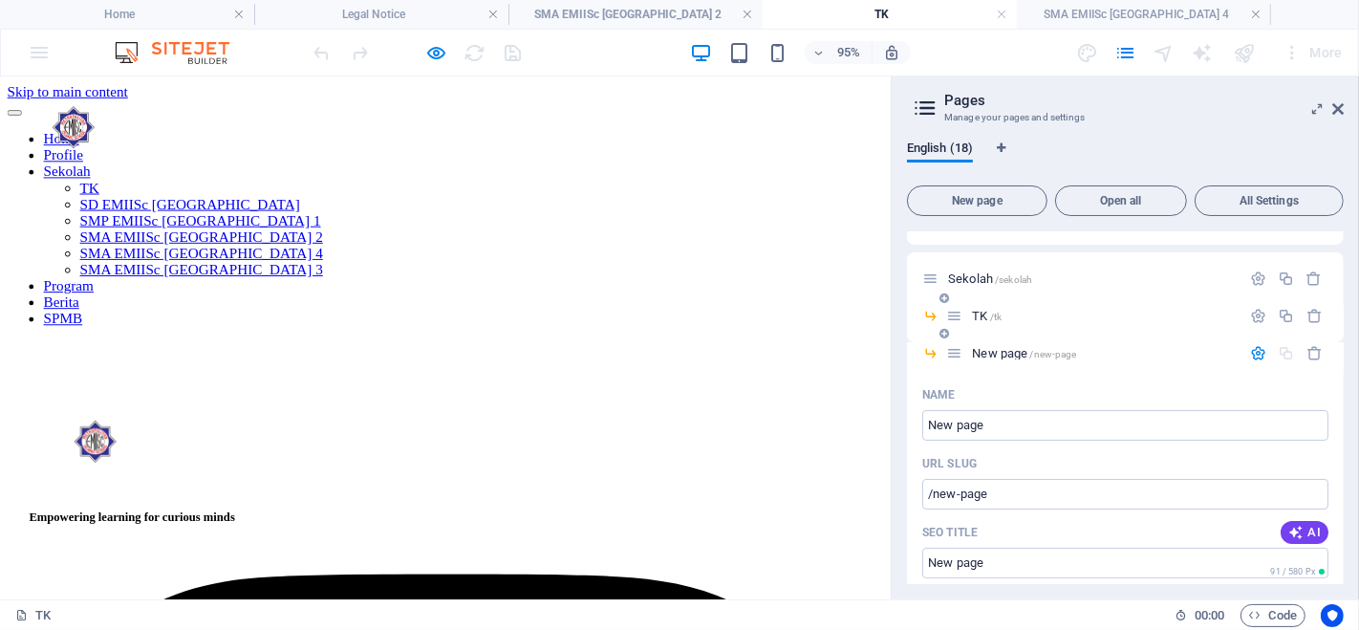
click at [1083, 323] on div "TK /tk" at bounding box center [1093, 316] width 294 height 22
click at [1311, 350] on icon "button" at bounding box center [1314, 353] width 16 height 16
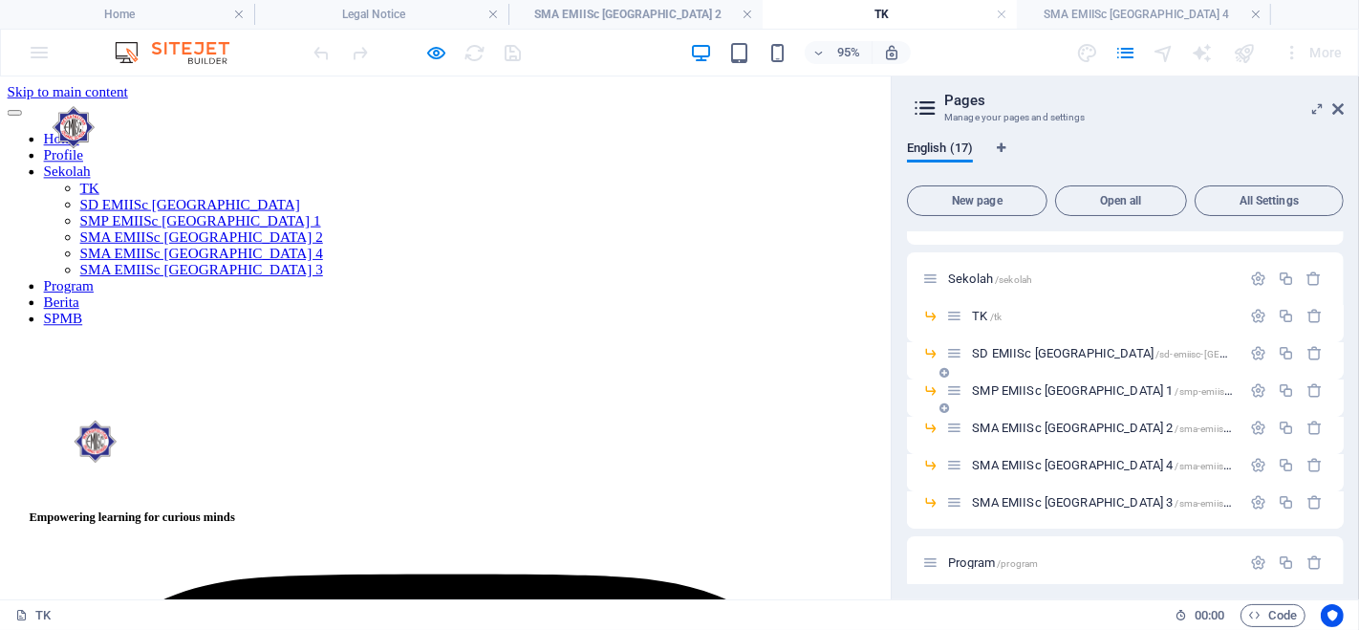
click at [1075, 386] on span "SMP EMIISc [GEOGRAPHIC_DATA] 1 /smp-emiisc-[GEOGRAPHIC_DATA]-1" at bounding box center [1155, 390] width 367 height 14
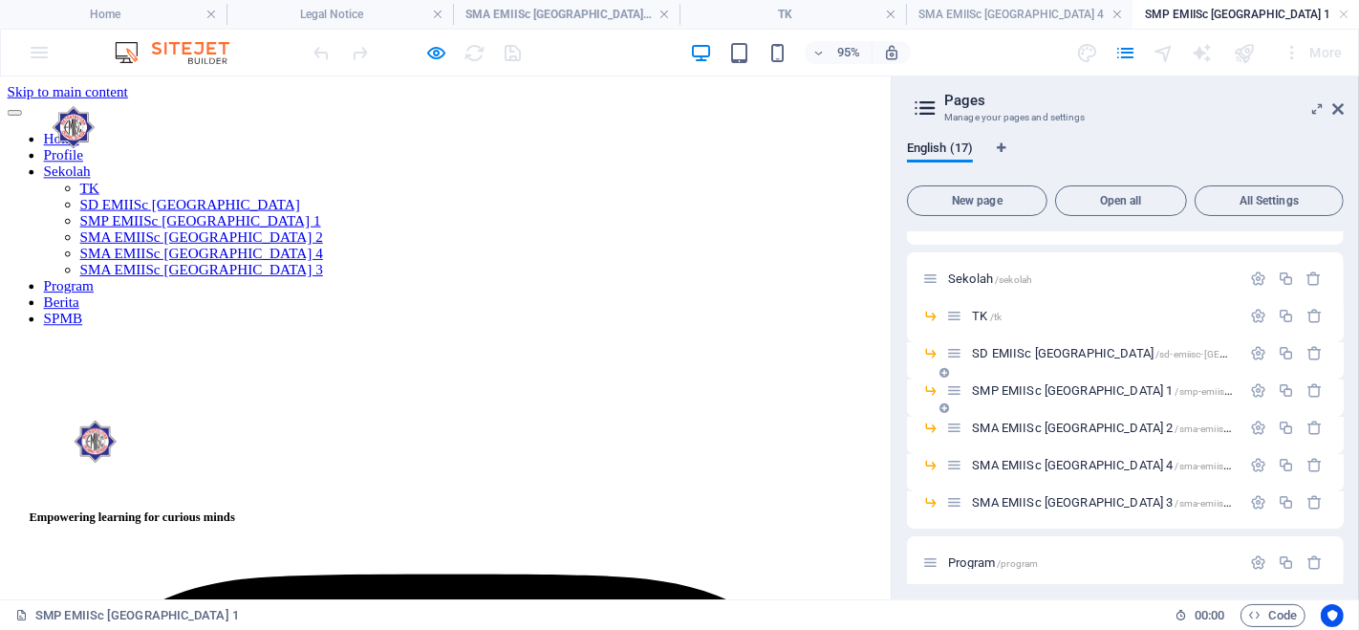
click at [931, 397] on icon at bounding box center [930, 390] width 16 height 16
click at [953, 389] on icon at bounding box center [954, 390] width 16 height 16
click at [985, 390] on span "SMP EMIISc [GEOGRAPHIC_DATA] 1 /smp-emiisc-[GEOGRAPHIC_DATA]-1" at bounding box center [1155, 390] width 367 height 14
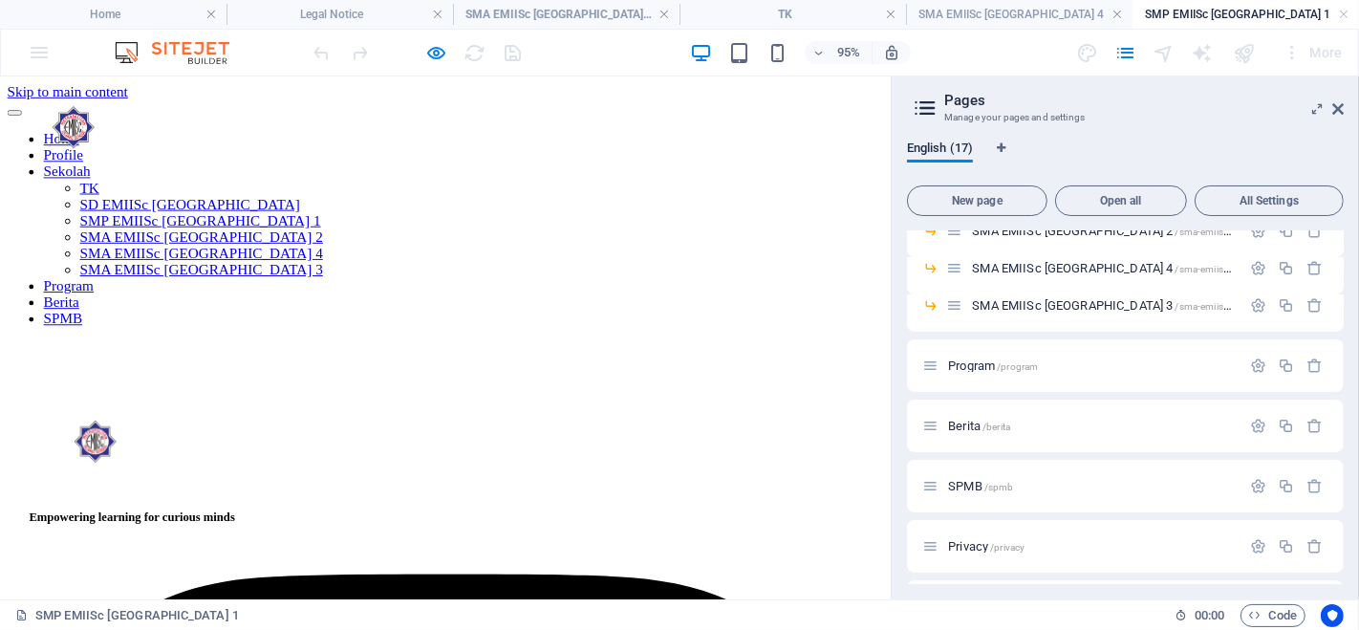
scroll to position [211, 0]
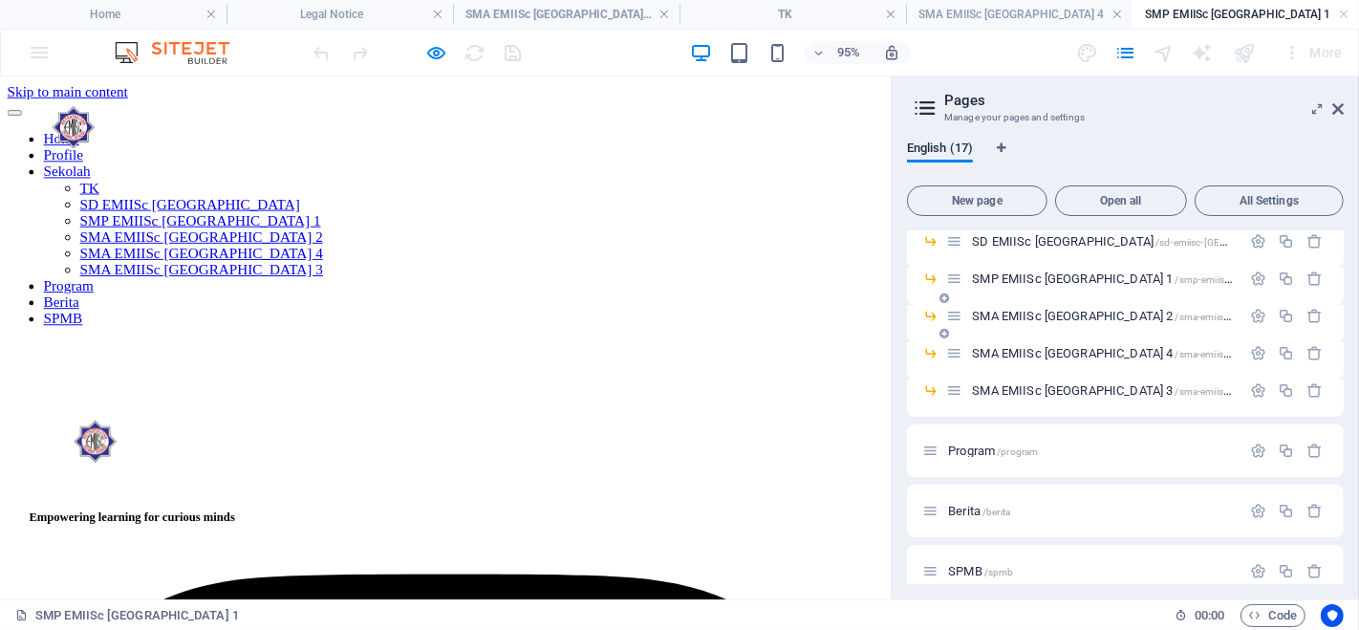
click at [1081, 315] on span "SMA EMIISc [GEOGRAPHIC_DATA] 2 /sma-emiisc-[GEOGRAPHIC_DATA]-2" at bounding box center [1155, 316] width 366 height 14
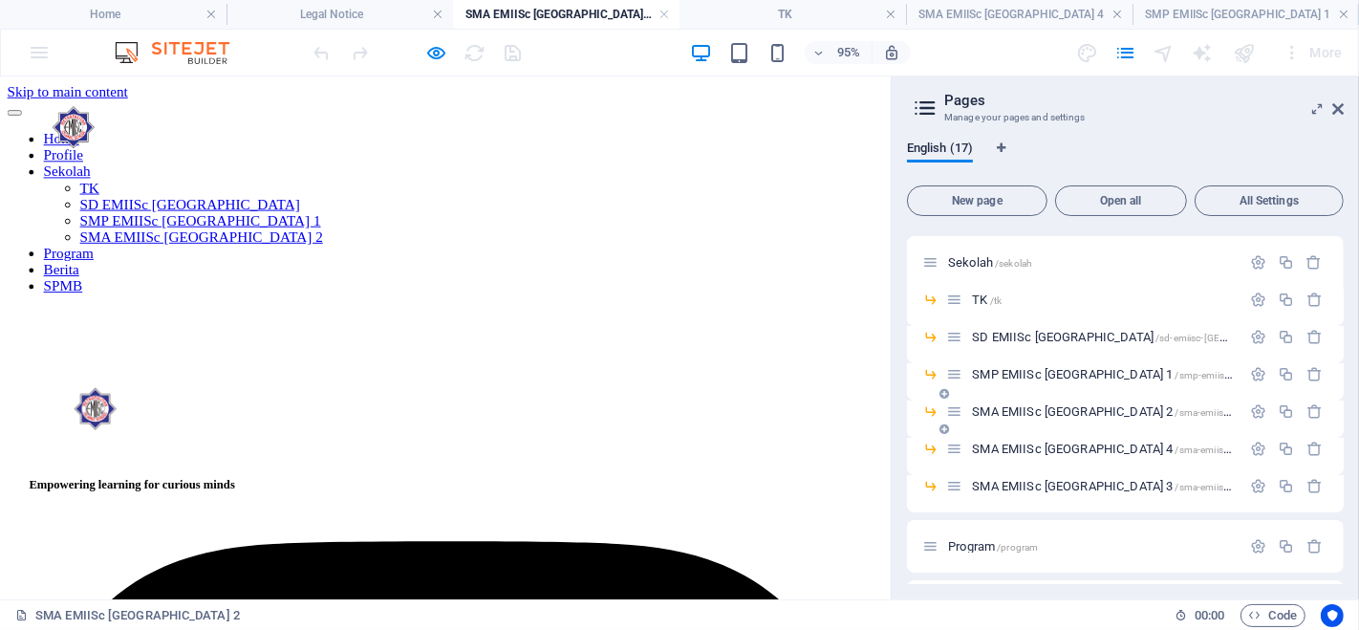
scroll to position [92, 0]
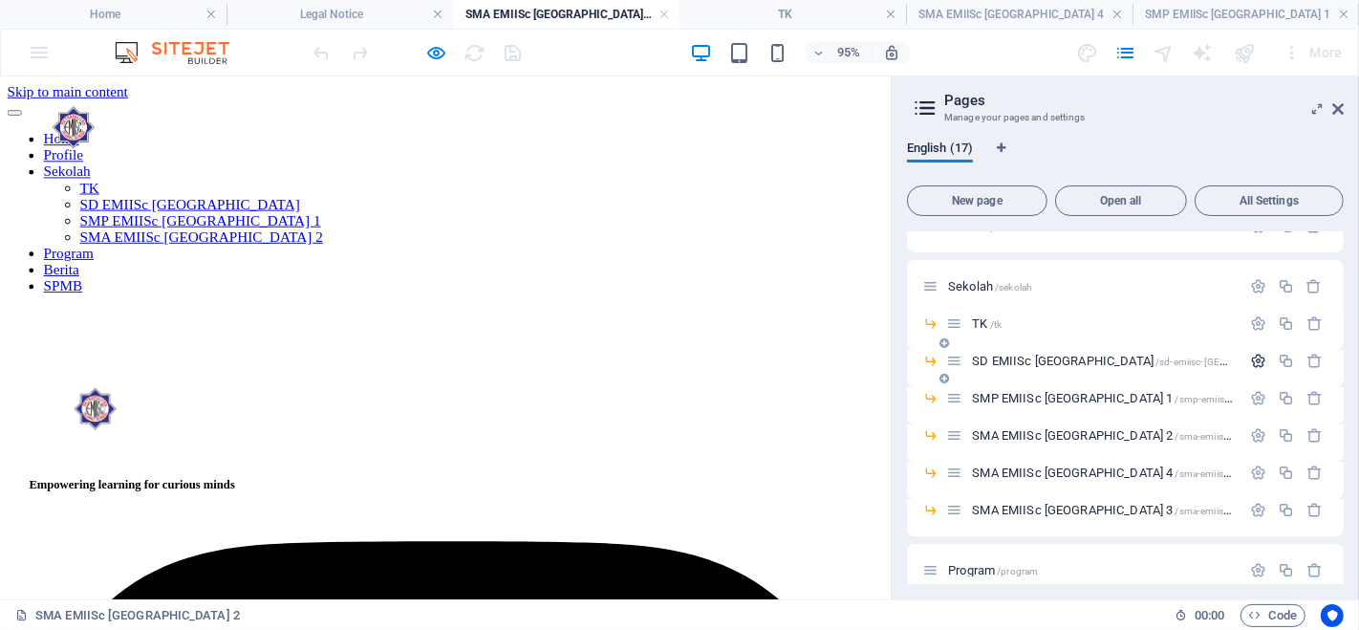
drag, startPoint x: 1072, startPoint y: 304, endPoint x: 1253, endPoint y: 364, distance: 190.4
click at [1253, 364] on icon "button" at bounding box center [1258, 361] width 16 height 16
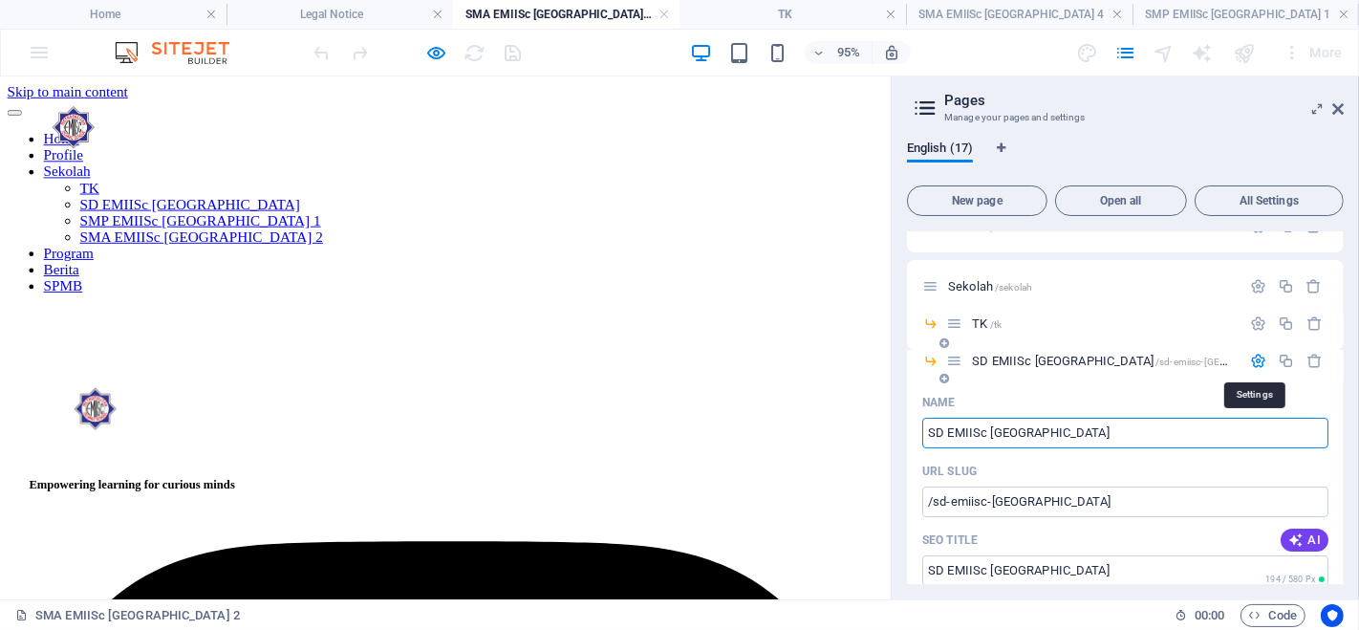
click at [1253, 364] on icon "button" at bounding box center [1258, 361] width 16 height 16
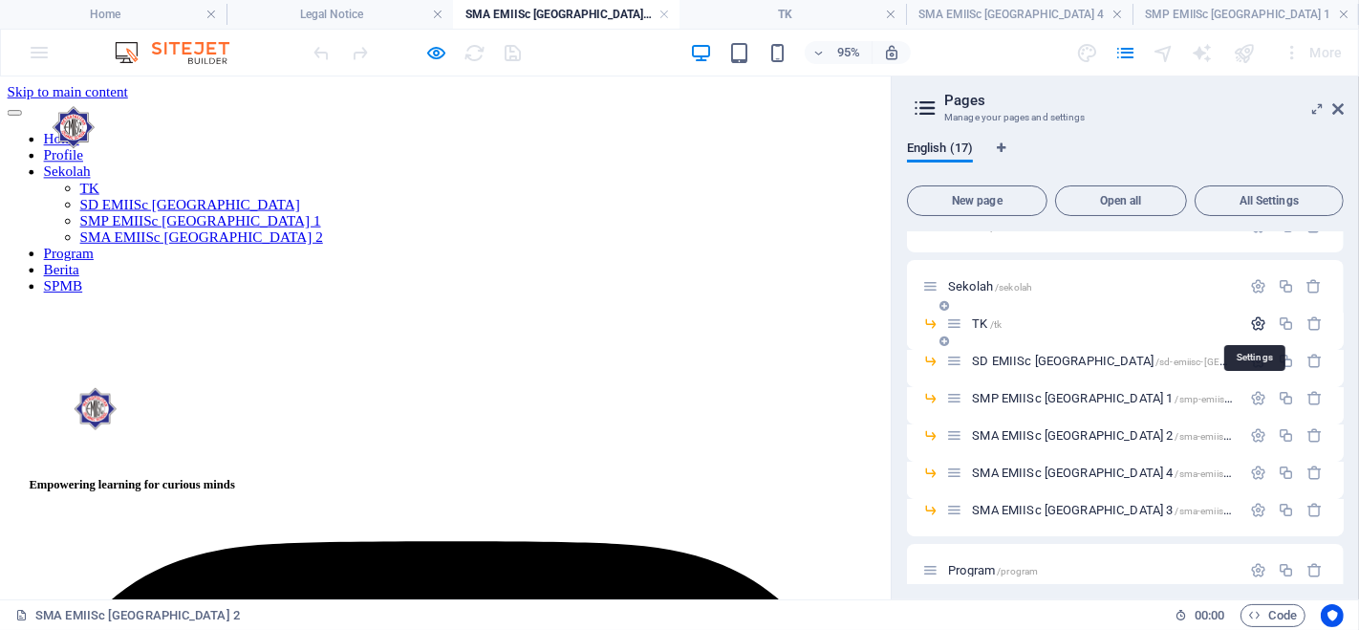
click at [1254, 326] on icon "button" at bounding box center [1258, 323] width 16 height 16
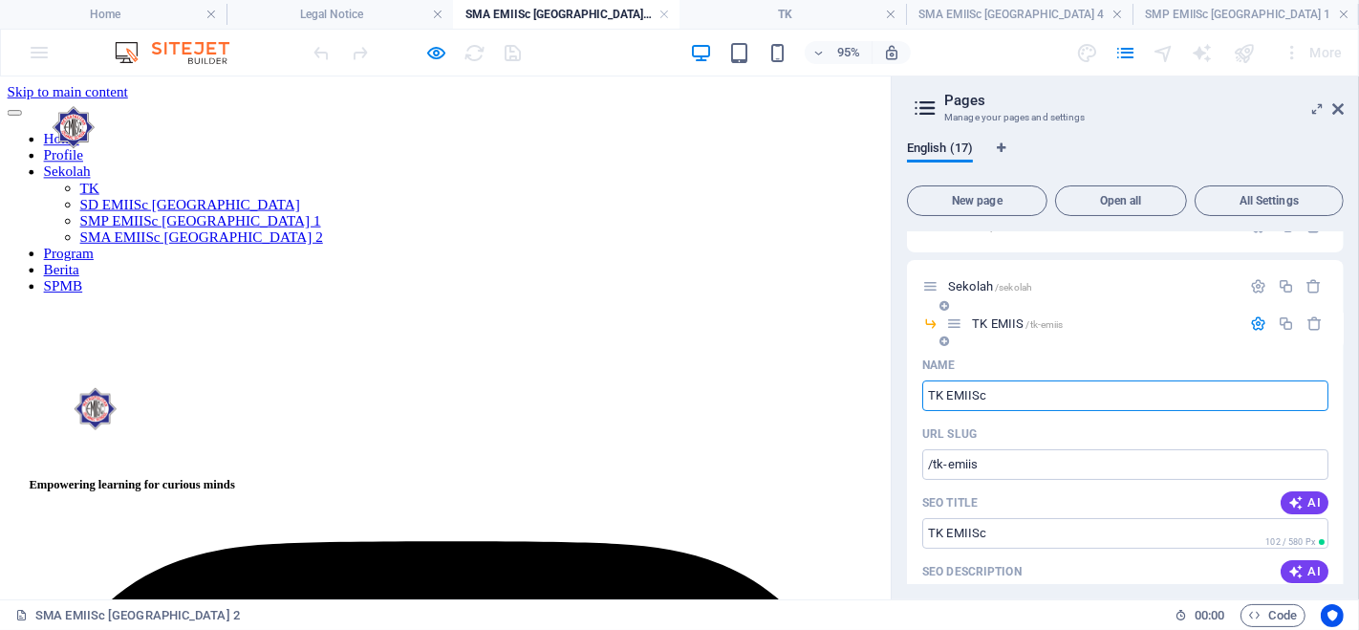
type input "TK EMIISc"
type input "/tk-emiis"
type input "TK EMIISc J"
type input "/tk-emiisc"
type input "TK EMIISc JAK"
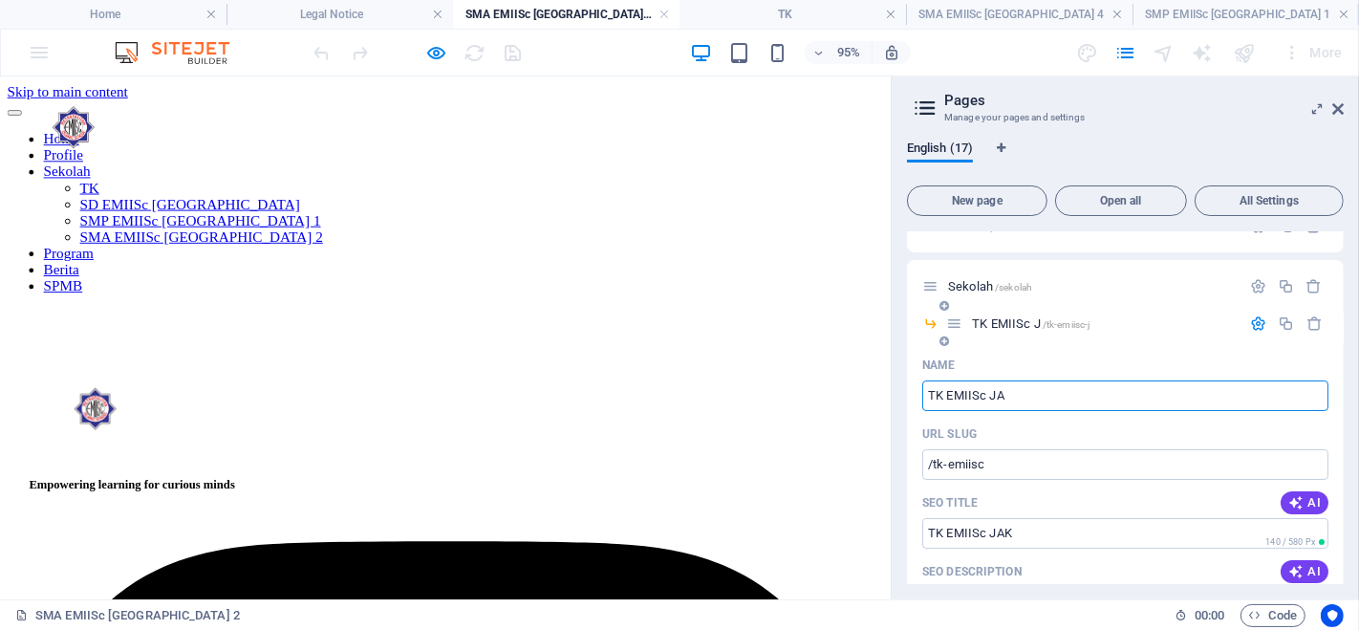
type input "/tk-emiisc-j"
type input "TK EMIISc [GEOGRAPHIC_DATA]"
type input "/tk-emiisc-[GEOGRAPHIC_DATA]"
type input "TK EMIISc [GEOGRAPHIC_DATA]"
click at [1257, 321] on icon "button" at bounding box center [1258, 323] width 16 height 16
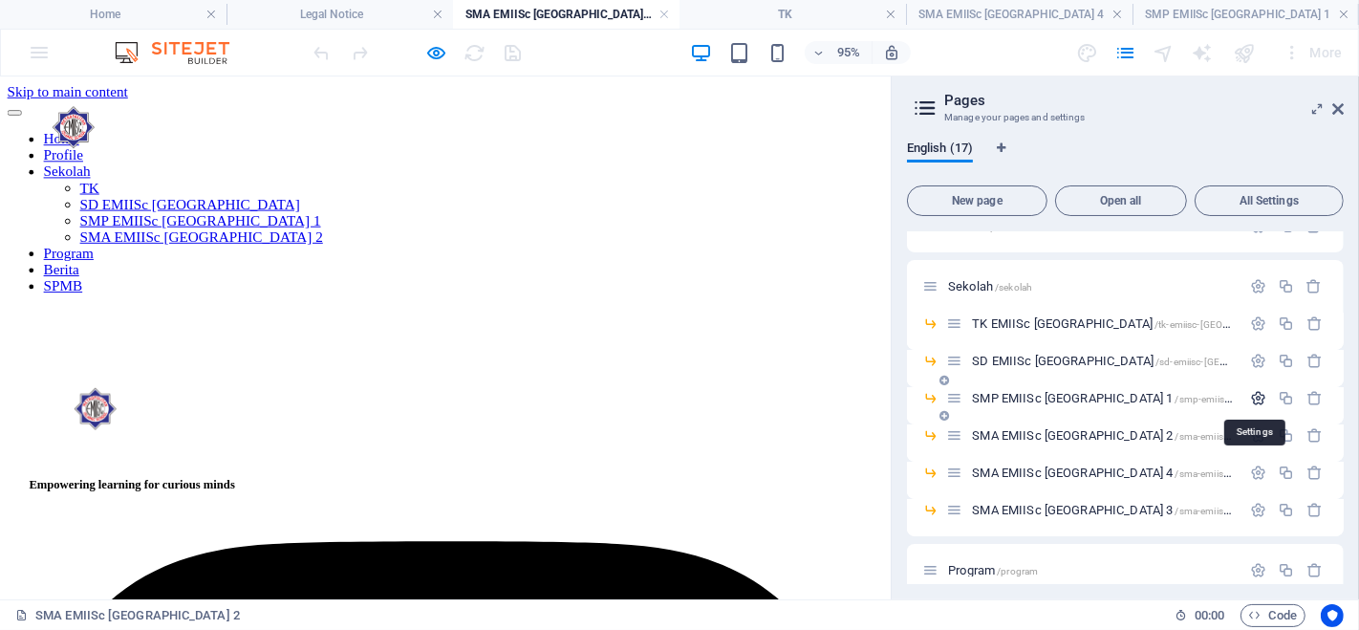
click at [1256, 396] on icon "button" at bounding box center [1258, 398] width 16 height 16
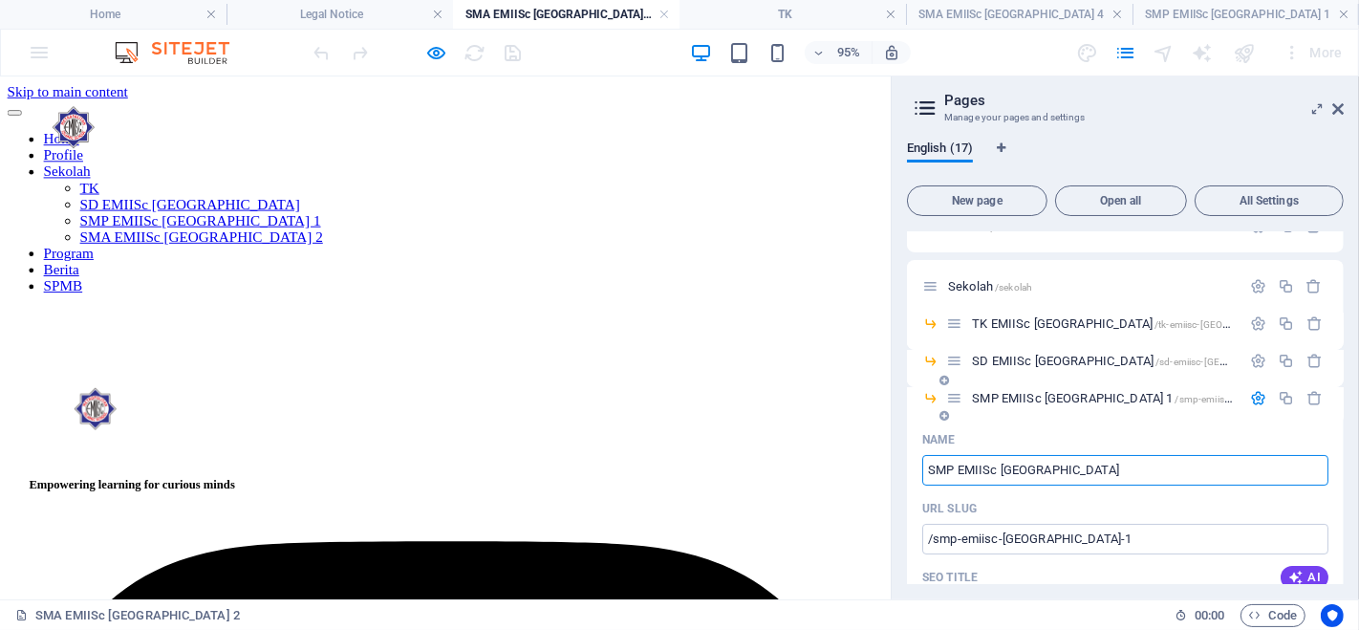
type input "SMP EMIISc [GEOGRAPHIC_DATA]"
type input "/smp-emiisc-[GEOGRAPHIC_DATA]"
type input "SMP EMIISc [GEOGRAPHIC_DATA]"
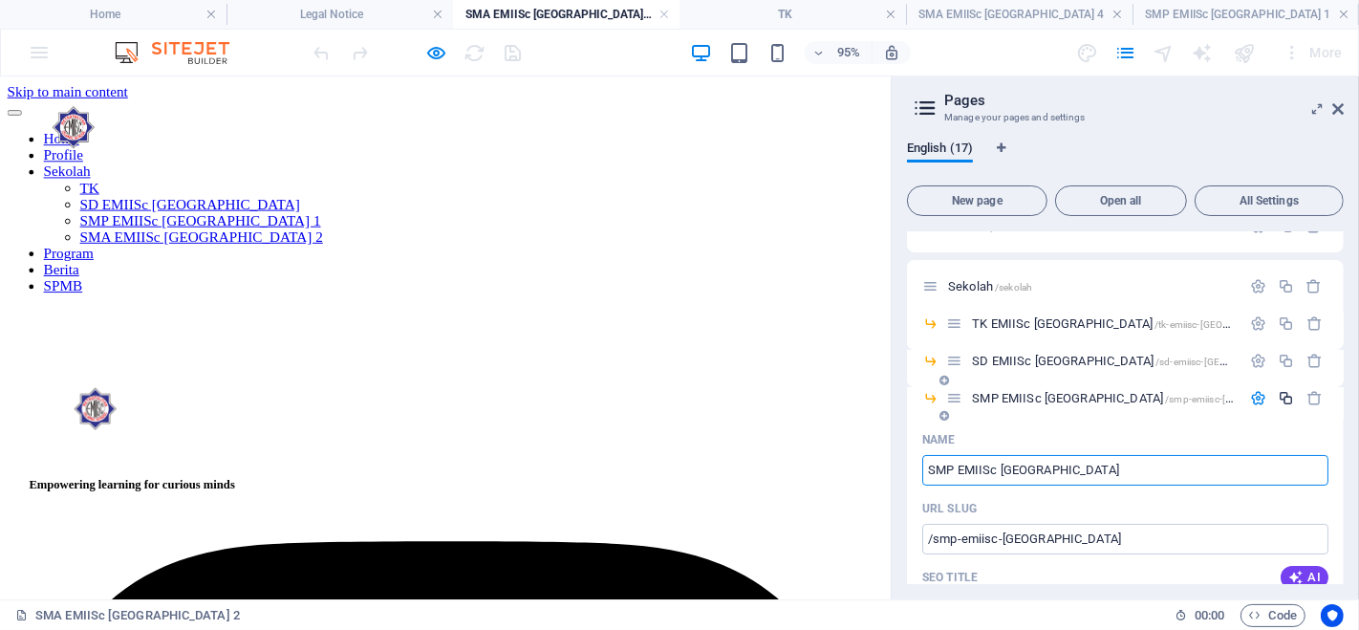
type input "SMP EMIISc [GEOGRAPHIC_DATA]"
click at [1281, 397] on icon "button" at bounding box center [1286, 398] width 16 height 16
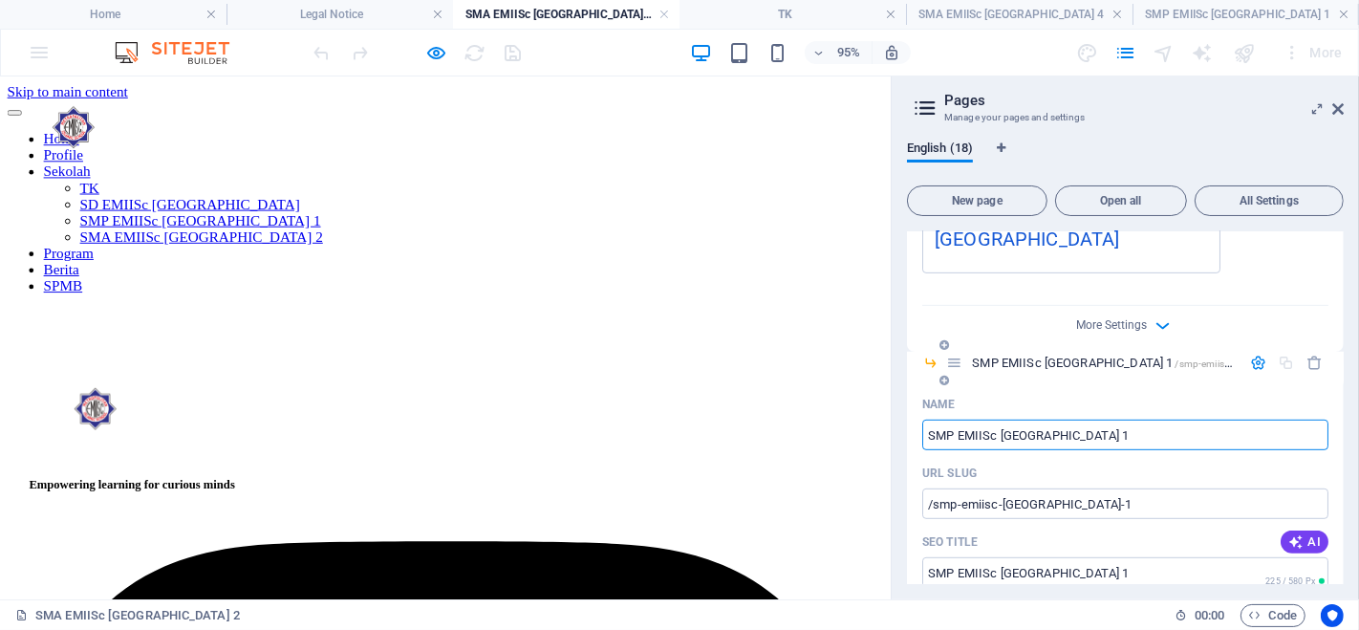
click at [1175, 389] on div "Name" at bounding box center [1125, 404] width 406 height 31
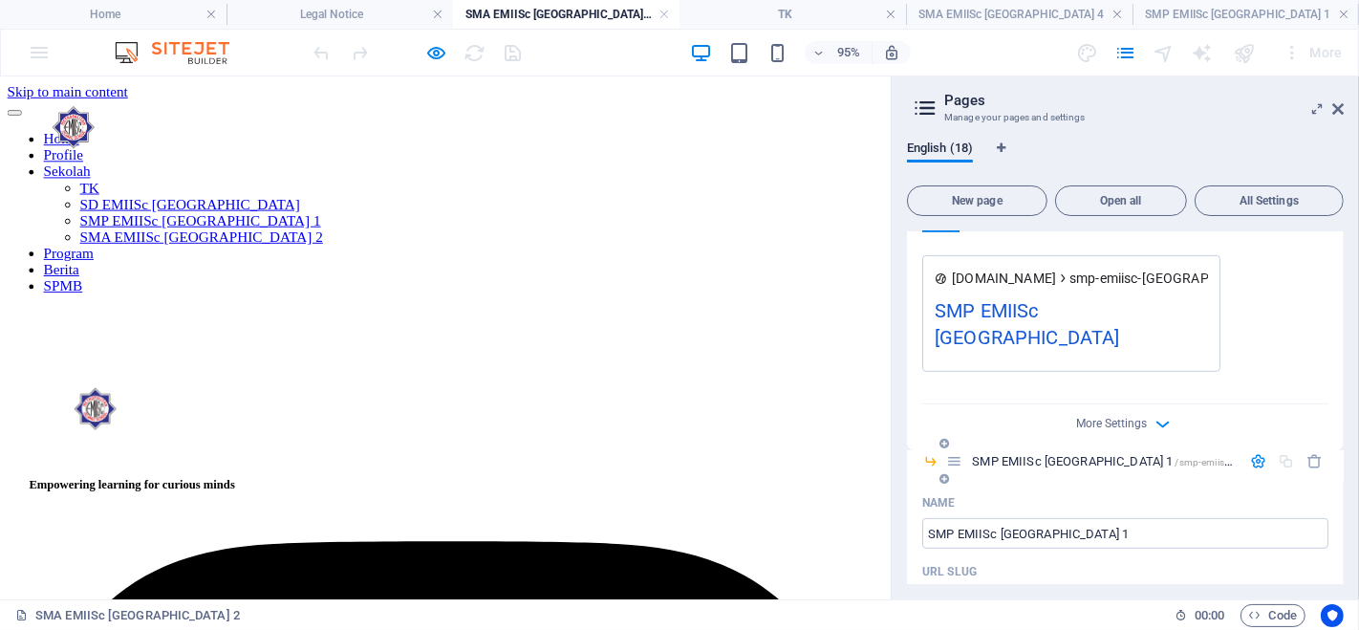
scroll to position [774, 0]
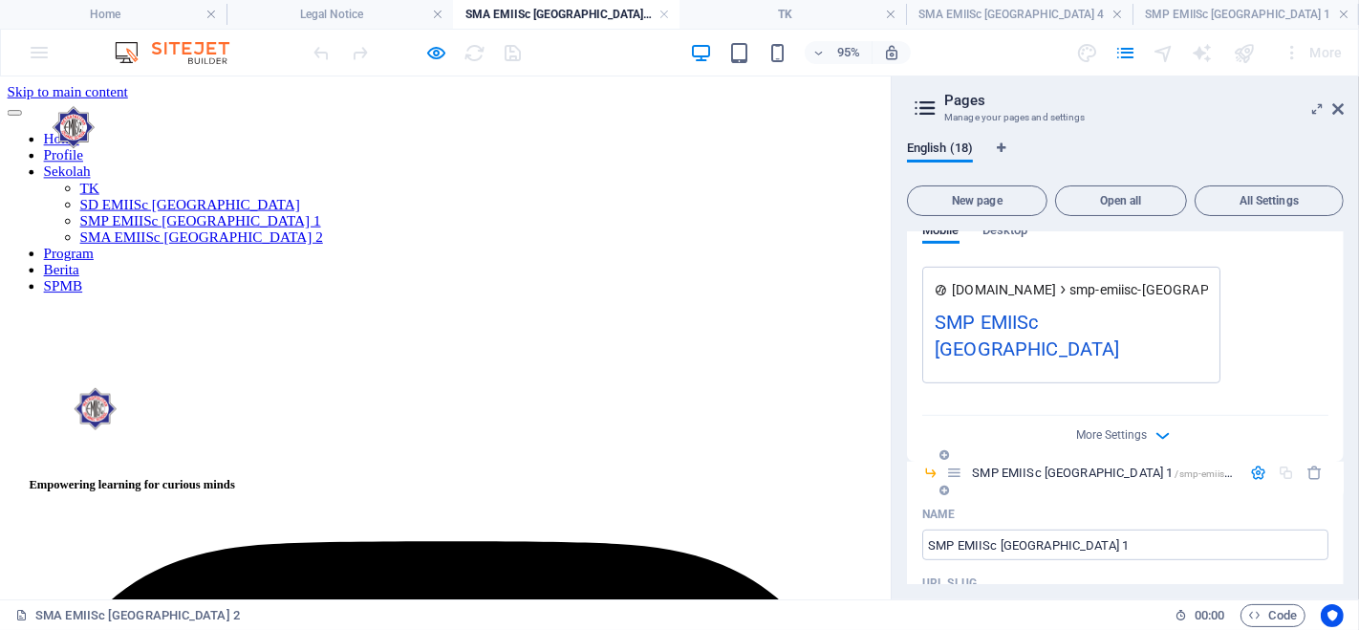
click at [931, 464] on icon at bounding box center [930, 472] width 16 height 16
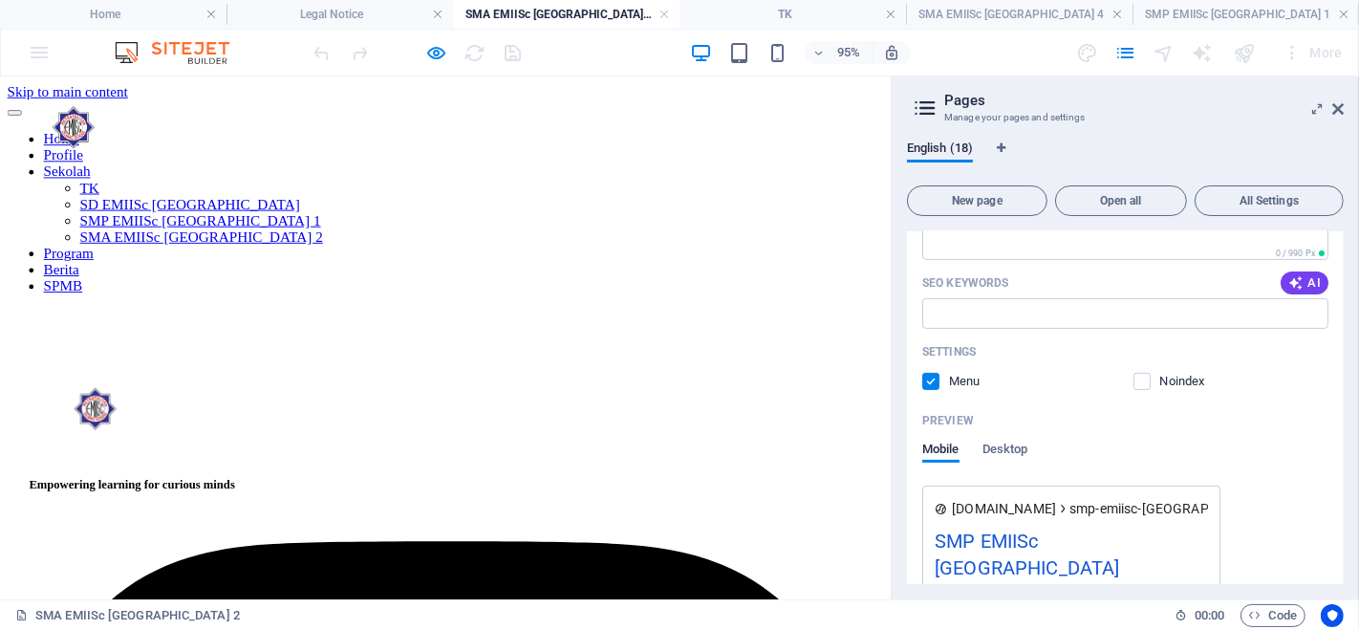
drag, startPoint x: 1185, startPoint y: 411, endPoint x: 1220, endPoint y: 397, distance: 38.1
click at [1188, 409] on div "Preview" at bounding box center [1125, 420] width 406 height 31
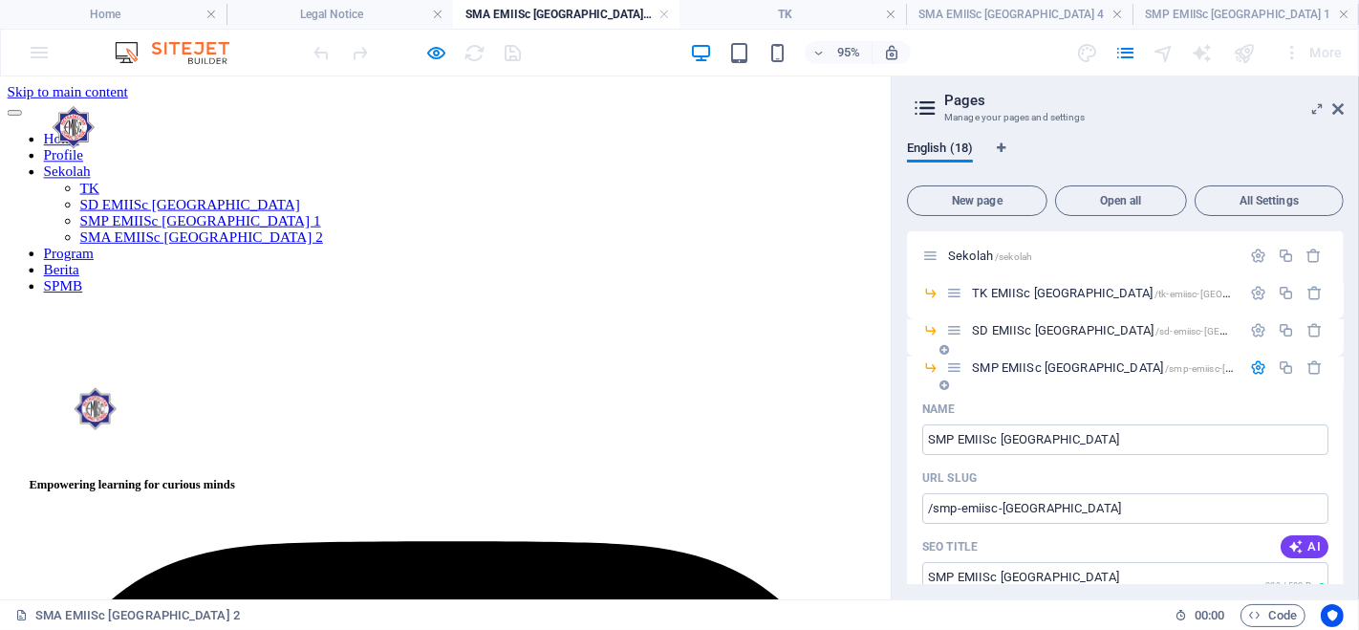
scroll to position [96, 0]
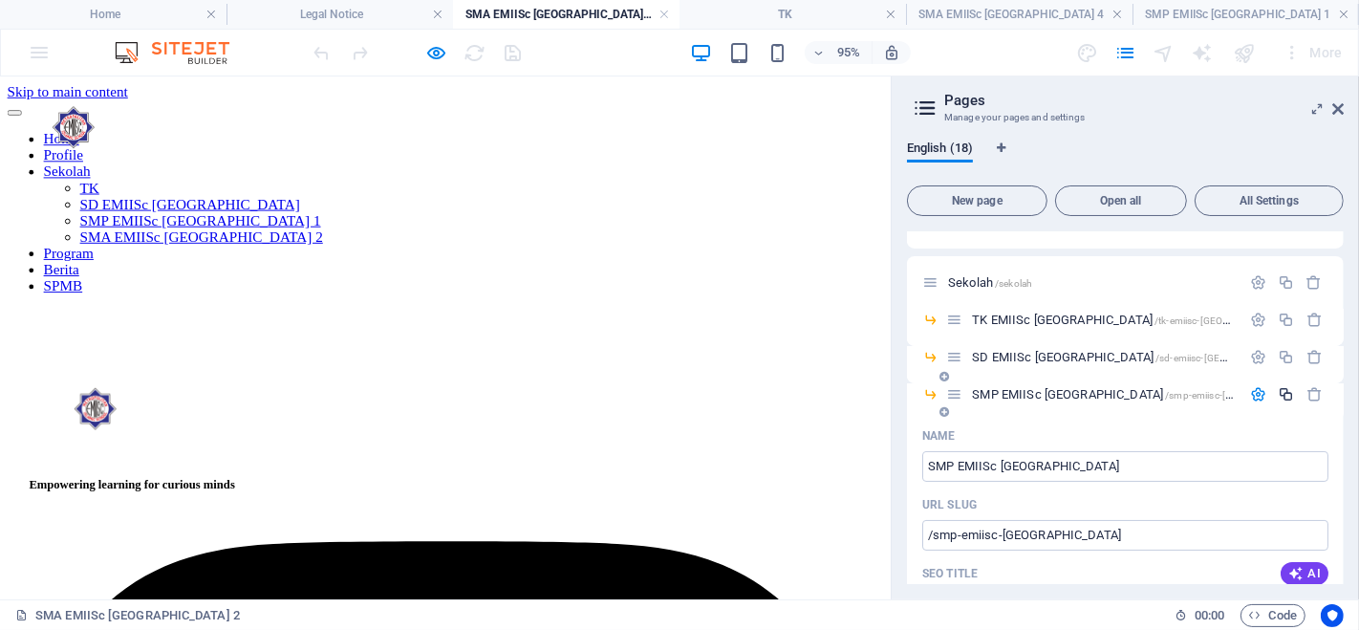
click at [1281, 392] on icon "button" at bounding box center [1286, 394] width 16 height 16
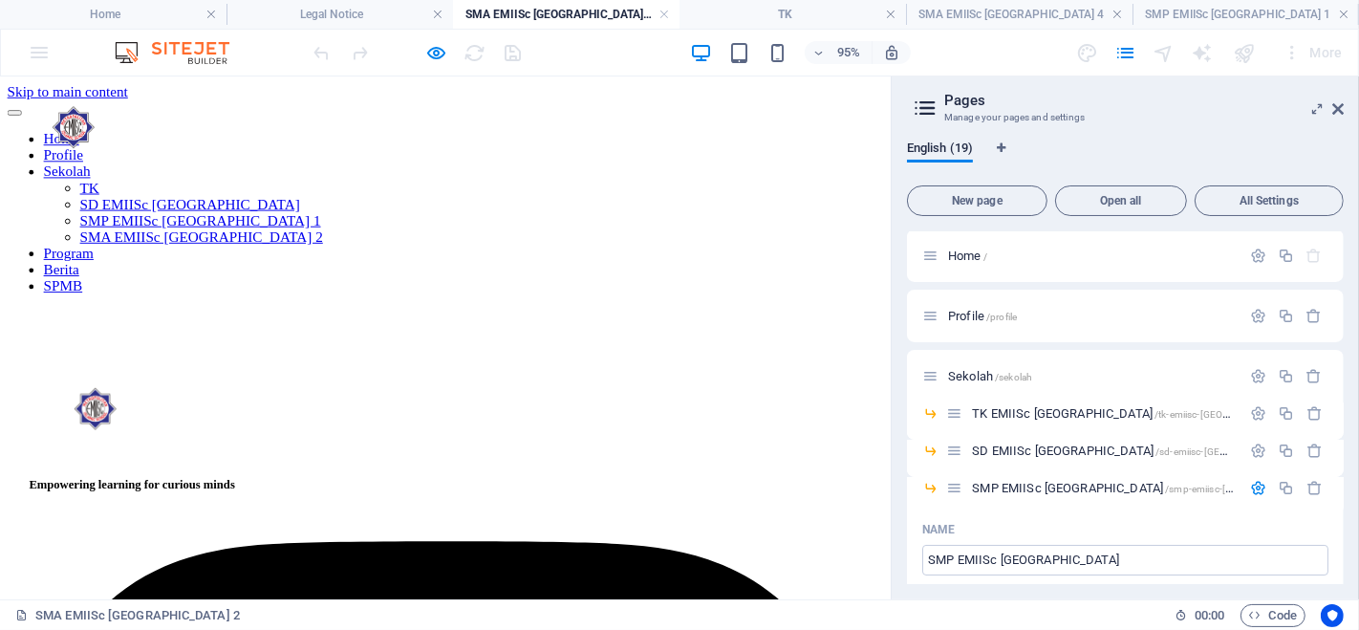
scroll to position [0, 0]
click at [1259, 489] on icon "button" at bounding box center [1258, 490] width 16 height 16
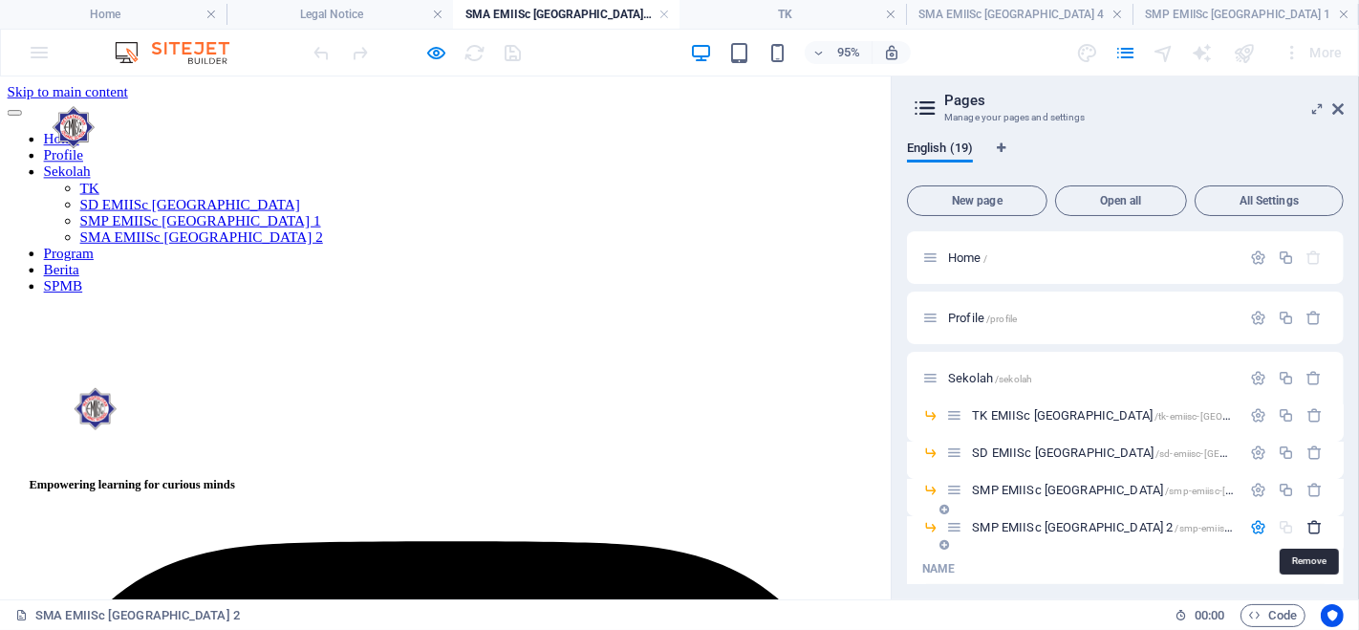
click at [1306, 527] on icon "button" at bounding box center [1314, 527] width 16 height 16
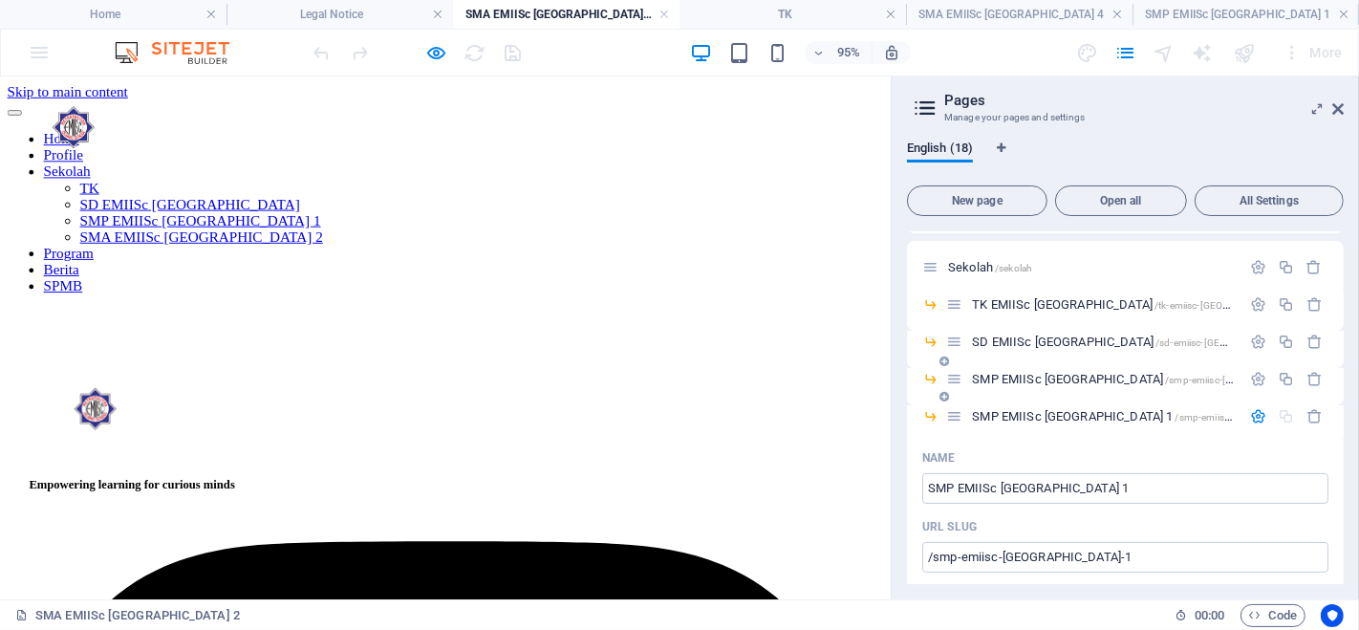
scroll to position [106, 0]
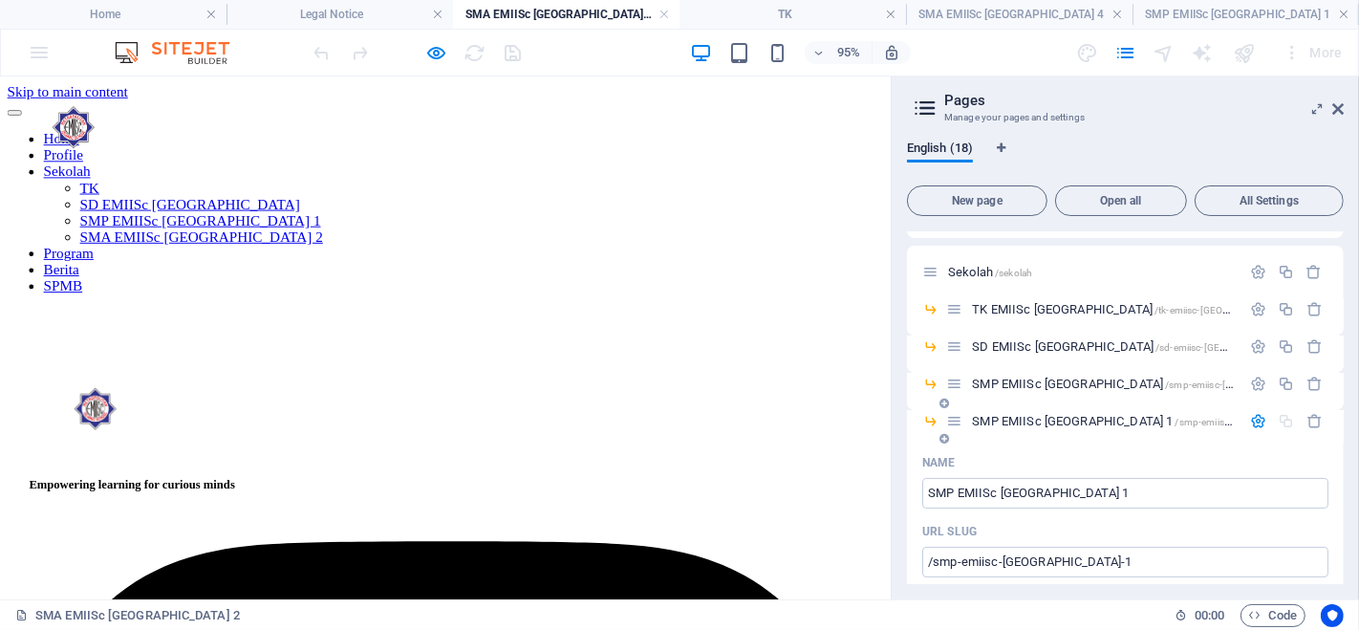
click at [1254, 419] on icon "button" at bounding box center [1258, 421] width 16 height 16
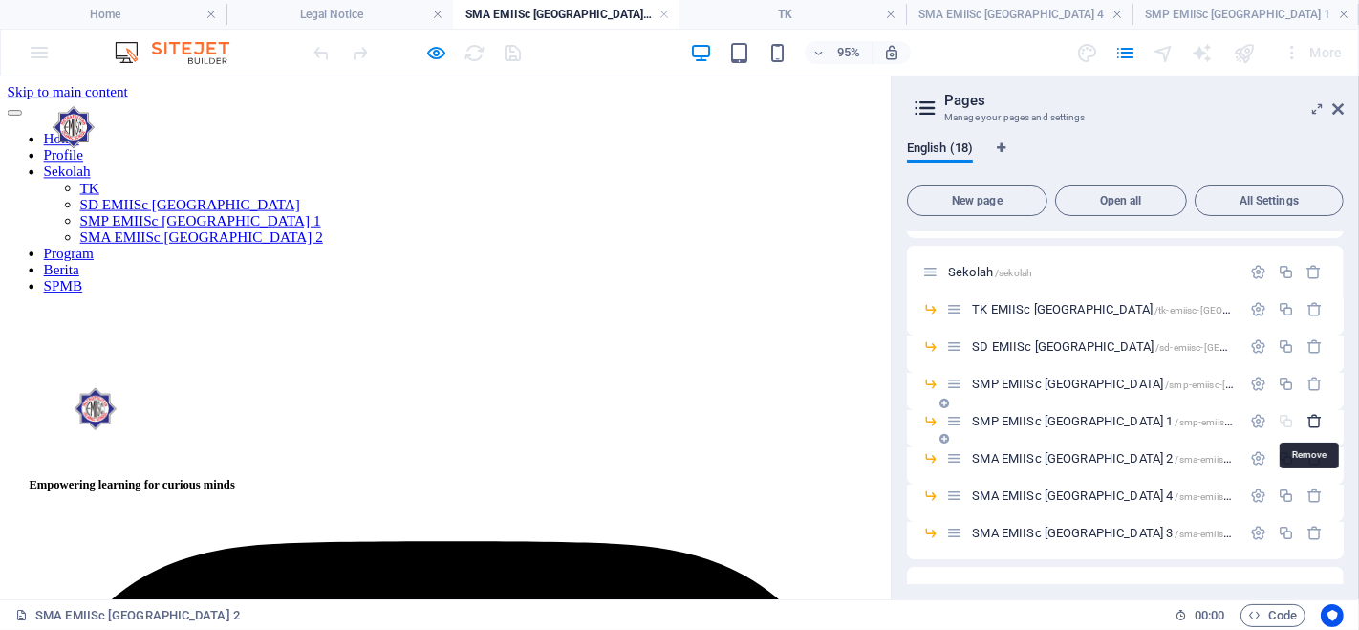
click at [1310, 417] on icon "button" at bounding box center [1314, 421] width 16 height 16
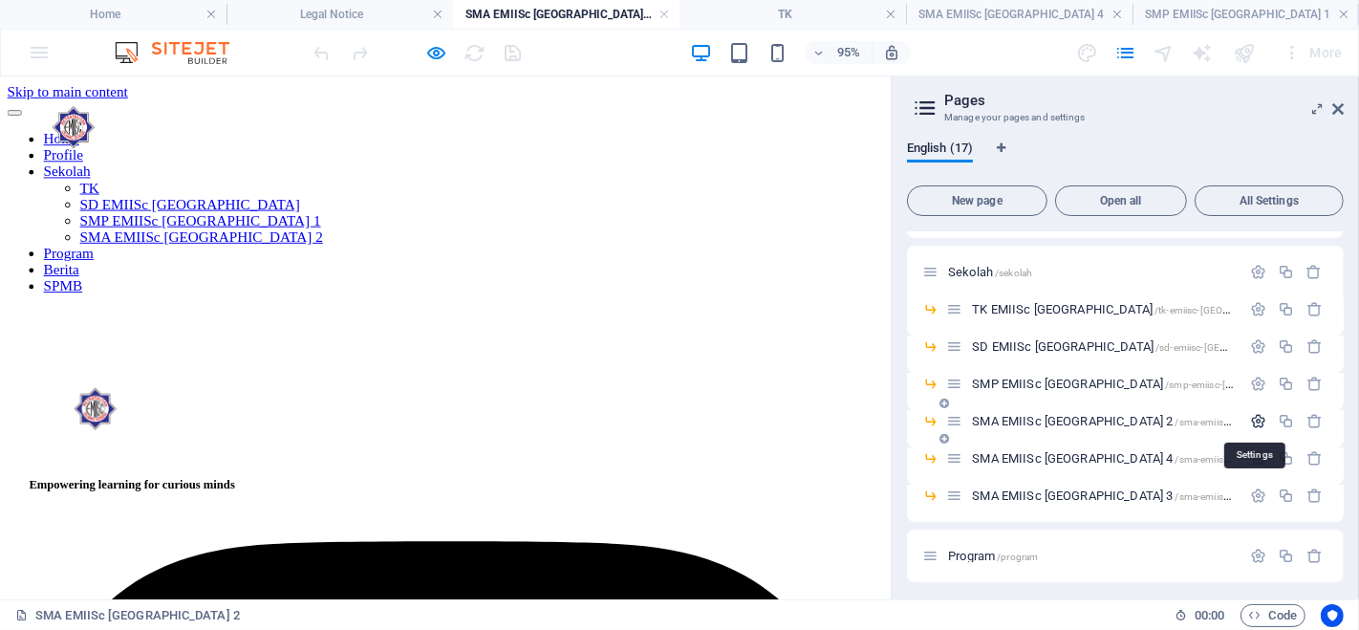
click at [1259, 420] on icon "button" at bounding box center [1258, 421] width 16 height 16
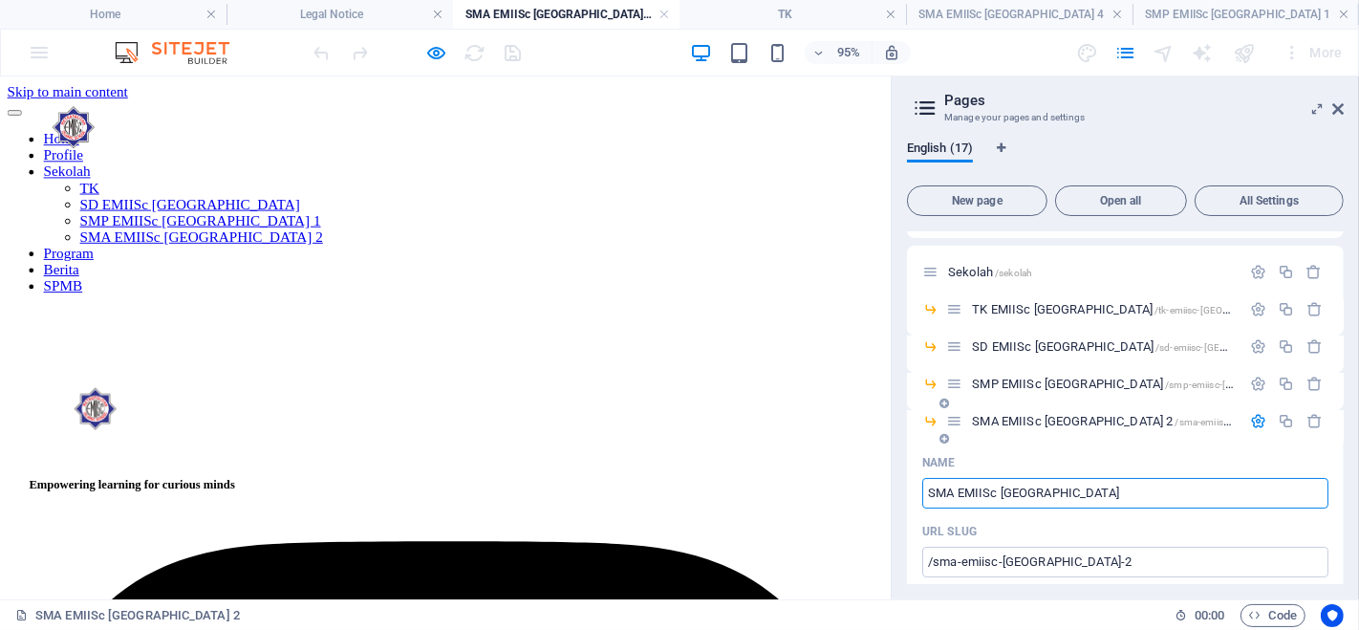
type input "SMA EMIISc [GEOGRAPHIC_DATA]"
type input "/sma-emiisc-[GEOGRAPHIC_DATA]"
type input "SMA EMIISc [GEOGRAPHIC_DATA]"
click at [1211, 454] on div "Name" at bounding box center [1125, 462] width 406 height 31
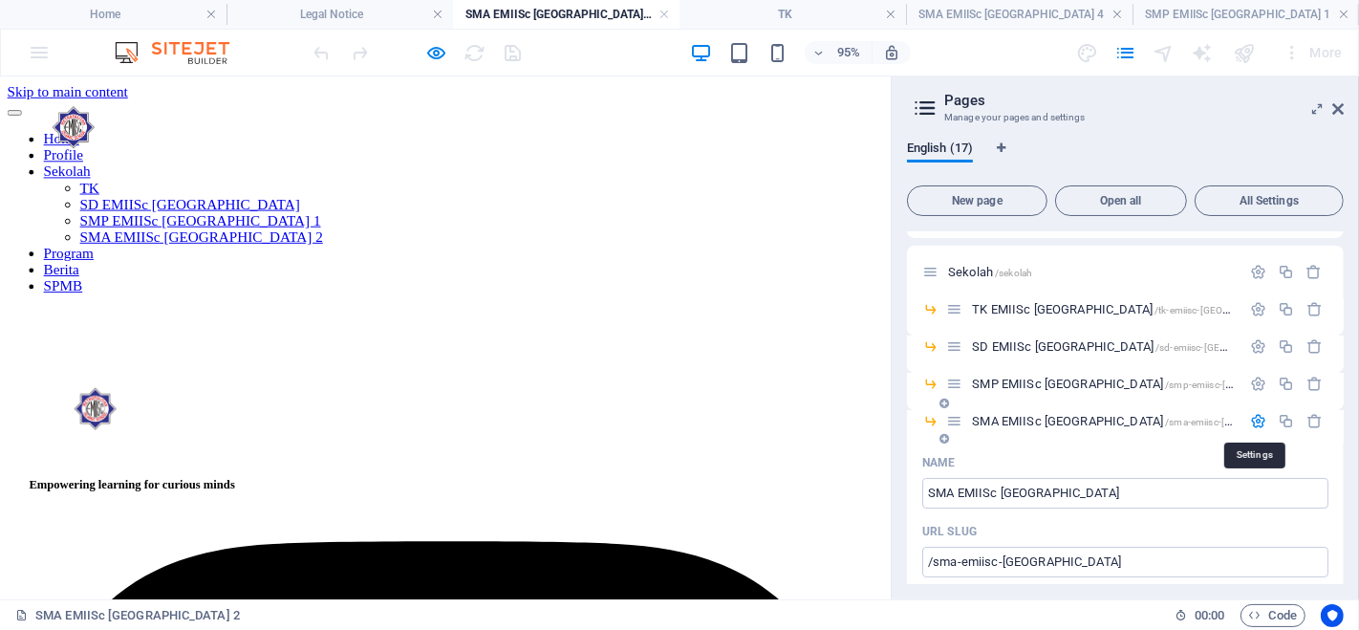
click at [1250, 416] on icon "button" at bounding box center [1258, 421] width 16 height 16
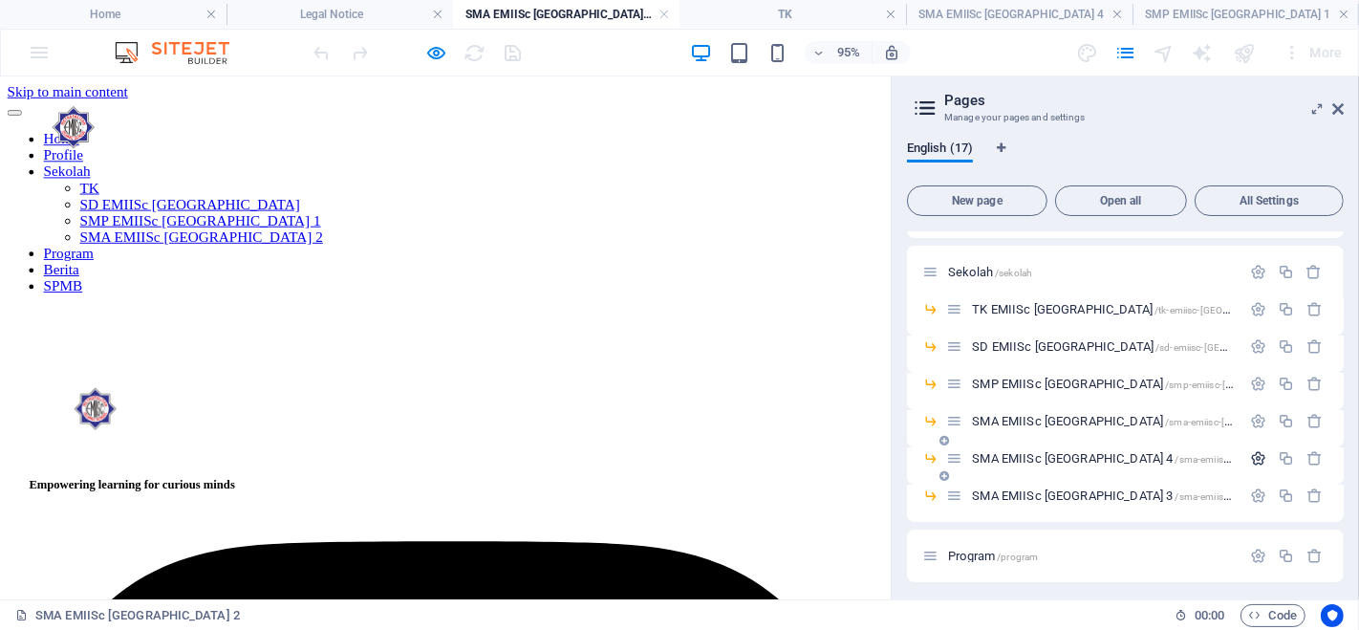
click at [1254, 460] on icon "button" at bounding box center [1258, 458] width 16 height 16
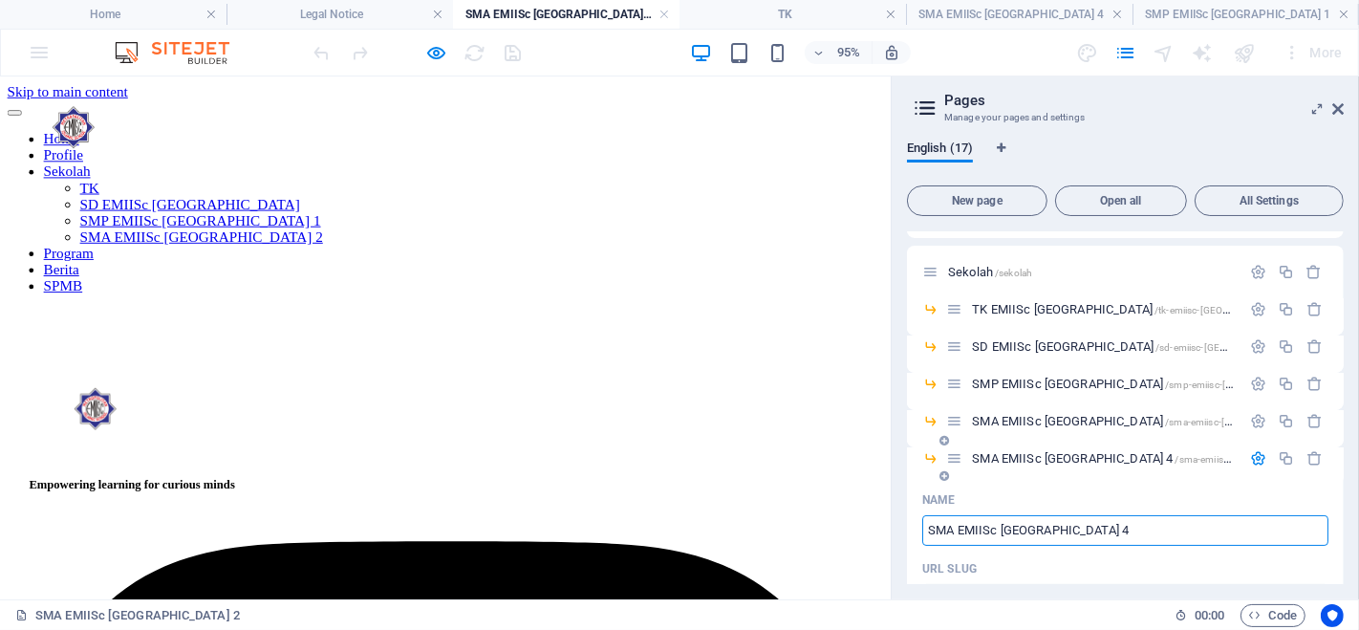
drag, startPoint x: 1122, startPoint y: 530, endPoint x: 923, endPoint y: 530, distance: 198.7
click at [923, 530] on input "SMA EMIISc [GEOGRAPHIC_DATA] 4" at bounding box center [1125, 530] width 406 height 31
type input "DAAR"
type input "/da"
type input "DA"
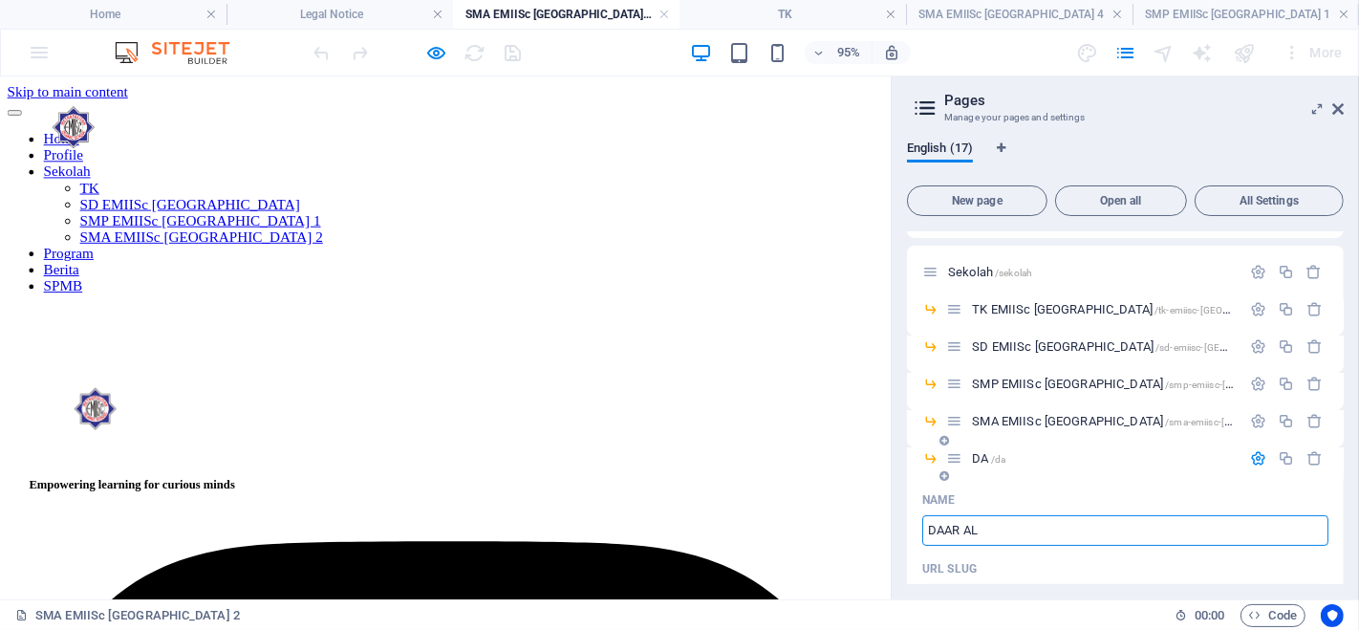
type input "DAAR AL"
type input "/daar-a"
type input "DAAR A"
type input "DAAR AL IL"
type input "/daar-al"
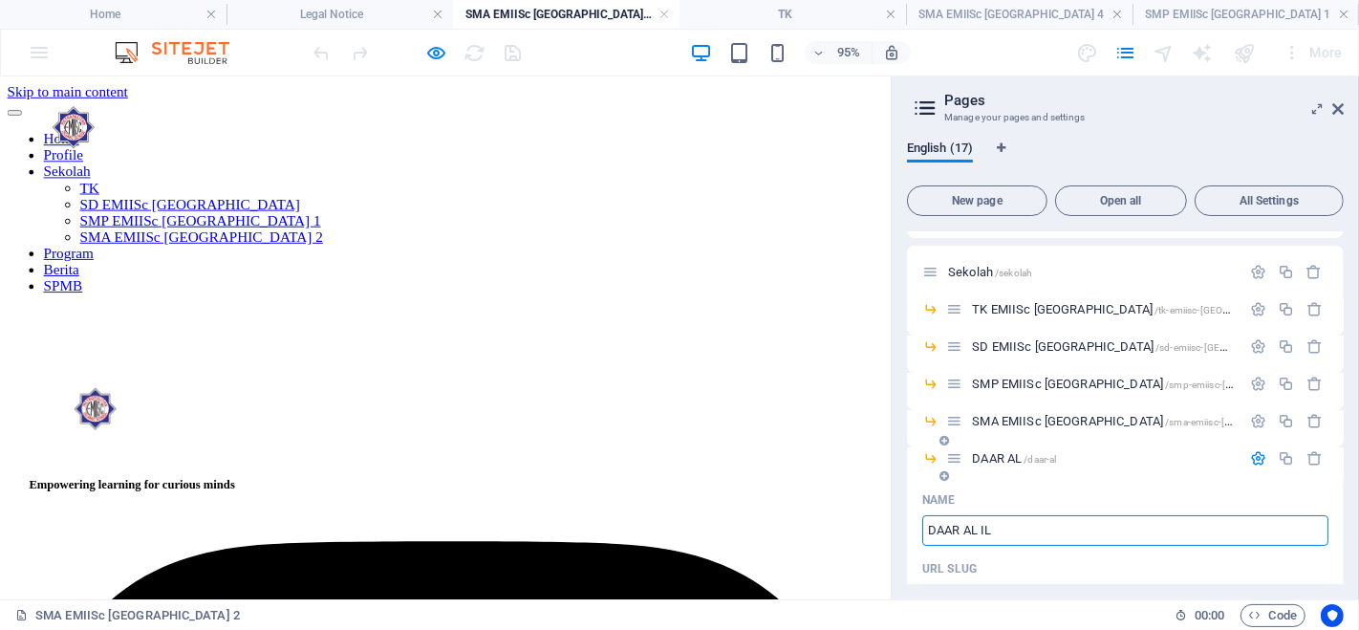
type input "DAAR AL"
type input "DAAR AL ILMO"
type input "/daar-al-ilmu"
type input "DAAR AL ILMU"
type input "DAAR AL ILMO"
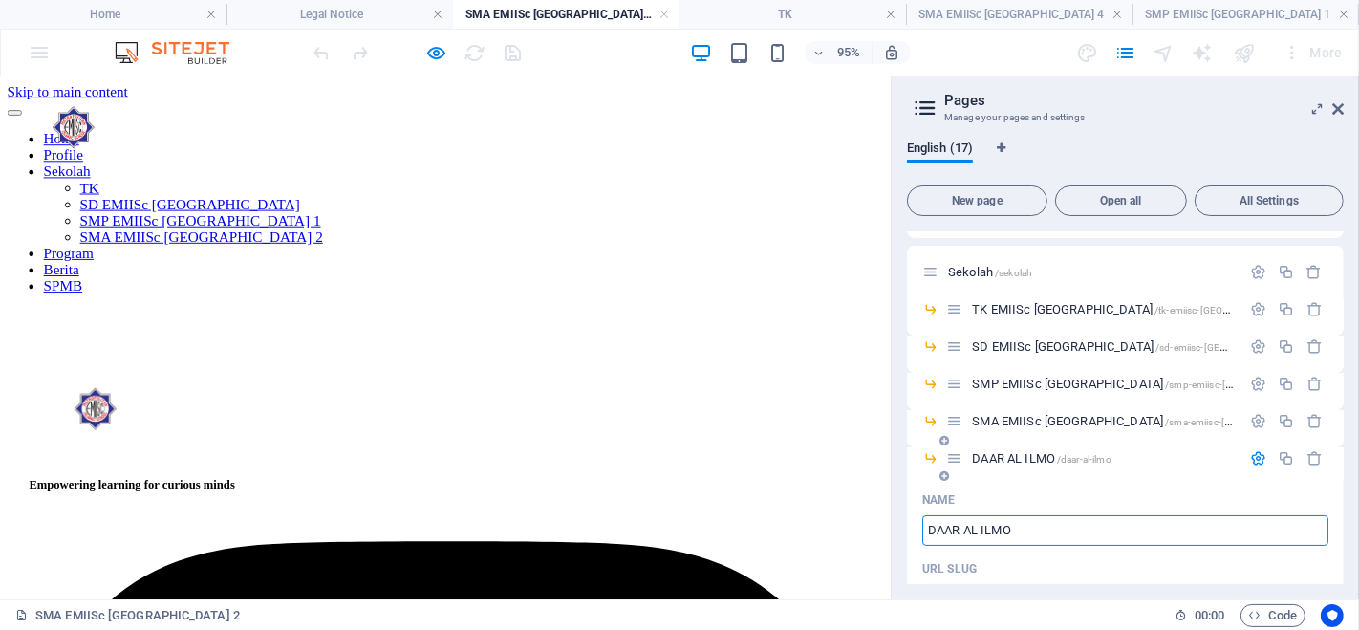
type input "/daar-al-ilmo"
type input "DAAR AL ILMO"
type input "DAAR AL ILMI"
type input "/daar-al-ilm"
type input "DAAR AL ILM"
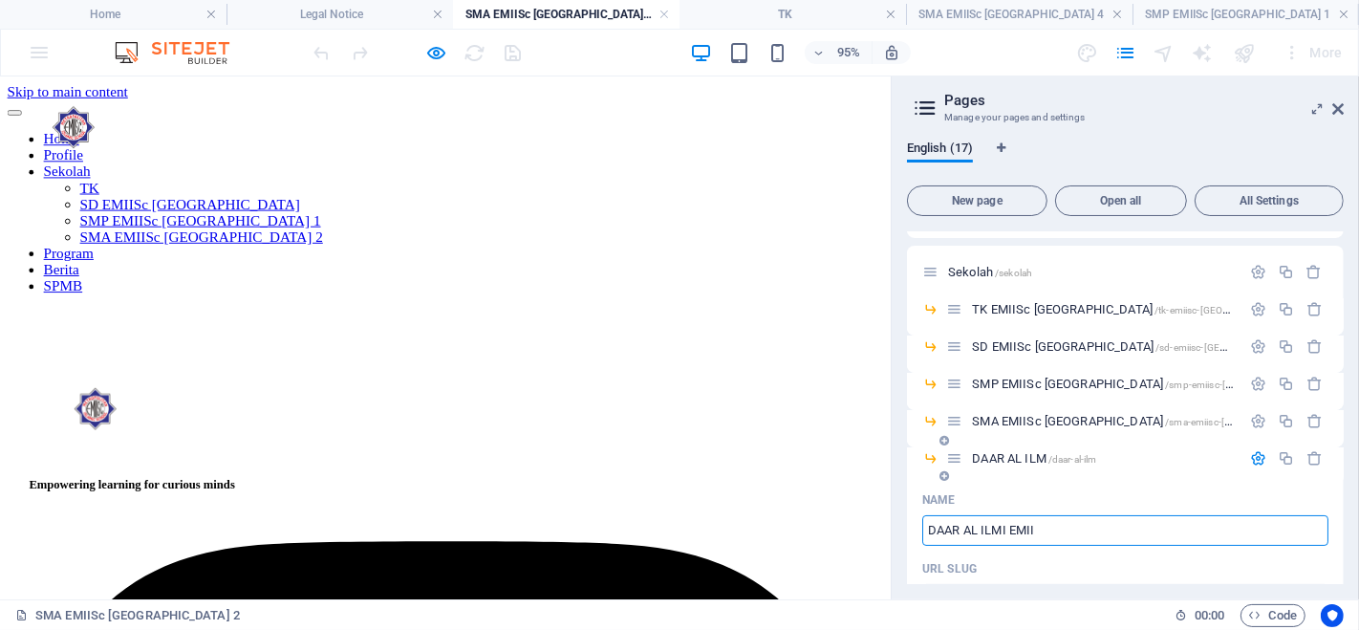
type input "DAAR AL ILMI EMIIS"
type input "/[PERSON_NAME]-e"
type input "DAAR AL ILMI E"
type input "DAAR AL ILMI EMIISc"
type input "/[PERSON_NAME]-emiis"
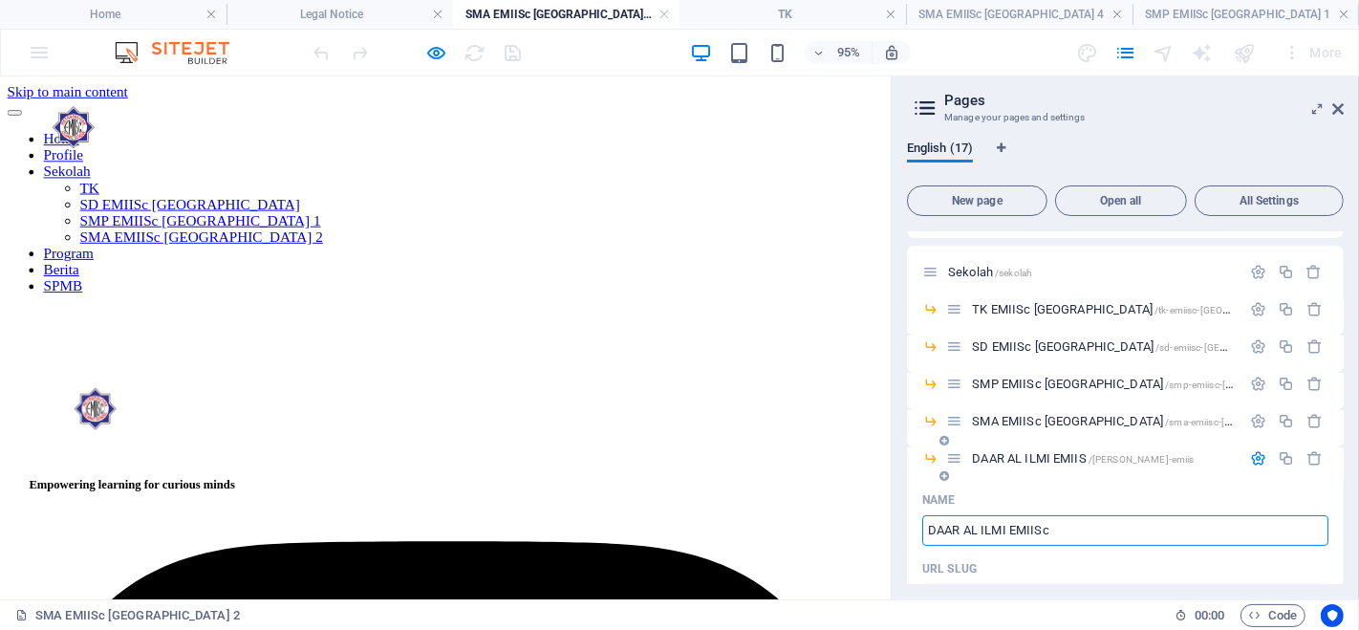
type input "DAAR AL ILMI EMIIS"
type input "DAAR AL ILMI EMIISc"
type input "/[PERSON_NAME]-emiisc"
type input "DAAR AL ILMI EMIISc"
type input "DAAR AL ILMI EMIISc B"
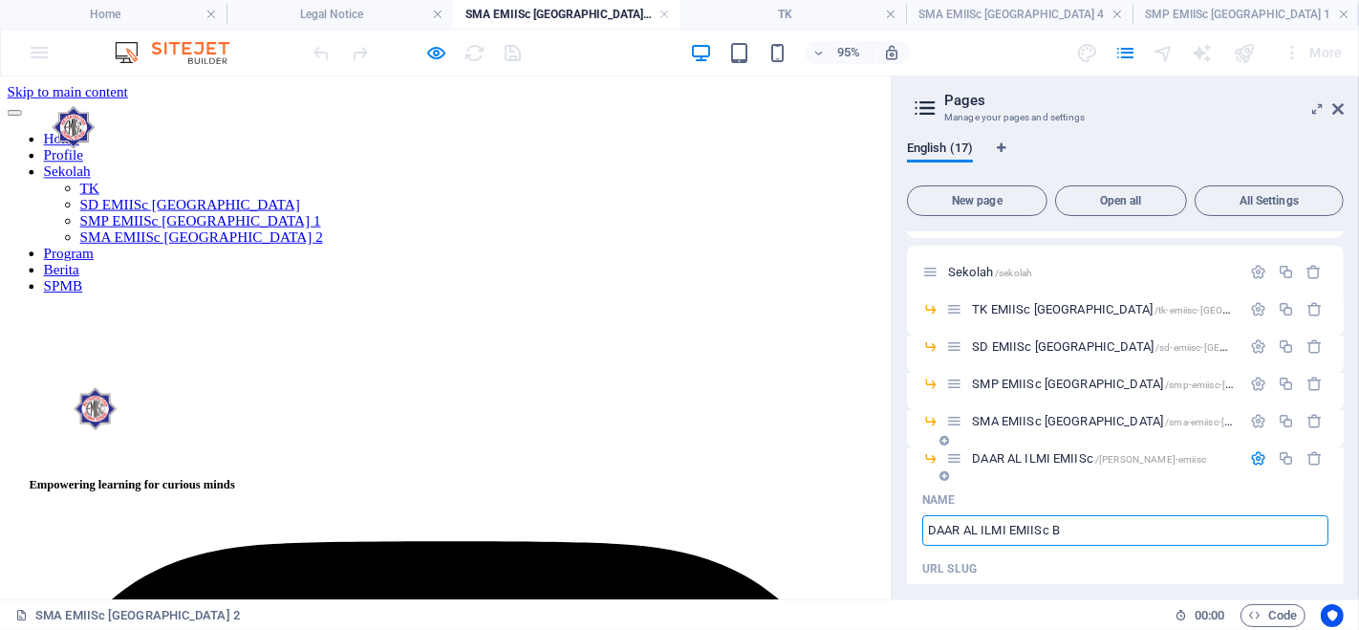
type input "/[PERSON_NAME]-emiisc-b"
type input "DAAR AL ILMI EMIISc B"
type input "DAAR AL ILMI EMIISc BOARDING"
type input "/[PERSON_NAME]-emiisc-board"
type input "DAAR AL ILMI EMIISc BOARD"
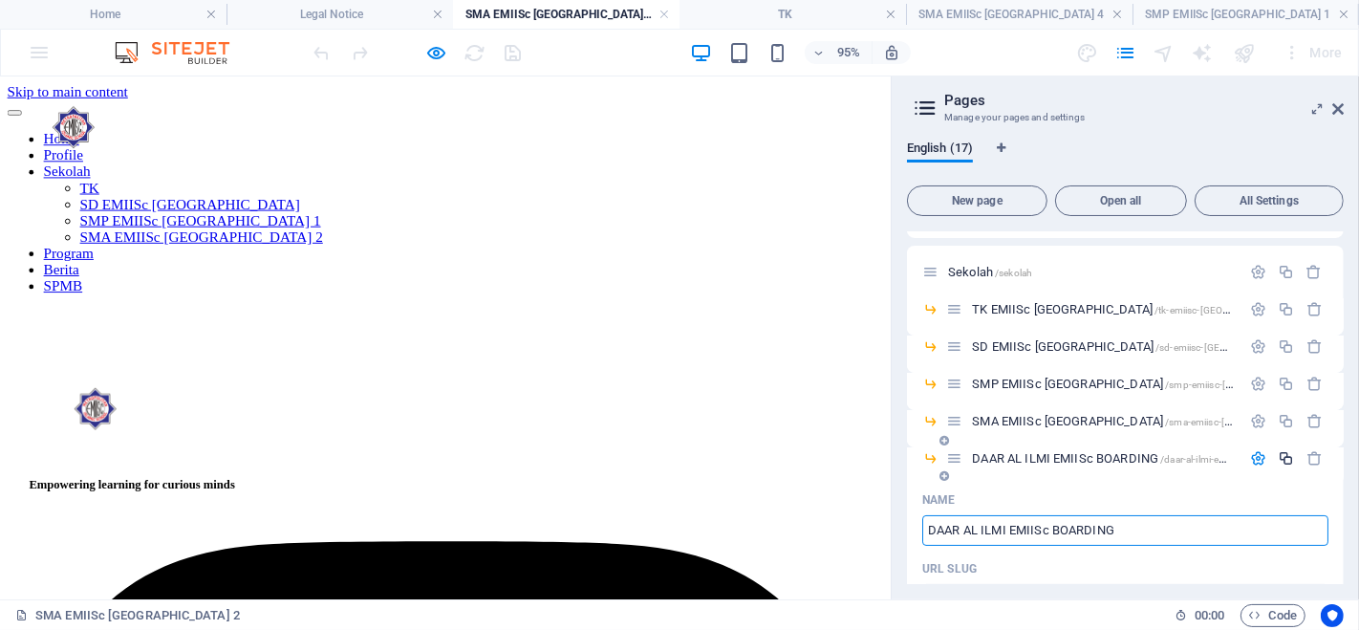
type input "DAAR AL ILMI EMIISc BOARDING"
type input "/daar-al-ilmi-emiisc-boarding"
type input "DAAR AL ILMI EMIISc BOARDING"
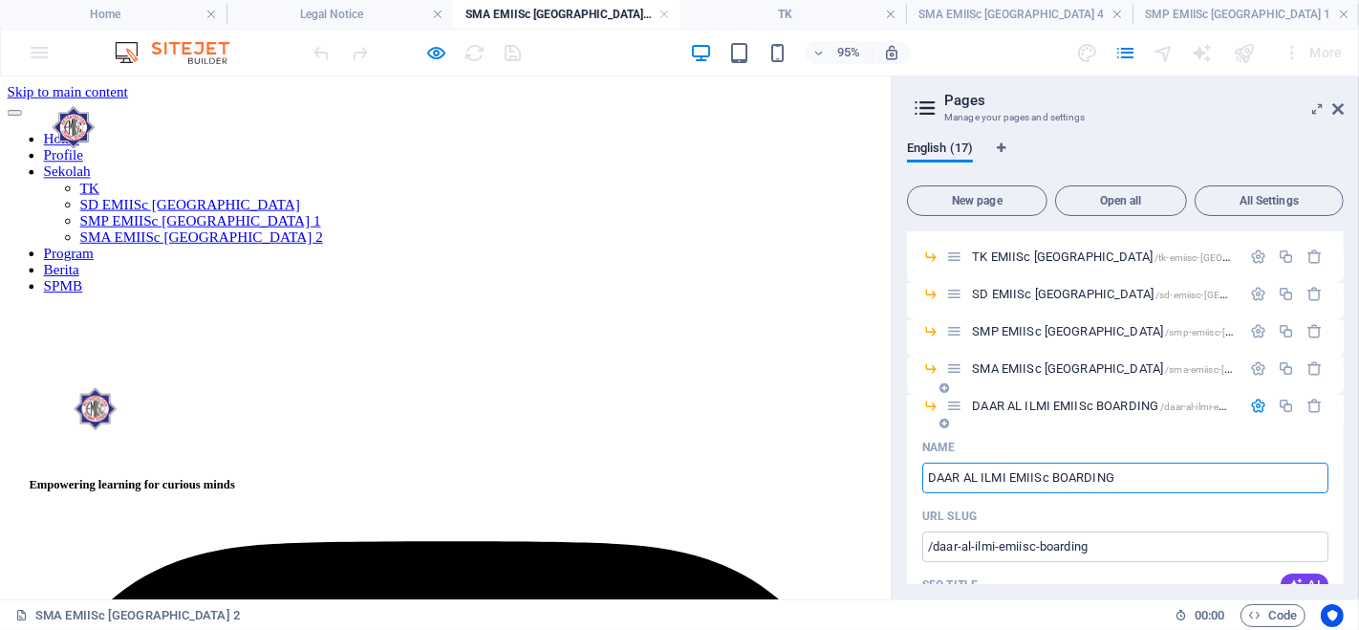
scroll to position [165, 0]
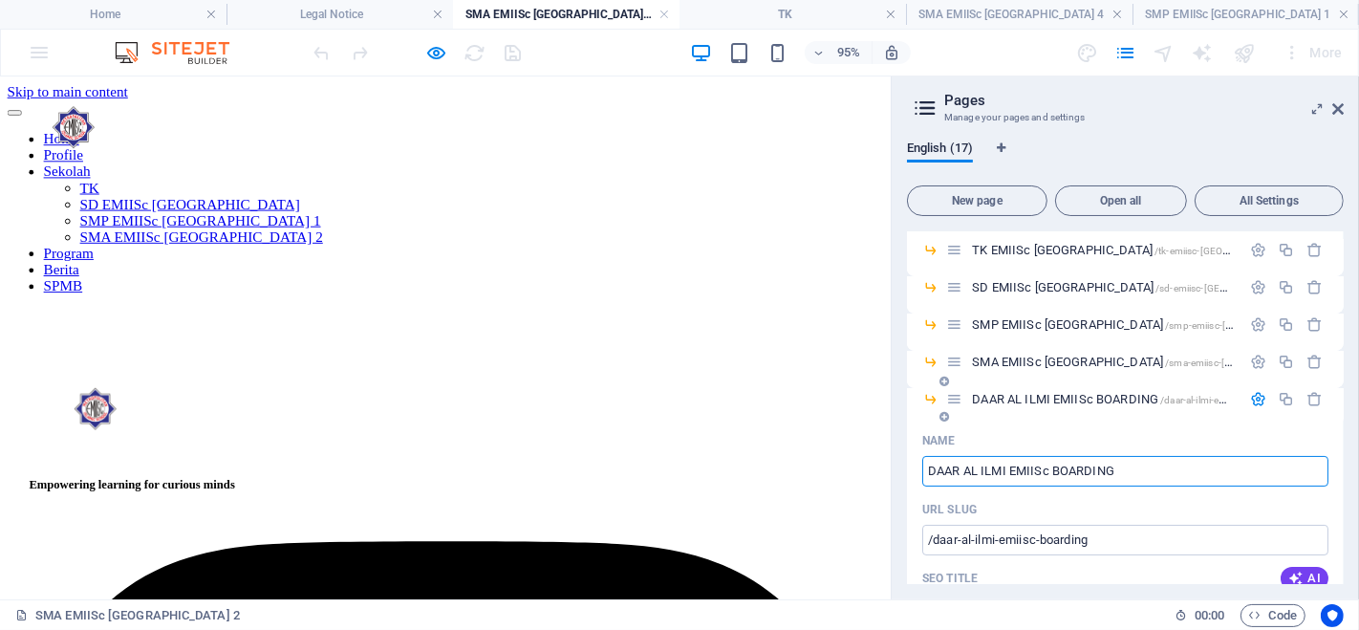
type input "DAAR AL ILMI EMIISc BOARDING"
click at [1254, 400] on icon "button" at bounding box center [1258, 399] width 16 height 16
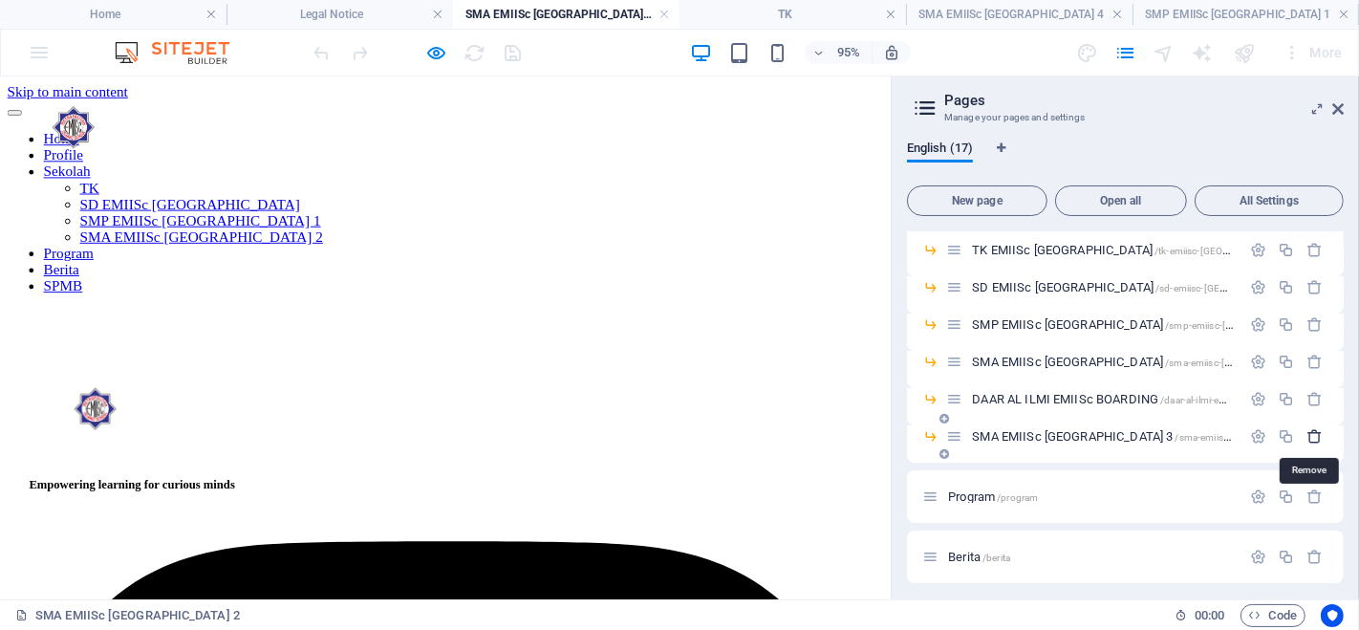
click at [1313, 433] on icon "button" at bounding box center [1314, 436] width 16 height 16
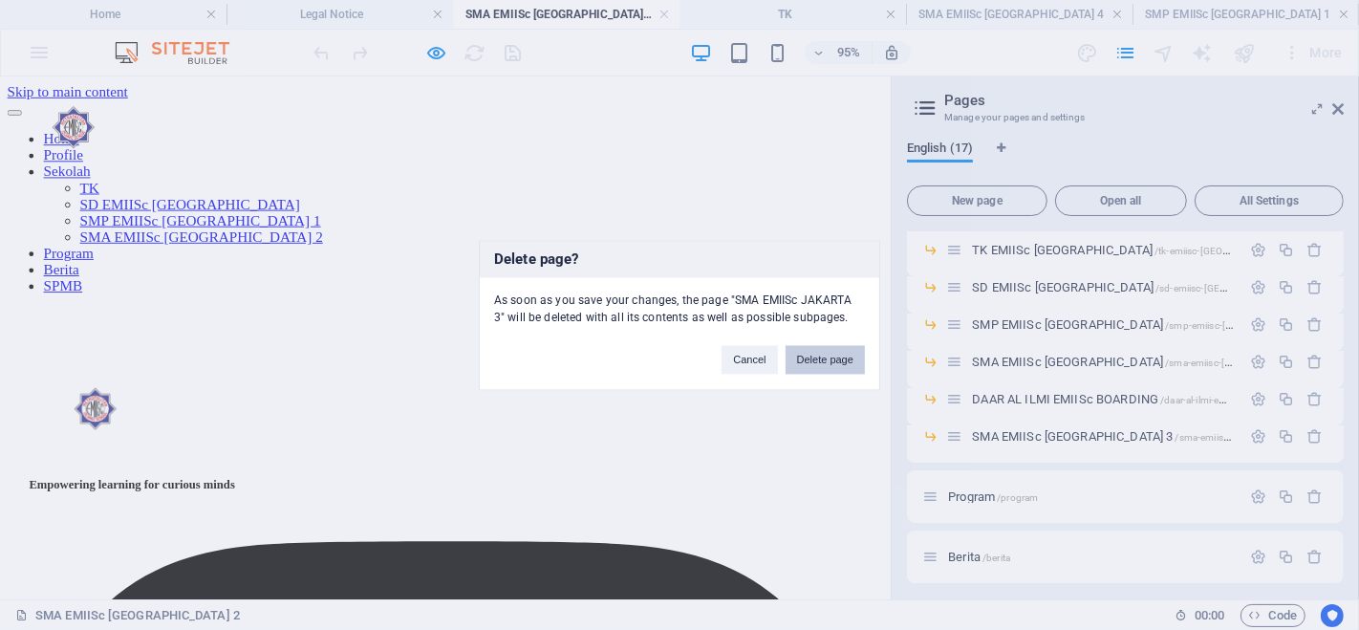
click at [832, 351] on button "Delete page" at bounding box center [824, 359] width 79 height 29
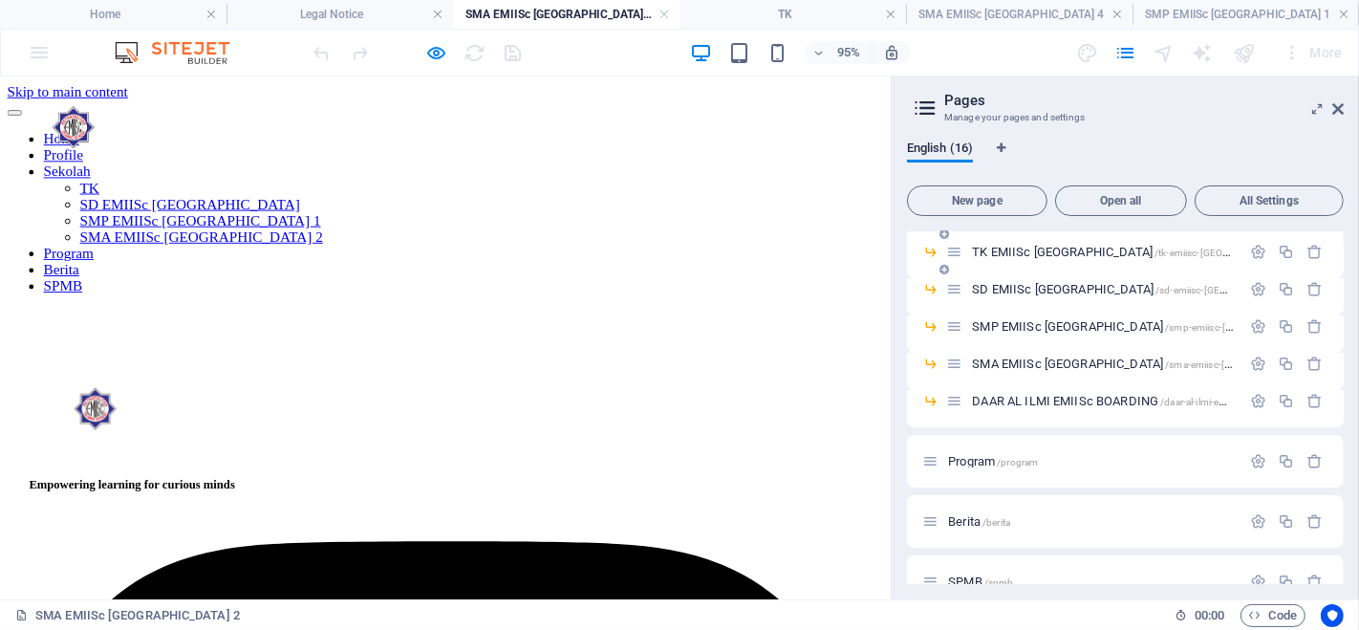
scroll to position [0, 0]
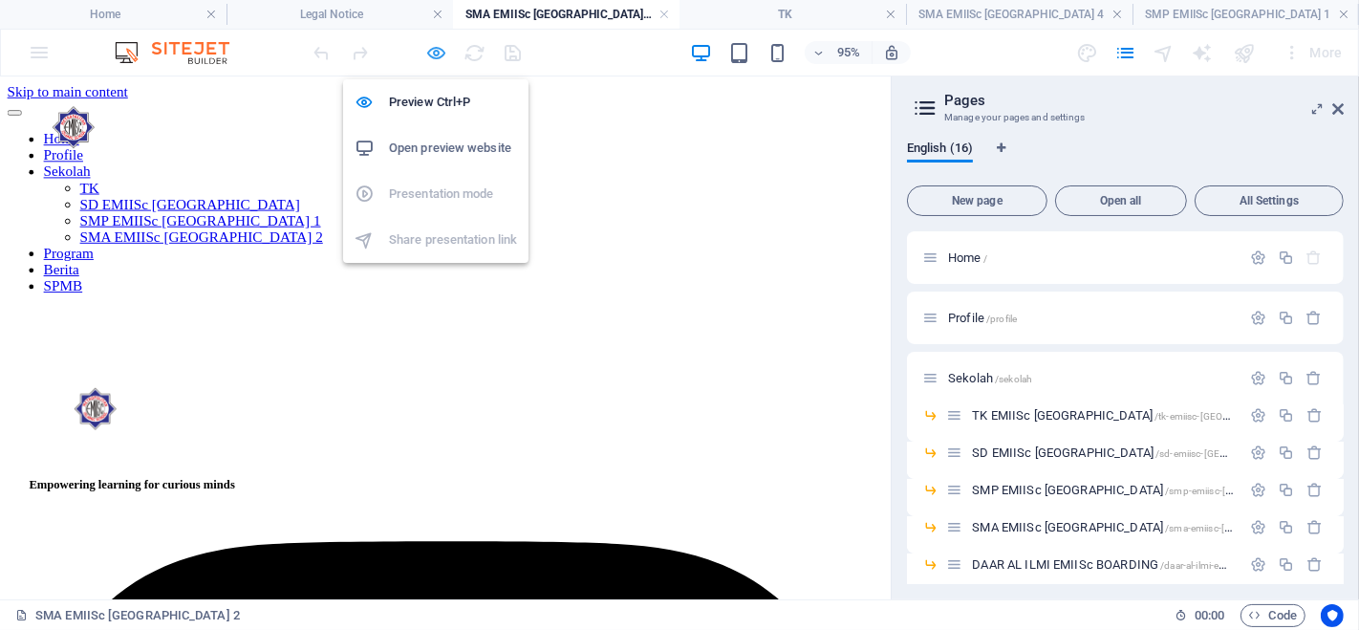
click at [431, 56] on icon "button" at bounding box center [437, 53] width 22 height 22
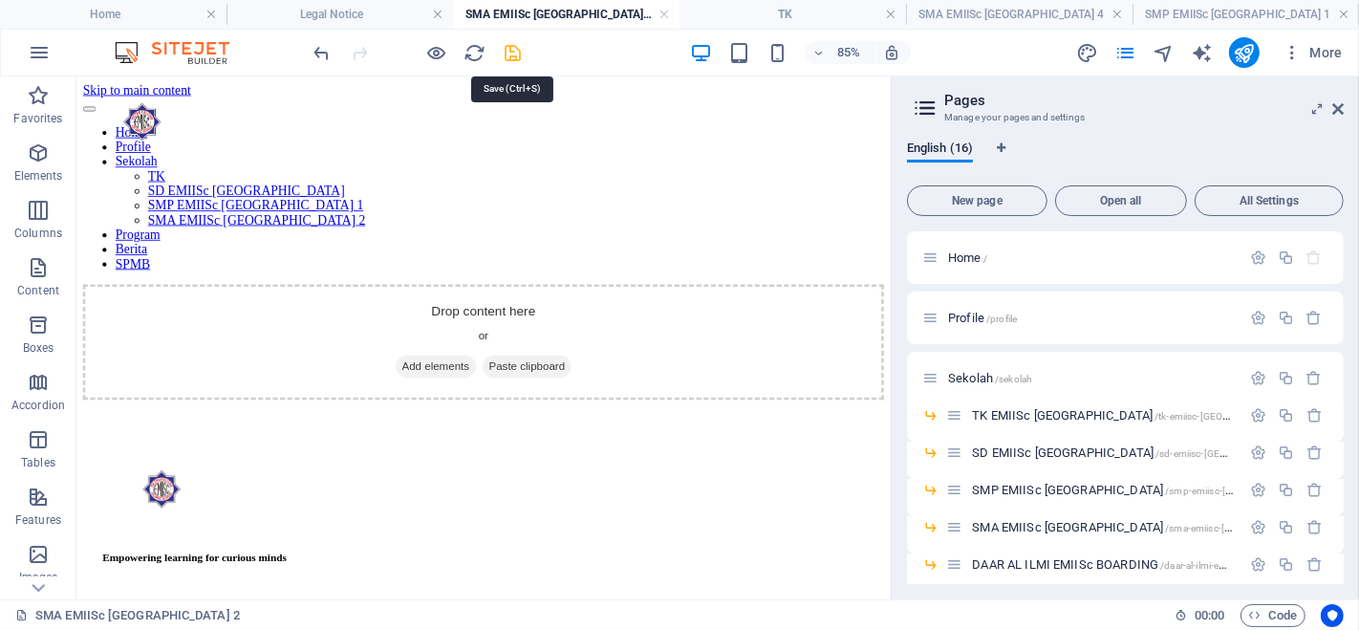
click at [517, 45] on icon "save" at bounding box center [514, 53] width 22 height 22
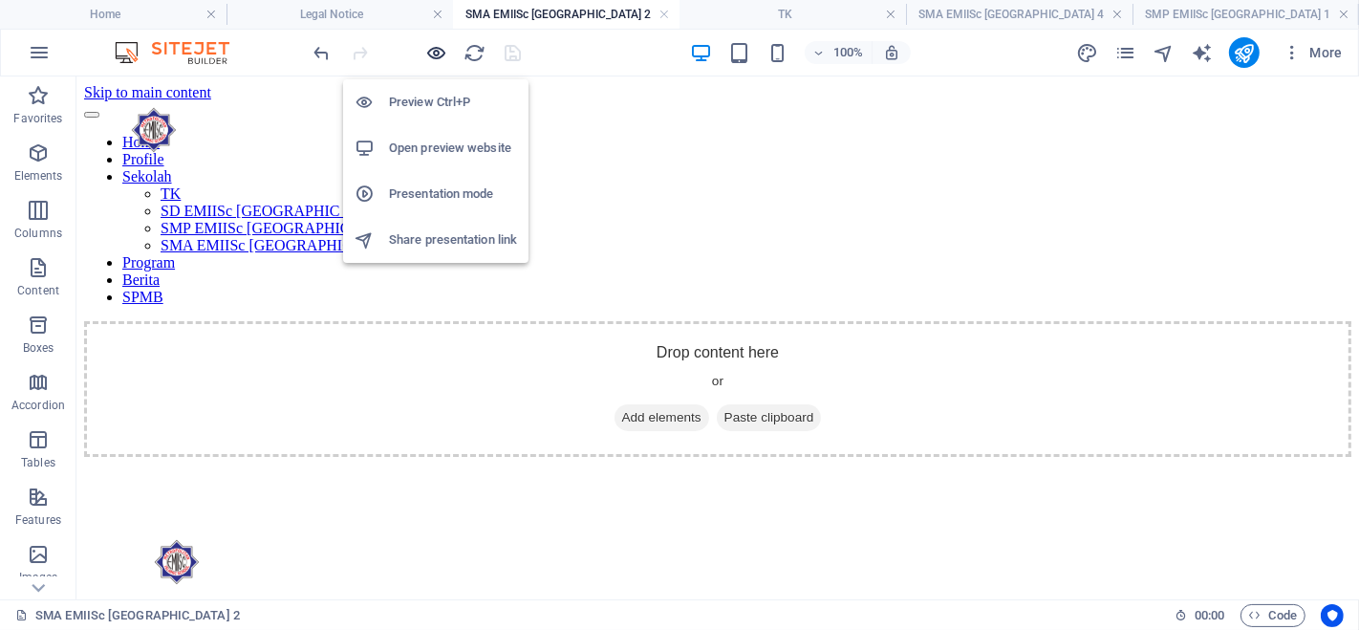
click at [439, 55] on icon "button" at bounding box center [437, 53] width 22 height 22
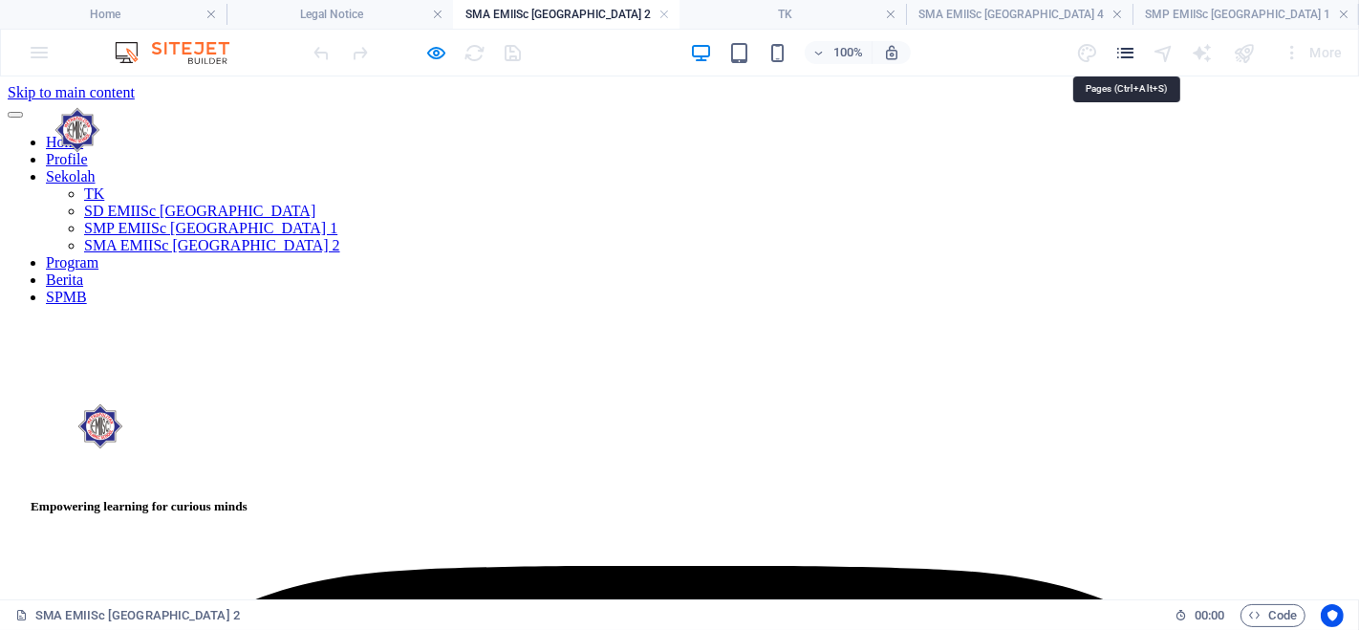
click at [1132, 61] on icon "pages" at bounding box center [1125, 53] width 22 height 22
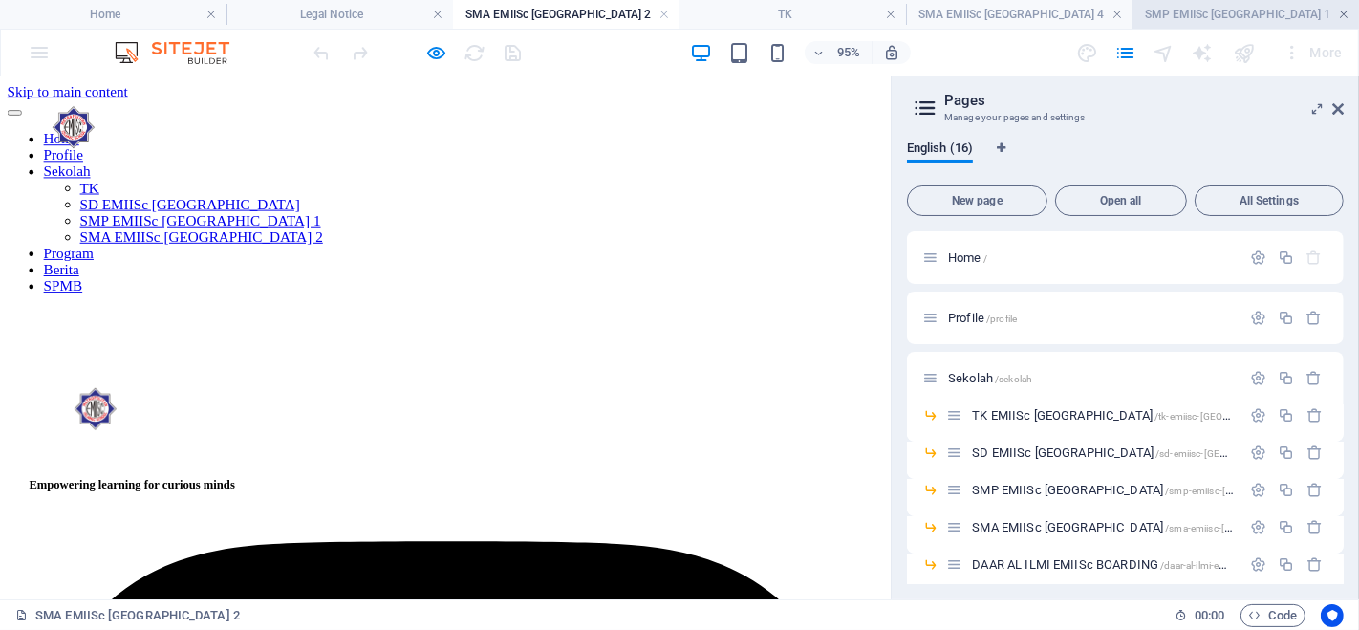
click at [1338, 12] on link at bounding box center [1343, 15] width 11 height 18
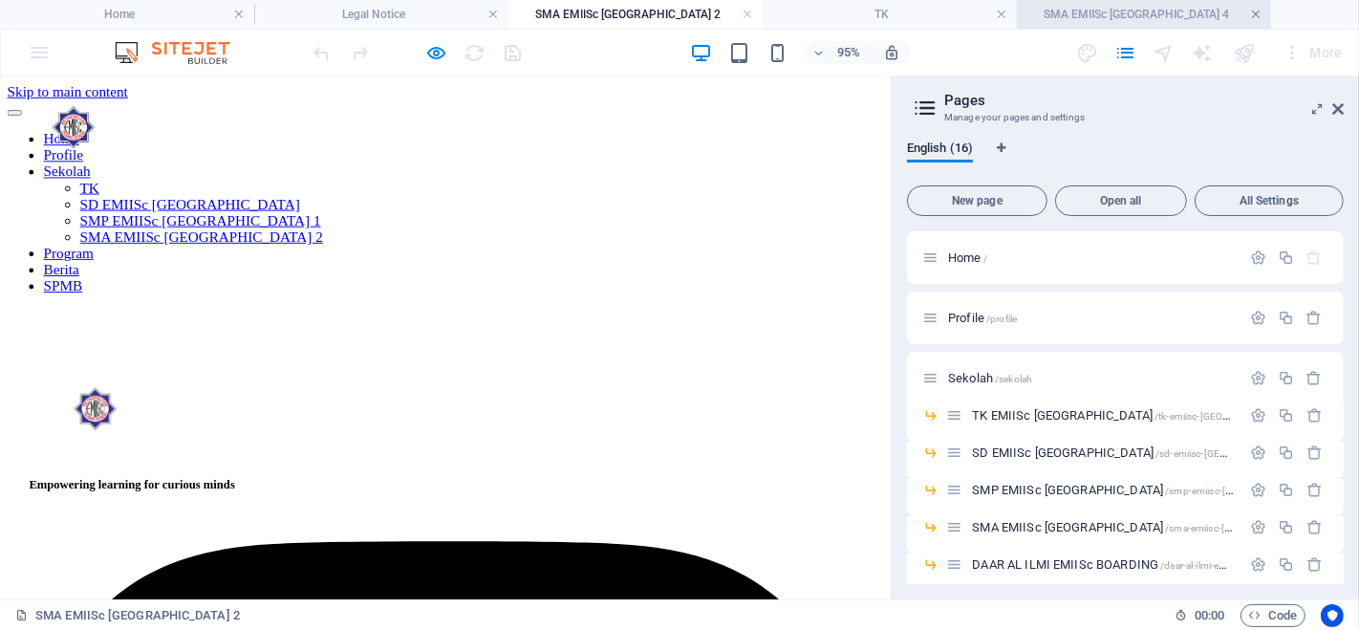
click at [1260, 17] on link at bounding box center [1255, 15] width 11 height 18
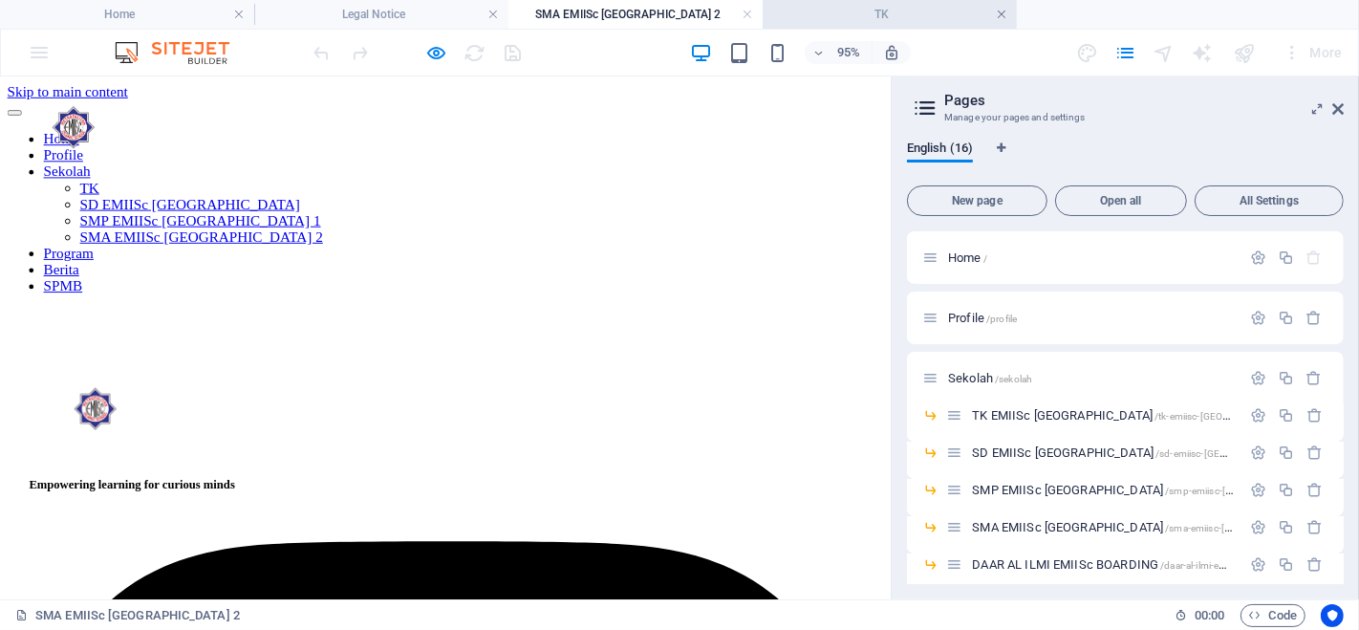
click at [1004, 10] on link at bounding box center [1001, 15] width 11 height 18
click at [752, 12] on link at bounding box center [746, 15] width 11 height 18
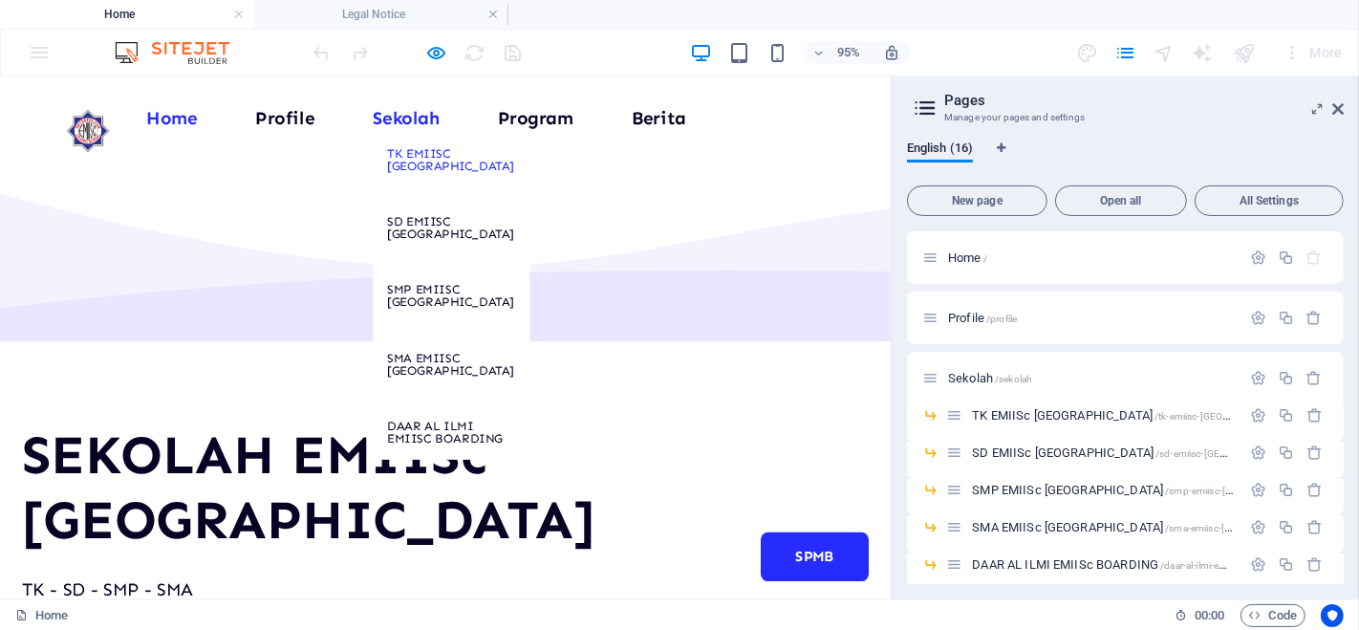
click at [440, 160] on link "TK EMIISc [GEOGRAPHIC_DATA]" at bounding box center [475, 163] width 164 height 56
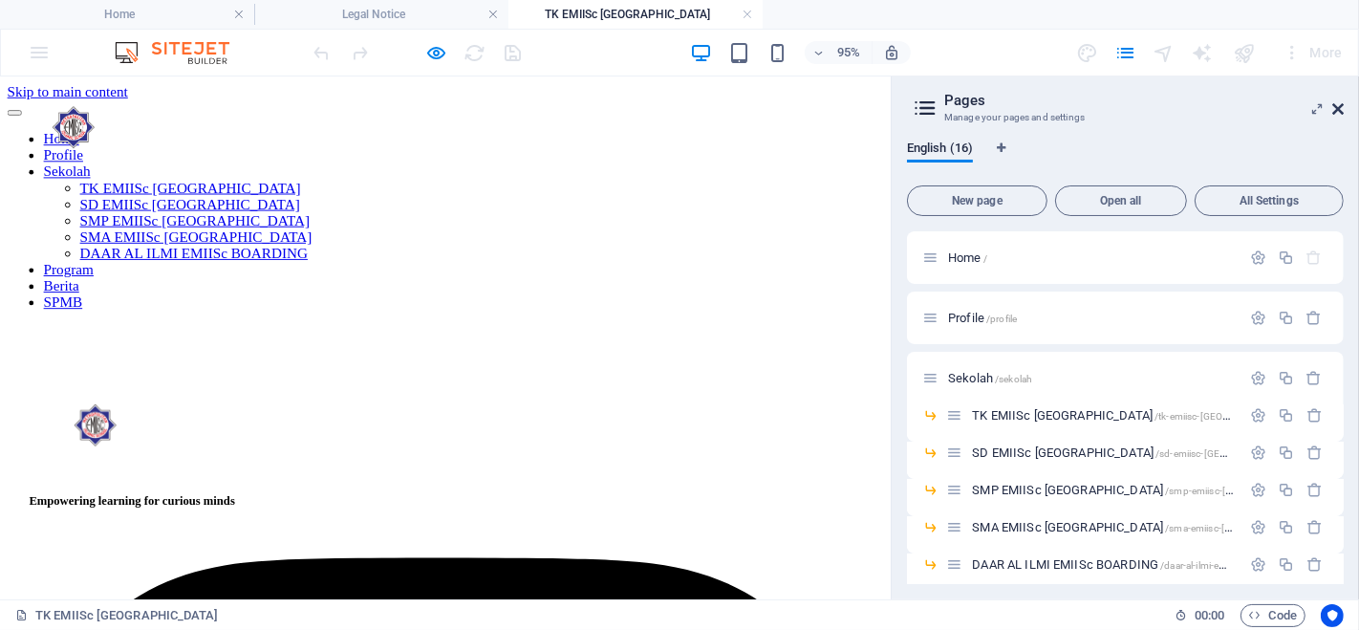
click at [1339, 108] on icon at bounding box center [1337, 108] width 11 height 15
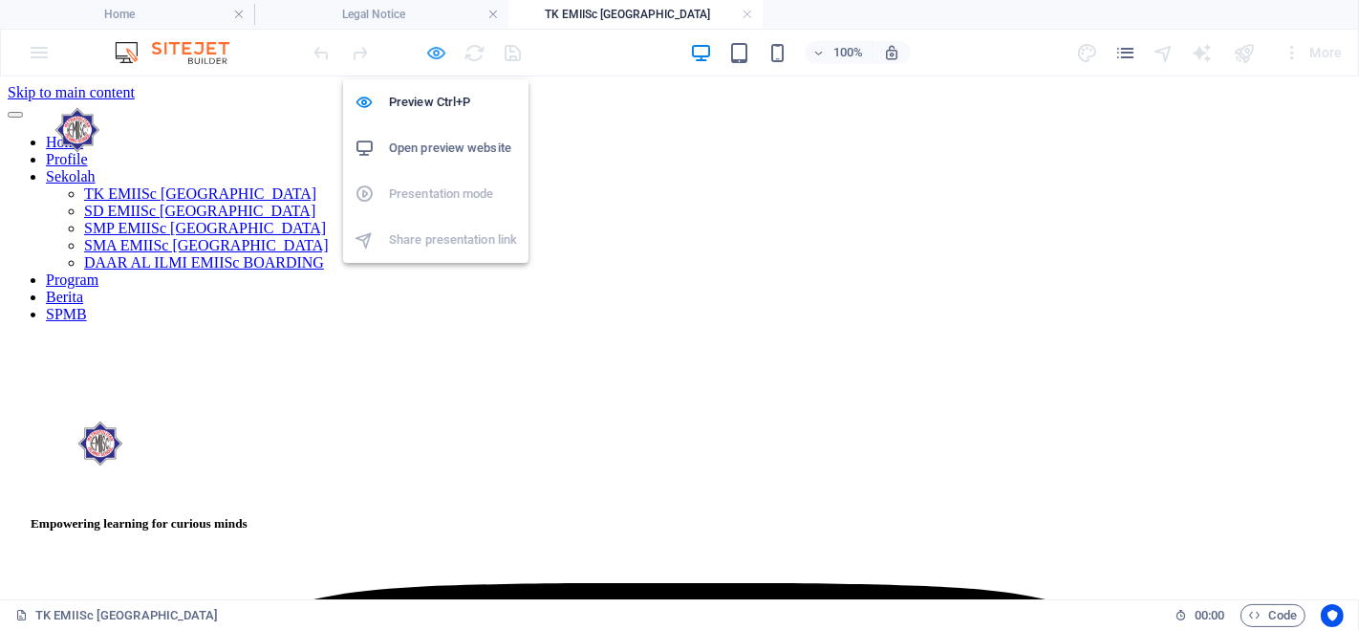
click at [434, 54] on icon "button" at bounding box center [437, 53] width 22 height 22
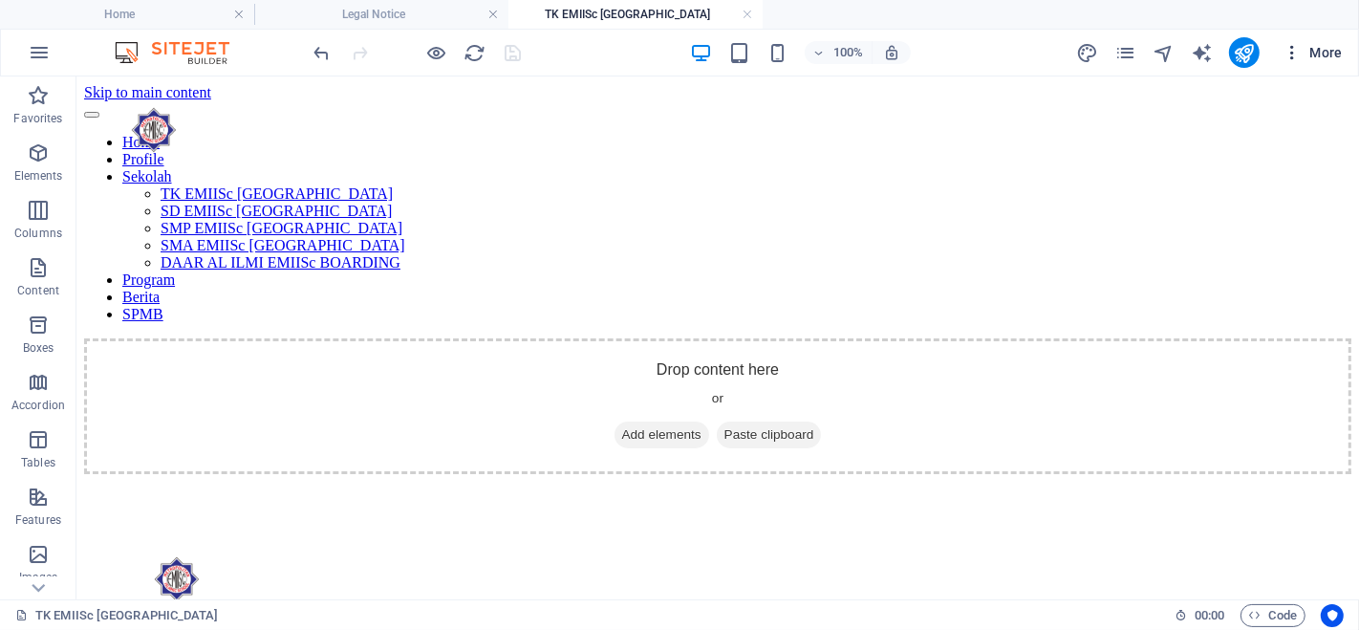
click at [1308, 48] on span "More" at bounding box center [1312, 52] width 60 height 19
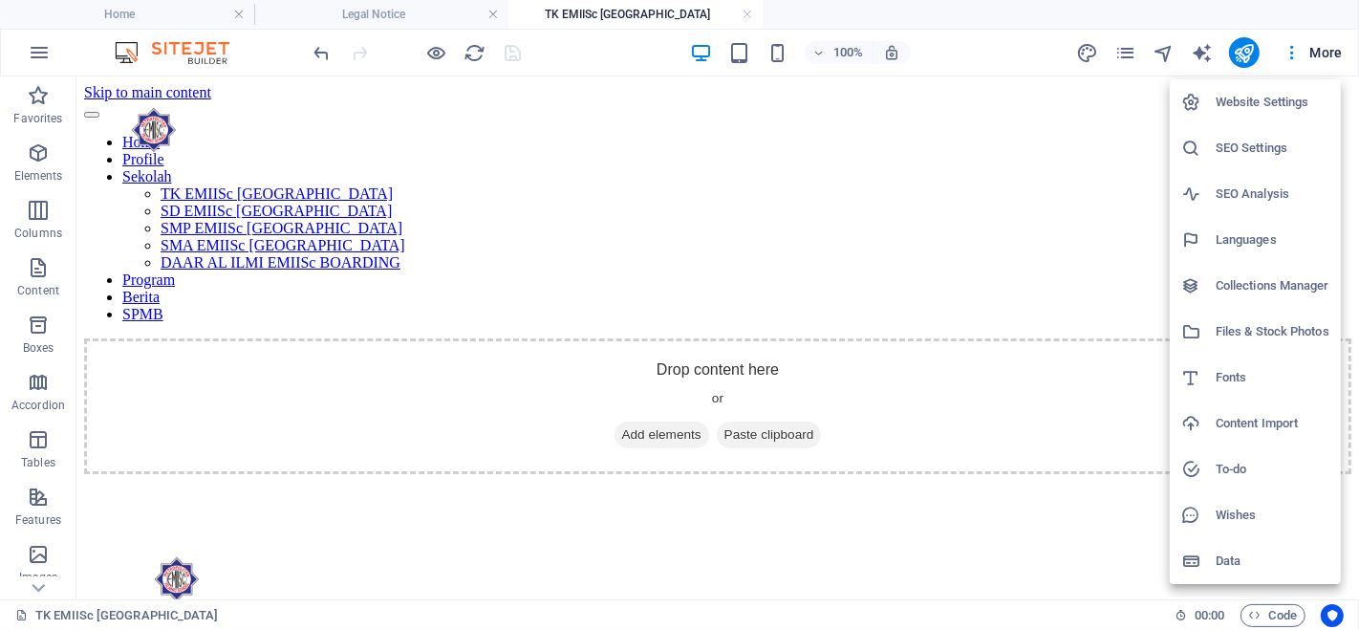
click at [1089, 53] on div at bounding box center [679, 315] width 1359 height 630
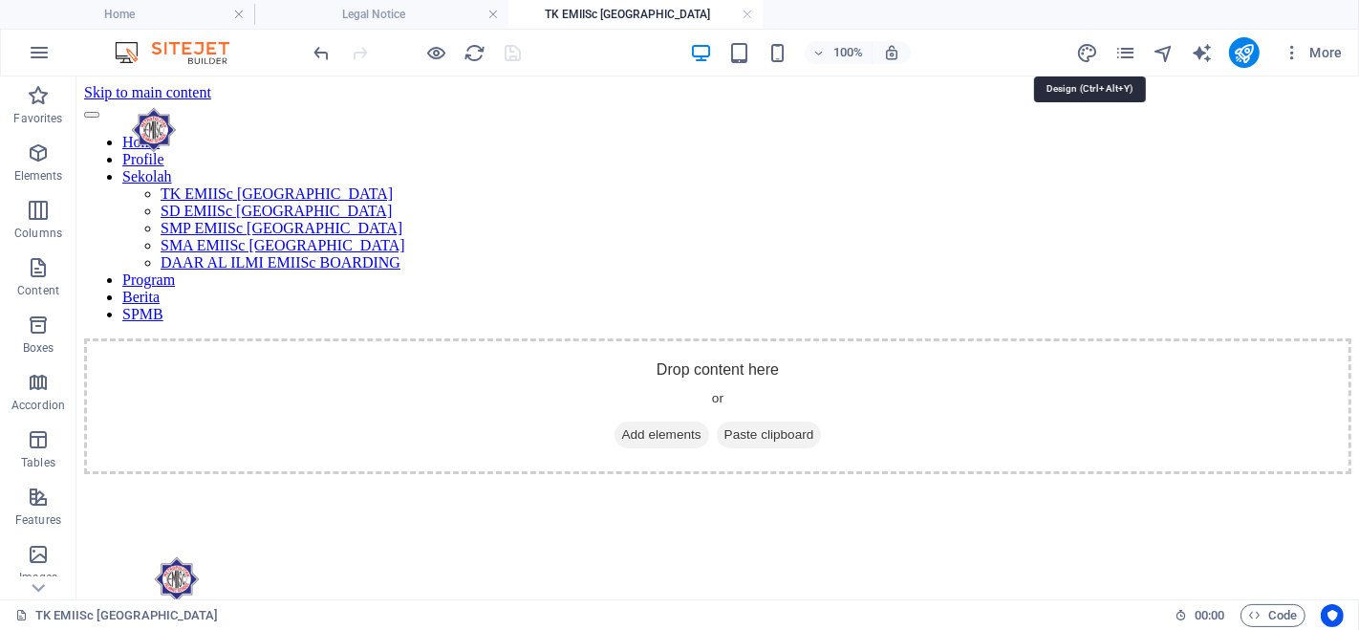
click at [1089, 53] on icon "design" at bounding box center [1087, 53] width 22 height 22
select select "px"
select select "400"
select select "px"
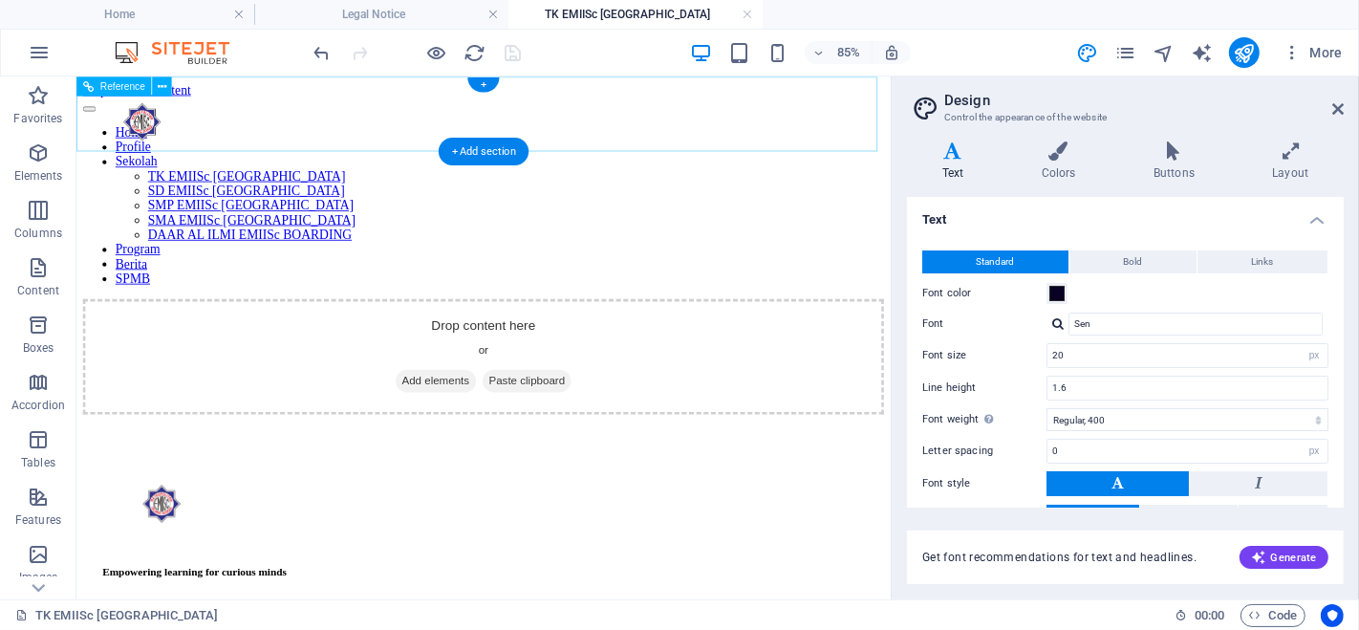
click at [724, 134] on nav "Home Profile Sekolah TK EMIISc [GEOGRAPHIC_DATA] SD EMIISc [GEOGRAPHIC_DATA] SM…" at bounding box center [554, 228] width 942 height 189
click at [161, 88] on icon at bounding box center [162, 85] width 9 height 17
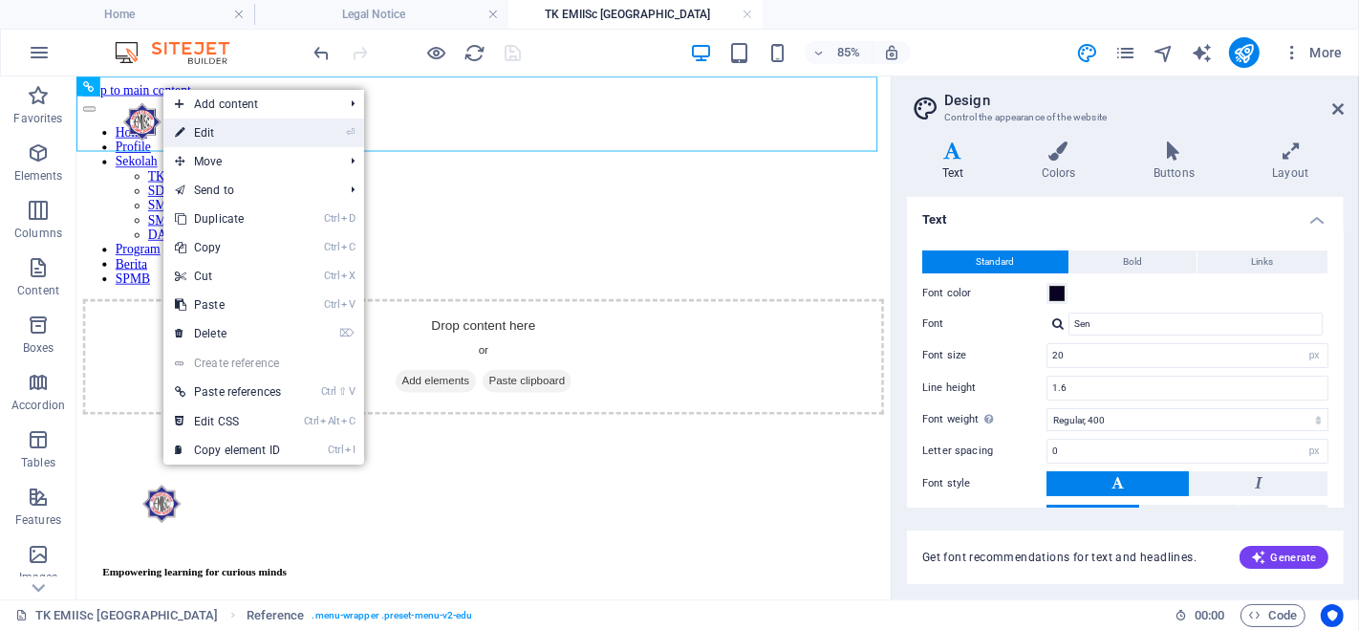
click at [195, 139] on link "⏎ Edit" at bounding box center [227, 132] width 129 height 29
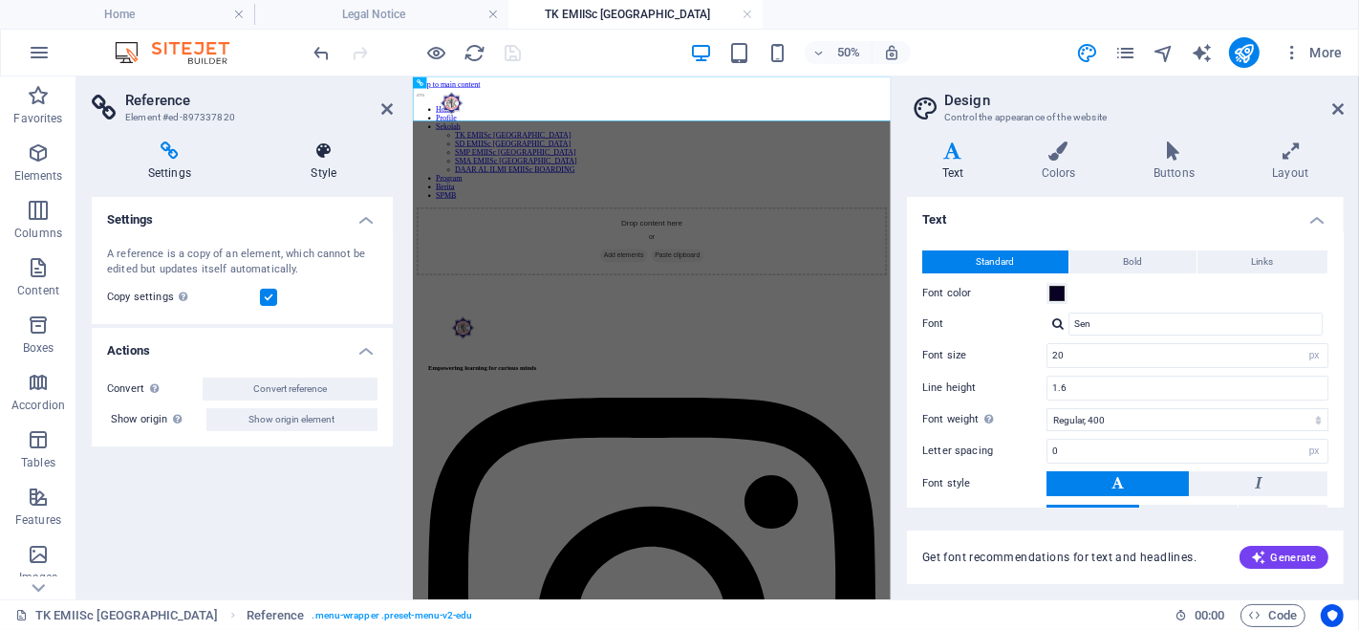
click at [318, 157] on icon at bounding box center [324, 150] width 138 height 19
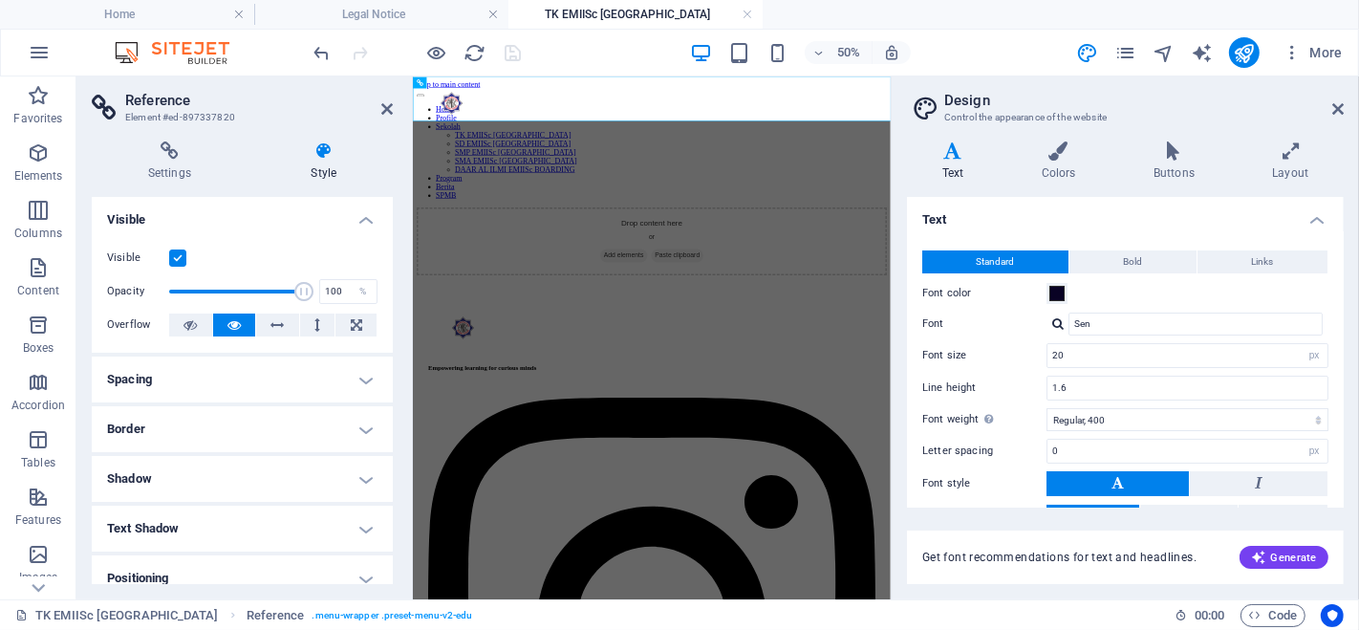
click at [361, 215] on h4 "Visible" at bounding box center [242, 214] width 301 height 34
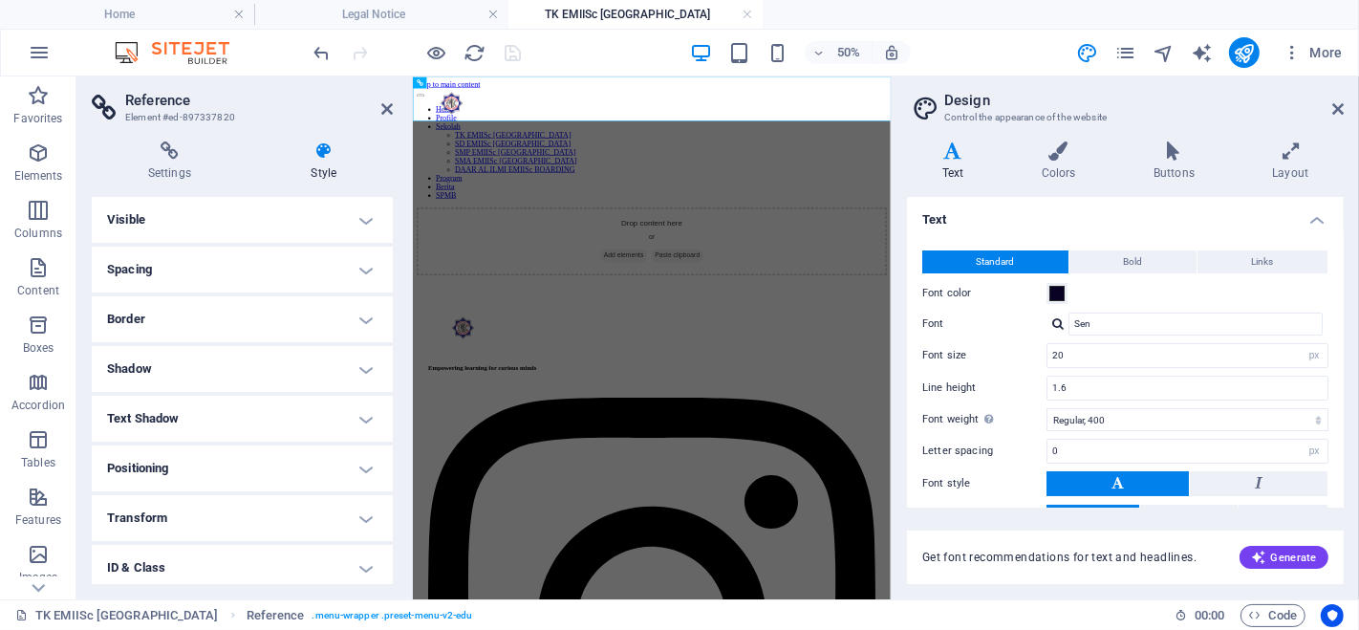
click at [361, 215] on h4 "Visible" at bounding box center [242, 220] width 301 height 46
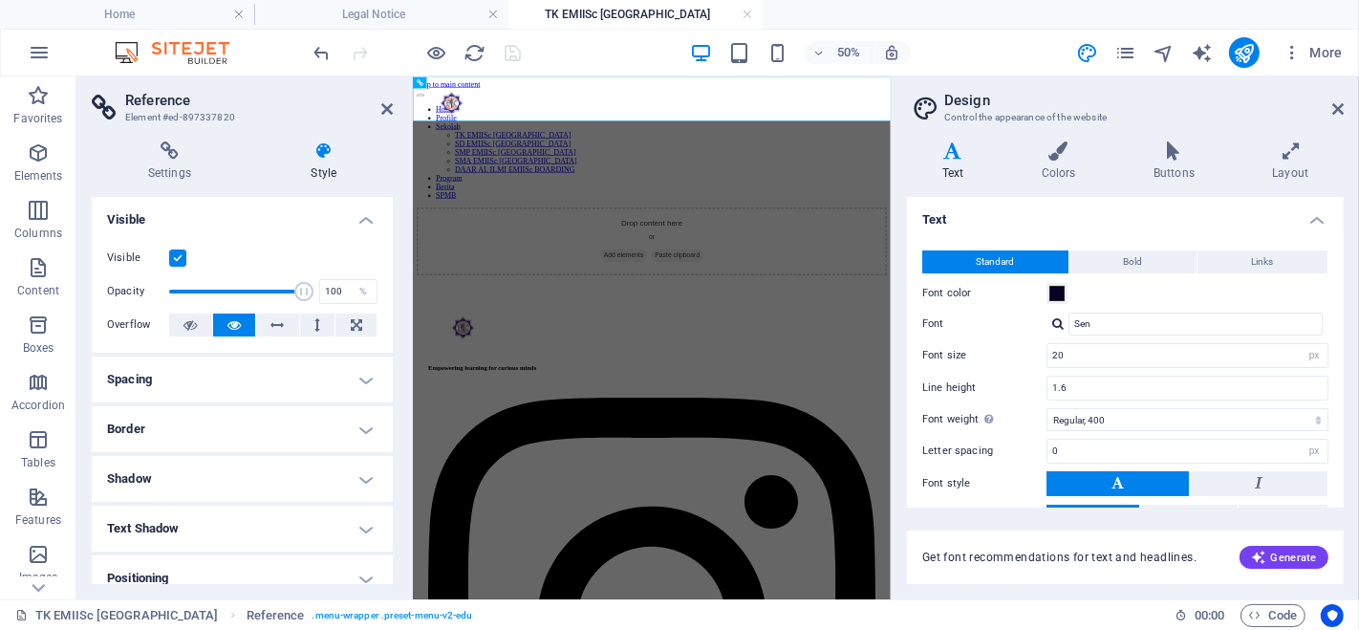
click at [361, 215] on h4 "Visible" at bounding box center [242, 214] width 301 height 34
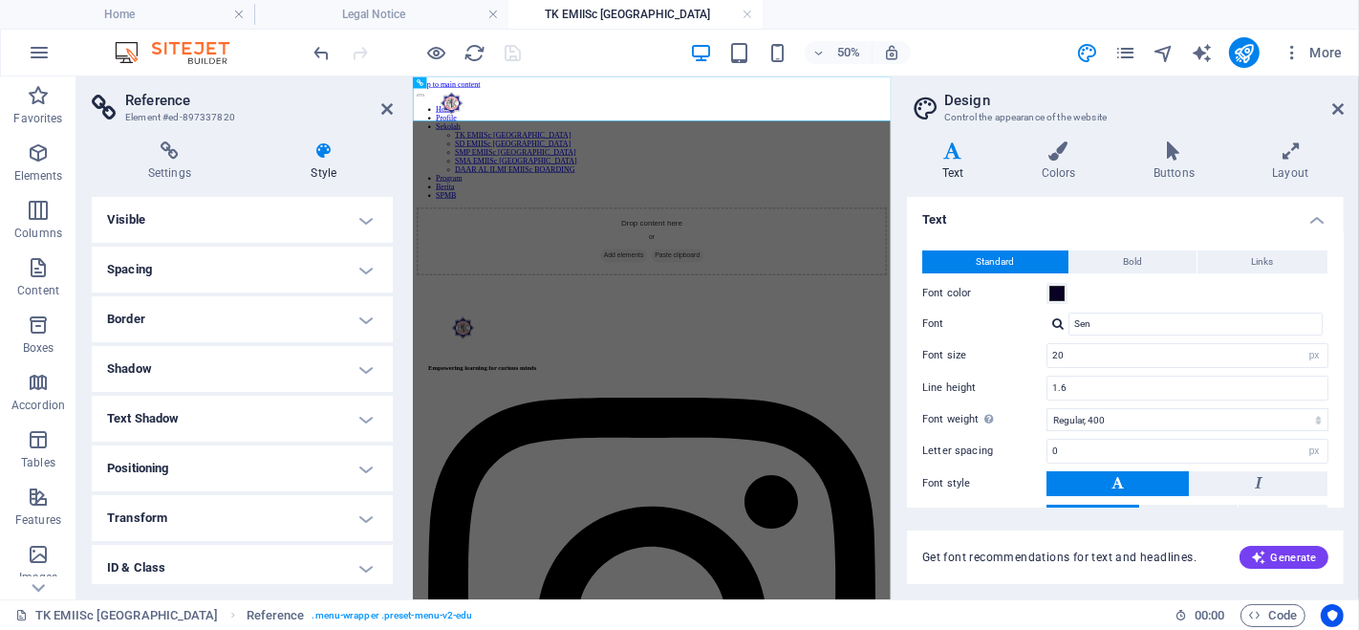
click at [357, 355] on h4 "Shadow" at bounding box center [242, 369] width 301 height 46
click at [357, 355] on h4 "Shadow" at bounding box center [242, 363] width 301 height 34
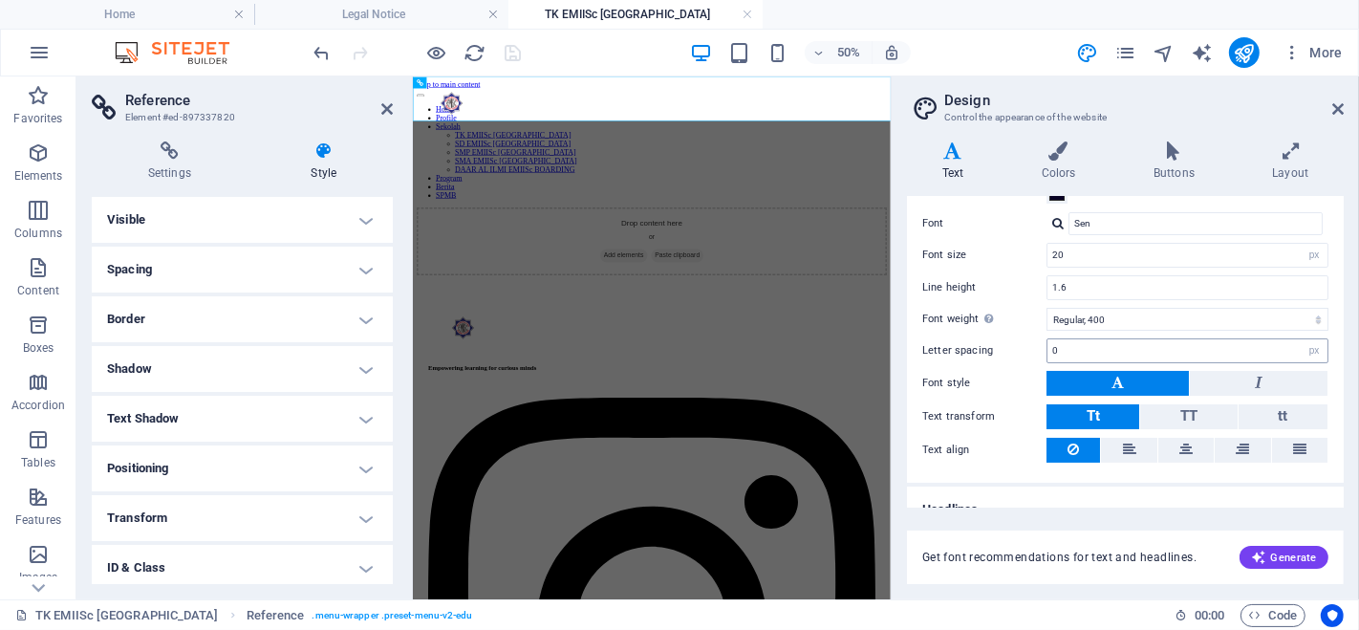
scroll to position [119, 0]
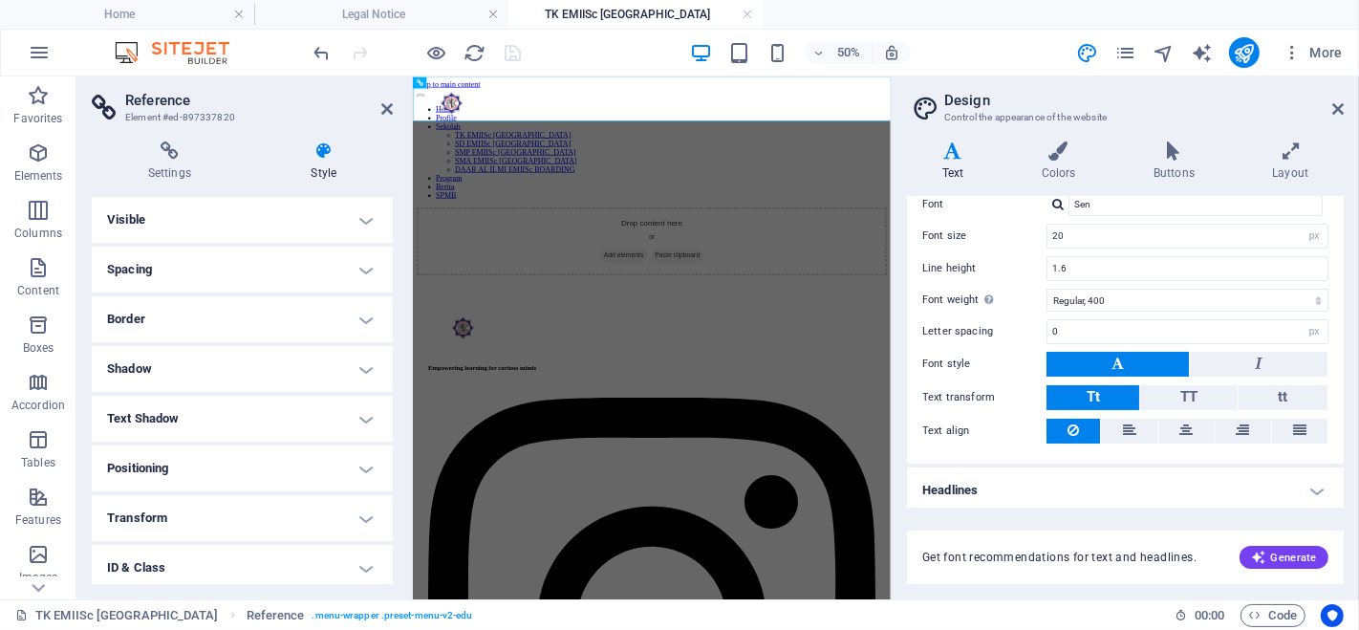
click at [1119, 487] on h4 "Headlines" at bounding box center [1125, 490] width 437 height 46
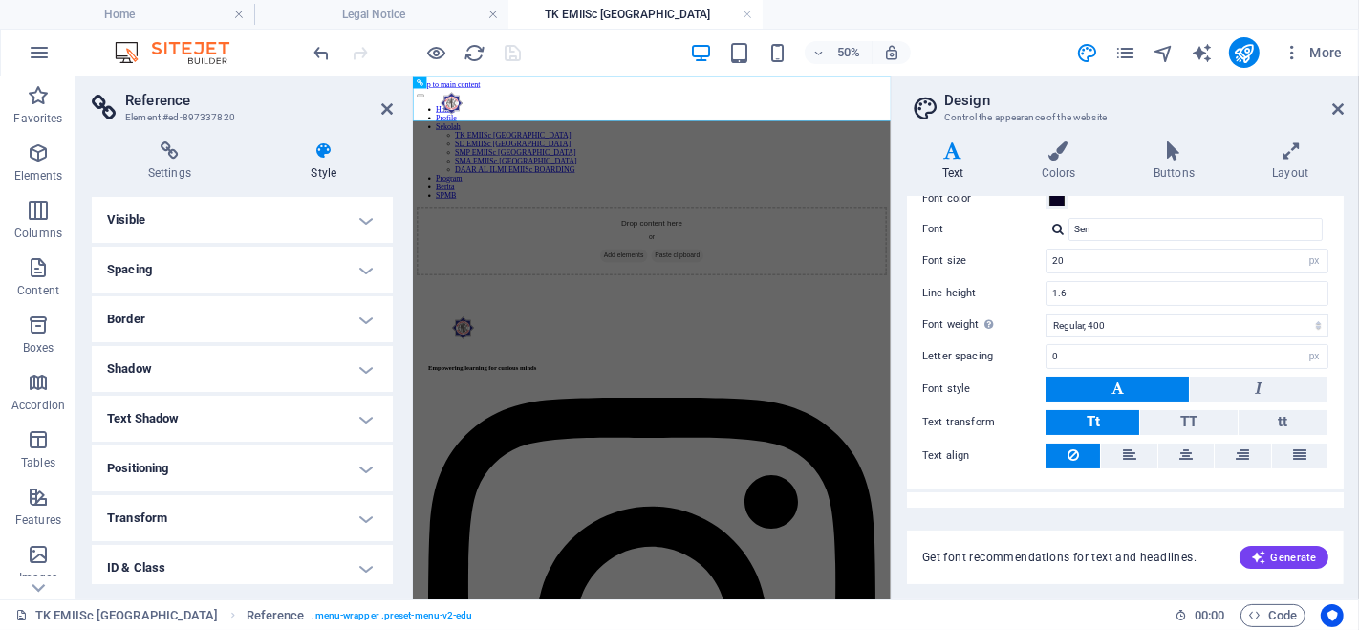
scroll to position [94, 0]
click at [1191, 329] on select "Thin, 100 Extra-light, 200 Light, 300 Regular, 400 Medium, 500 Semi-bold, 600 B…" at bounding box center [1187, 325] width 282 height 23
select select "600"
click at [1046, 314] on select "Thin, 100 Extra-light, 200 Light, 300 Regular, 400 Medium, 500 Semi-bold, 600 B…" at bounding box center [1187, 325] width 282 height 23
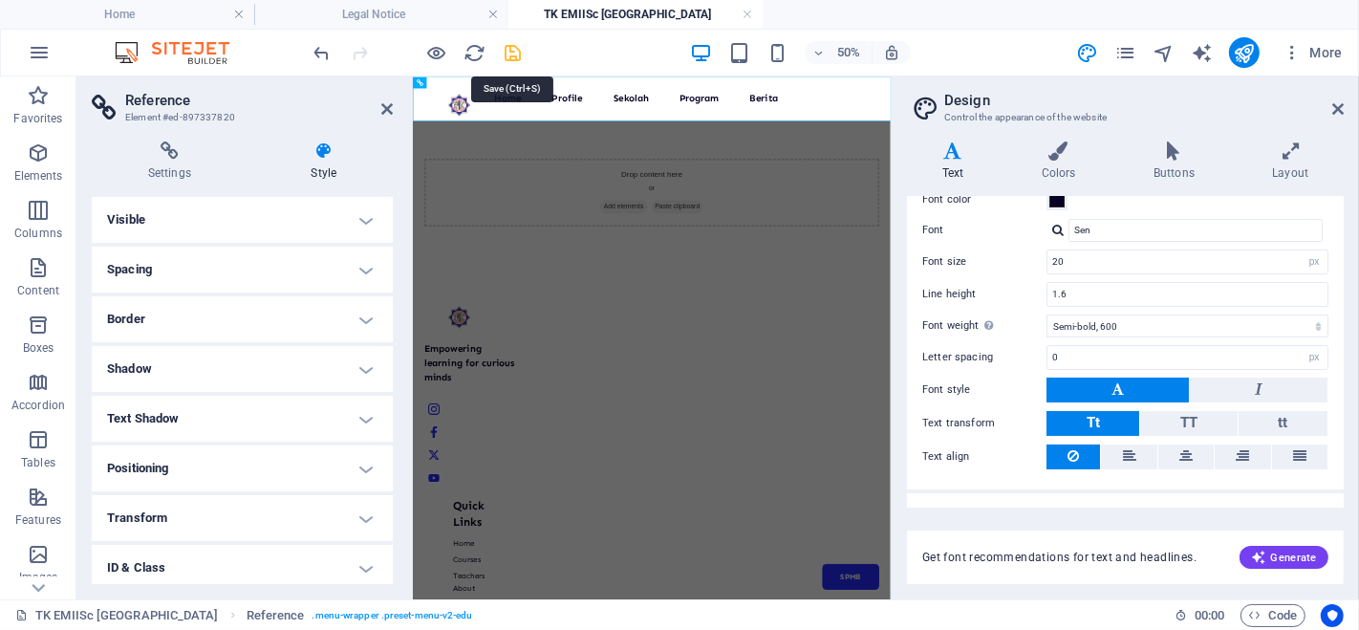
click at [507, 53] on icon "save" at bounding box center [514, 53] width 22 height 22
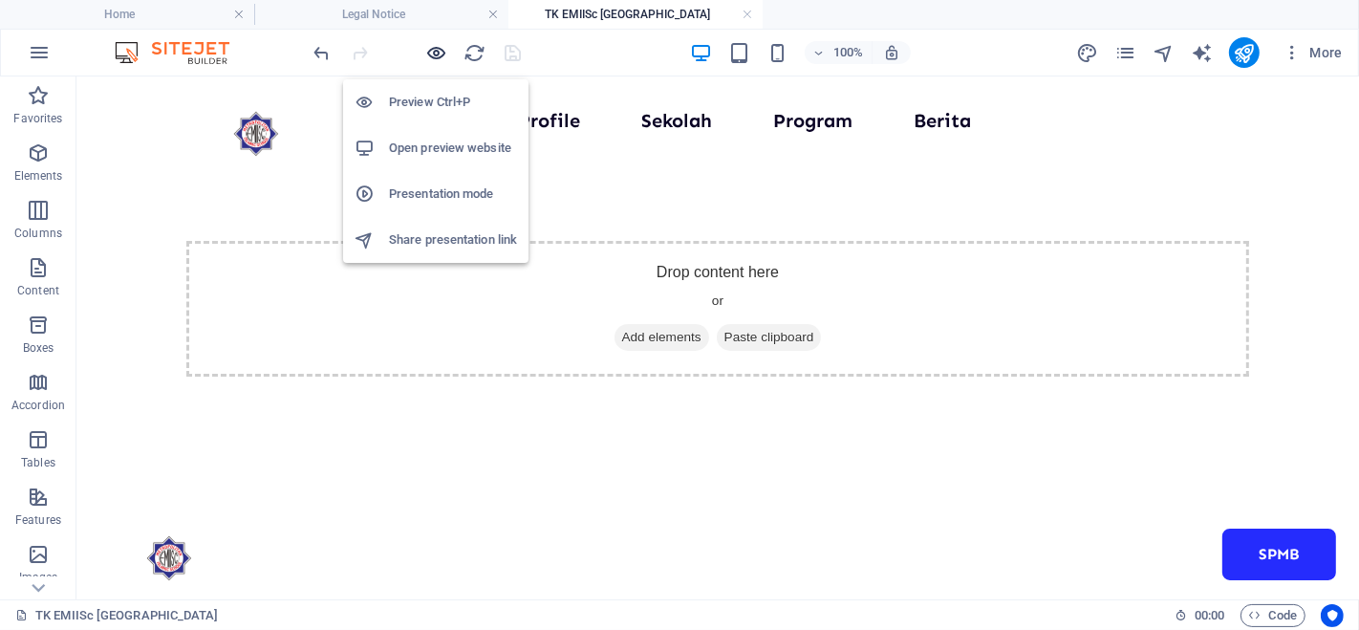
click at [431, 53] on icon "button" at bounding box center [437, 53] width 22 height 22
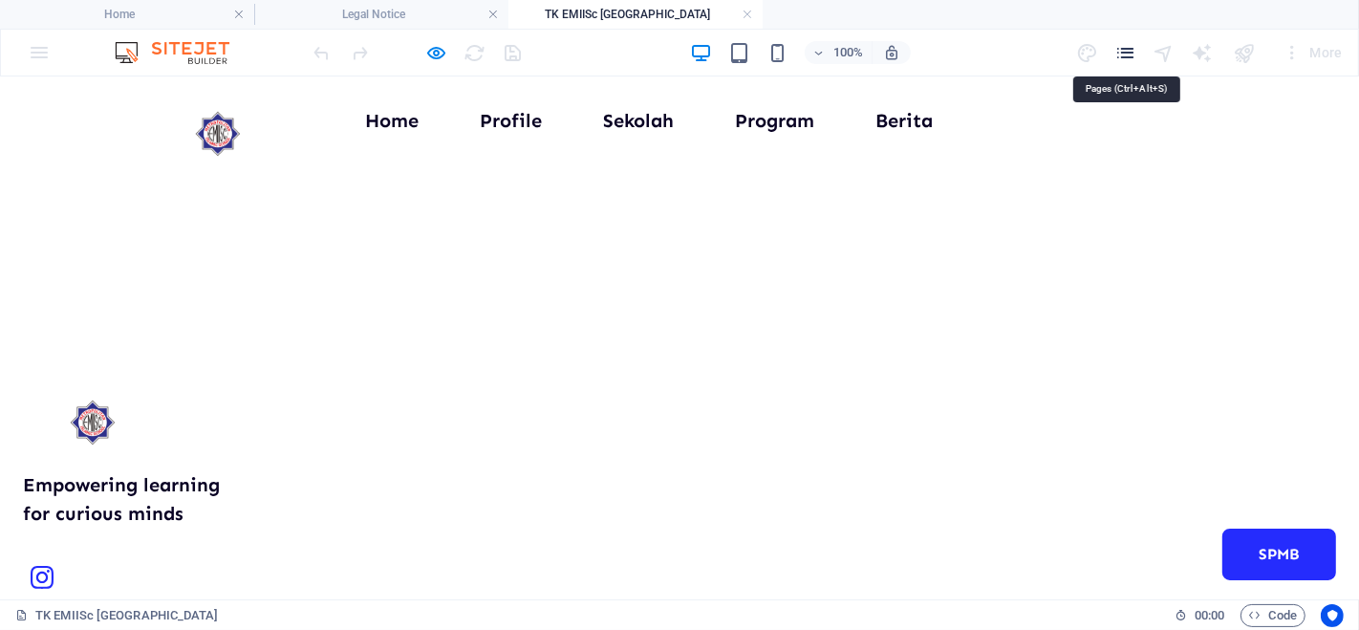
click at [1125, 53] on icon "pages" at bounding box center [1125, 53] width 22 height 22
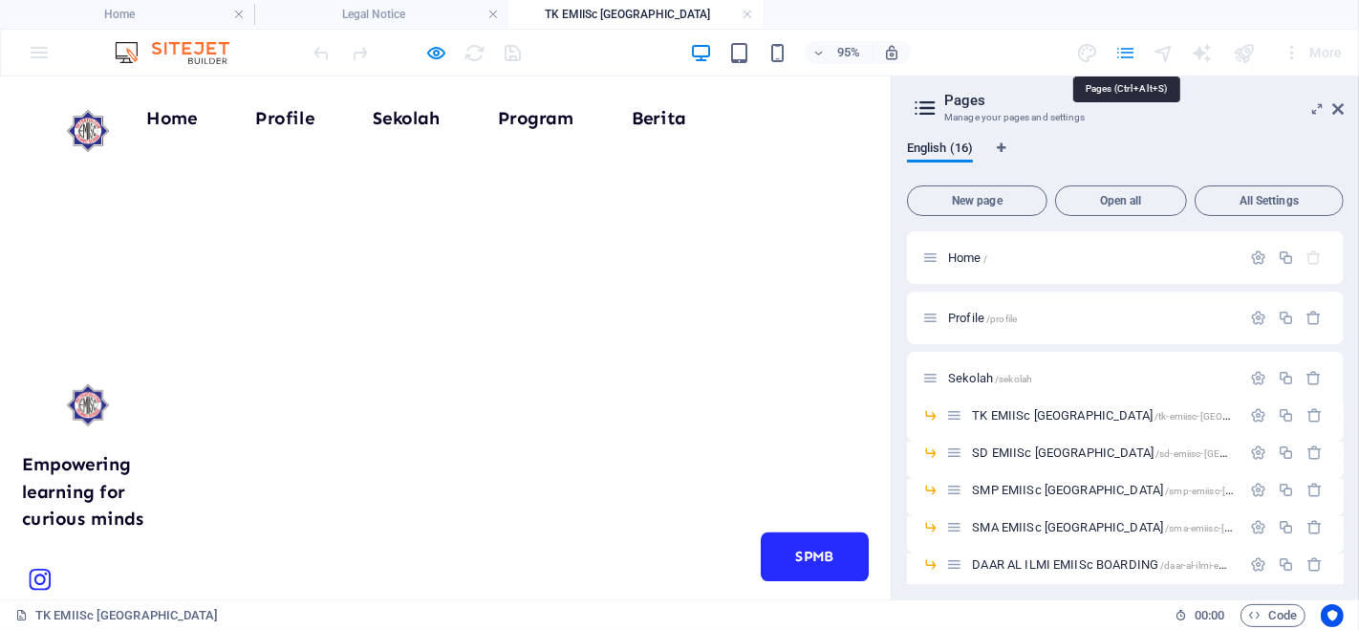
click at [1128, 54] on icon "pages" at bounding box center [1125, 53] width 22 height 22
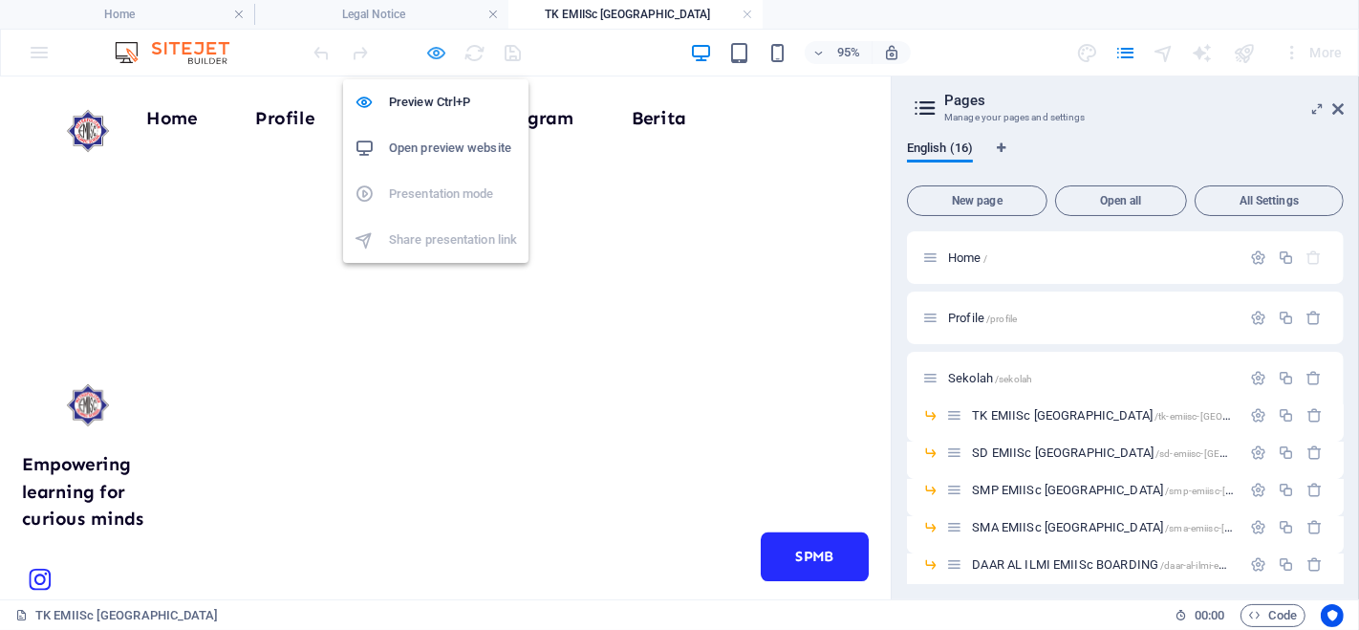
click at [438, 56] on icon "button" at bounding box center [437, 53] width 22 height 22
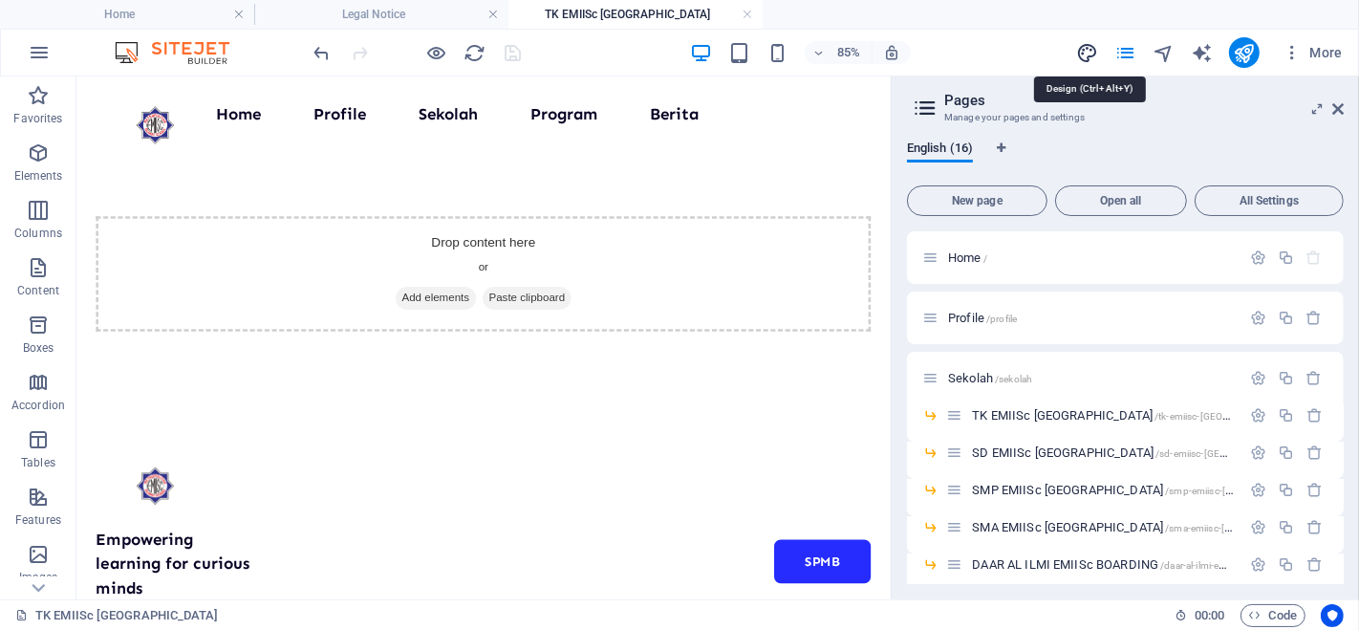
click at [1090, 52] on icon "design" at bounding box center [1087, 53] width 22 height 22
select select "px"
select select "600"
select select "px"
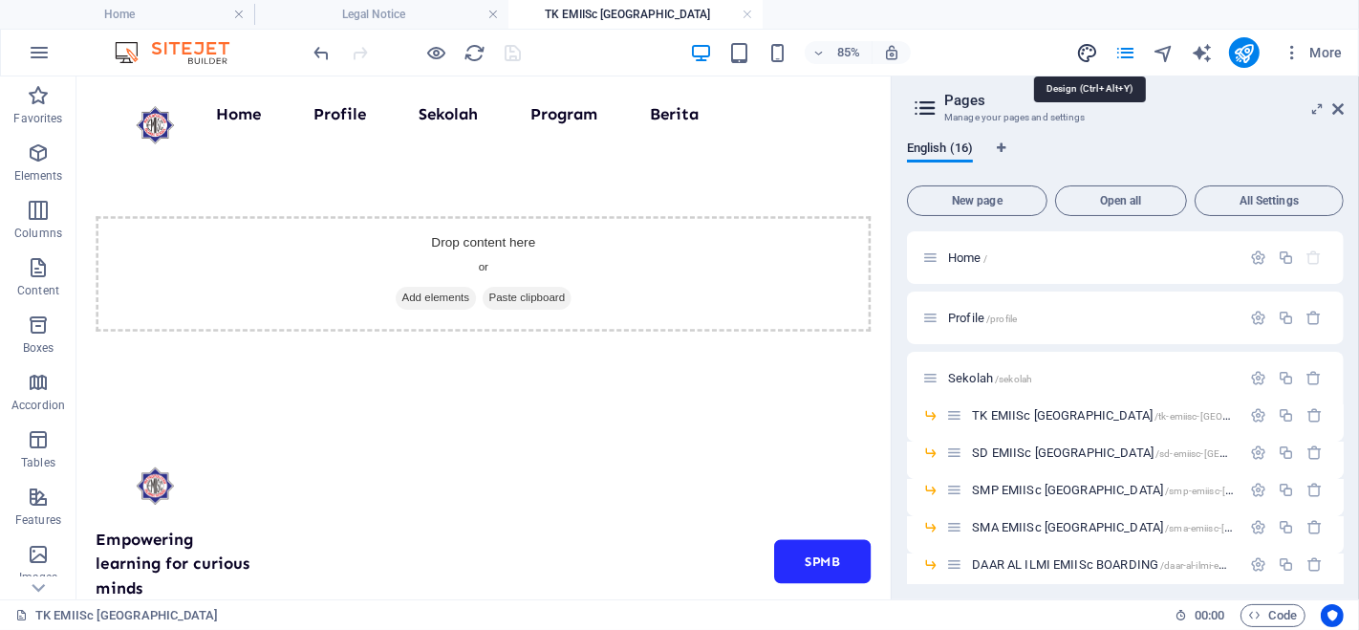
select select "700"
select select "px"
select select "rem"
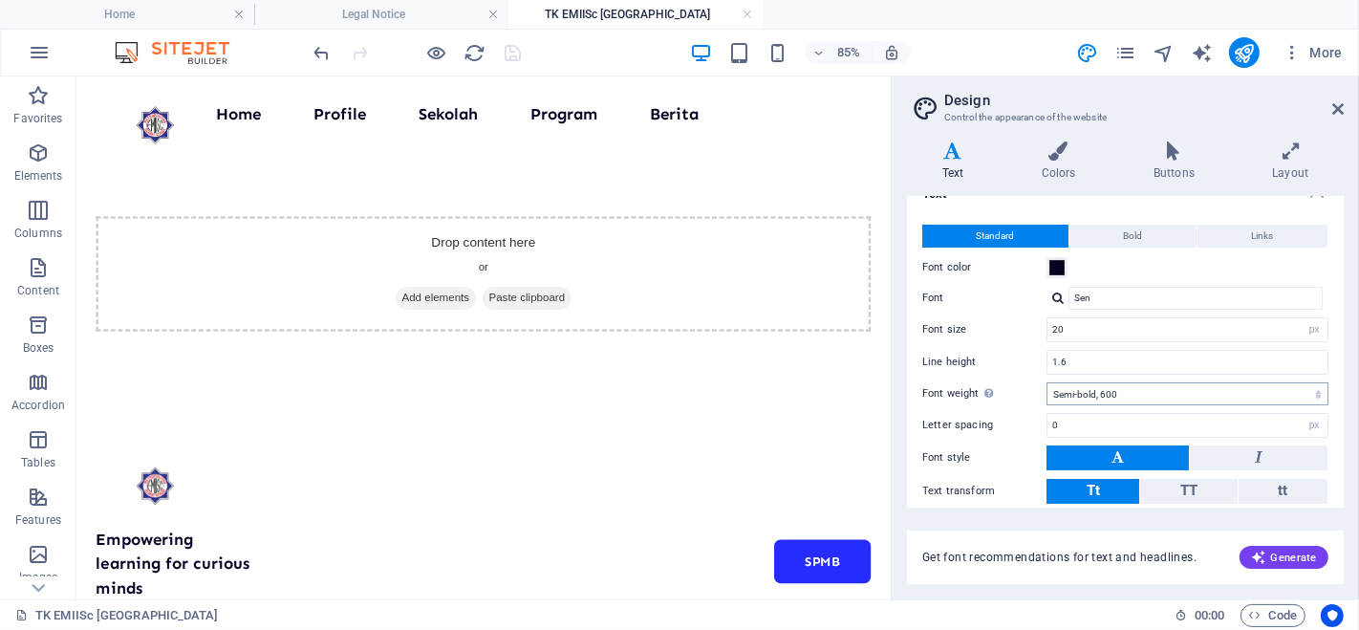
scroll to position [11, 0]
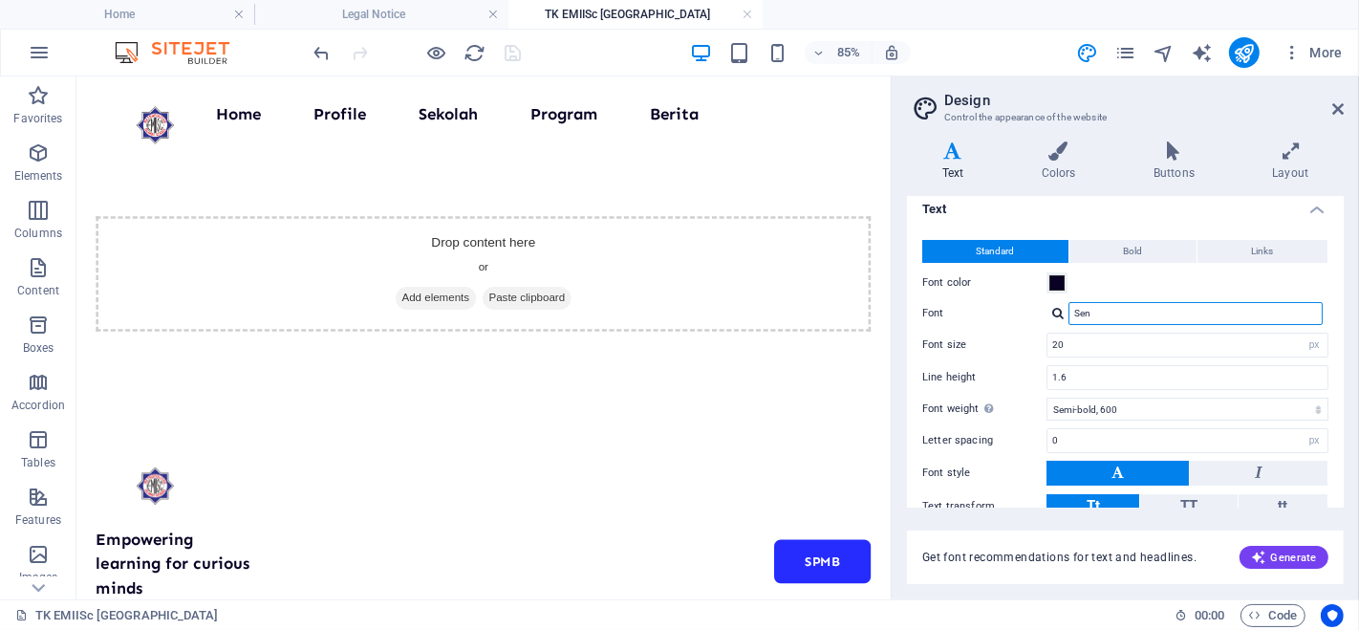
click at [1261, 314] on input "Sen" at bounding box center [1195, 313] width 254 height 23
type input "S"
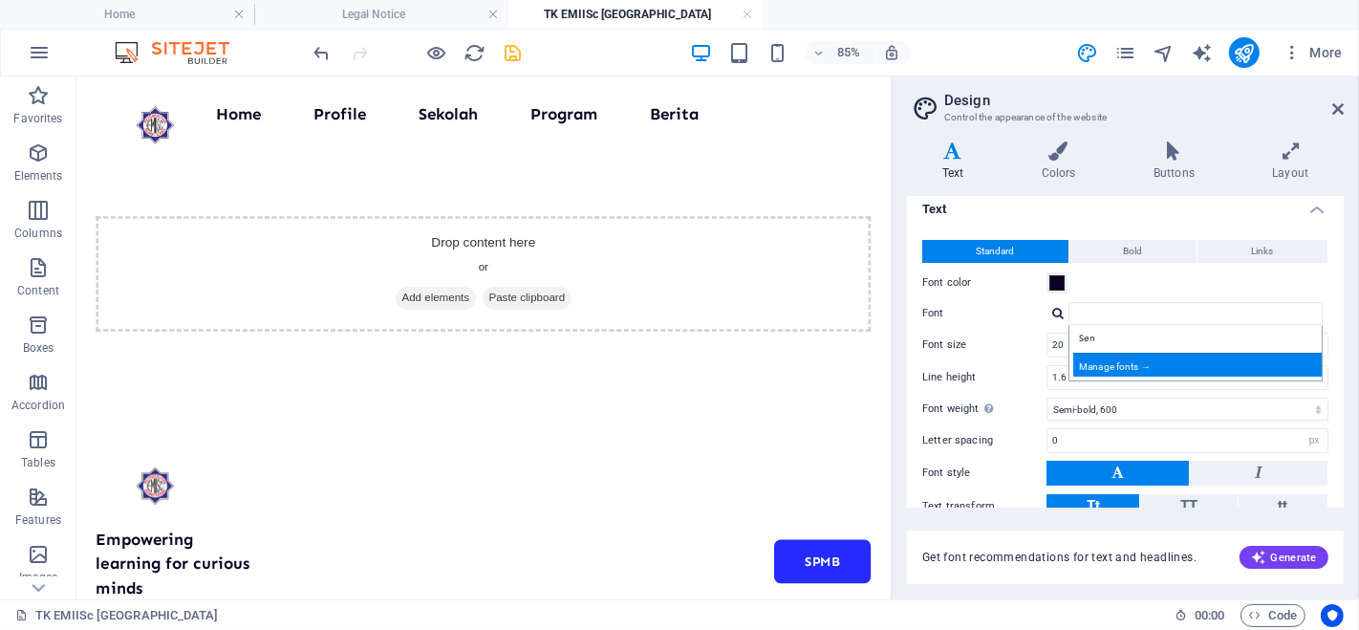
click at [1132, 371] on div "Manage fonts →" at bounding box center [1199, 365] width 252 height 24
select select "popularity"
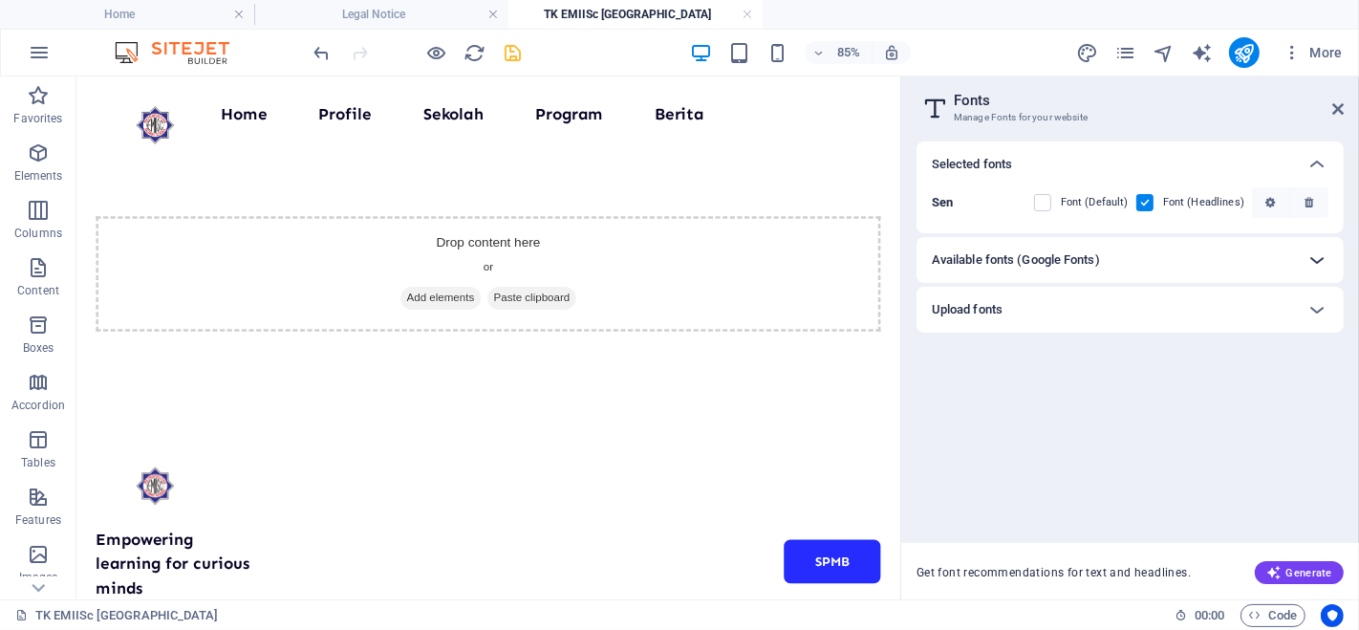
click at [1314, 267] on icon at bounding box center [1316, 259] width 23 height 23
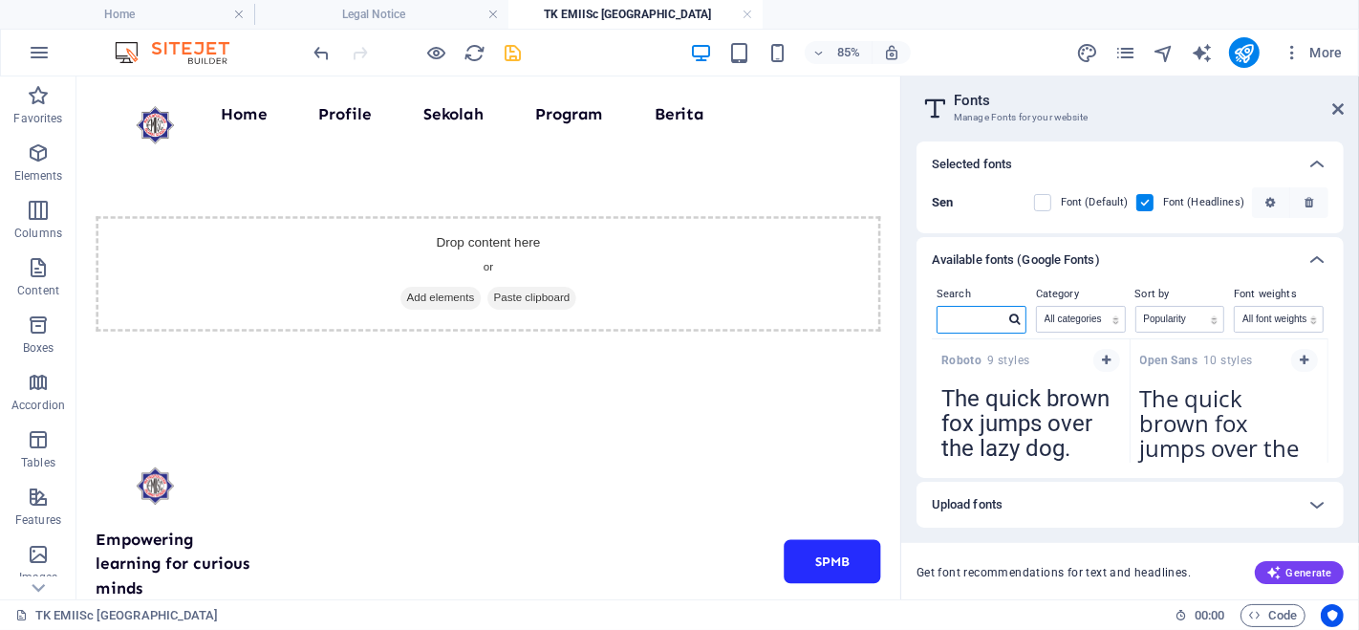
click at [985, 320] on input "text" at bounding box center [970, 319] width 67 height 25
click at [996, 293] on label "Search" at bounding box center [981, 294] width 90 height 23
click at [1014, 326] on div at bounding box center [1014, 319] width 21 height 17
click at [986, 326] on input "roboto" at bounding box center [970, 319] width 67 height 25
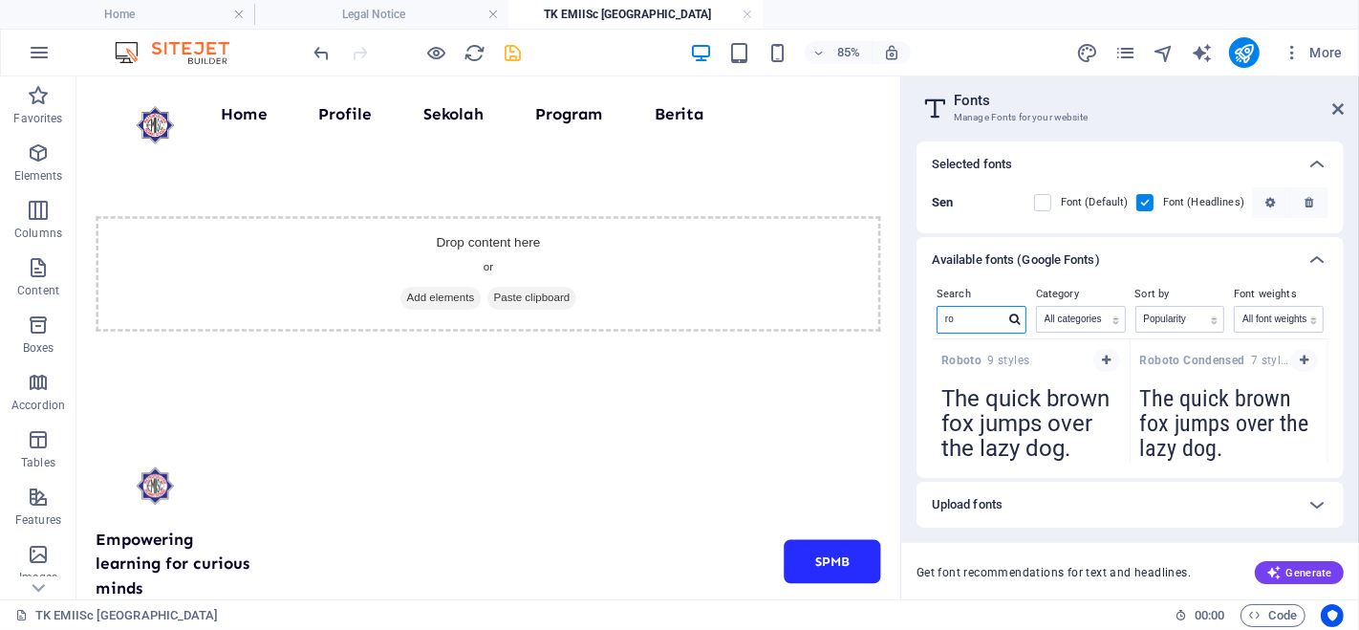
type input "r"
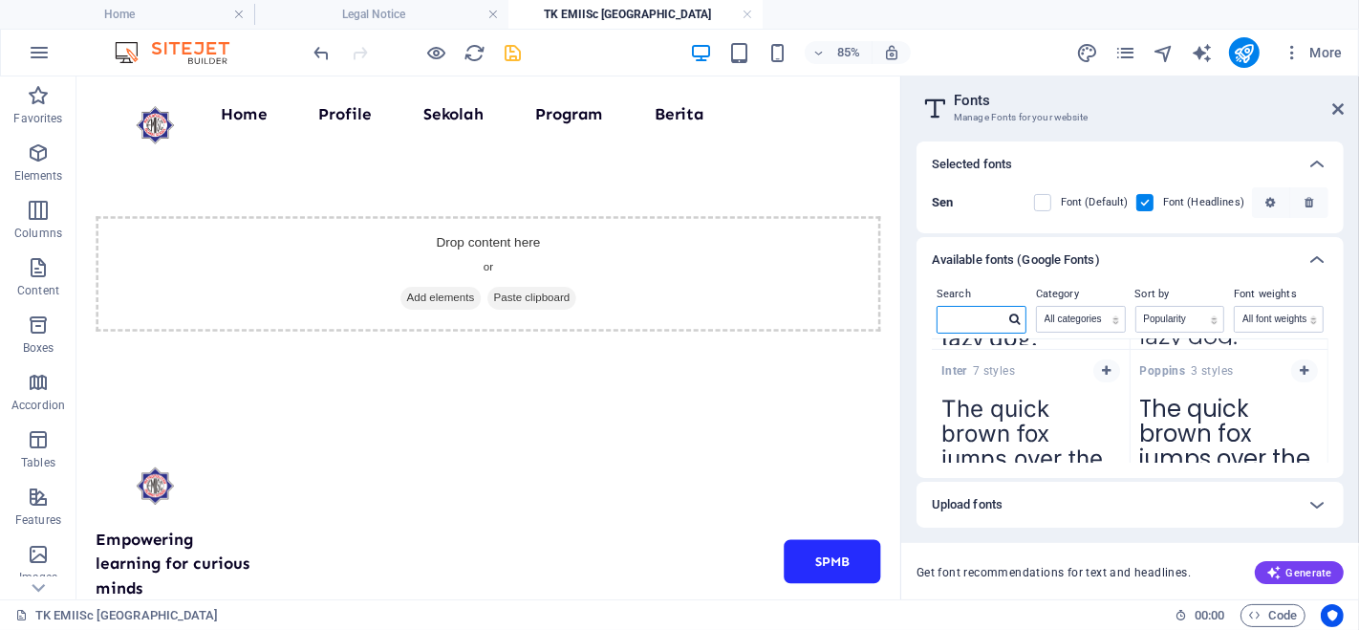
scroll to position [281, 0]
drag, startPoint x: 1191, startPoint y: 397, endPoint x: 1256, endPoint y: 364, distance: 72.6
click at [1300, 375] on icon "button" at bounding box center [1304, 373] width 9 height 11
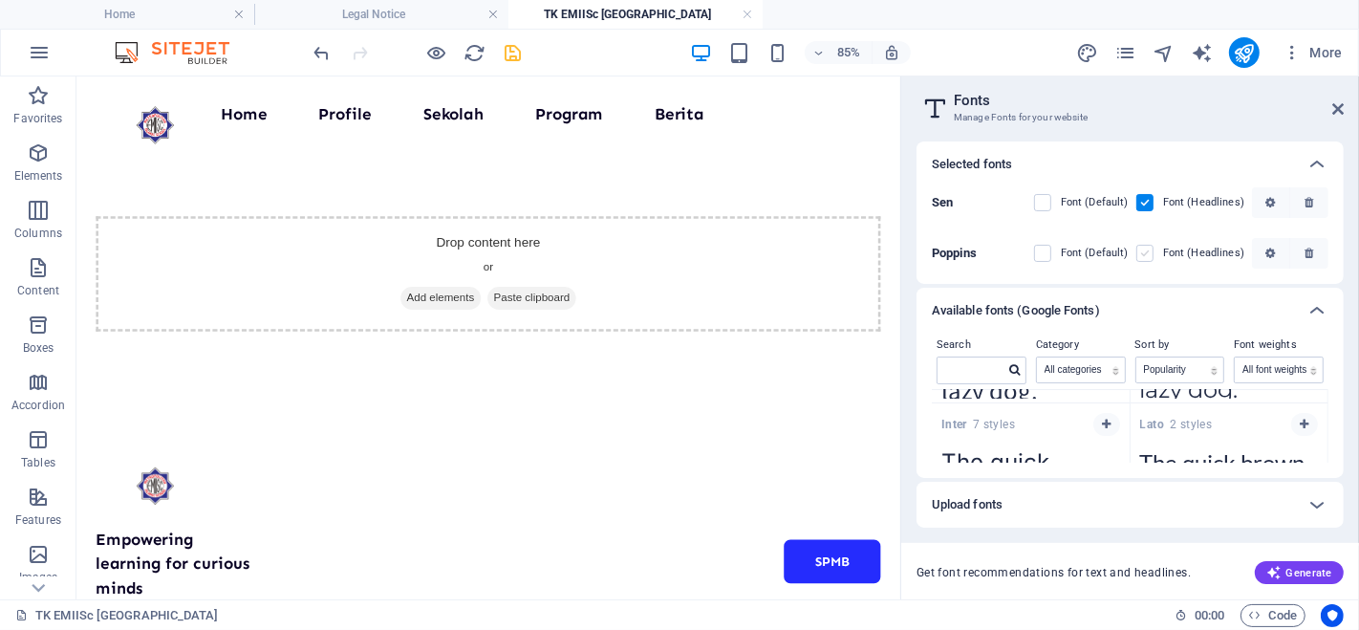
click at [1149, 255] on label at bounding box center [1144, 253] width 17 height 17
click at [0, 0] on input "checkbox" at bounding box center [0, 0] width 0 height 0
click at [1045, 256] on label at bounding box center [1042, 253] width 17 height 17
click at [0, 0] on input "checkbox" at bounding box center [0, 0] width 0 height 0
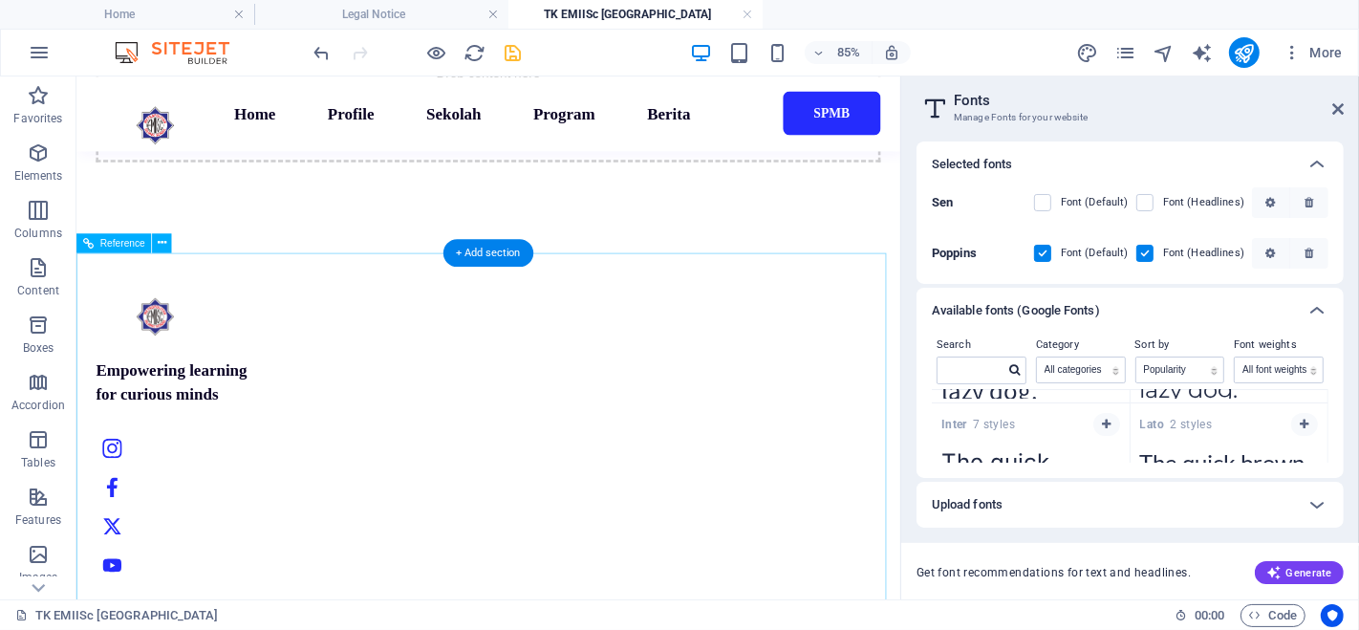
scroll to position [0, 0]
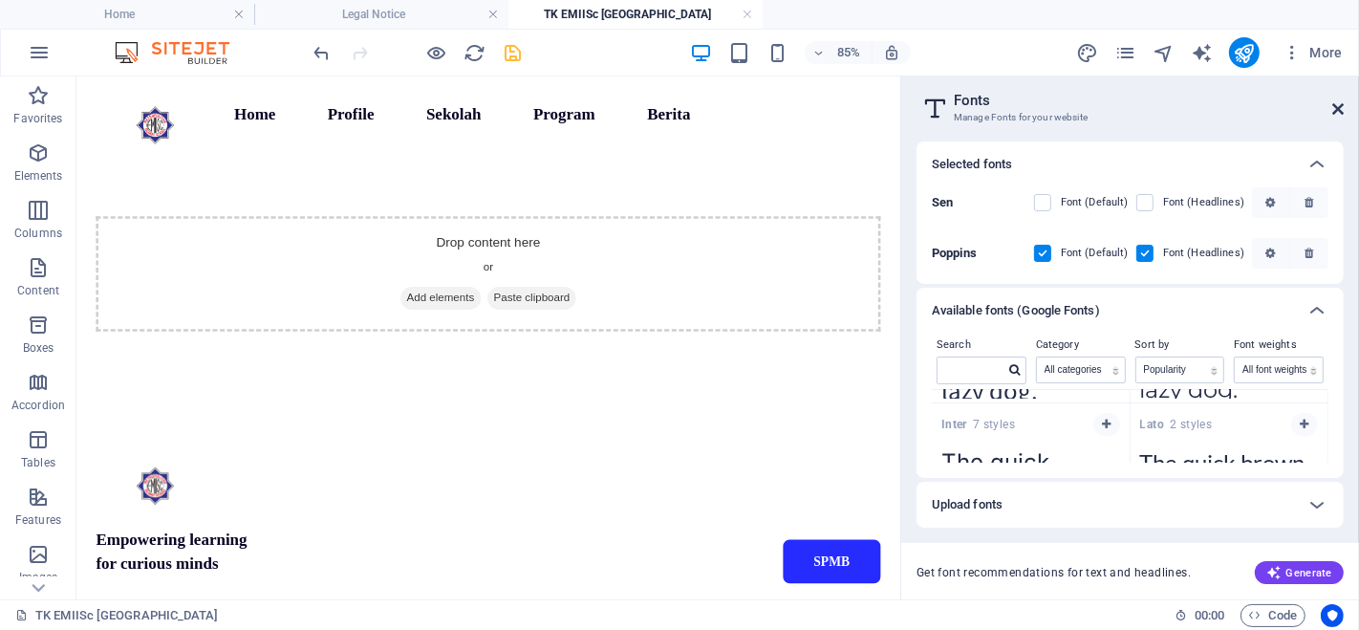
click at [1337, 107] on icon at bounding box center [1337, 108] width 11 height 15
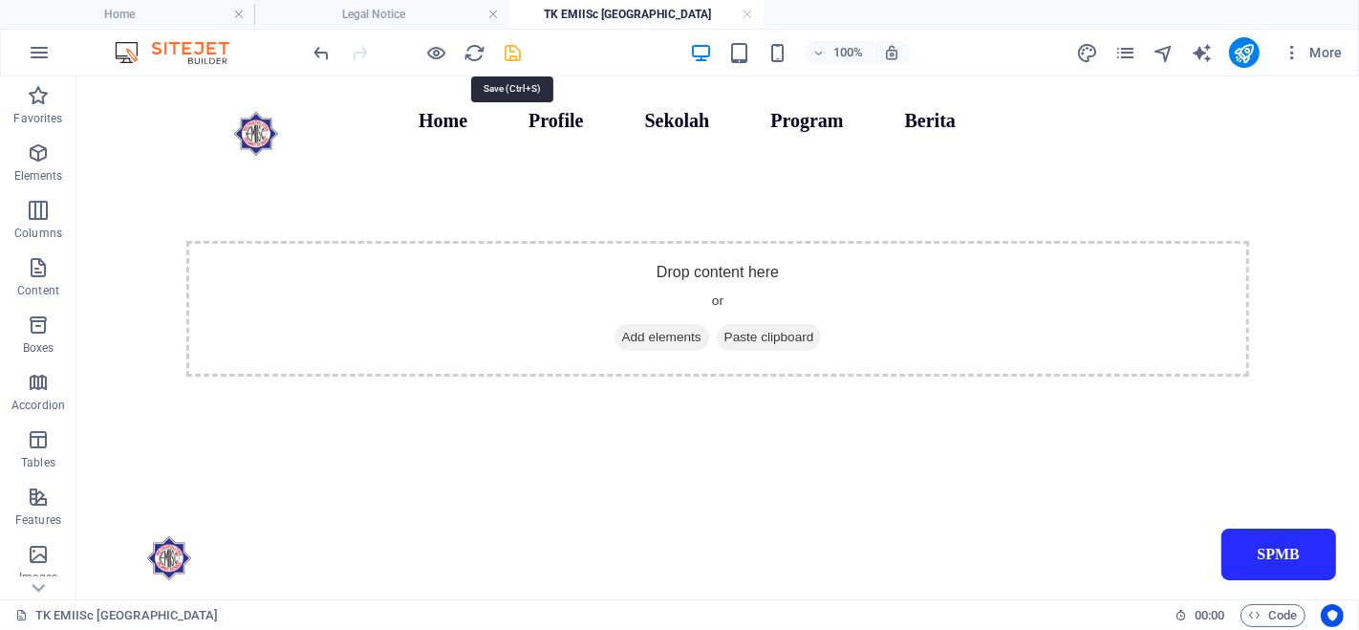
click at [513, 52] on icon "save" at bounding box center [514, 53] width 22 height 22
click at [1244, 54] on icon "publish" at bounding box center [1244, 53] width 22 height 22
